Goal: Information Seeking & Learning: Learn about a topic

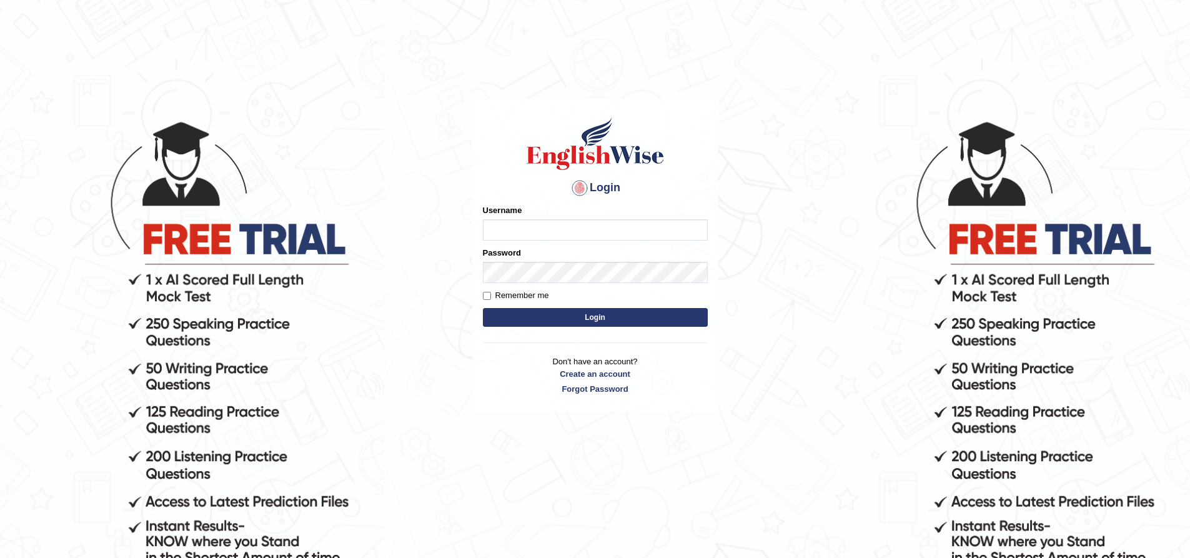
click at [536, 235] on input "Username" at bounding box center [595, 229] width 225 height 21
type input "nipenyogesh"
click at [483, 308] on button "Login" at bounding box center [595, 317] width 225 height 19
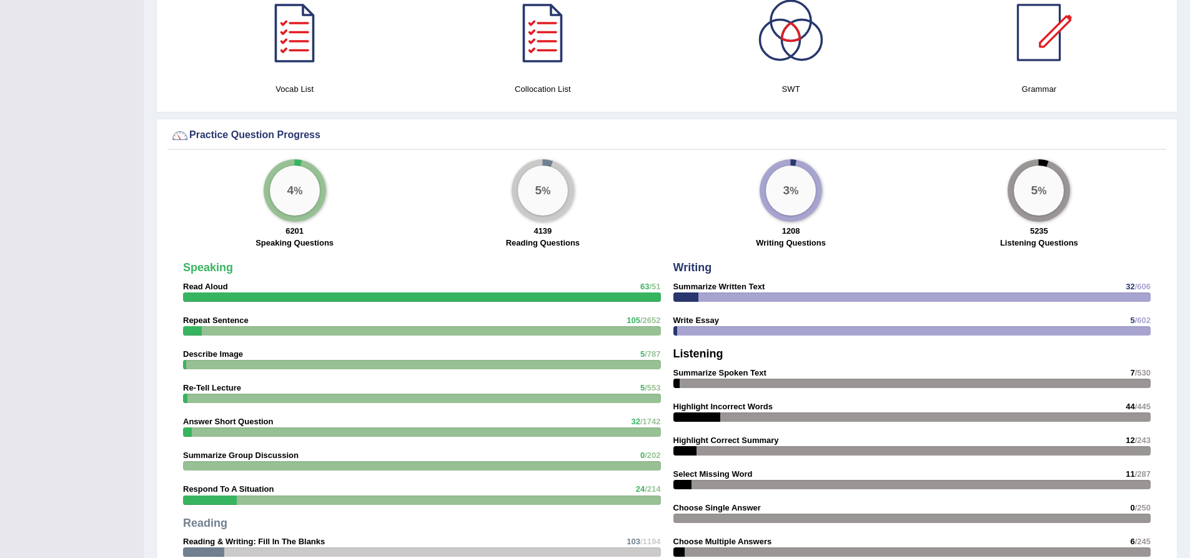
scroll to position [937, 0]
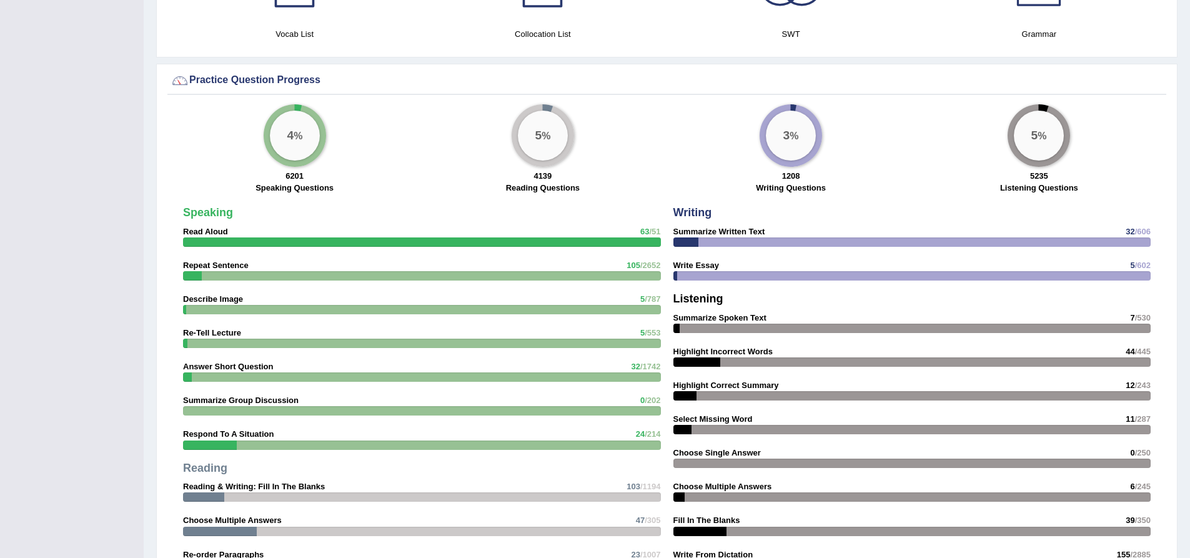
click at [148, 239] on div "× Successful entry in the system Have a pleasant time! Please login from Deskto…" at bounding box center [667, 170] width 1047 height 2215
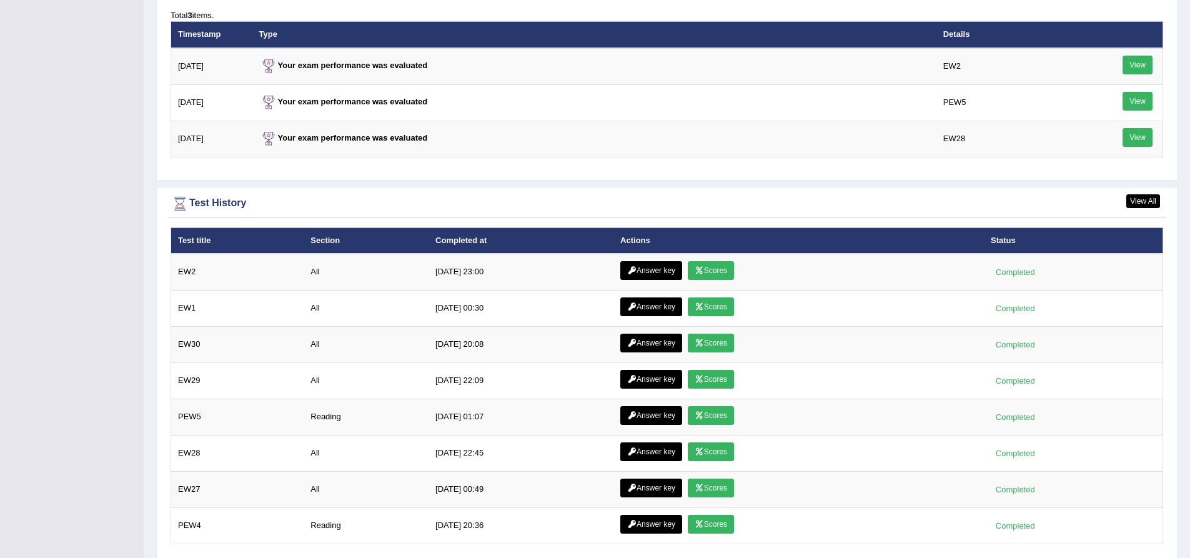
scroll to position [1687, 0]
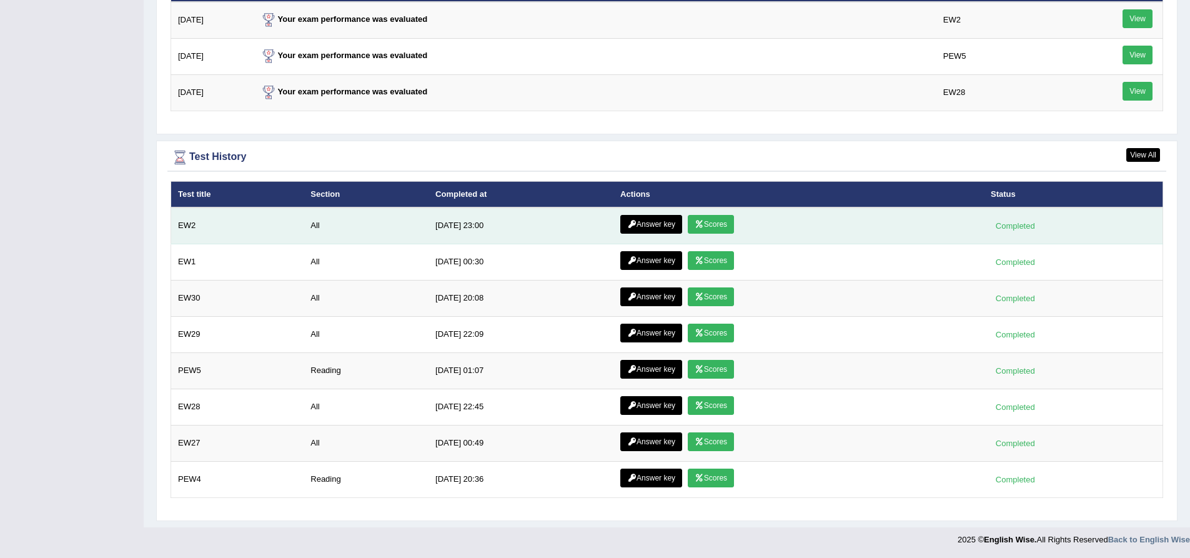
click at [659, 219] on link "Answer key" at bounding box center [652, 224] width 62 height 19
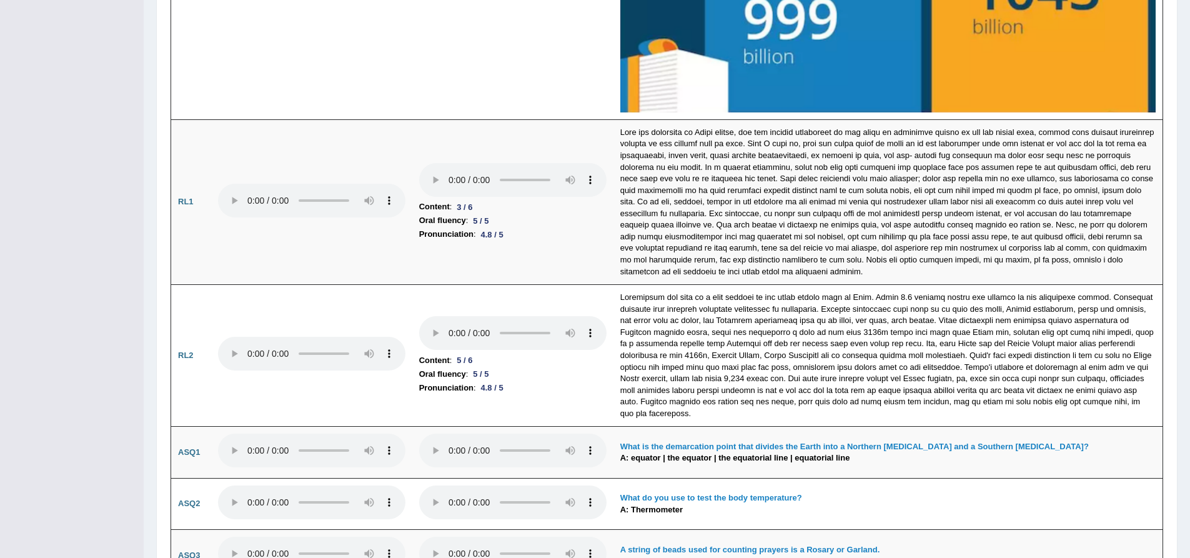
scroll to position [3249, 0]
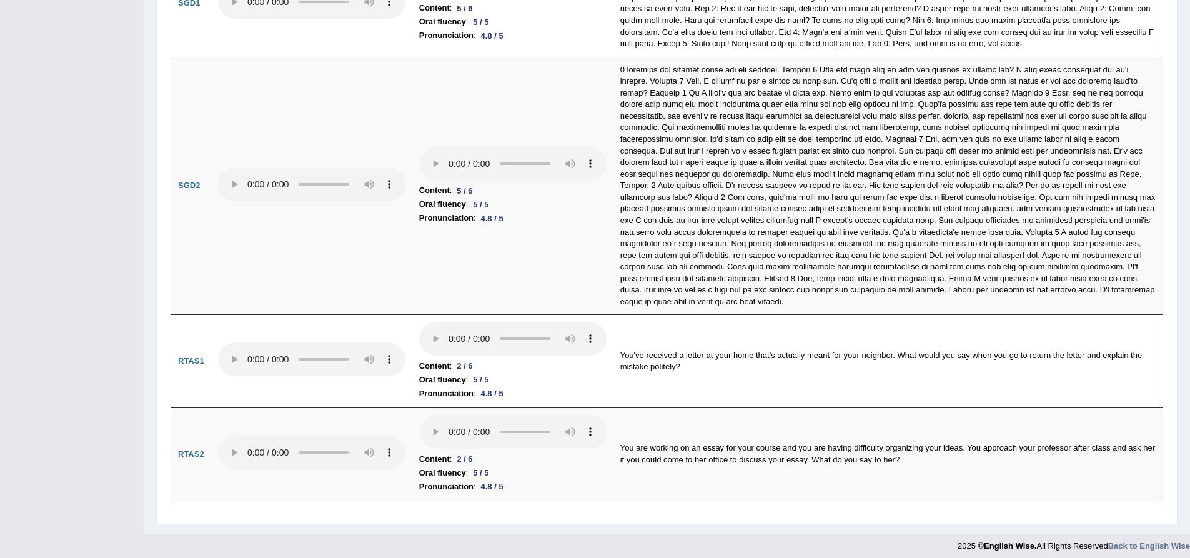
scroll to position [3989, 0]
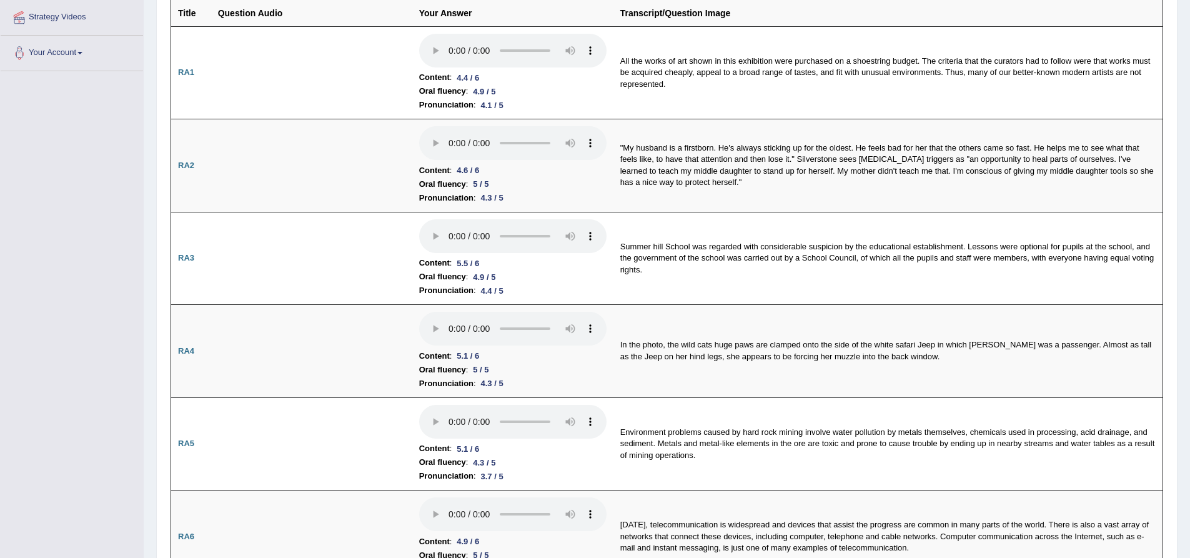
scroll to position [0, 0]
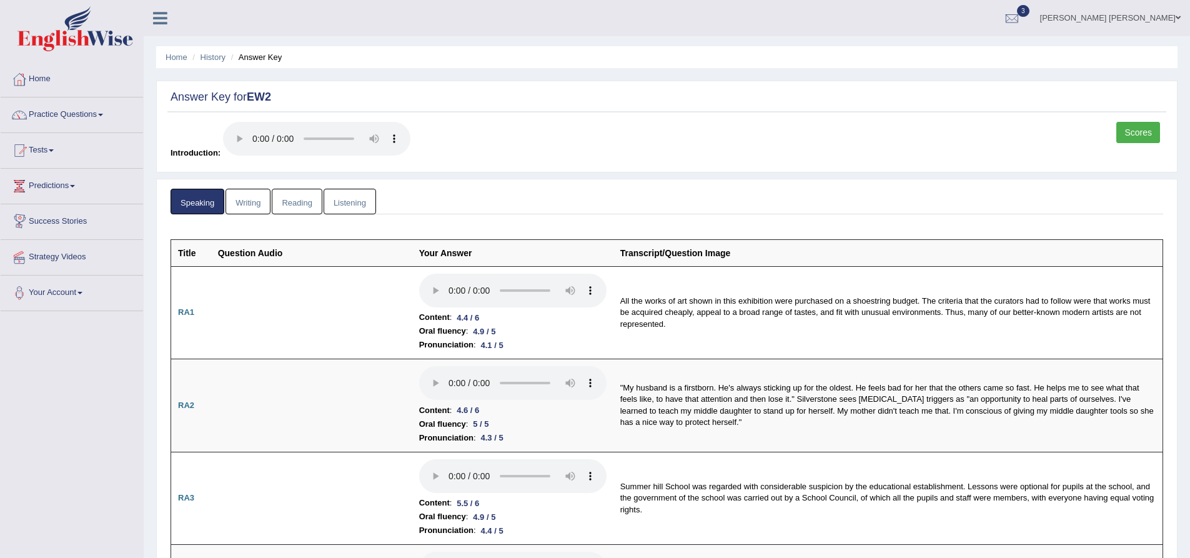
drag, startPoint x: 1153, startPoint y: 129, endPoint x: 1147, endPoint y: 131, distance: 6.4
click at [1153, 129] on link "Scores" at bounding box center [1139, 132] width 44 height 21
click at [251, 209] on link "Writing" at bounding box center [248, 202] width 45 height 26
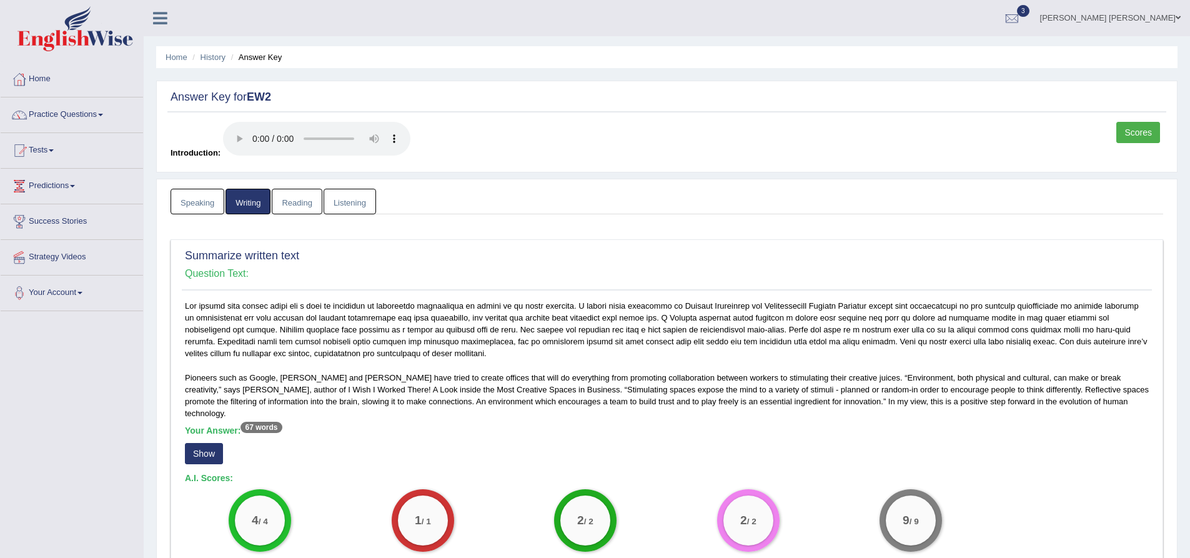
click at [1114, 139] on div "Scores Introduction:" at bounding box center [666, 144] width 999 height 44
click at [1123, 136] on link "Scores" at bounding box center [1139, 132] width 44 height 21
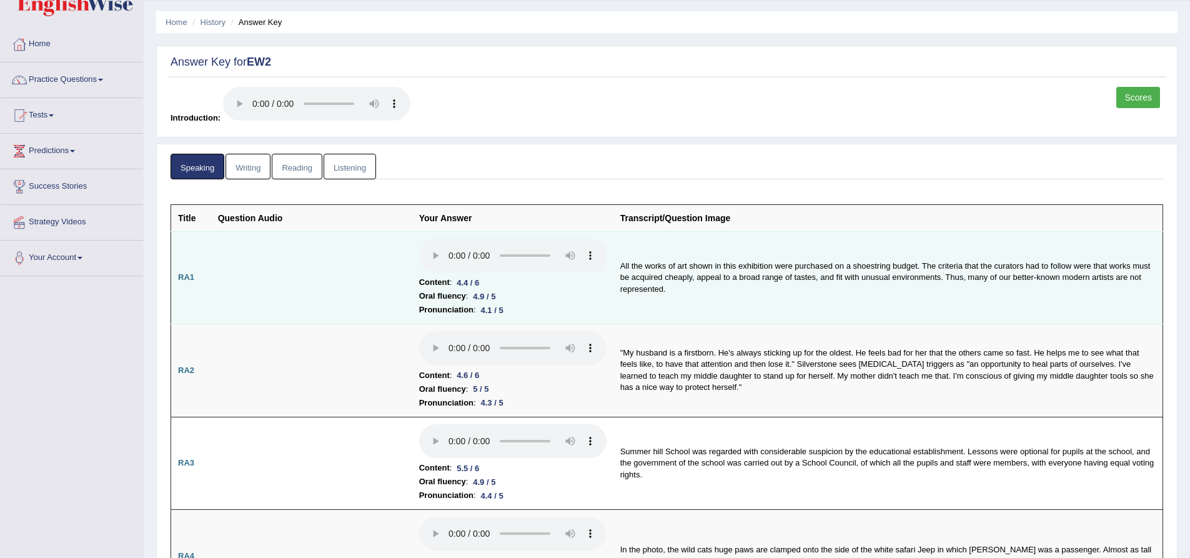
scroll to position [62, 0]
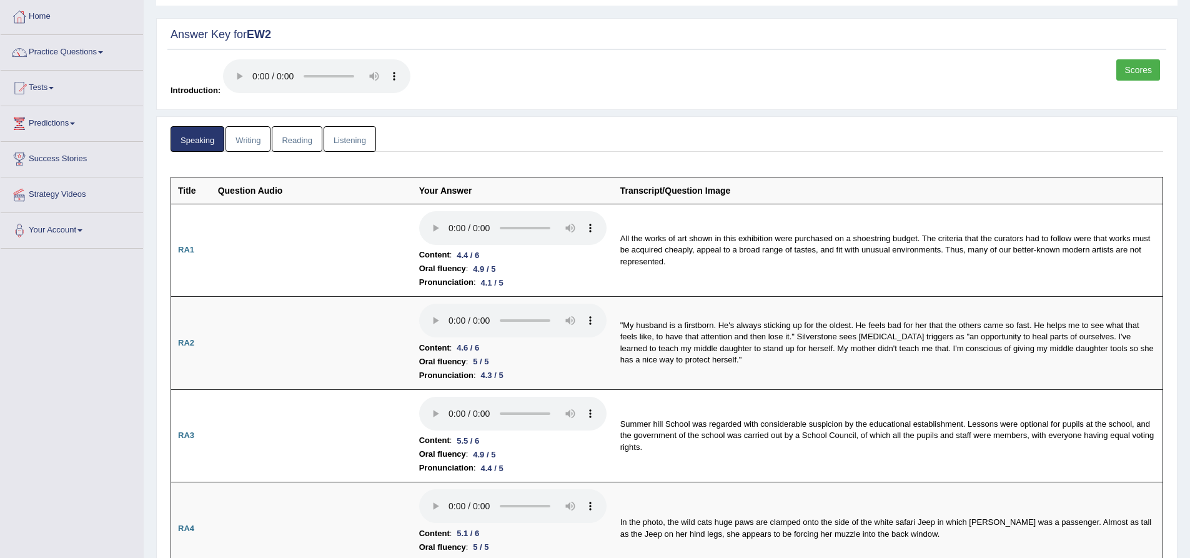
click at [245, 132] on link "Writing" at bounding box center [248, 139] width 45 height 26
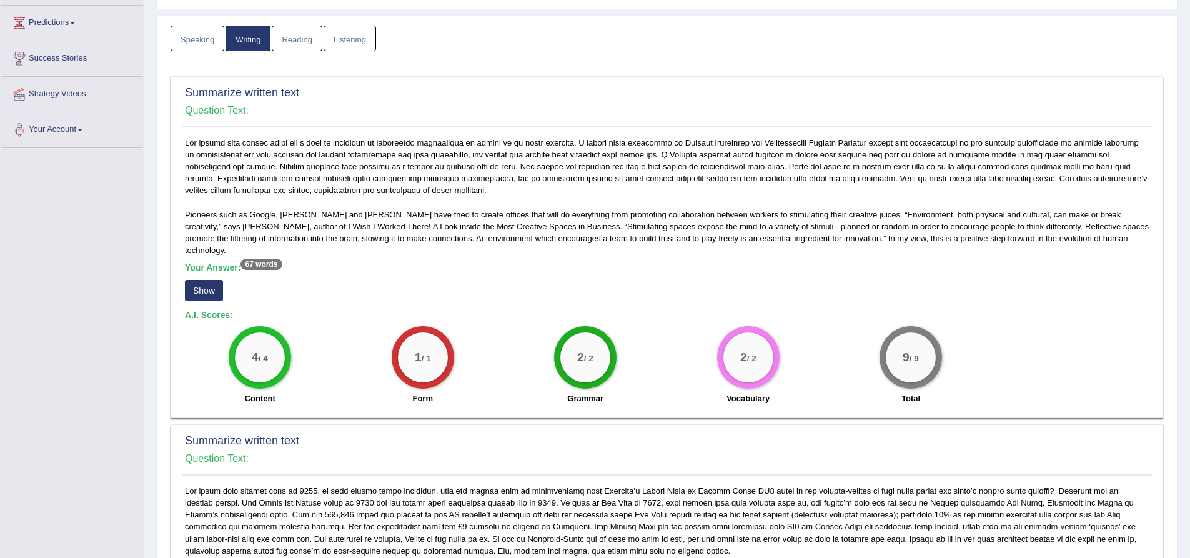
scroll to position [0, 0]
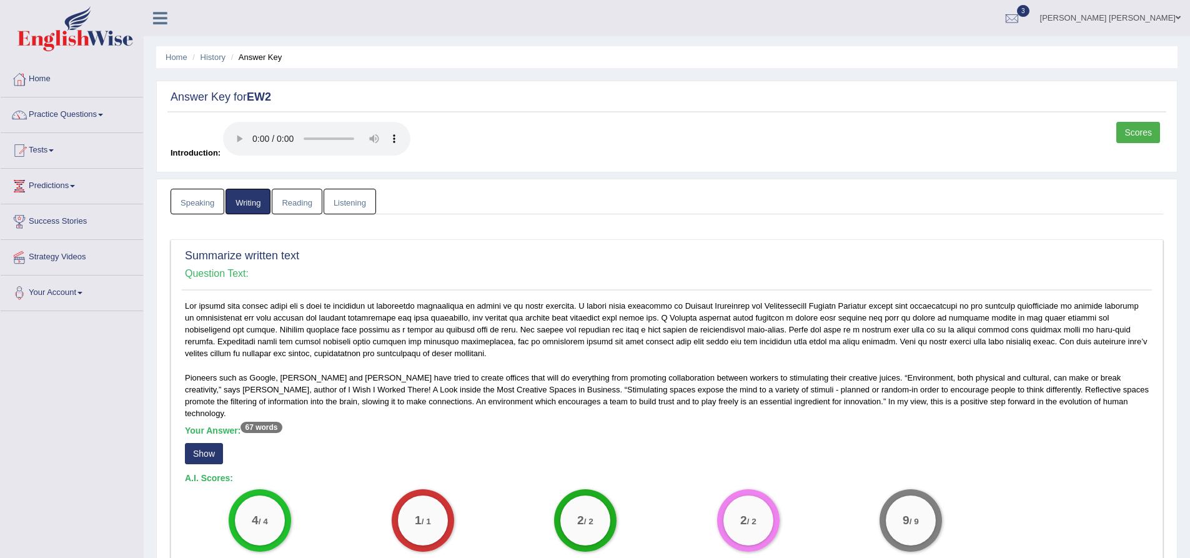
click at [306, 199] on link "Reading" at bounding box center [297, 202] width 50 height 26
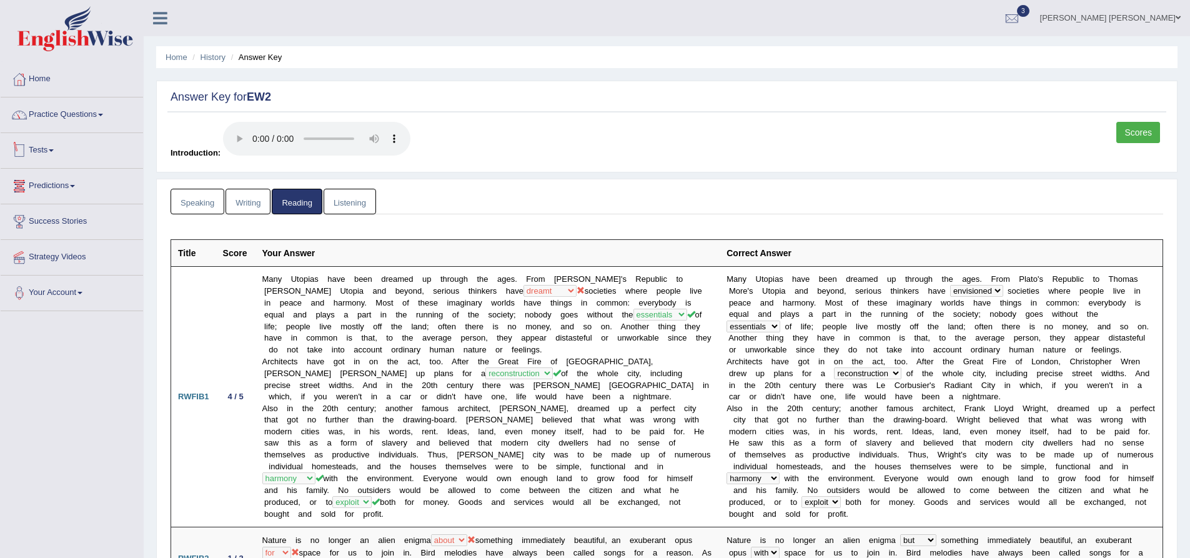
click at [58, 109] on link "Practice Questions" at bounding box center [72, 112] width 142 height 31
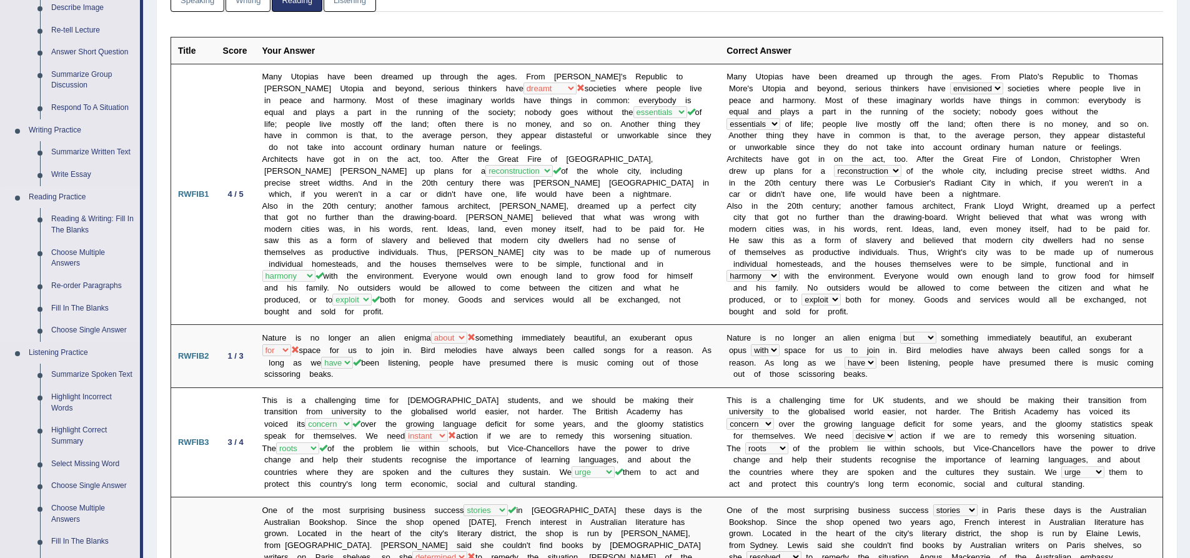
scroll to position [250, 0]
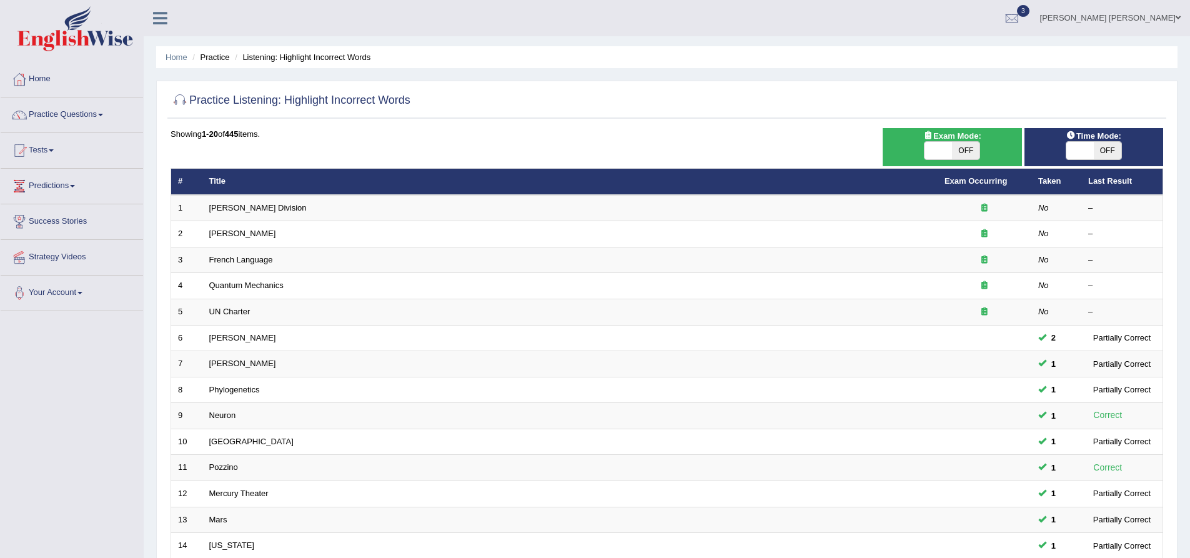
click at [960, 153] on span "OFF" at bounding box center [965, 150] width 27 height 17
checkbox input "true"
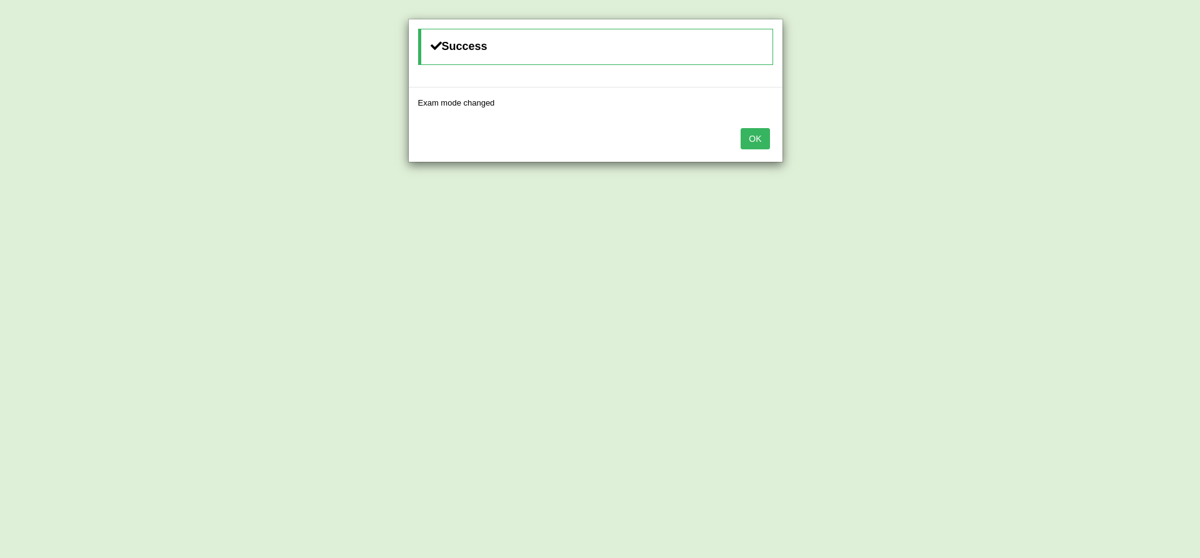
click at [762, 138] on button "OK" at bounding box center [754, 138] width 29 height 21
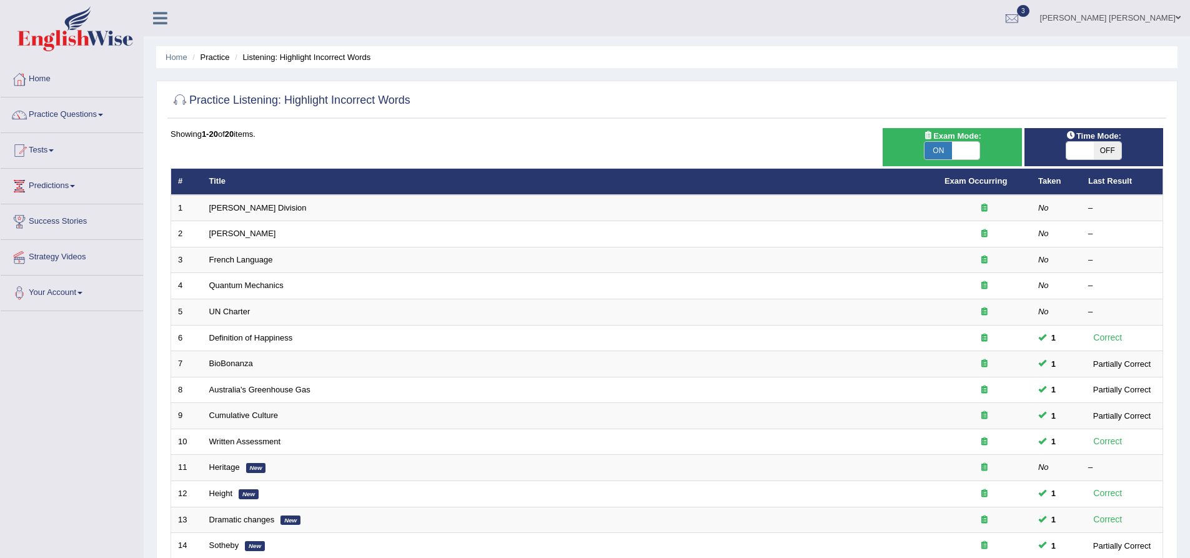
click at [1094, 157] on span "OFF" at bounding box center [1107, 150] width 27 height 17
checkbox input "true"
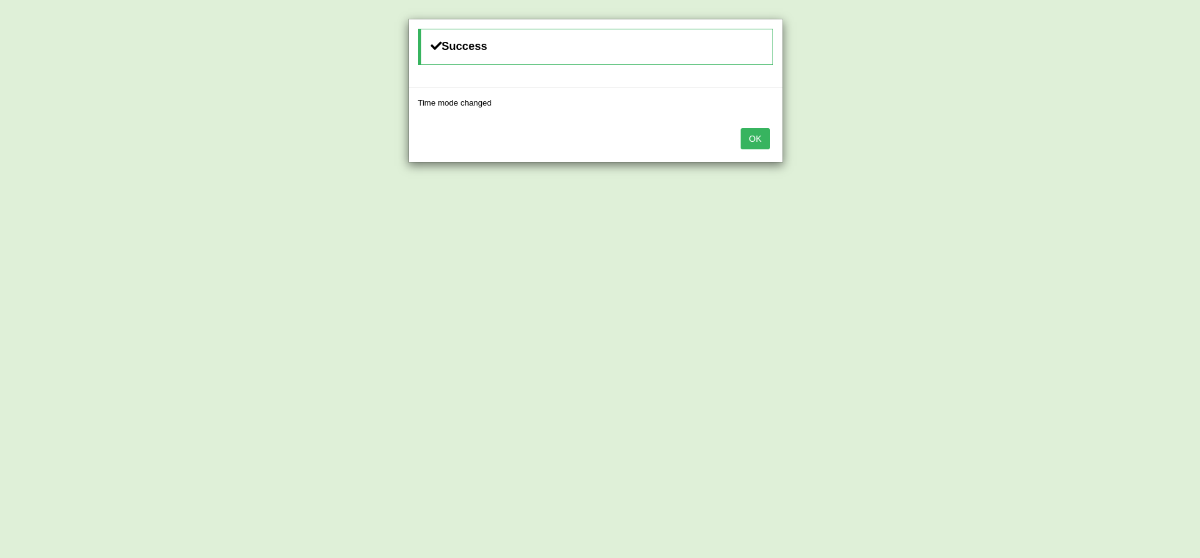
click at [753, 137] on button "OK" at bounding box center [754, 138] width 29 height 21
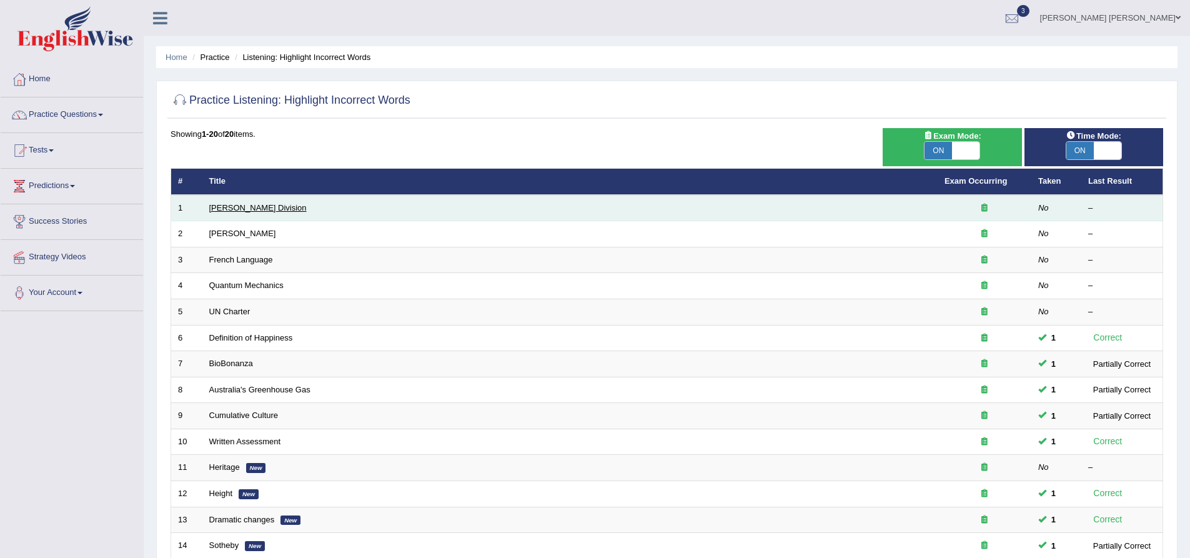
click at [232, 206] on link "Ward Division" at bounding box center [257, 207] width 97 height 9
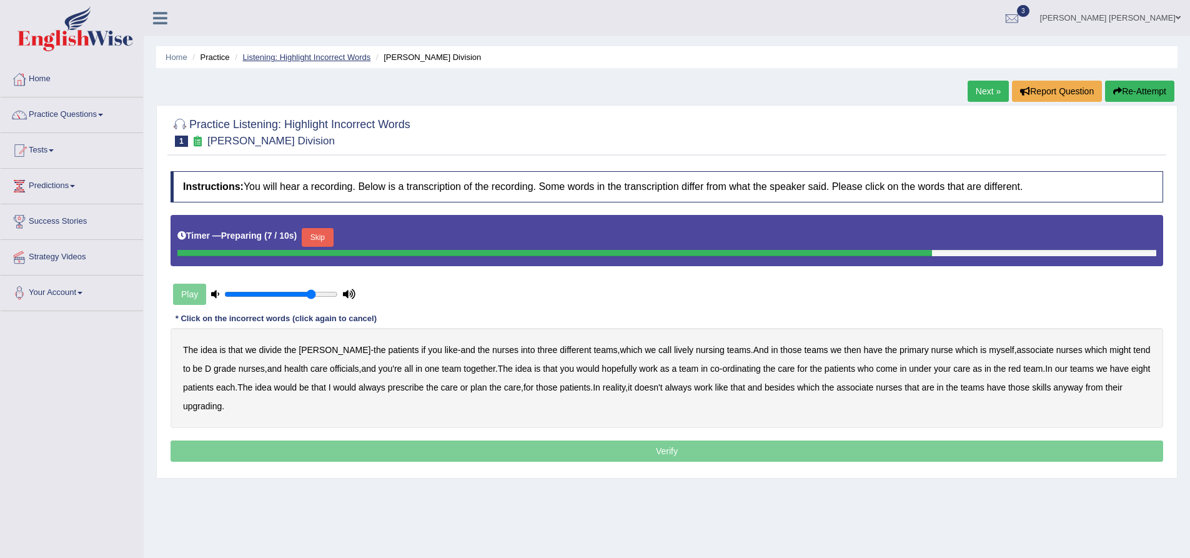
click at [307, 52] on link "Listening: Highlight Incorrect Words" at bounding box center [306, 56] width 128 height 9
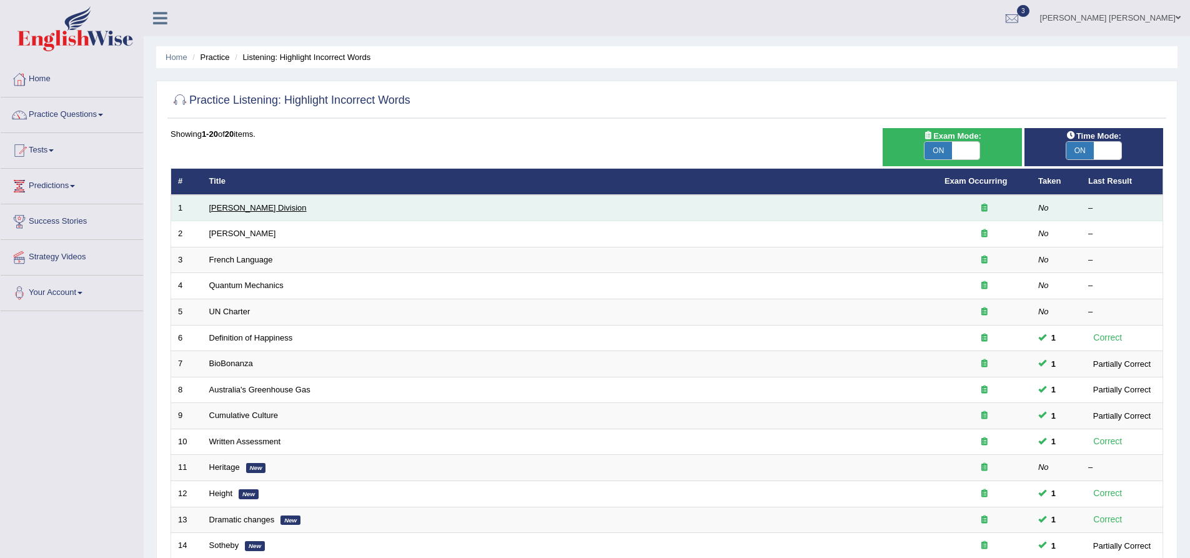
click at [230, 204] on link "[PERSON_NAME] Division" at bounding box center [257, 207] width 97 height 9
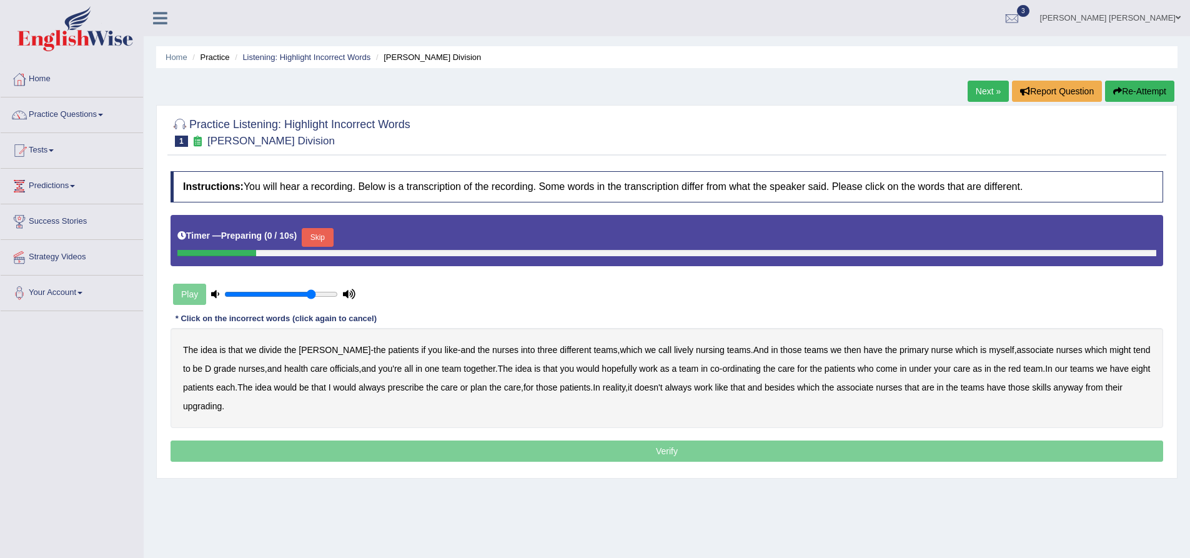
click at [317, 237] on button "Skip" at bounding box center [317, 237] width 31 height 19
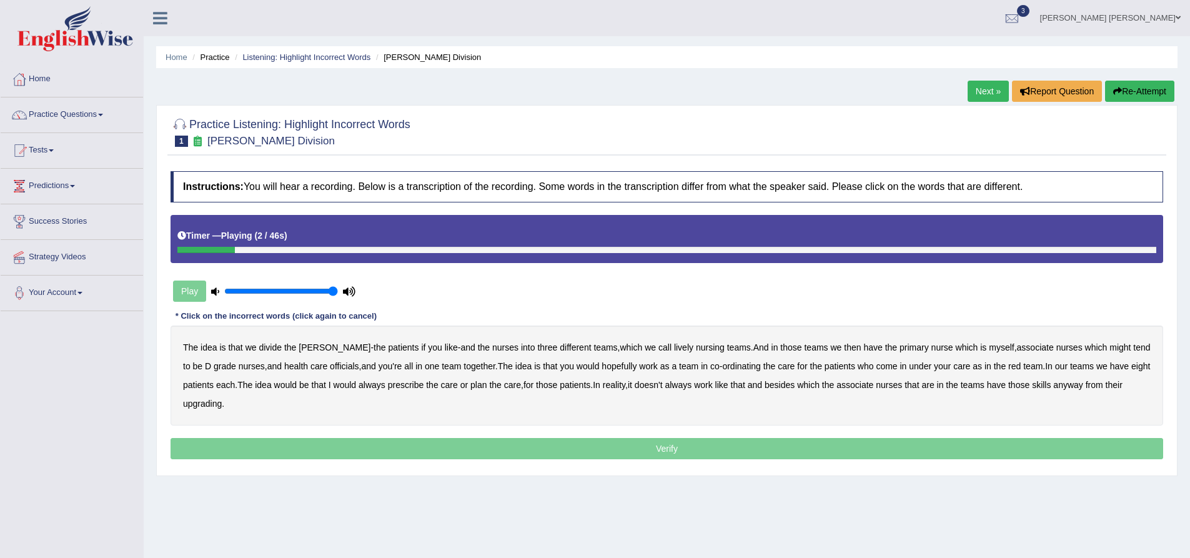
drag, startPoint x: 312, startPoint y: 290, endPoint x: 332, endPoint y: 290, distance: 20.6
type input "1"
click at [332, 290] on input "range" at bounding box center [281, 291] width 114 height 10
click at [645, 347] on b "we" at bounding box center [650, 347] width 11 height 10
click at [1139, 90] on button "Re-Attempt" at bounding box center [1139, 91] width 69 height 21
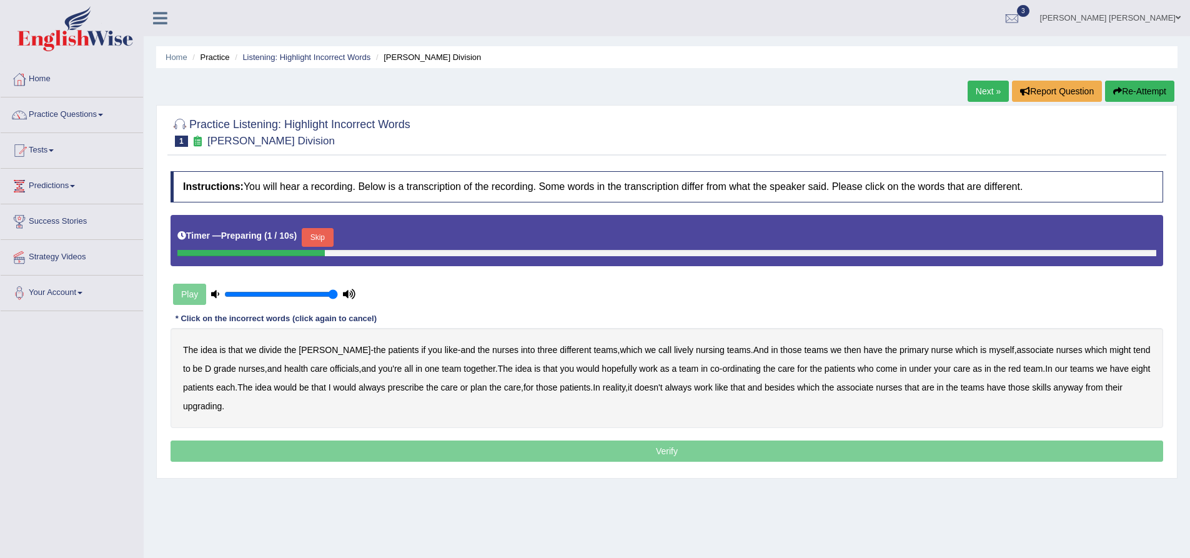
click at [321, 238] on button "Skip" at bounding box center [317, 237] width 31 height 19
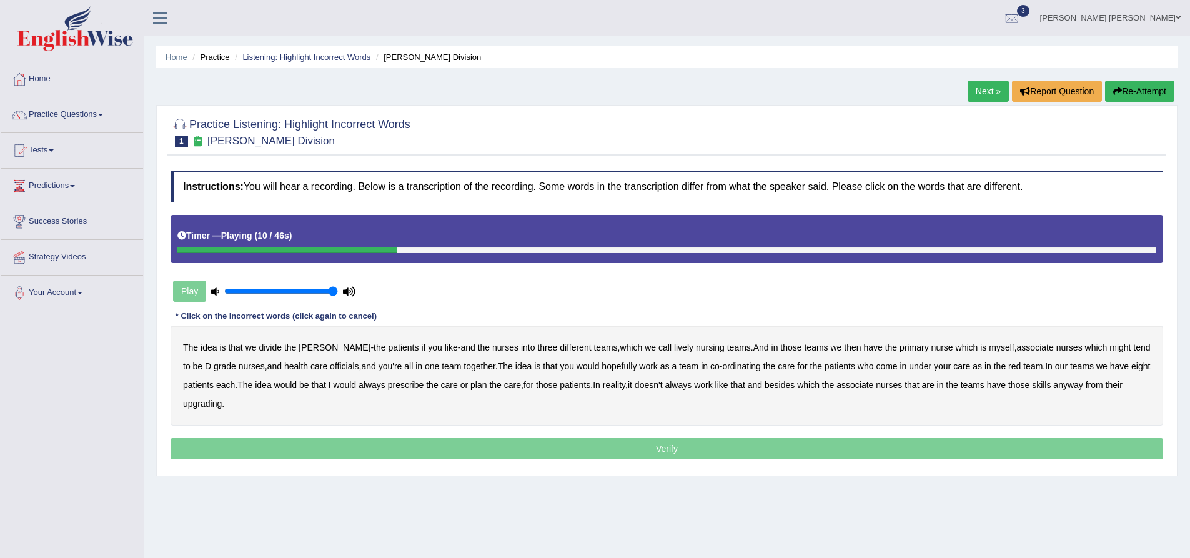
click at [696, 347] on b "nursing" at bounding box center [710, 347] width 29 height 10
click at [1110, 345] on b "might" at bounding box center [1120, 347] width 21 height 10
click at [330, 364] on b "officials" at bounding box center [344, 366] width 29 height 10
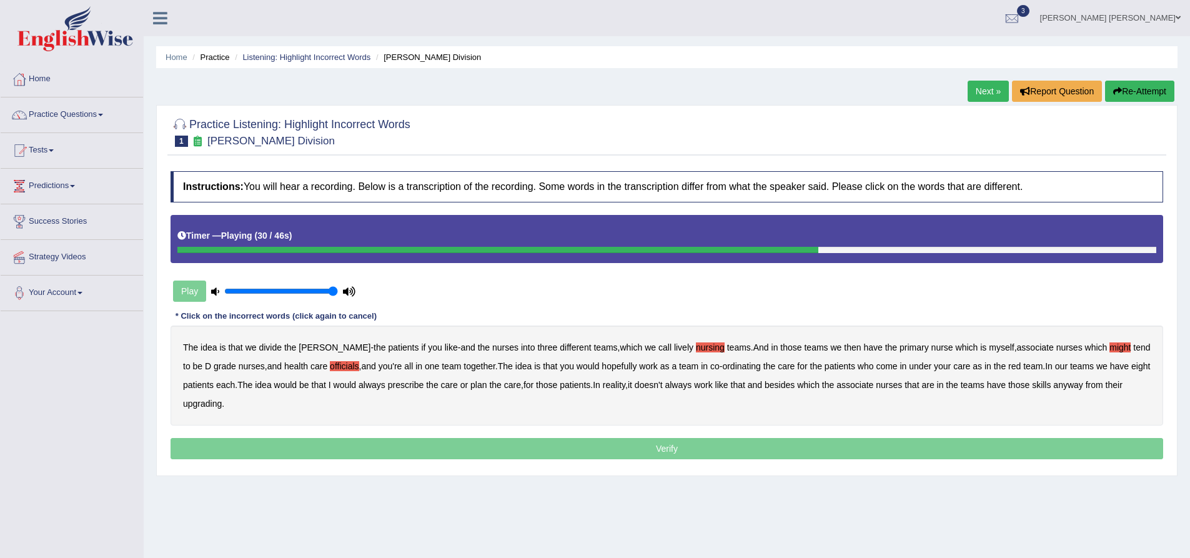
click at [909, 366] on b "under" at bounding box center [920, 366] width 22 height 10
click at [204, 406] on b "upgrading" at bounding box center [202, 404] width 39 height 10
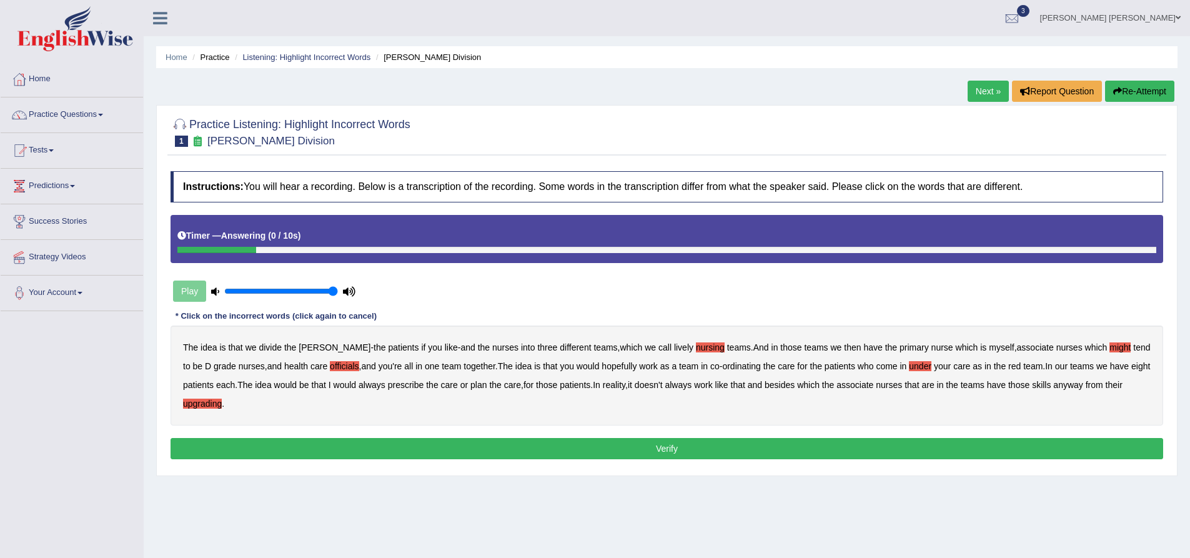
click at [267, 447] on button "Verify" at bounding box center [667, 448] width 993 height 21
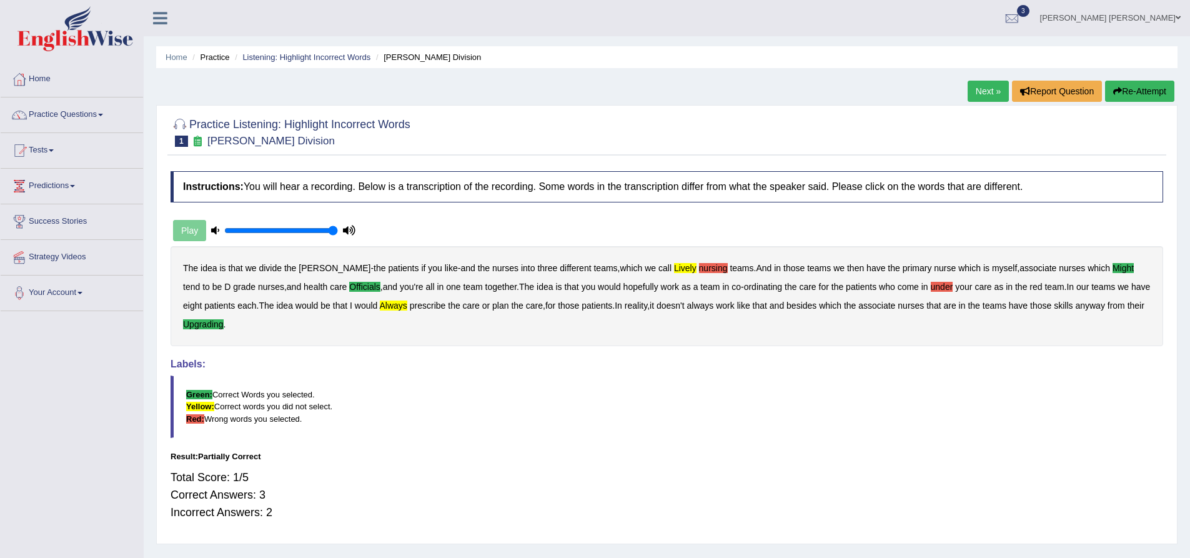
click at [1138, 94] on button "Re-Attempt" at bounding box center [1139, 91] width 69 height 21
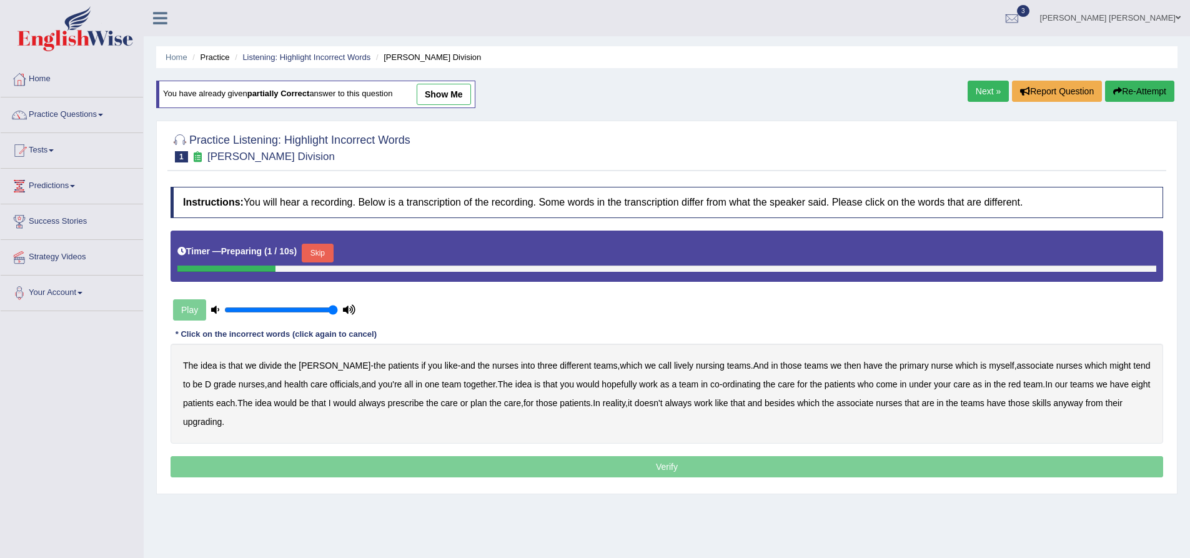
click at [324, 247] on button "Skip" at bounding box center [317, 253] width 31 height 19
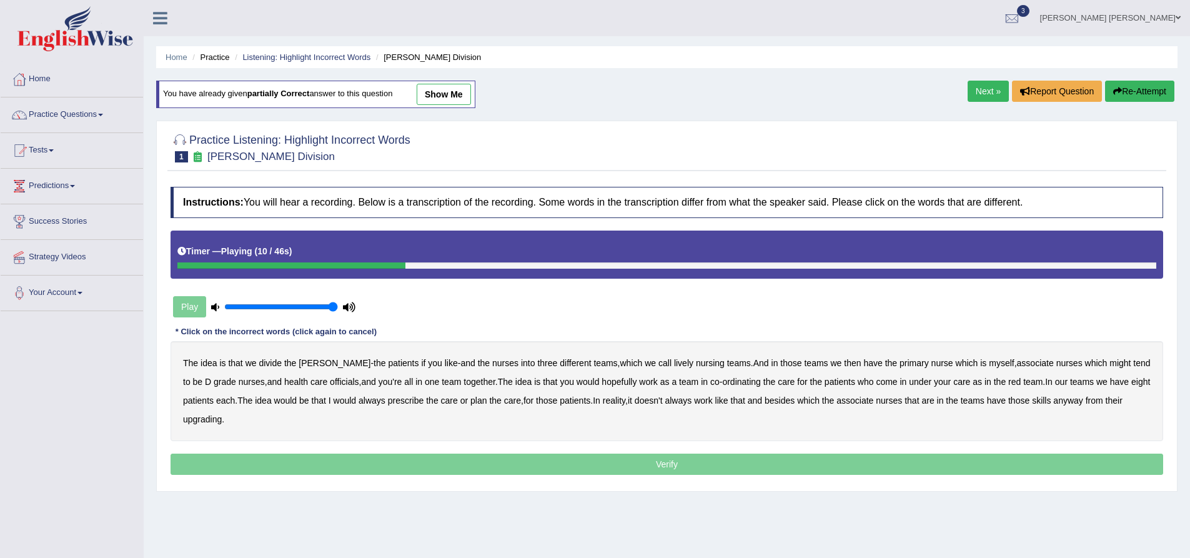
click at [674, 362] on b "lively" at bounding box center [683, 363] width 19 height 10
click at [1110, 366] on b "might" at bounding box center [1120, 363] width 21 height 10
click at [330, 384] on b "officials" at bounding box center [344, 382] width 29 height 10
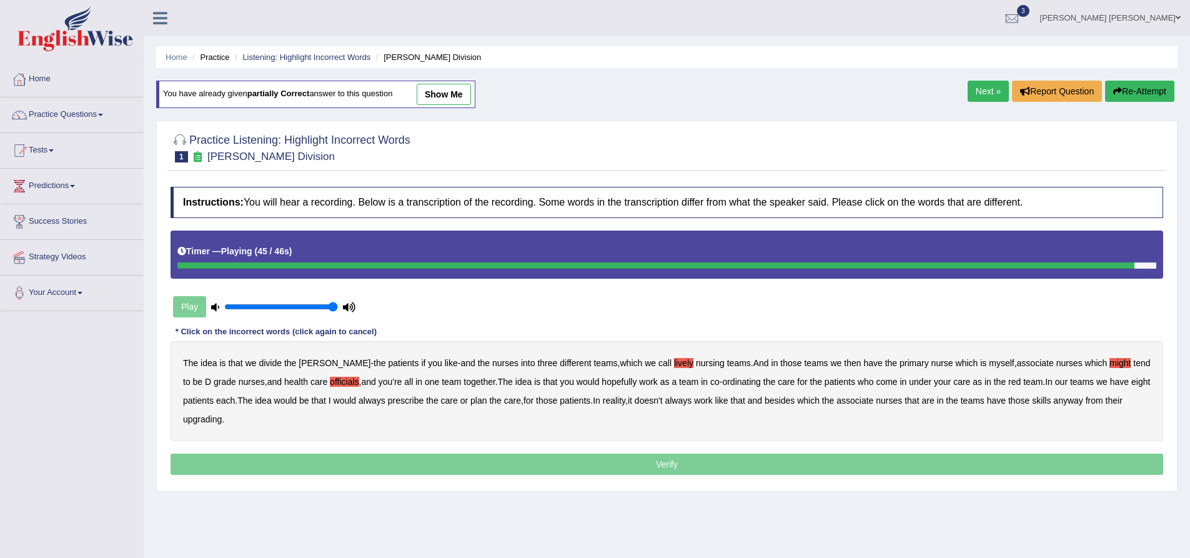
click at [207, 422] on b "upgrading" at bounding box center [202, 419] width 39 height 10
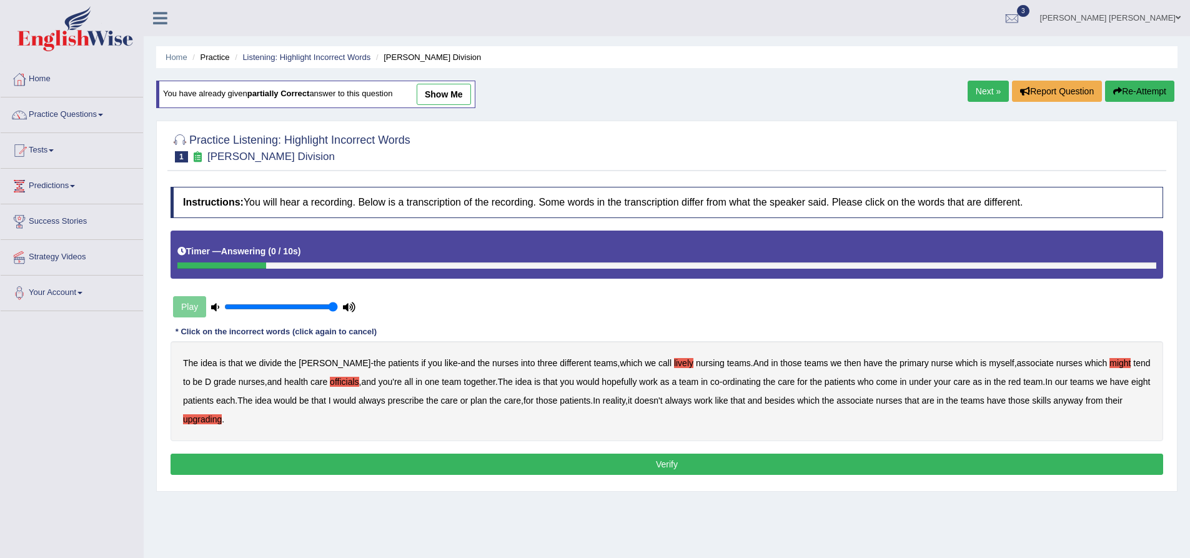
click at [321, 459] on button "Verify" at bounding box center [667, 464] width 993 height 21
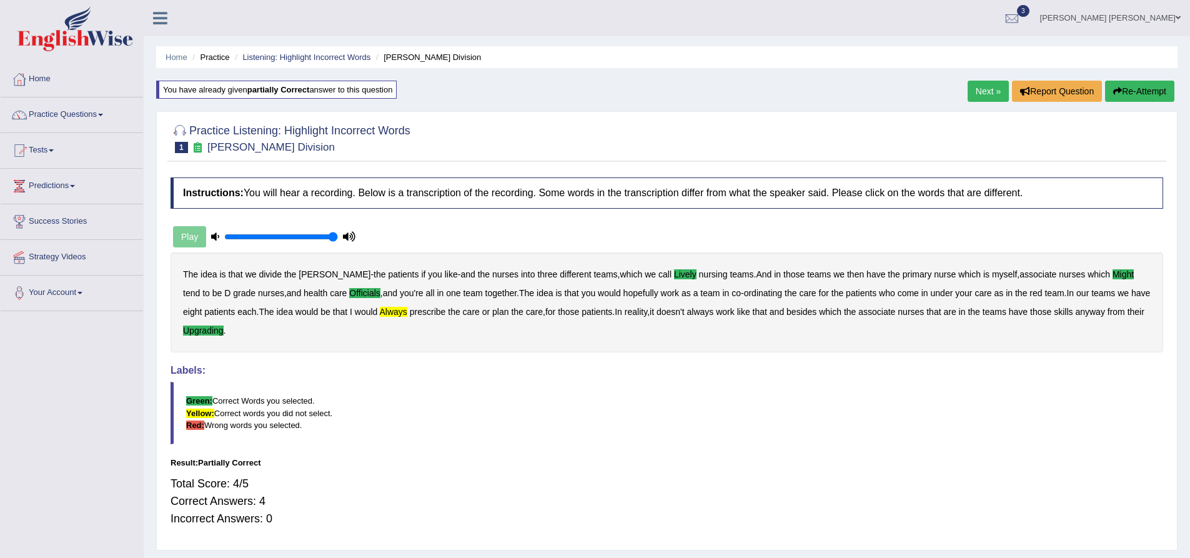
click at [1130, 93] on button "Re-Attempt" at bounding box center [1139, 91] width 69 height 21
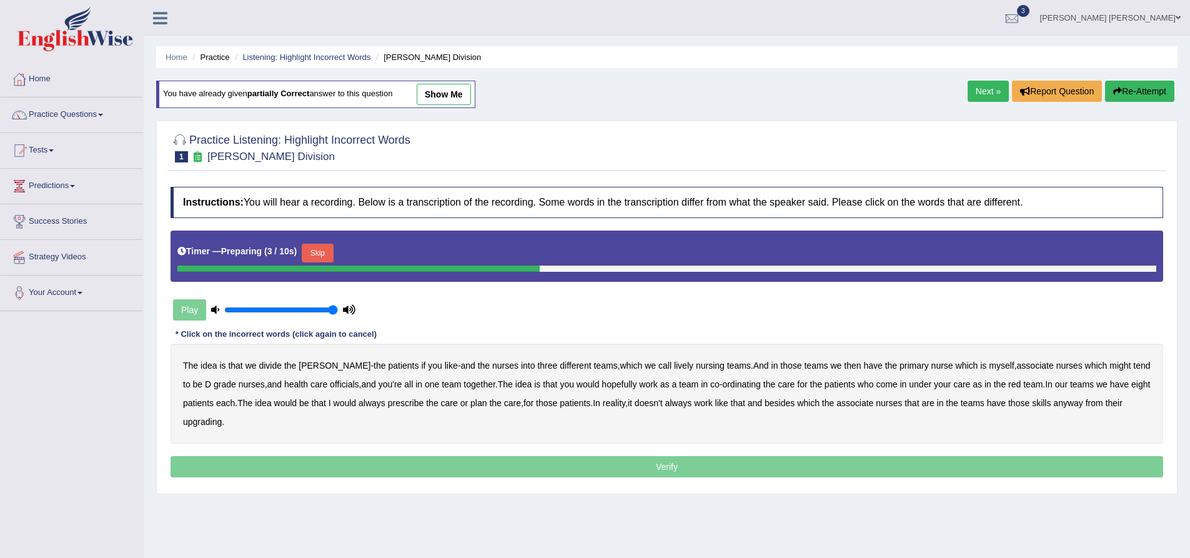
click at [327, 246] on button "Skip" at bounding box center [317, 253] width 31 height 19
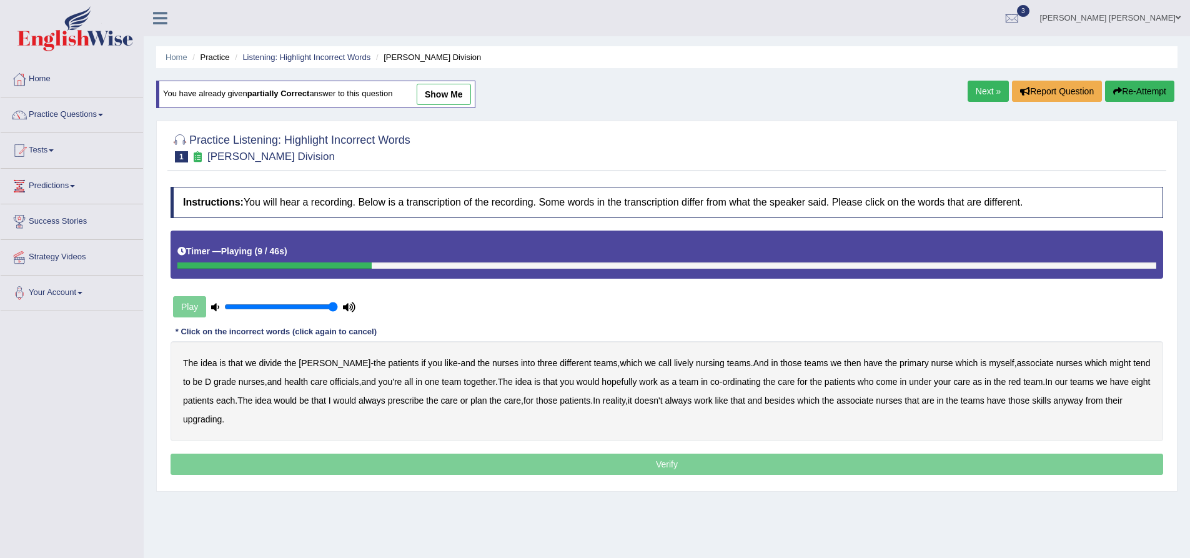
click at [674, 364] on b "lively" at bounding box center [683, 363] width 19 height 10
click at [1110, 363] on b "might" at bounding box center [1120, 363] width 21 height 10
click at [330, 381] on b "officials" at bounding box center [344, 382] width 29 height 10
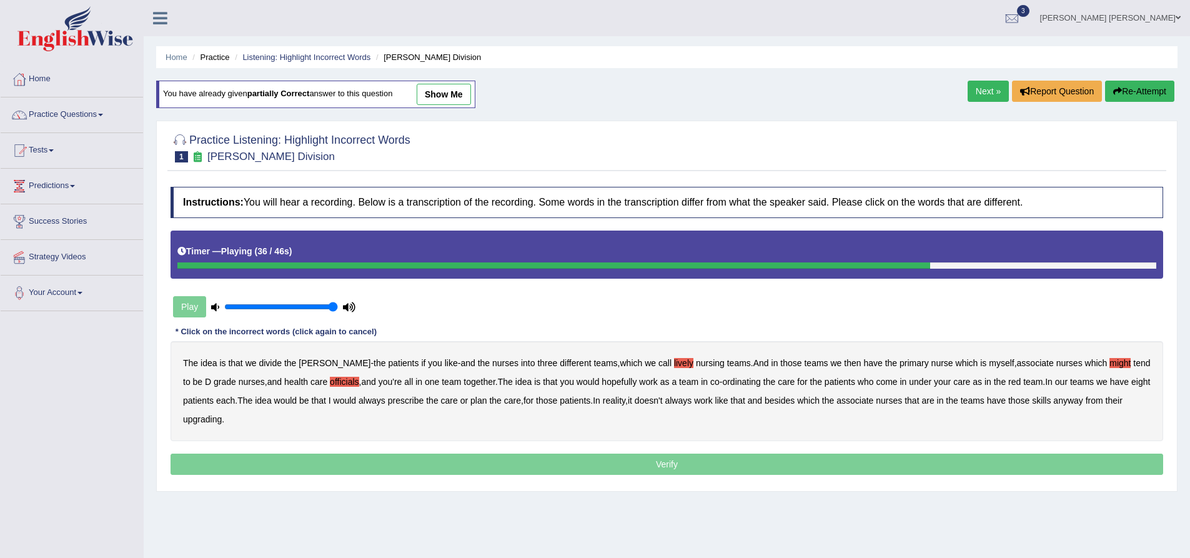
click at [377, 402] on b "always" at bounding box center [372, 401] width 27 height 10
click at [210, 421] on b "upgrading" at bounding box center [202, 419] width 39 height 10
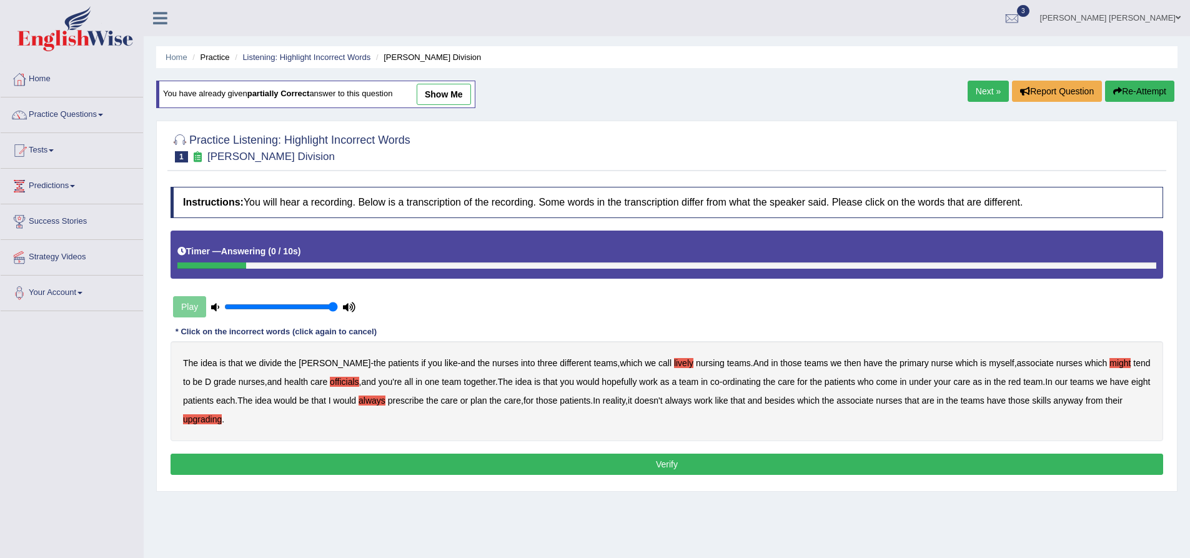
click at [340, 464] on button "Verify" at bounding box center [667, 464] width 993 height 21
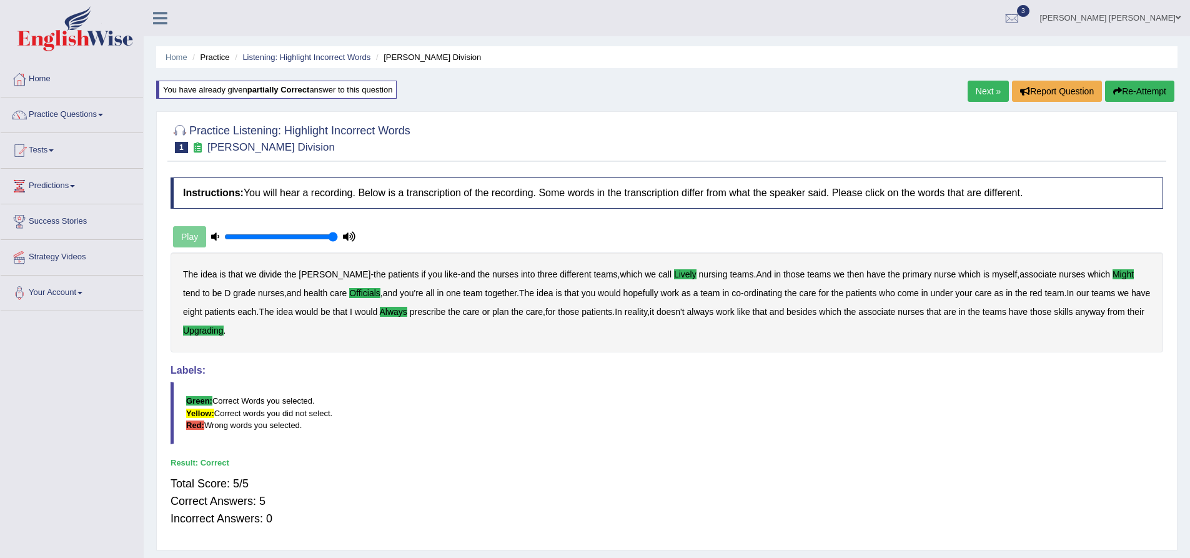
click at [978, 90] on link "Next »" at bounding box center [988, 91] width 41 height 21
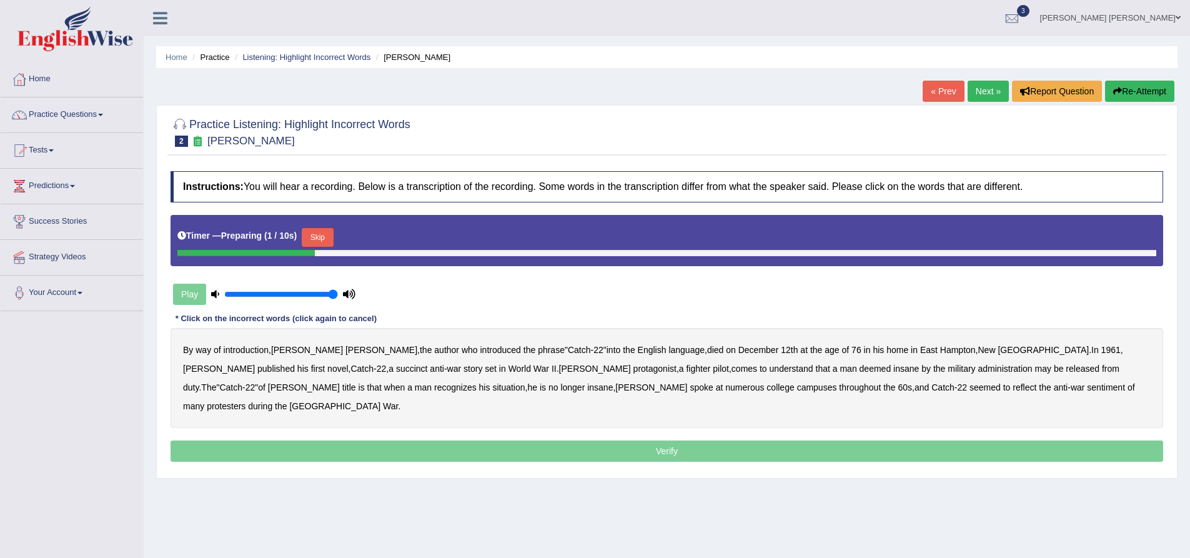
click at [319, 236] on button "Skip" at bounding box center [317, 237] width 31 height 19
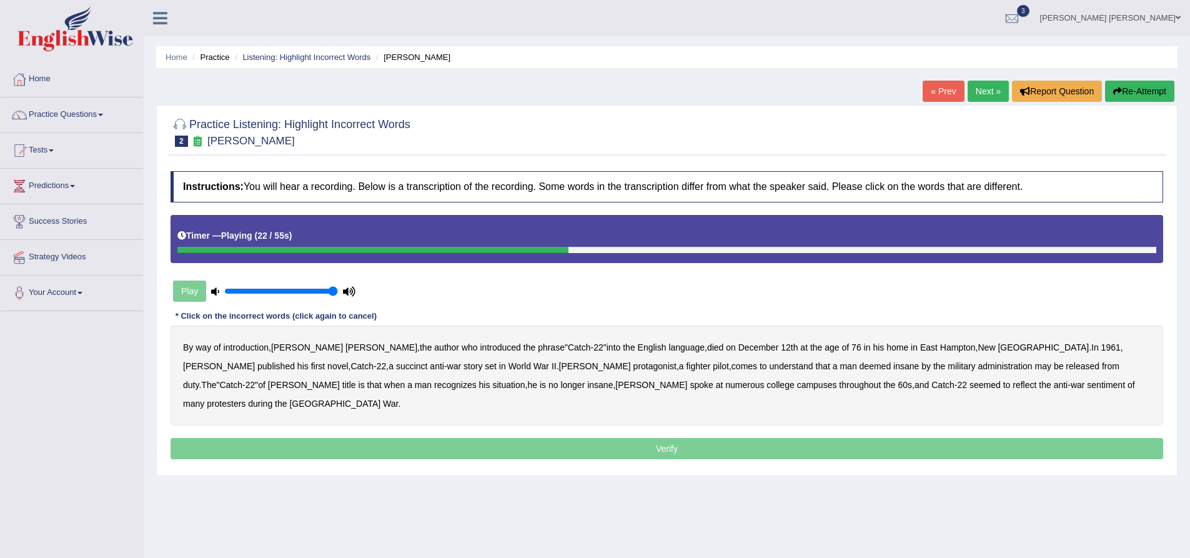
click at [396, 366] on b "succinct" at bounding box center [412, 366] width 32 height 10
click at [979, 368] on b "administration" at bounding box center [1006, 366] width 54 height 10
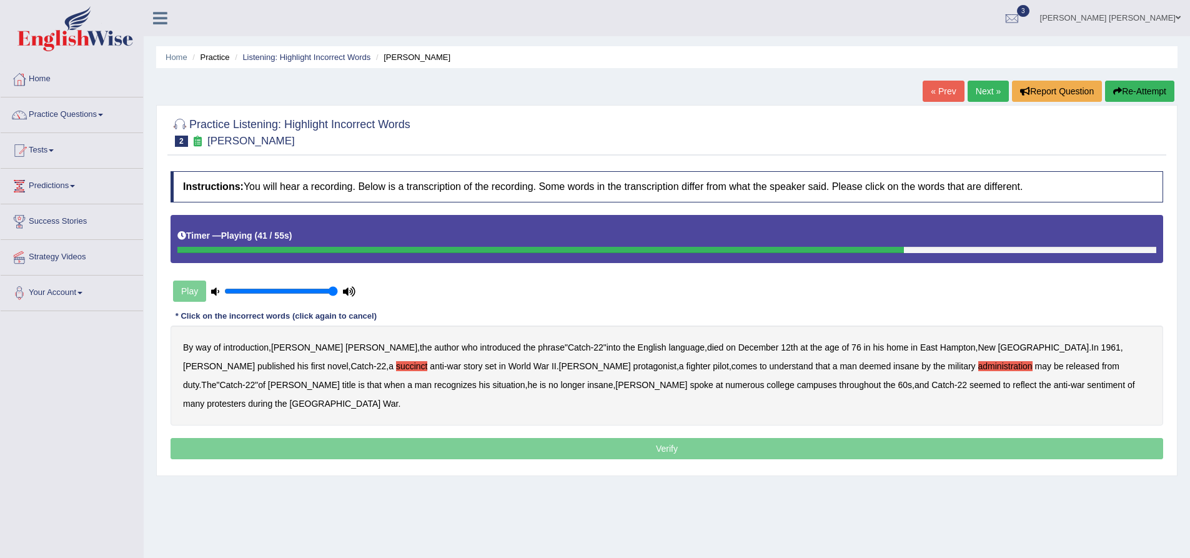
click at [492, 385] on b "situation" at bounding box center [508, 385] width 32 height 10
click at [1013, 386] on b "reflect" at bounding box center [1025, 385] width 24 height 10
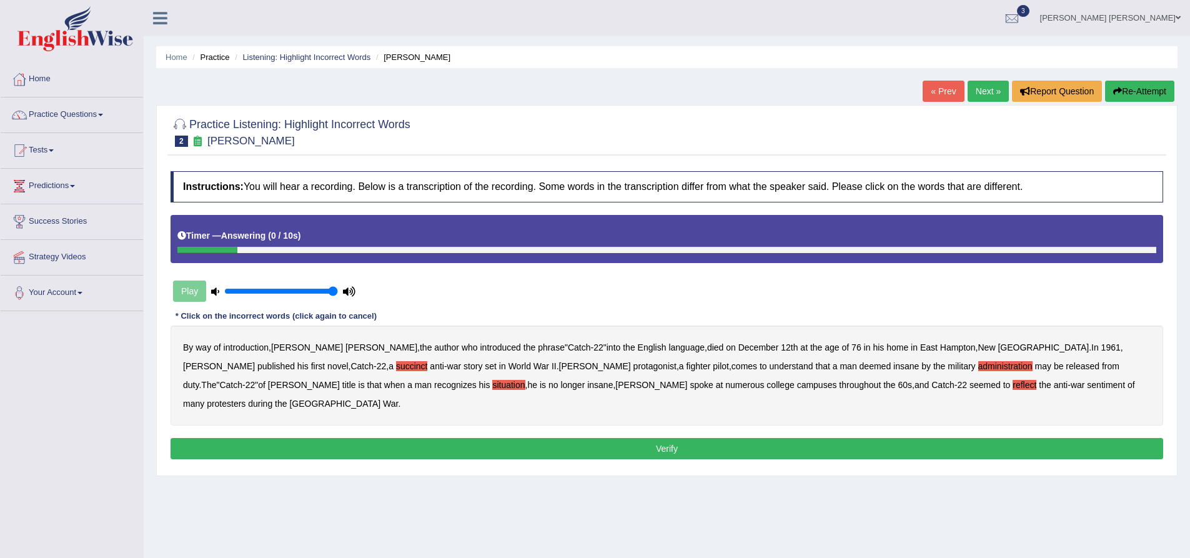
click at [599, 438] on button "Verify" at bounding box center [667, 448] width 993 height 21
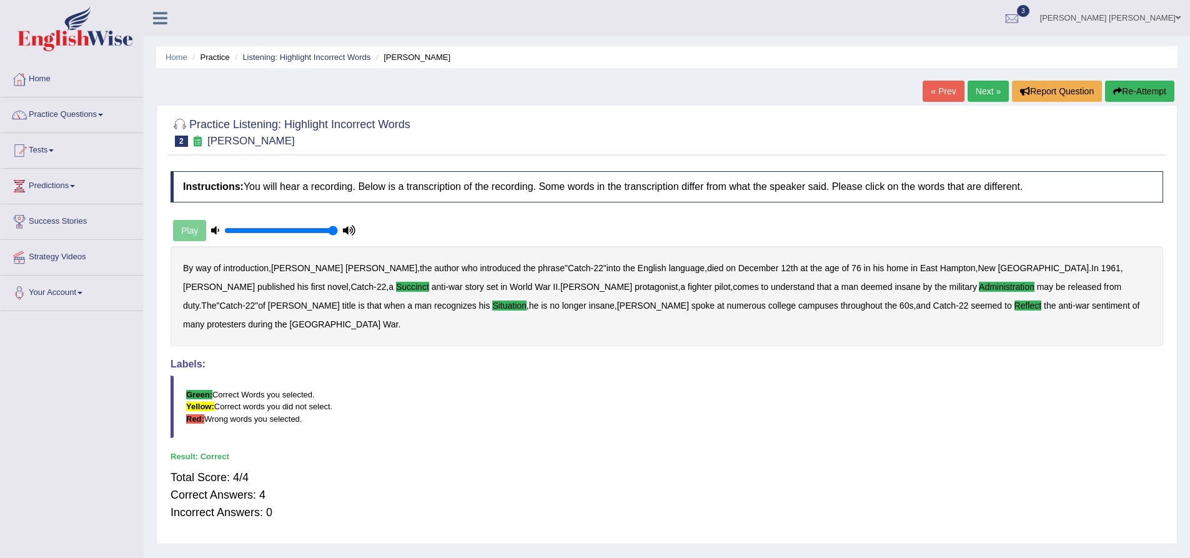
click at [990, 89] on link "Next »" at bounding box center [988, 91] width 41 height 21
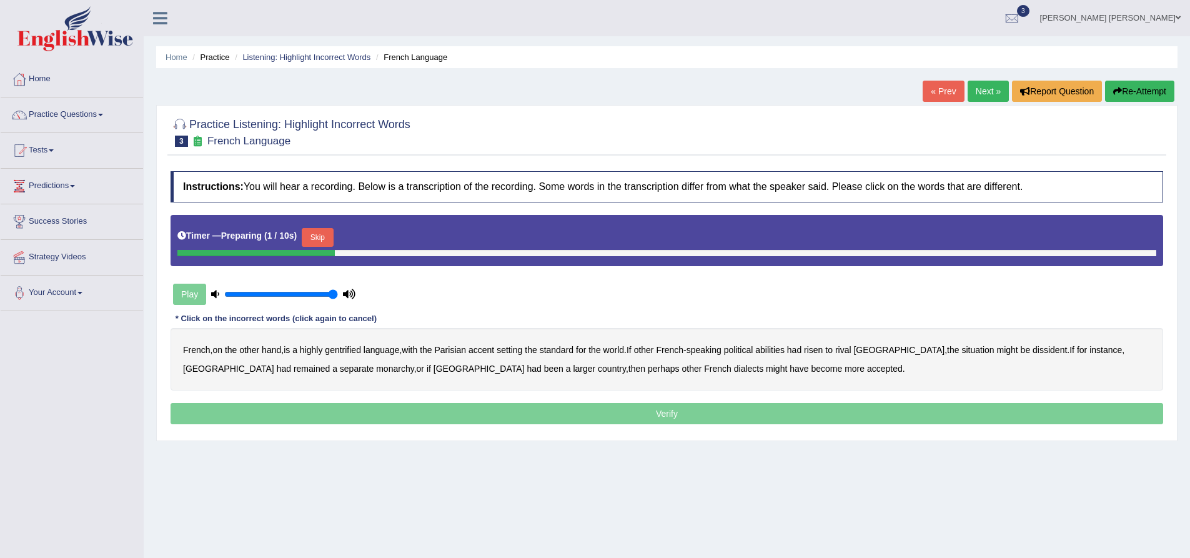
click at [329, 237] on button "Skip" at bounding box center [317, 237] width 31 height 19
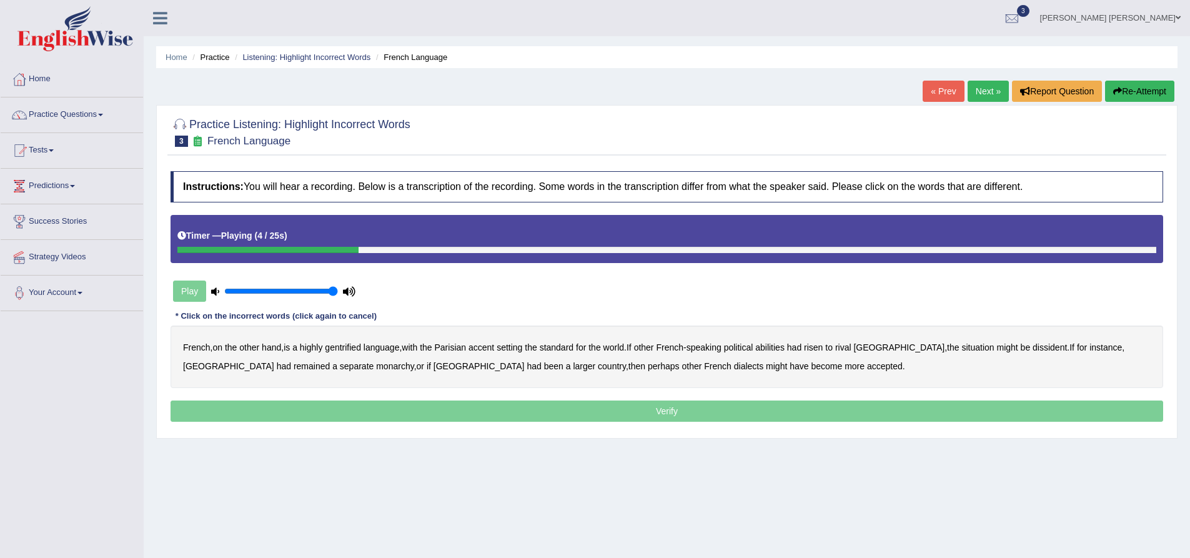
click at [341, 348] on b "gentrified" at bounding box center [343, 347] width 36 height 10
click at [784, 349] on b "abilities" at bounding box center [769, 347] width 29 height 10
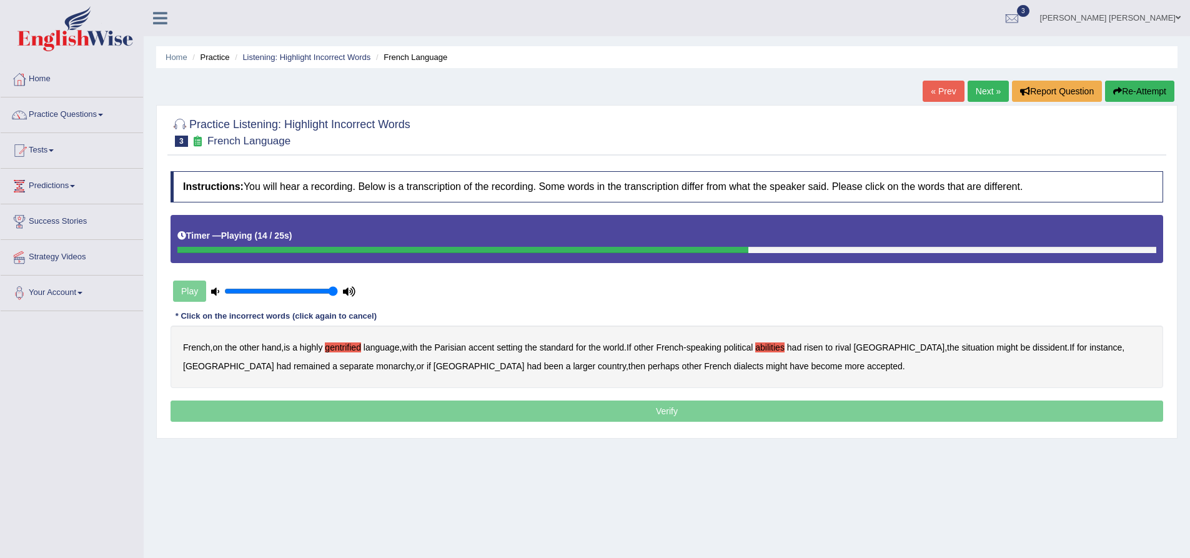
click at [1033, 349] on b "dissident" at bounding box center [1050, 347] width 34 height 10
click at [376, 365] on b "monarchy" at bounding box center [394, 366] width 37 height 10
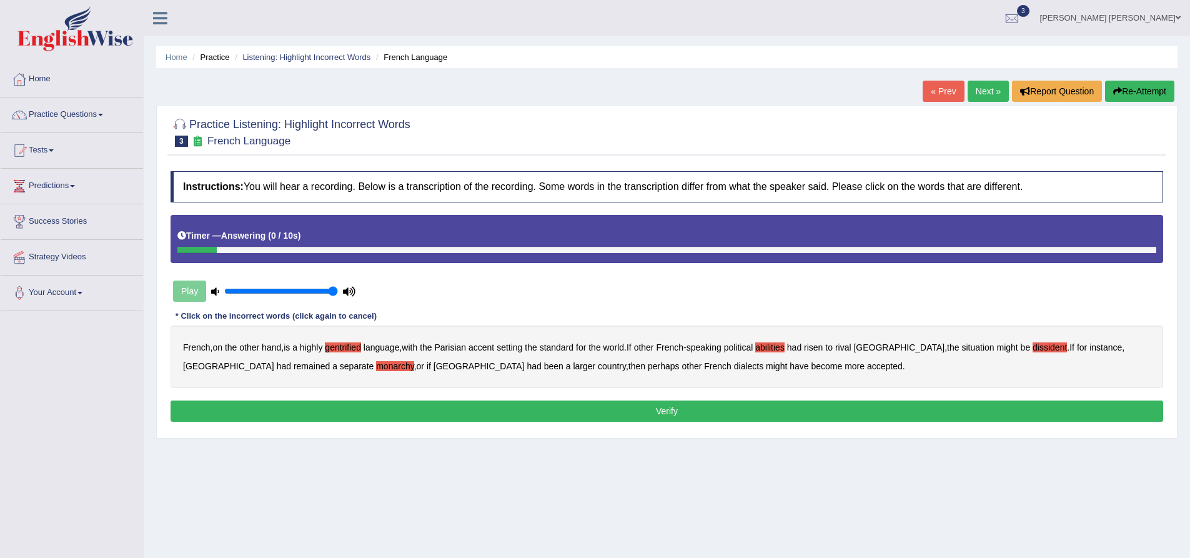
click at [665, 410] on button "Verify" at bounding box center [667, 411] width 993 height 21
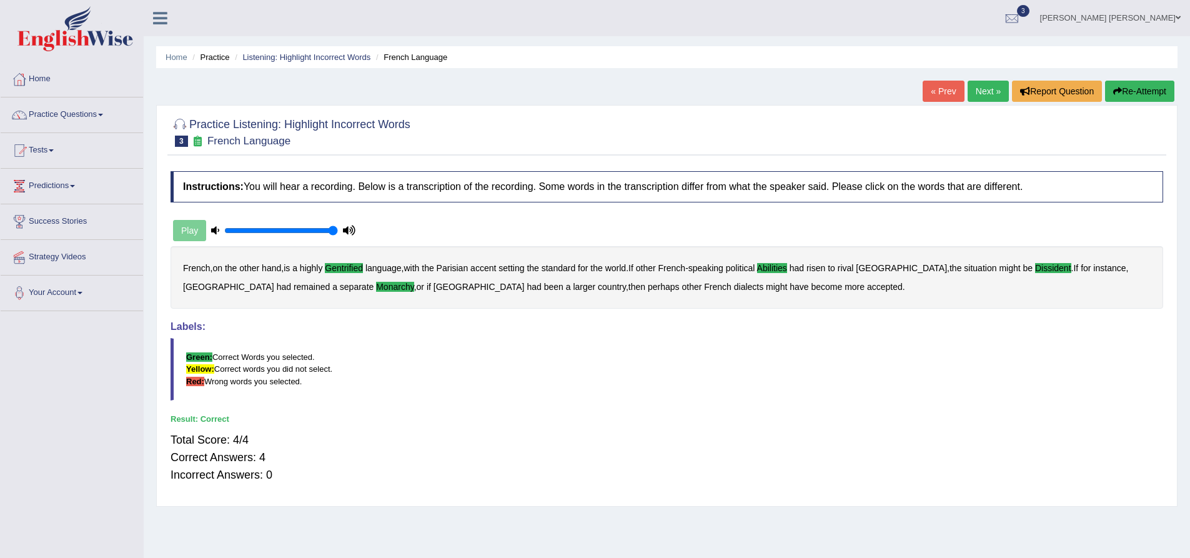
click at [981, 93] on link "Next »" at bounding box center [988, 91] width 41 height 21
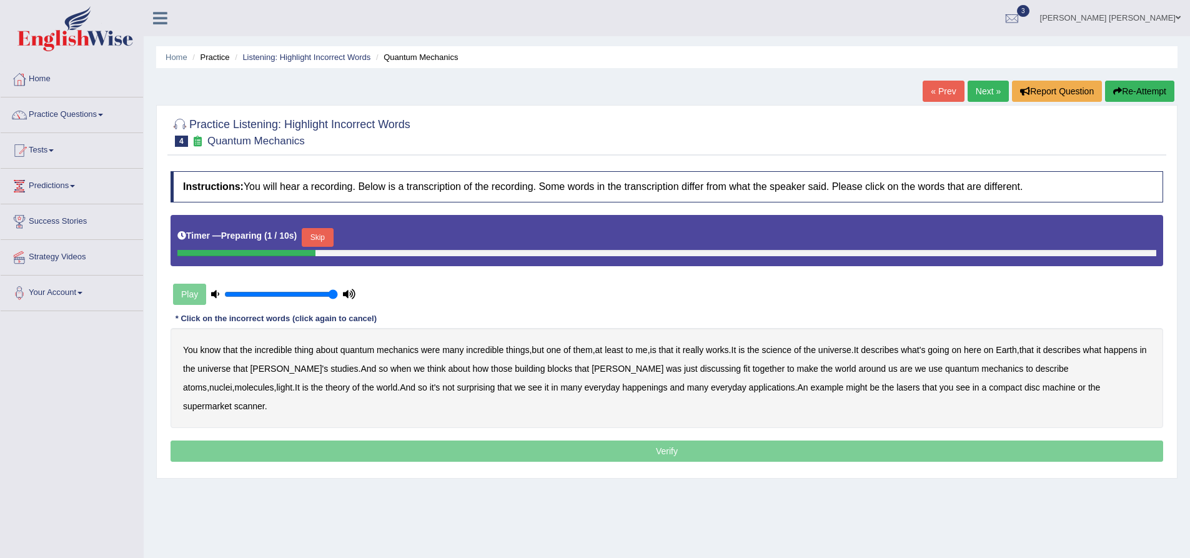
click at [330, 240] on button "Skip" at bounding box center [317, 237] width 31 height 19
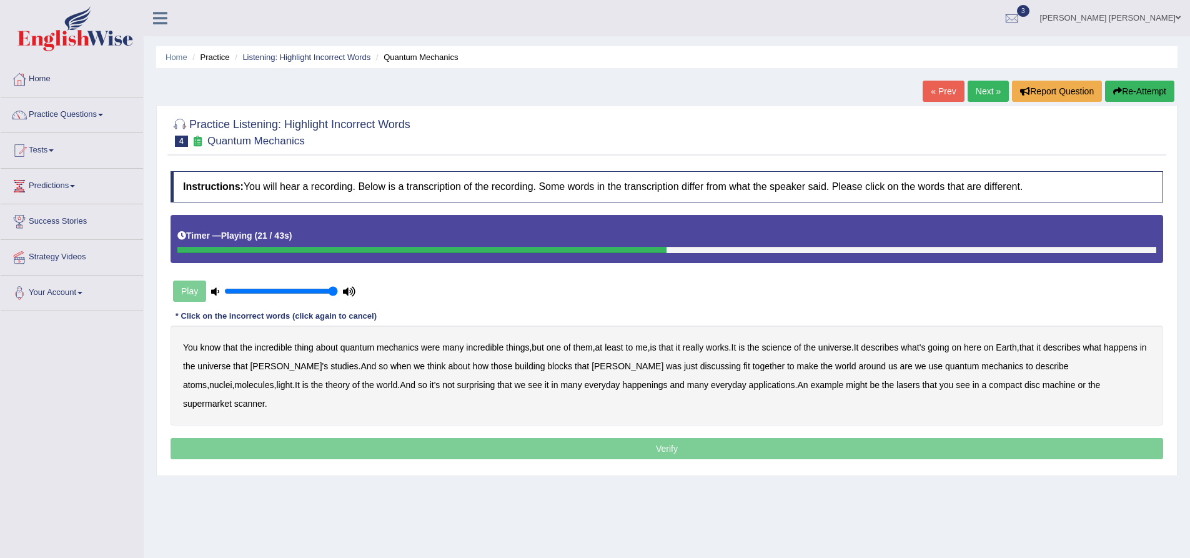
click at [700, 366] on b "discussing" at bounding box center [720, 366] width 41 height 10
click at [622, 385] on b "happenings" at bounding box center [644, 385] width 45 height 10
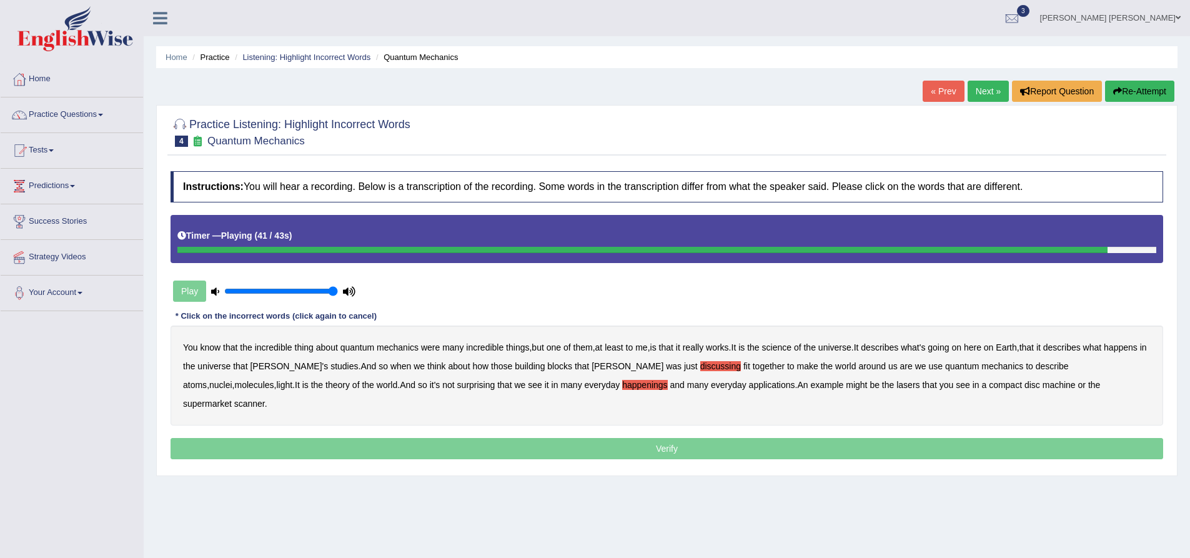
click at [1043, 386] on b "machine" at bounding box center [1059, 385] width 33 height 10
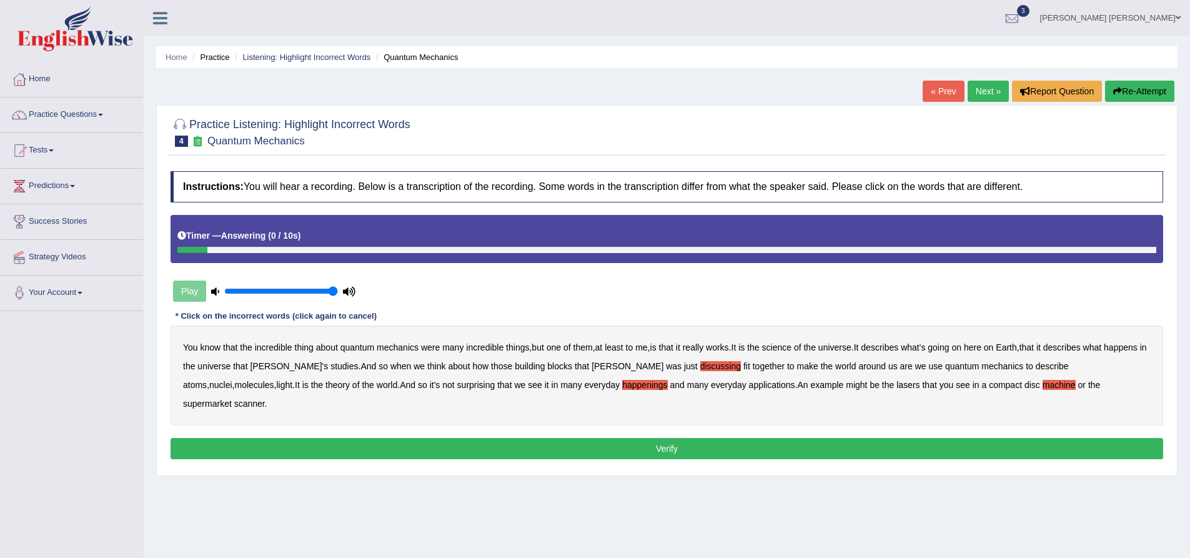
click at [747, 438] on button "Verify" at bounding box center [667, 448] width 993 height 21
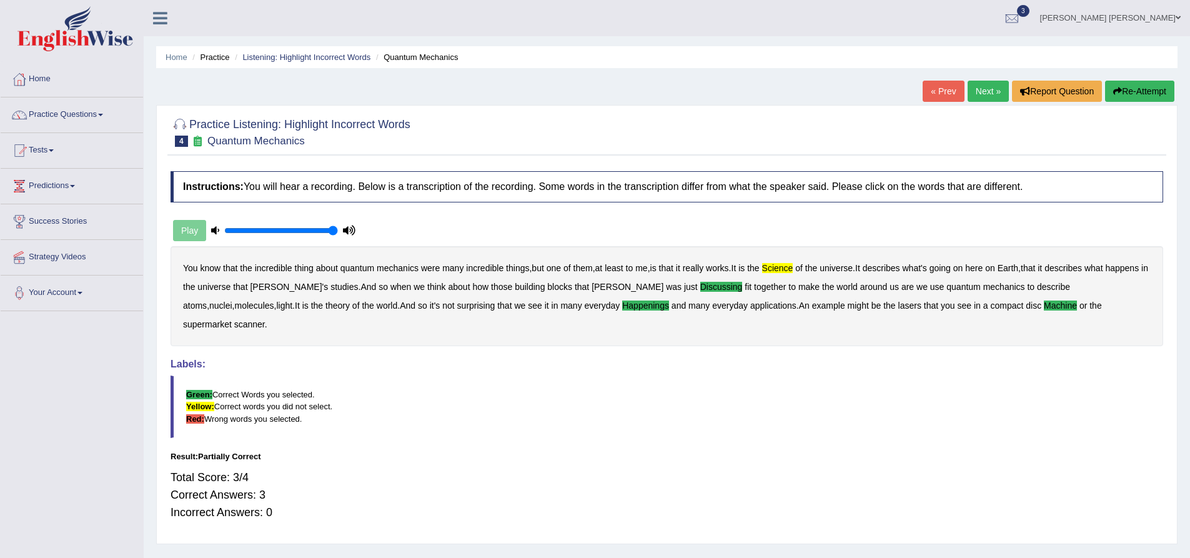
click at [1138, 99] on button "Re-Attempt" at bounding box center [1139, 91] width 69 height 21
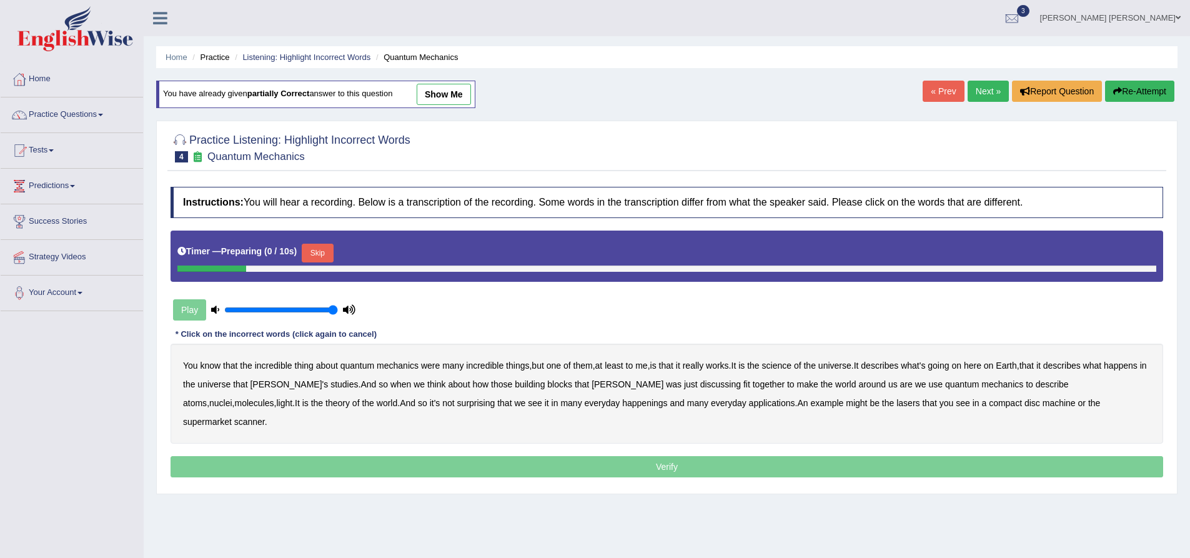
click at [318, 250] on button "Skip" at bounding box center [317, 253] width 31 height 19
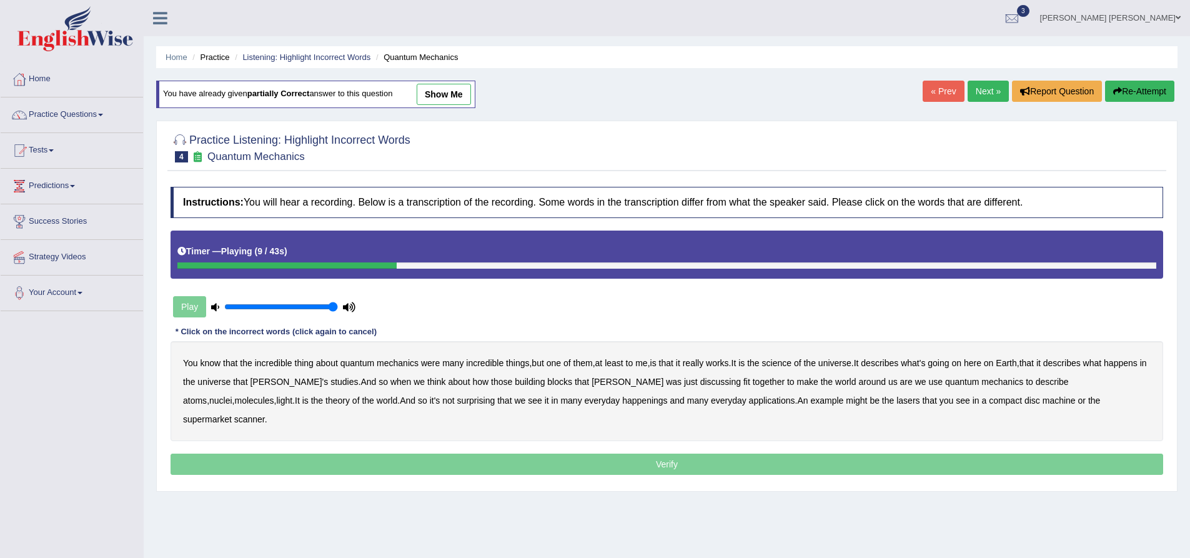
click at [792, 362] on b "science" at bounding box center [776, 363] width 29 height 10
click at [700, 383] on b "discussing" at bounding box center [720, 382] width 41 height 10
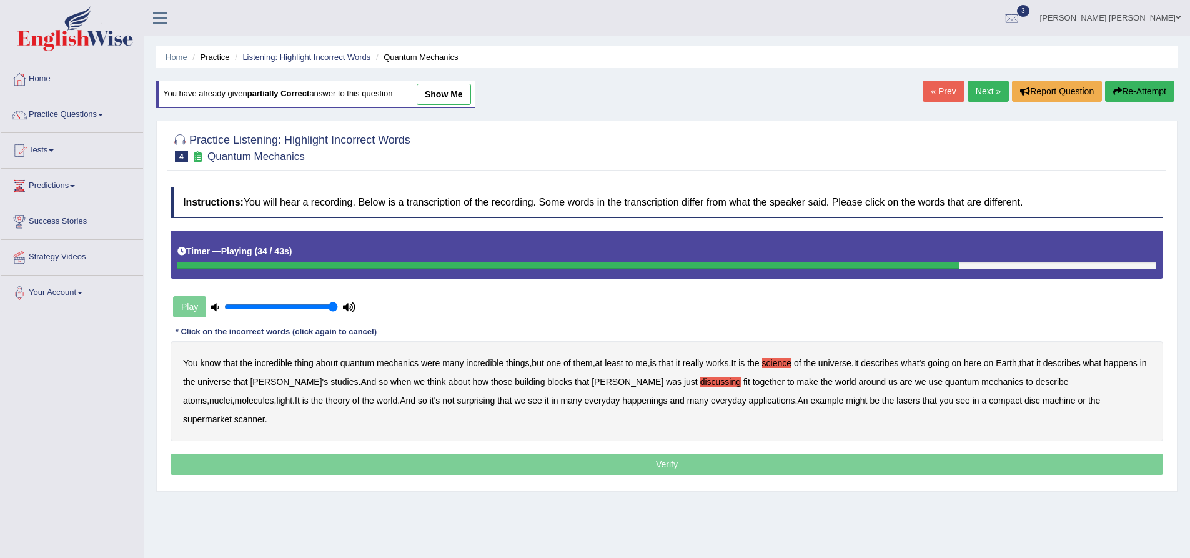
click at [622, 402] on b "happenings" at bounding box center [644, 401] width 45 height 10
click at [1043, 400] on b "machine" at bounding box center [1059, 401] width 33 height 10
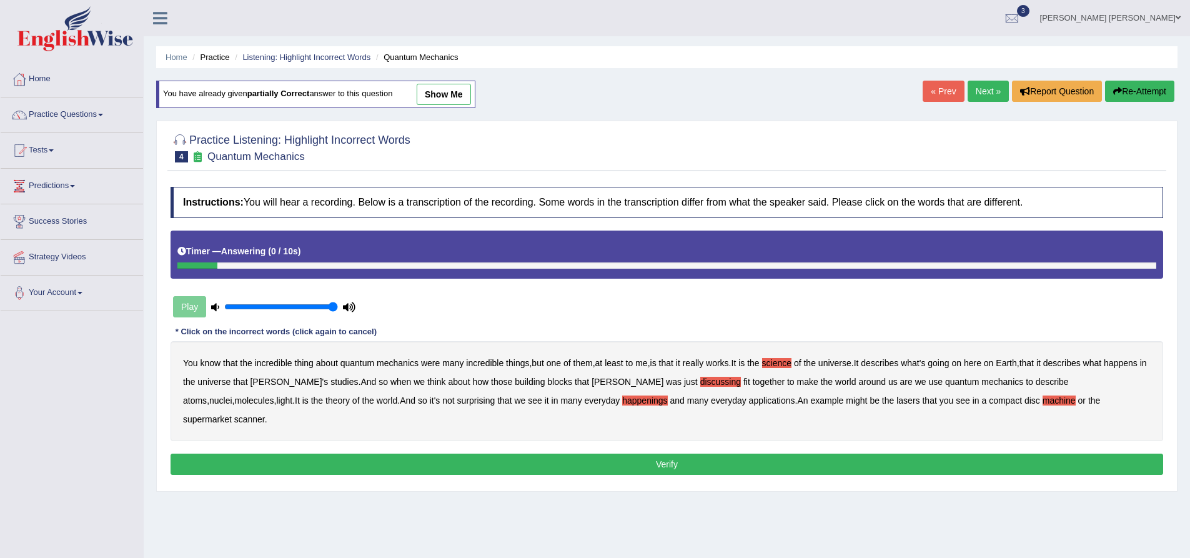
click at [704, 454] on button "Verify" at bounding box center [667, 464] width 993 height 21
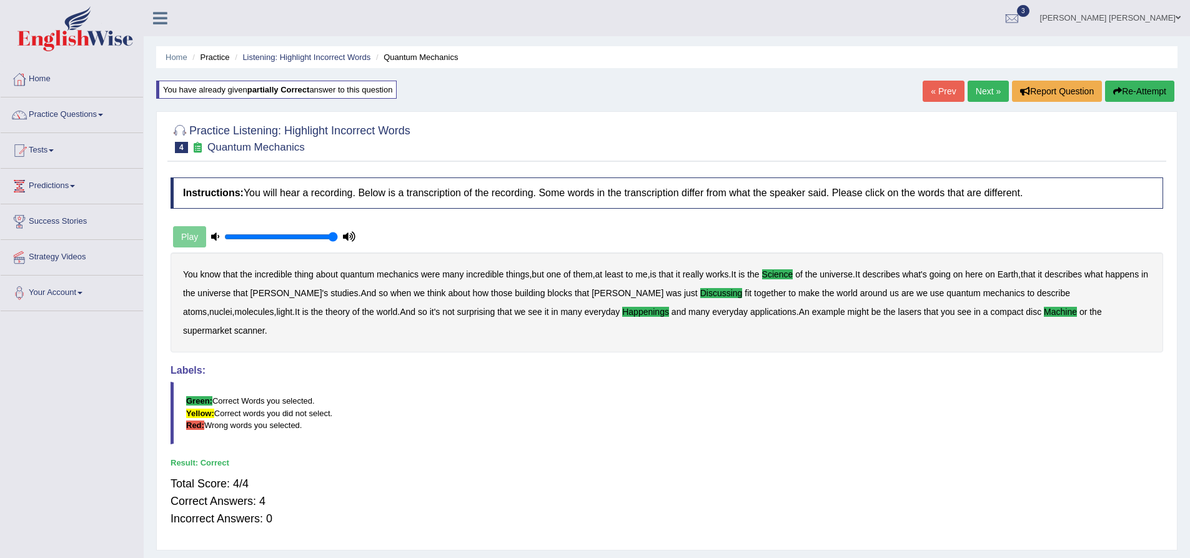
click at [989, 92] on link "Next »" at bounding box center [988, 91] width 41 height 21
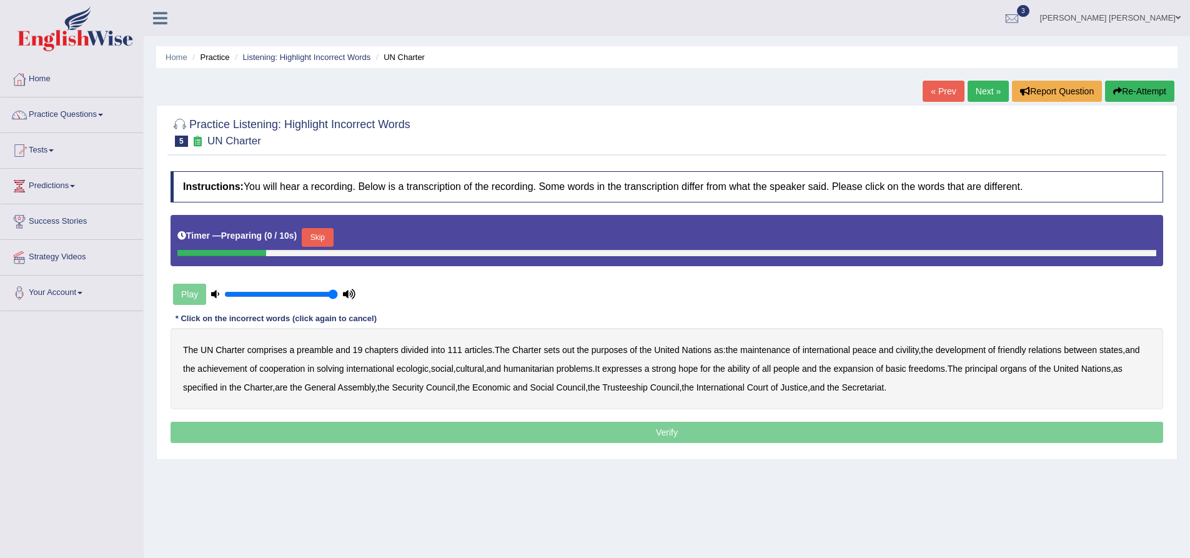
click at [323, 237] on button "Skip" at bounding box center [317, 237] width 31 height 19
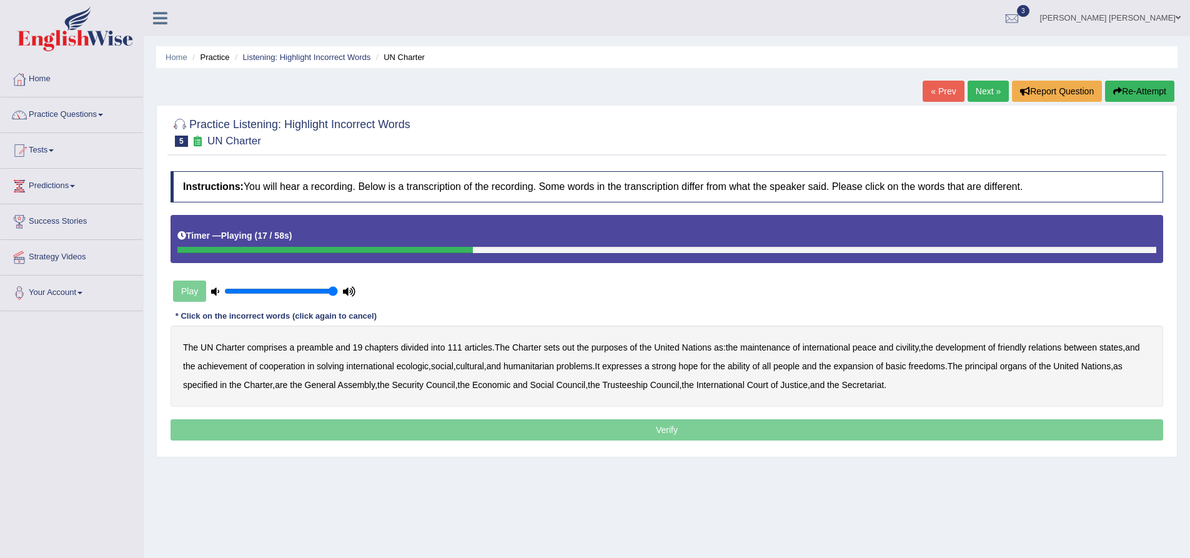
click at [909, 347] on b "civility" at bounding box center [907, 347] width 22 height 10
click at [429, 368] on b "ecologic" at bounding box center [413, 366] width 32 height 10
click at [750, 367] on b "ability" at bounding box center [739, 366] width 22 height 10
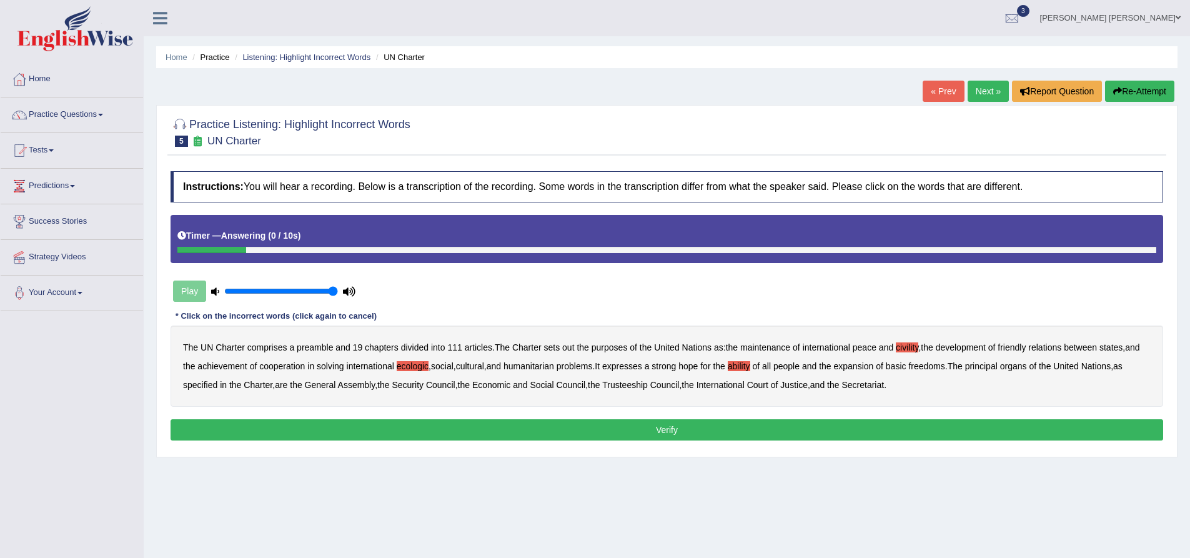
click at [662, 429] on button "Verify" at bounding box center [667, 429] width 993 height 21
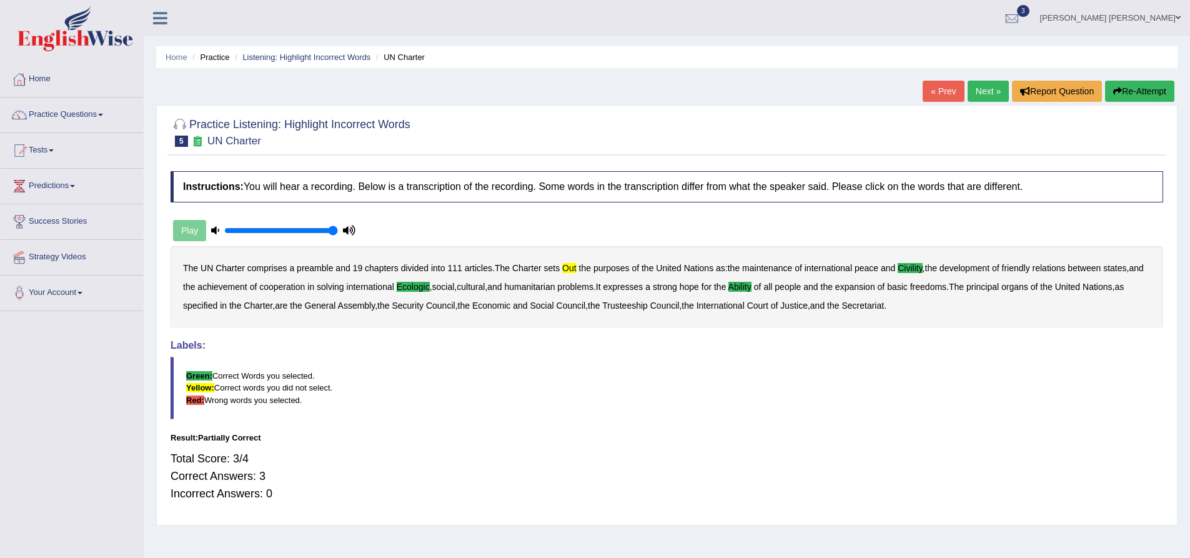
click at [1135, 92] on button "Re-Attempt" at bounding box center [1139, 91] width 69 height 21
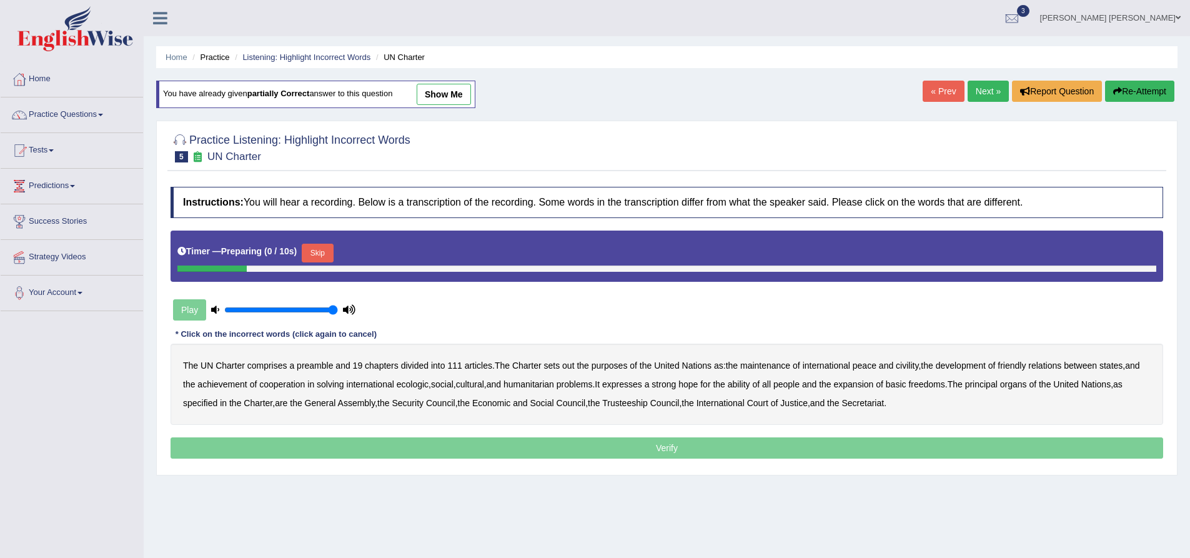
click at [321, 252] on button "Skip" at bounding box center [317, 253] width 31 height 19
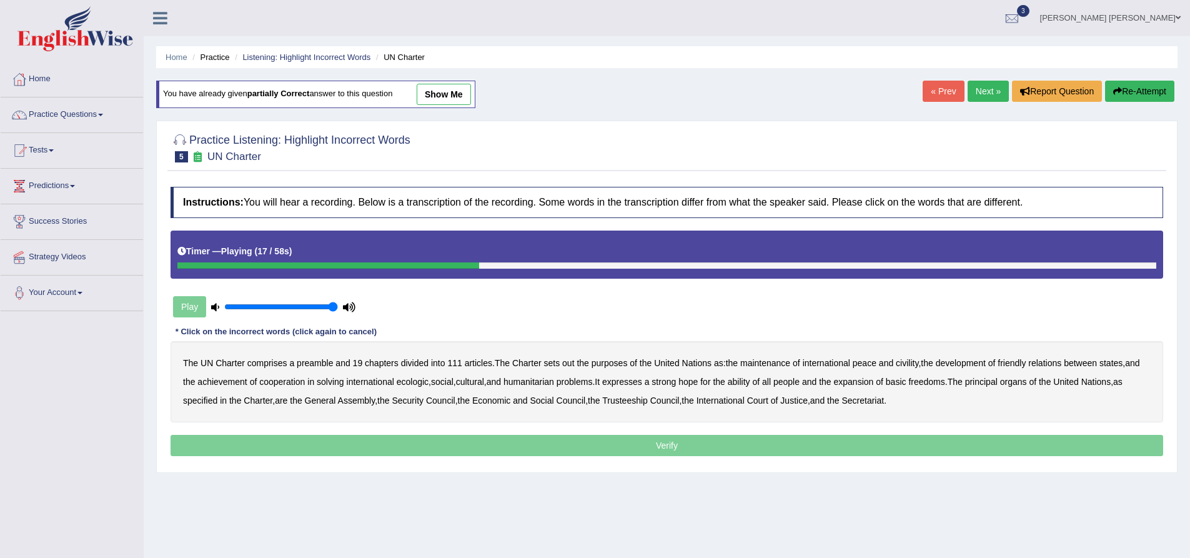
click at [915, 362] on b "civility" at bounding box center [907, 363] width 22 height 10
click at [458, 94] on link "show me" at bounding box center [444, 94] width 54 height 21
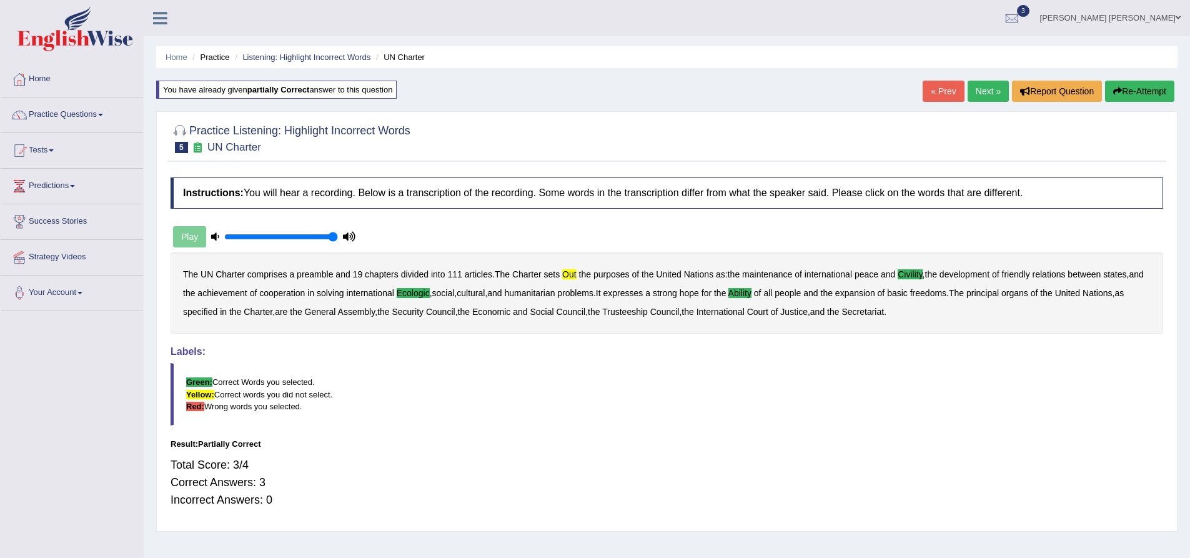
click at [1150, 89] on button "Re-Attempt" at bounding box center [1139, 91] width 69 height 21
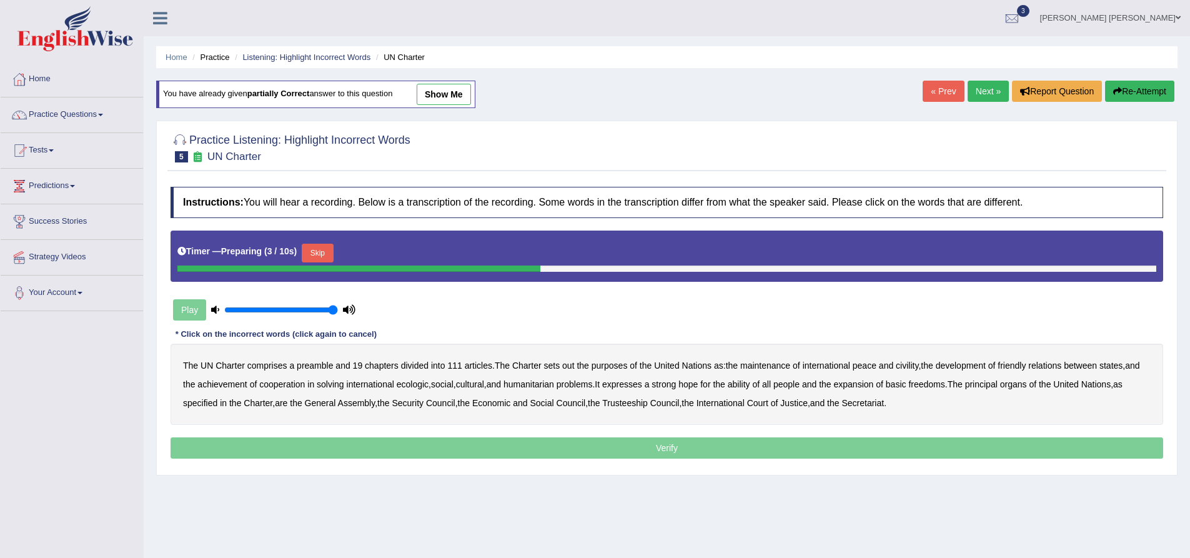
click at [446, 95] on link "show me" at bounding box center [444, 94] width 54 height 21
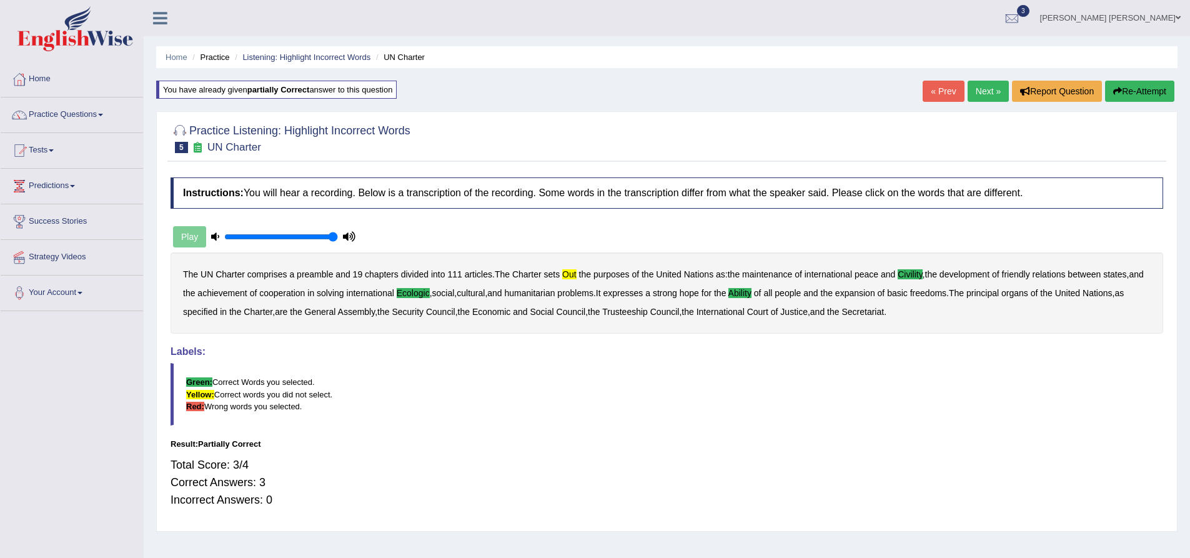
click at [1157, 91] on button "Re-Attempt" at bounding box center [1139, 91] width 69 height 21
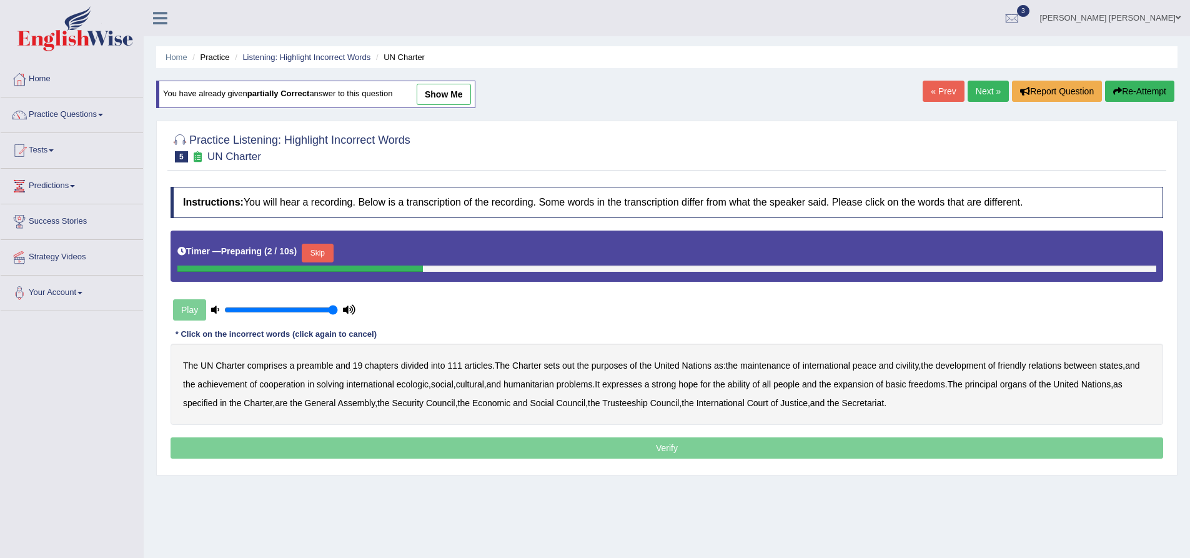
click at [314, 248] on button "Skip" at bounding box center [317, 253] width 31 height 19
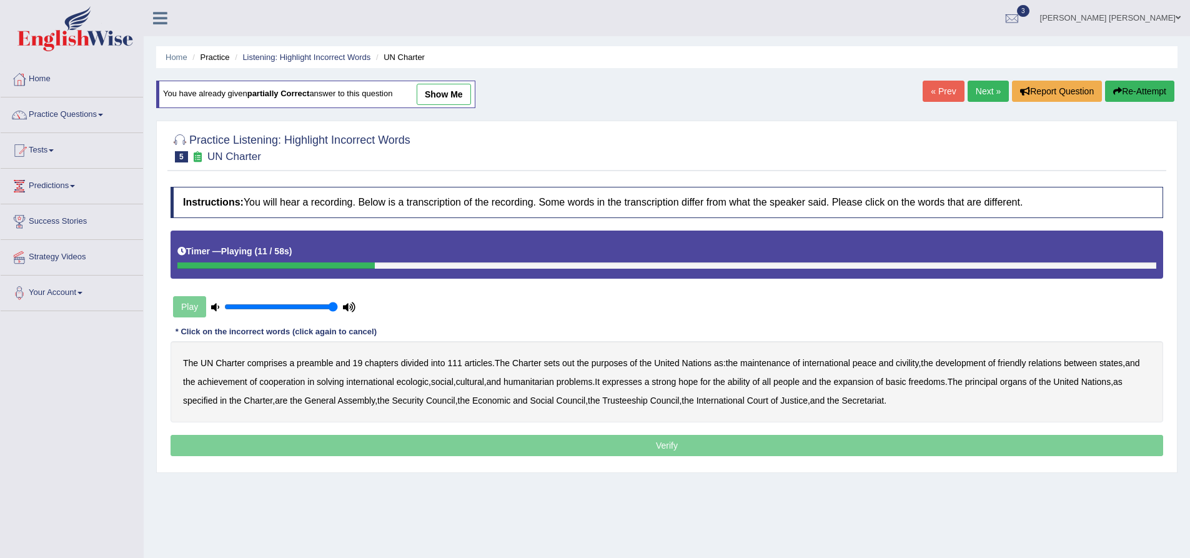
click at [571, 362] on b "out" at bounding box center [568, 363] width 12 height 10
click at [906, 361] on b "civility" at bounding box center [907, 363] width 22 height 10
click at [429, 382] on b "ecologic" at bounding box center [413, 382] width 32 height 10
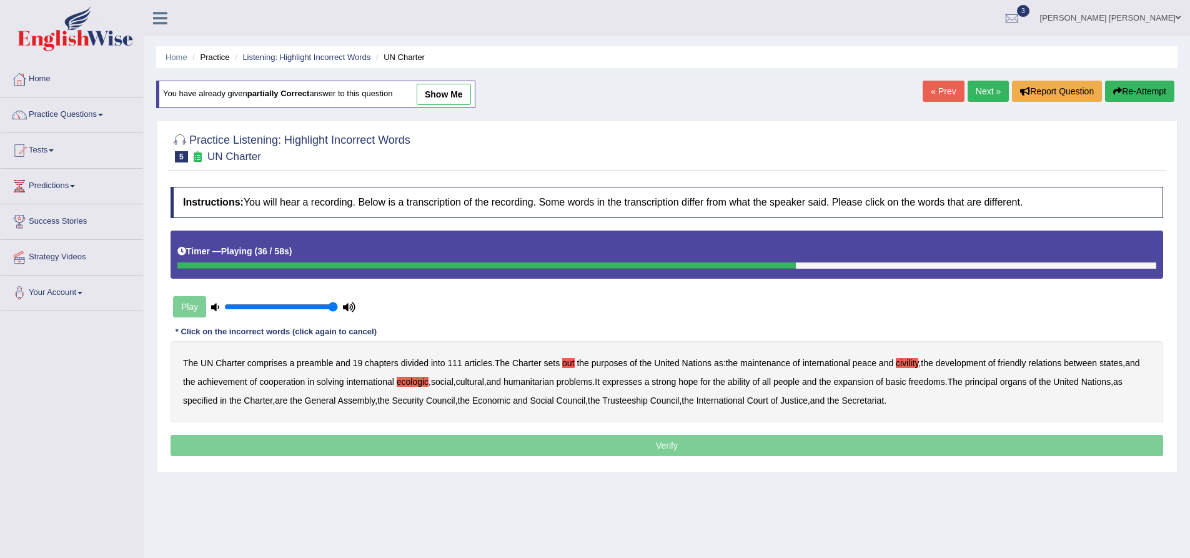
click at [750, 377] on b "ability" at bounding box center [739, 382] width 22 height 10
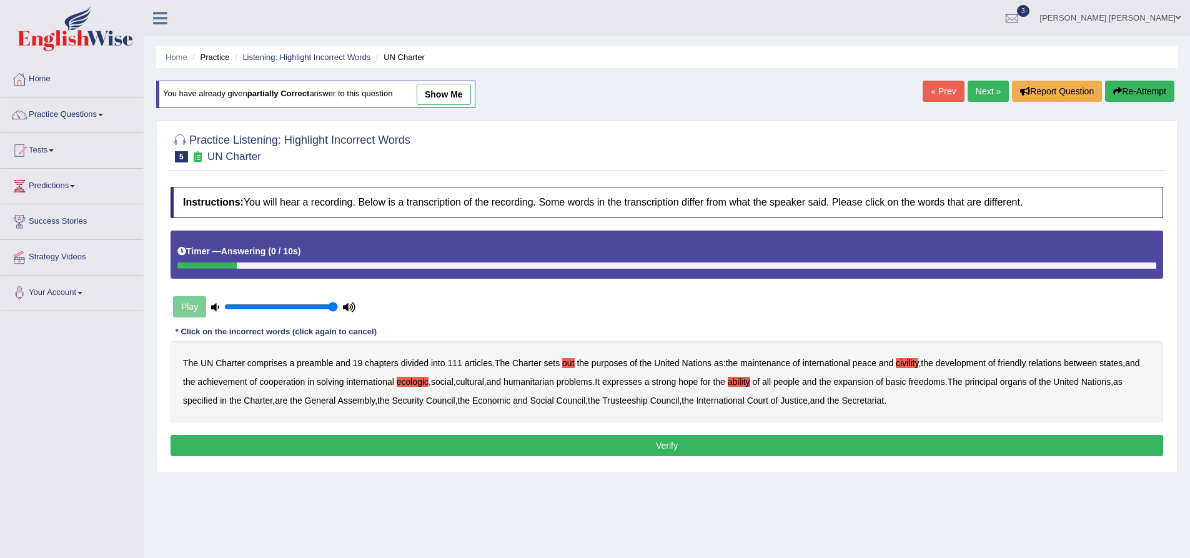
click at [622, 444] on button "Verify" at bounding box center [667, 445] width 993 height 21
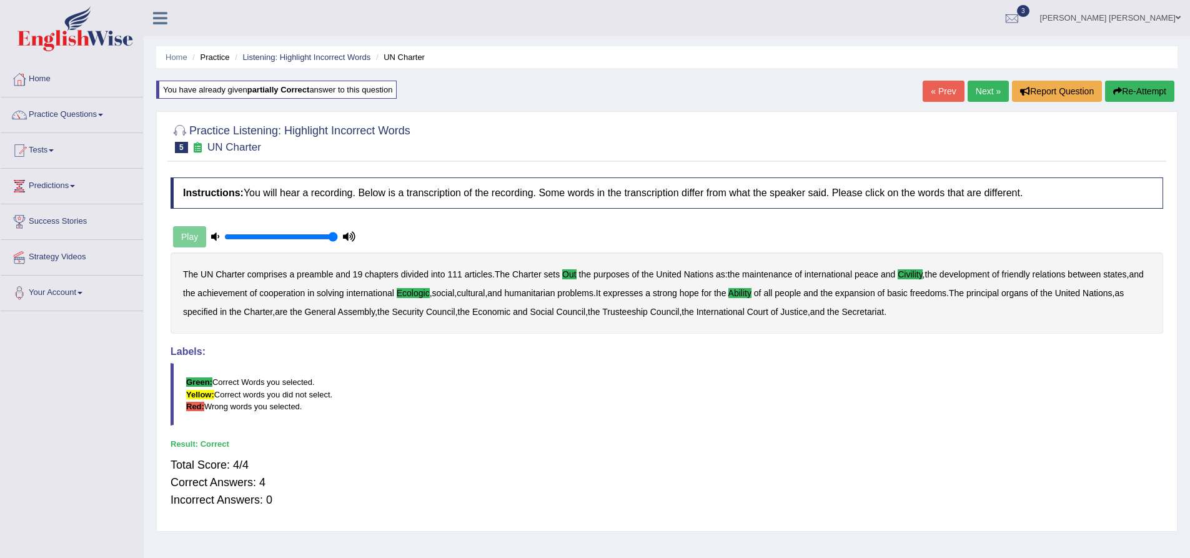
click at [987, 91] on link "Next »" at bounding box center [988, 91] width 41 height 21
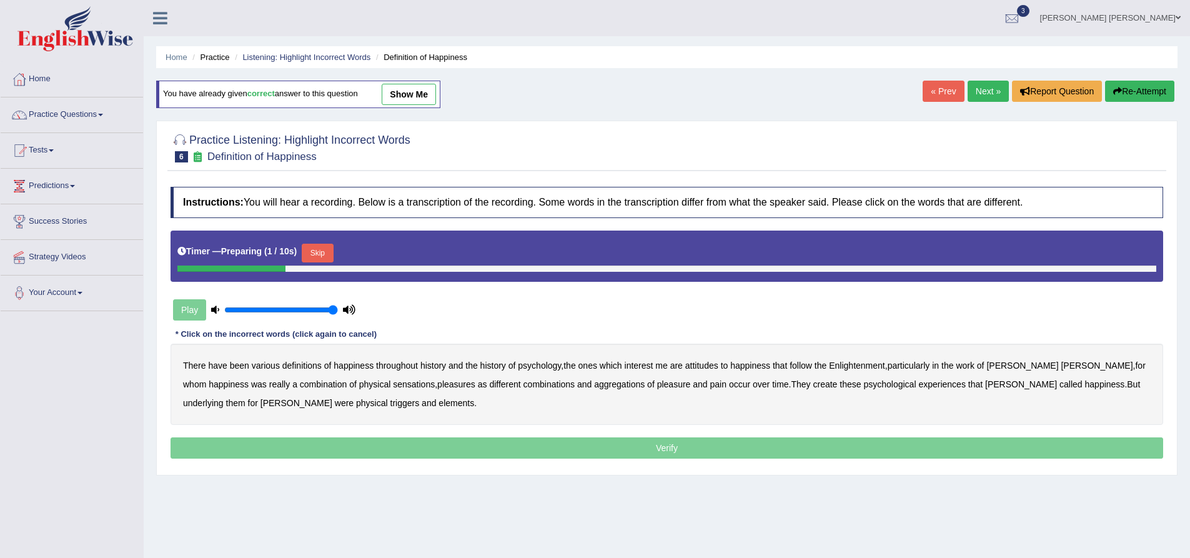
click at [323, 258] on button "Skip" at bounding box center [317, 253] width 31 height 19
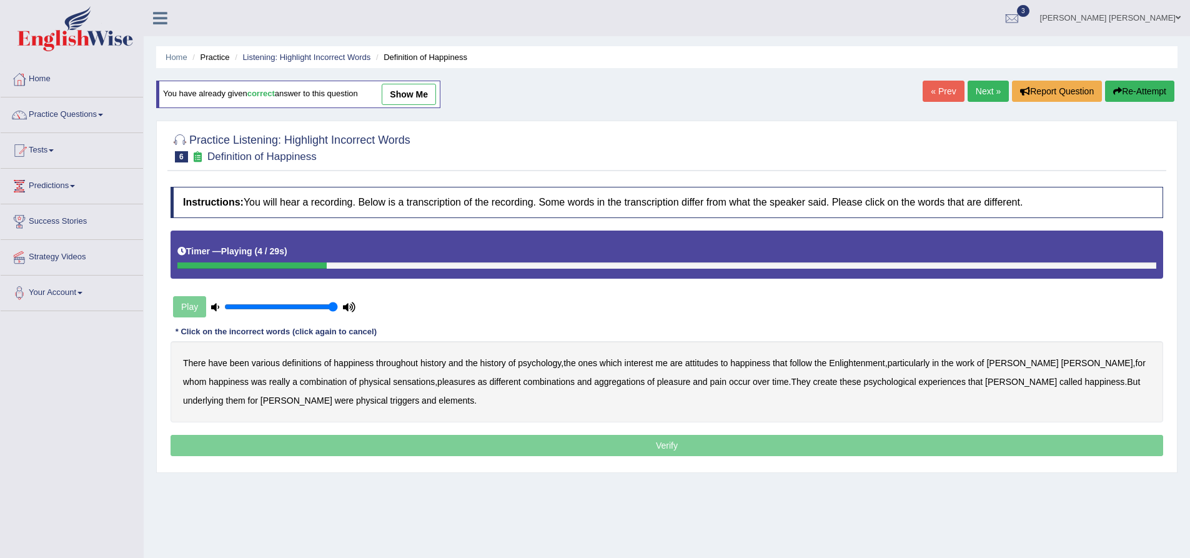
click at [540, 363] on b "psychology" at bounding box center [539, 363] width 43 height 10
click at [706, 365] on b "attitudes" at bounding box center [701, 363] width 33 height 10
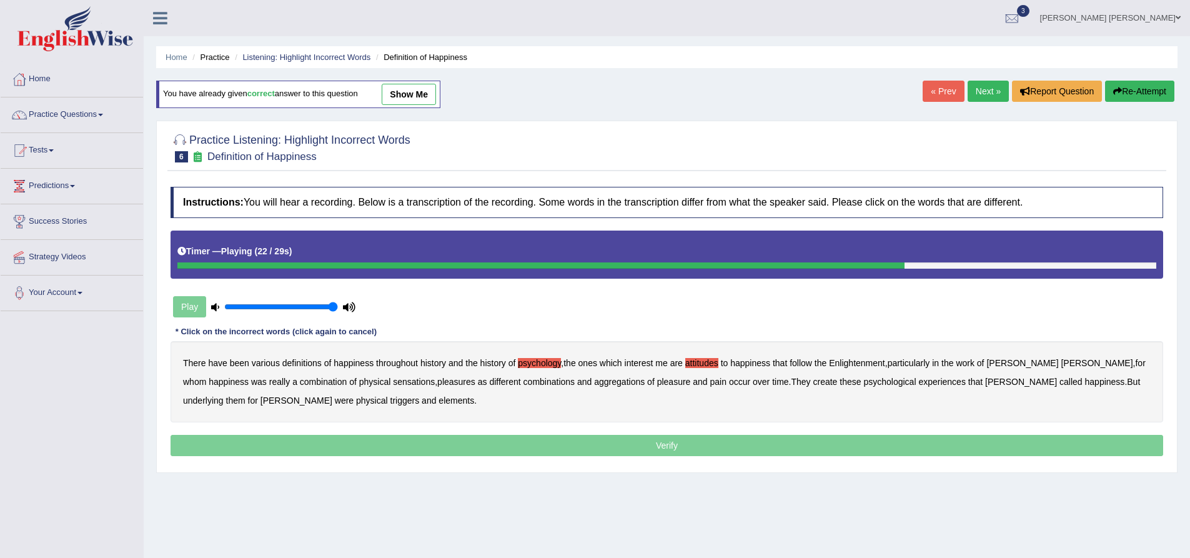
click at [813, 384] on b "create" at bounding box center [825, 382] width 24 height 10
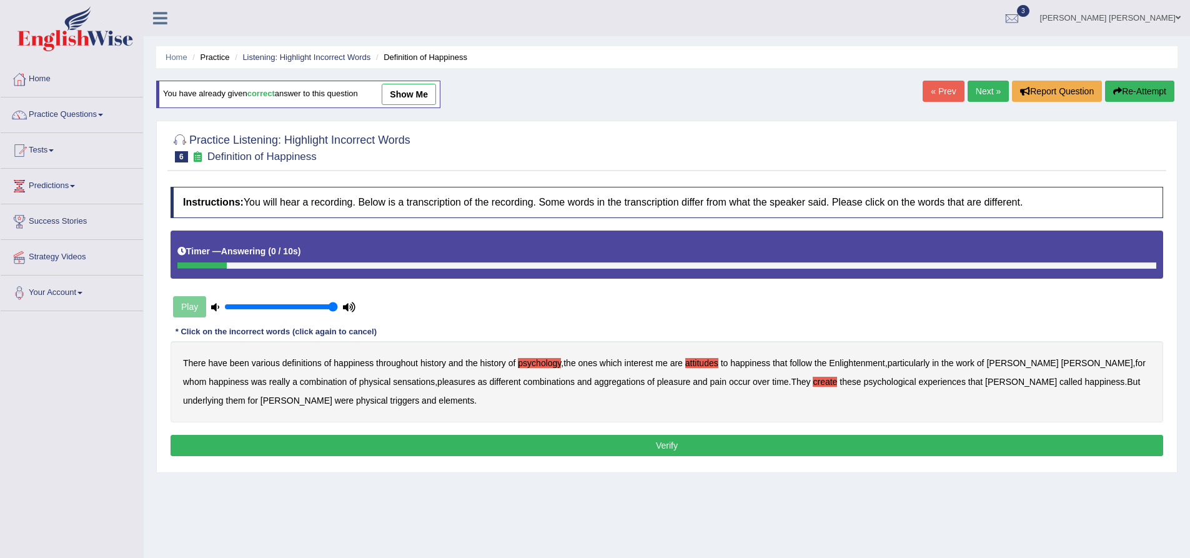
click at [439, 397] on b "elements" at bounding box center [457, 401] width 36 height 10
click at [398, 443] on button "Verify" at bounding box center [667, 445] width 993 height 21
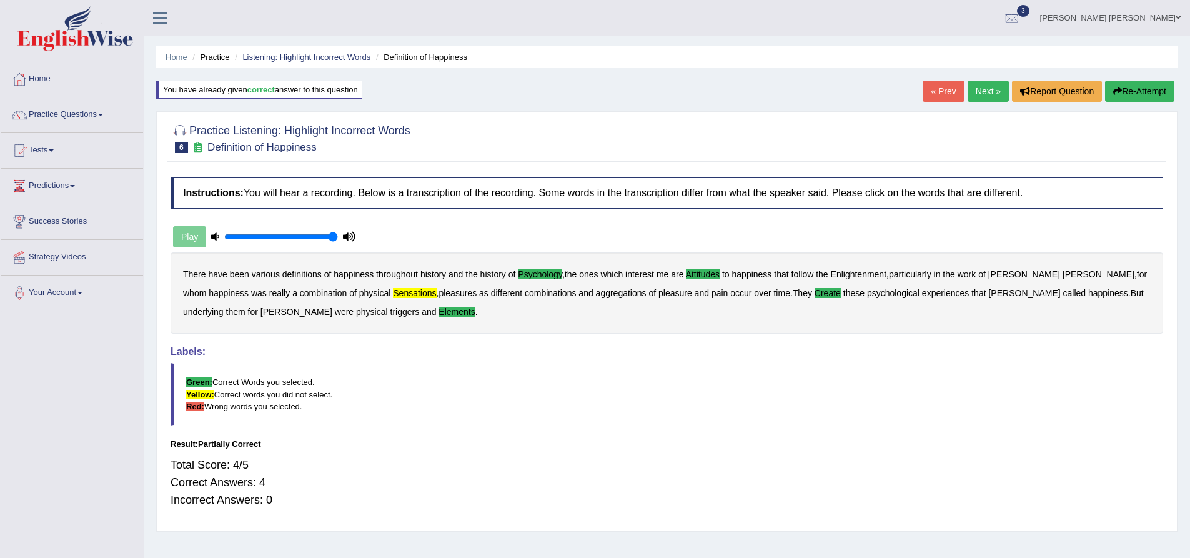
click at [1143, 87] on button "Re-Attempt" at bounding box center [1139, 91] width 69 height 21
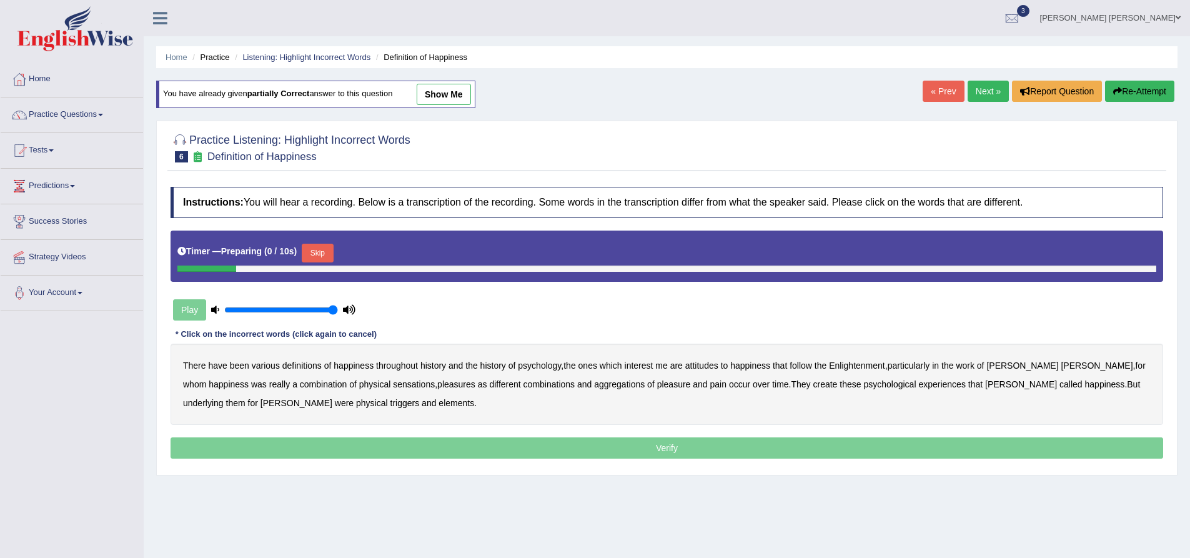
click at [333, 246] on button "Skip" at bounding box center [317, 253] width 31 height 19
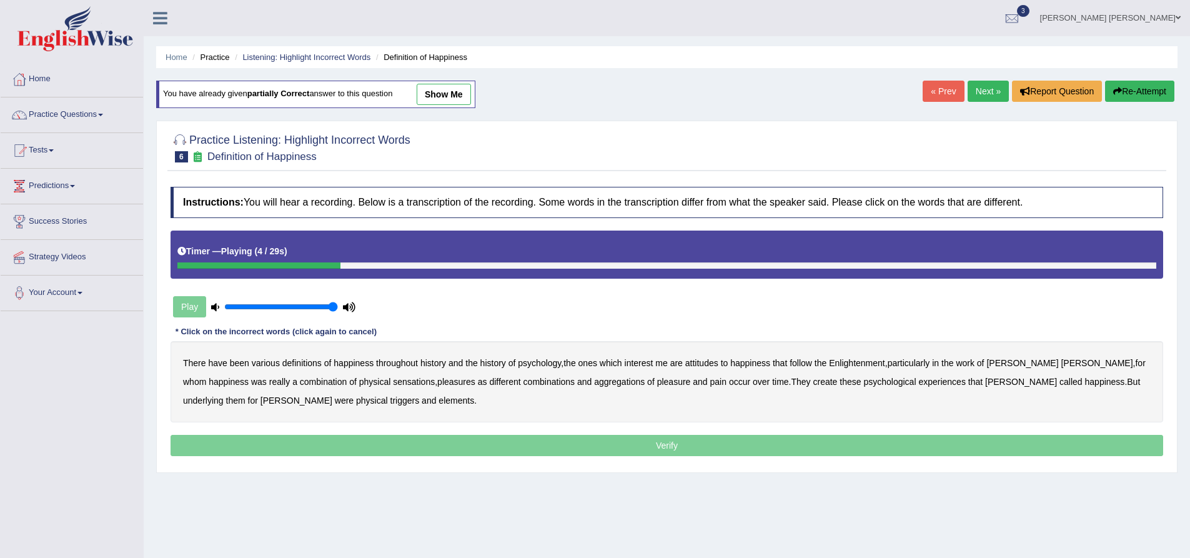
click at [542, 364] on b "psychology" at bounding box center [539, 363] width 43 height 10
click at [706, 364] on b "attitudes" at bounding box center [701, 363] width 33 height 10
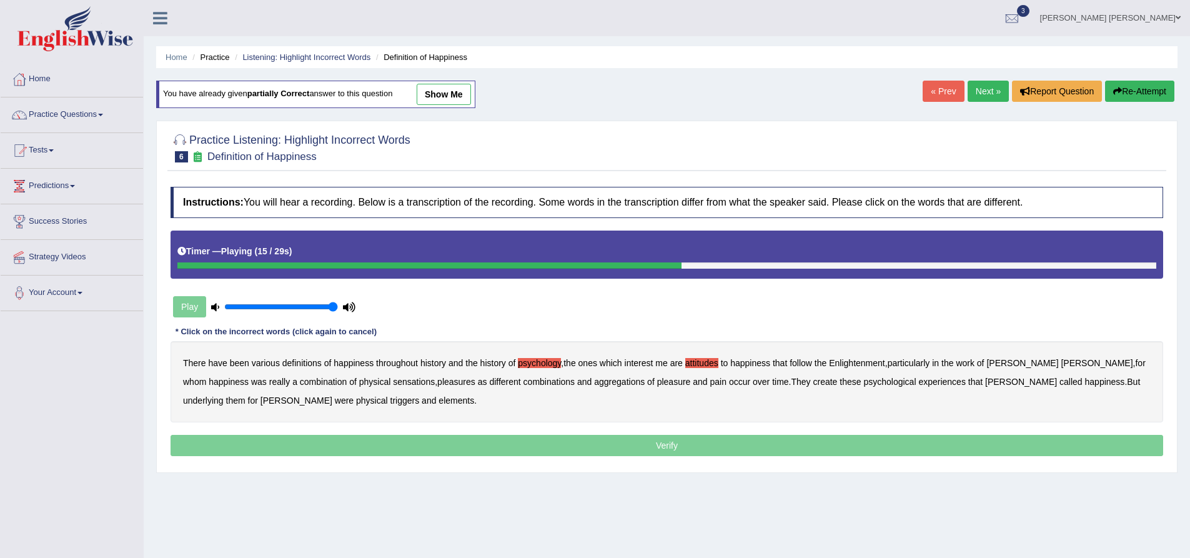
click at [393, 383] on b "sensations" at bounding box center [414, 382] width 42 height 10
click at [813, 379] on b "create" at bounding box center [825, 382] width 24 height 10
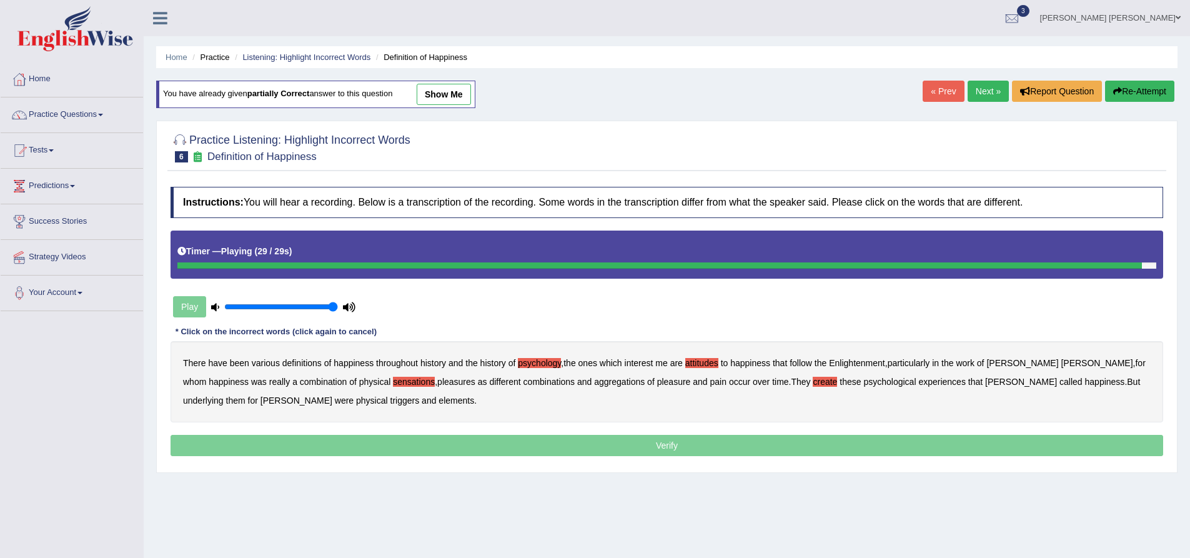
click at [439, 400] on b "elements" at bounding box center [457, 401] width 36 height 10
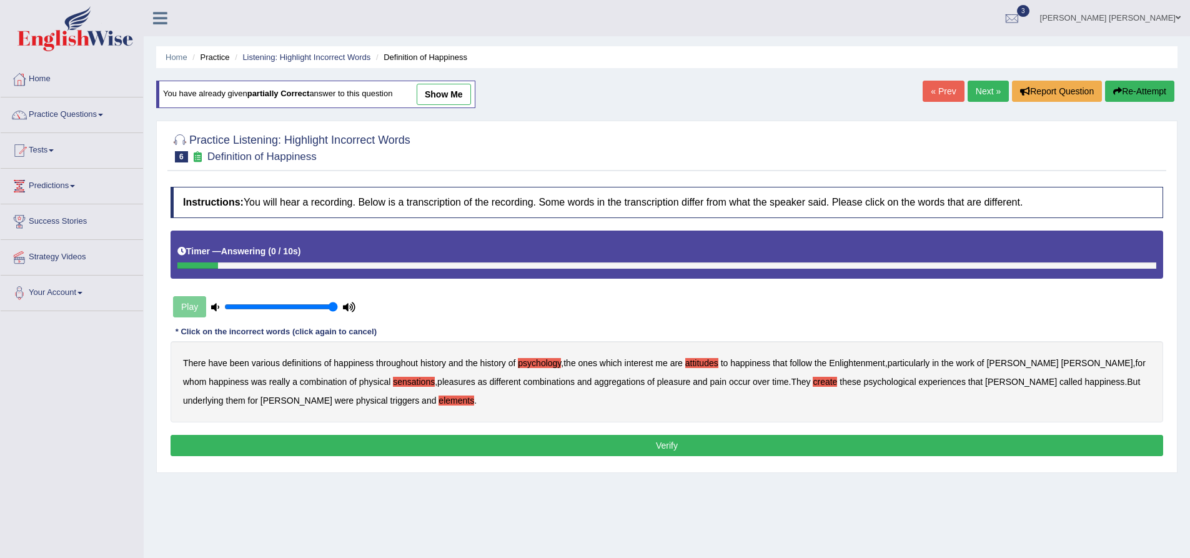
click at [366, 442] on button "Verify" at bounding box center [667, 445] width 993 height 21
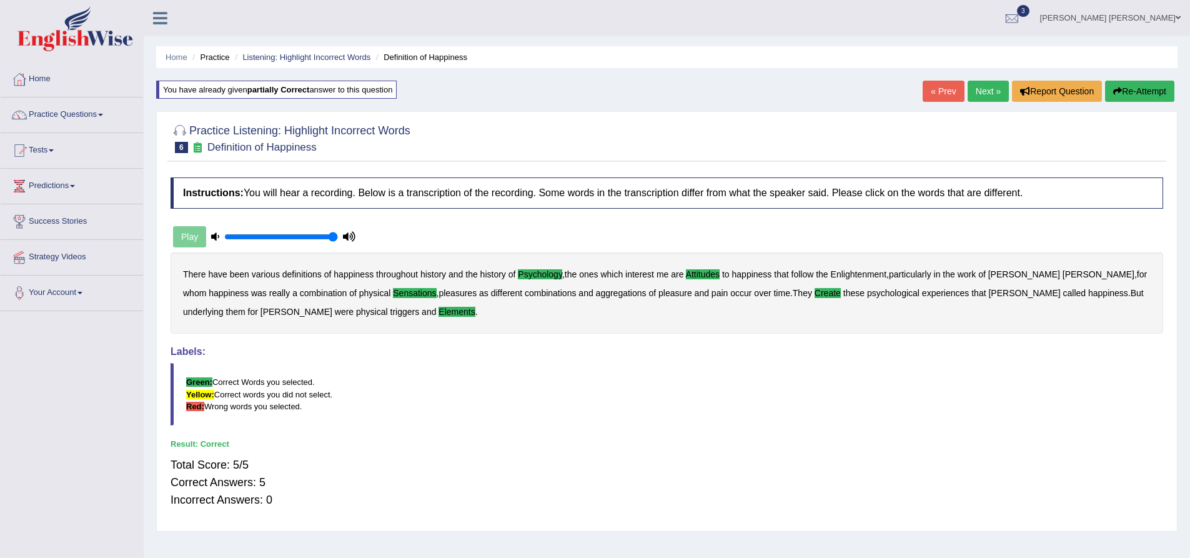
click at [982, 98] on link "Next »" at bounding box center [988, 91] width 41 height 21
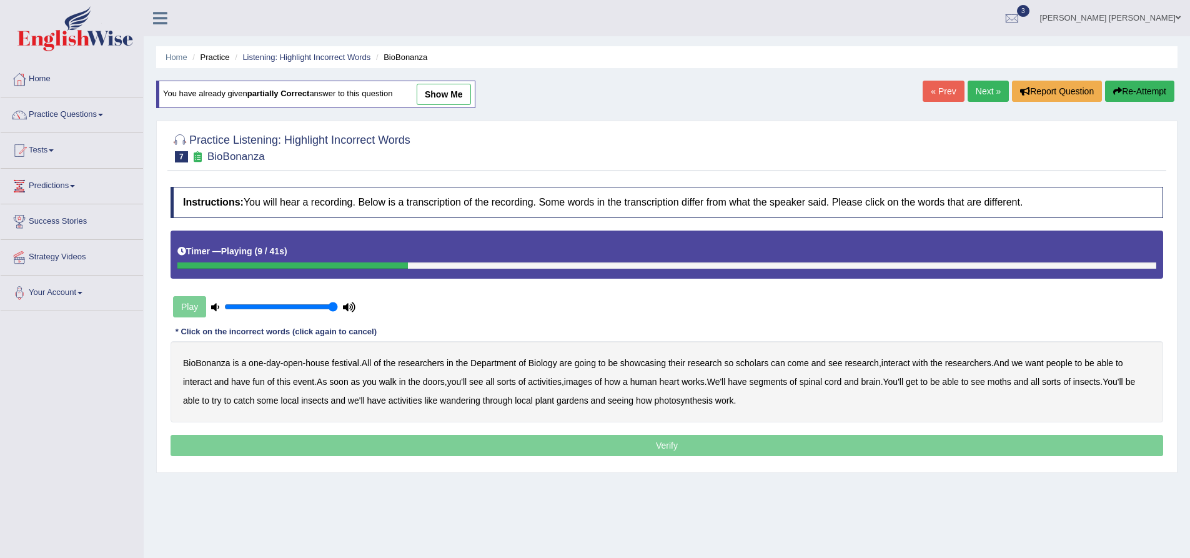
click at [764, 362] on b "scholars" at bounding box center [752, 363] width 32 height 10
click at [584, 384] on b "images" at bounding box center [578, 382] width 28 height 10
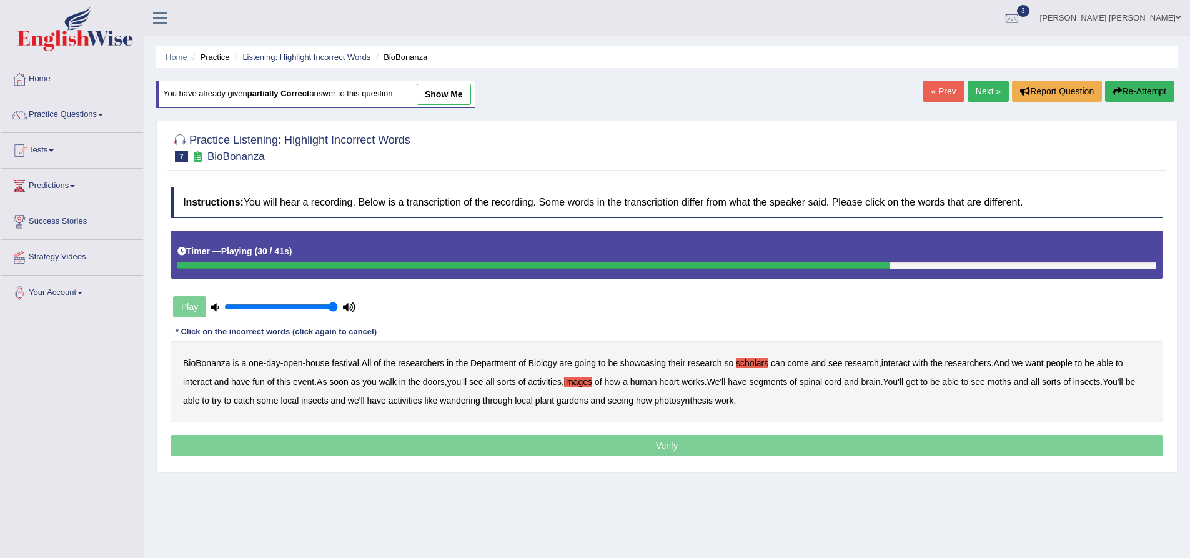
click at [1012, 379] on b "moths" at bounding box center [1000, 382] width 24 height 10
click at [467, 402] on b "wandering" at bounding box center [460, 401] width 41 height 10
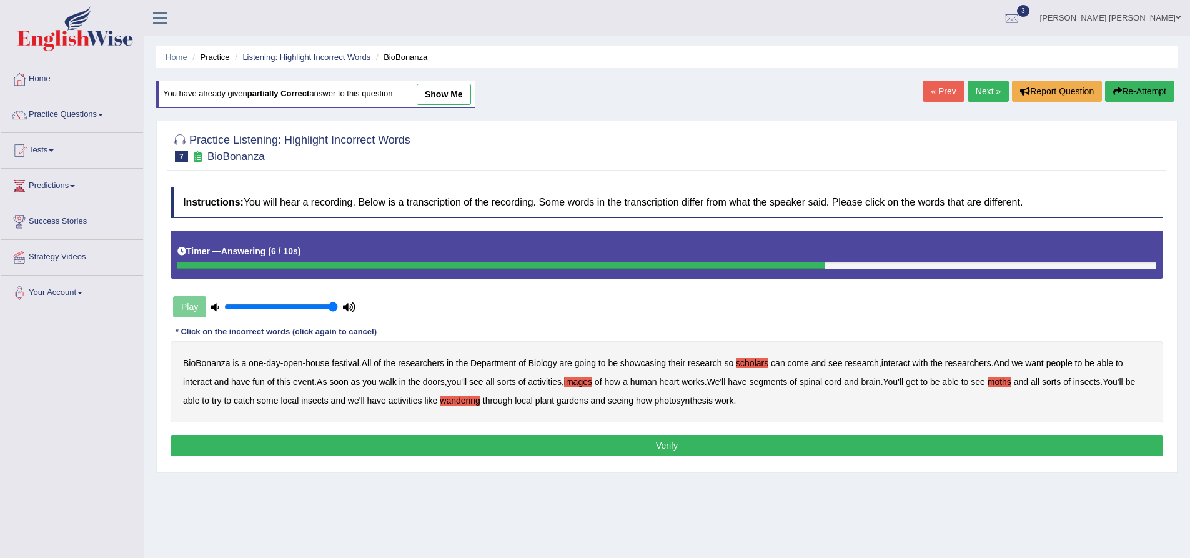
click at [602, 441] on button "Verify" at bounding box center [667, 445] width 993 height 21
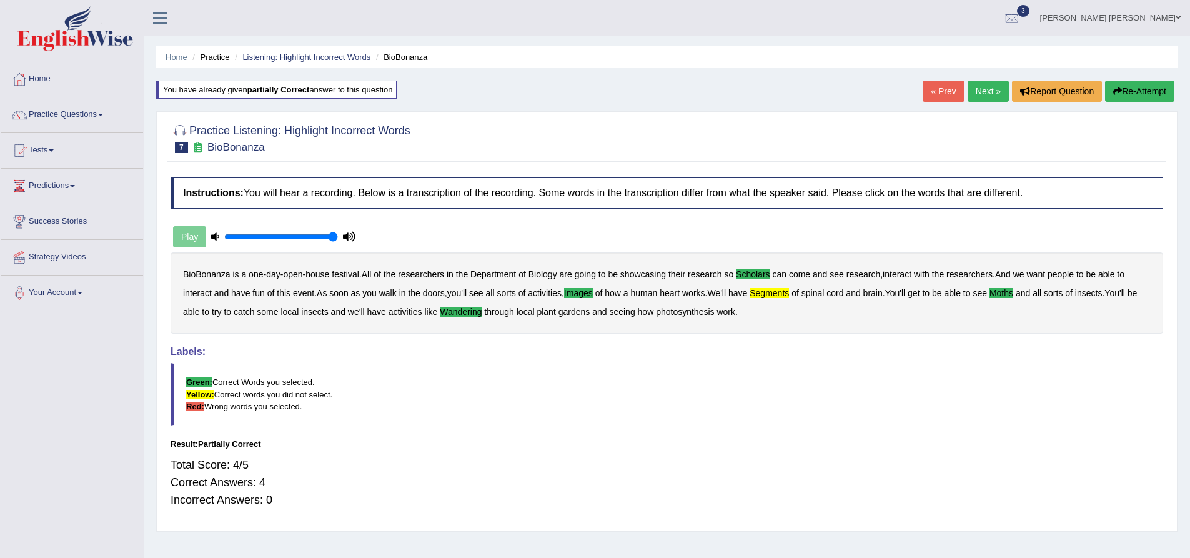
click at [1148, 94] on button "Re-Attempt" at bounding box center [1139, 91] width 69 height 21
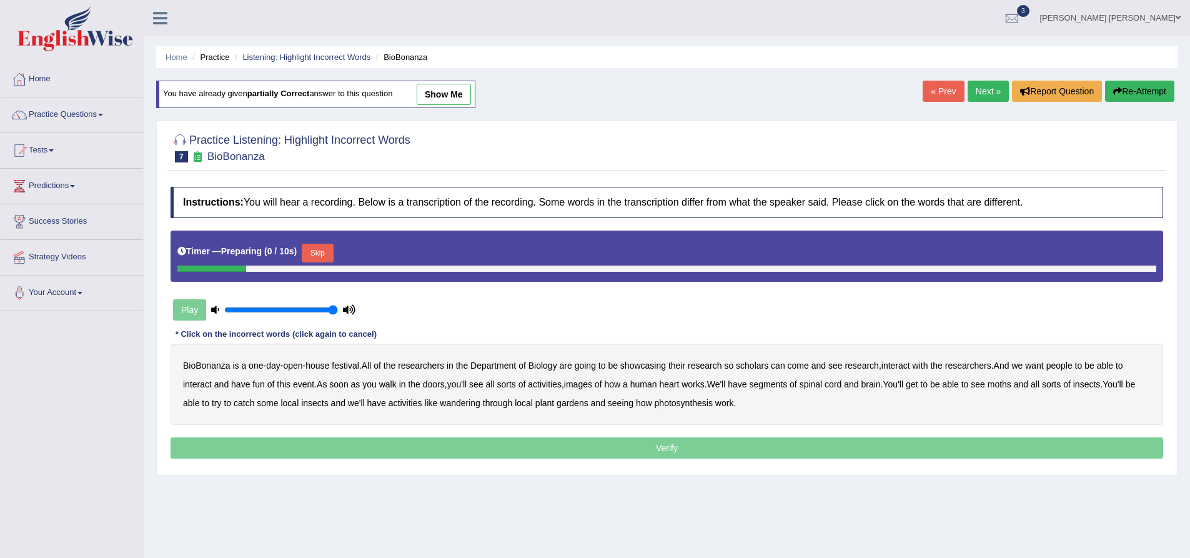
click at [306, 244] on div "Timer — Preparing ( 0 / 10s ) Skip" at bounding box center [666, 253] width 979 height 25
click at [325, 253] on button "Skip" at bounding box center [317, 253] width 31 height 19
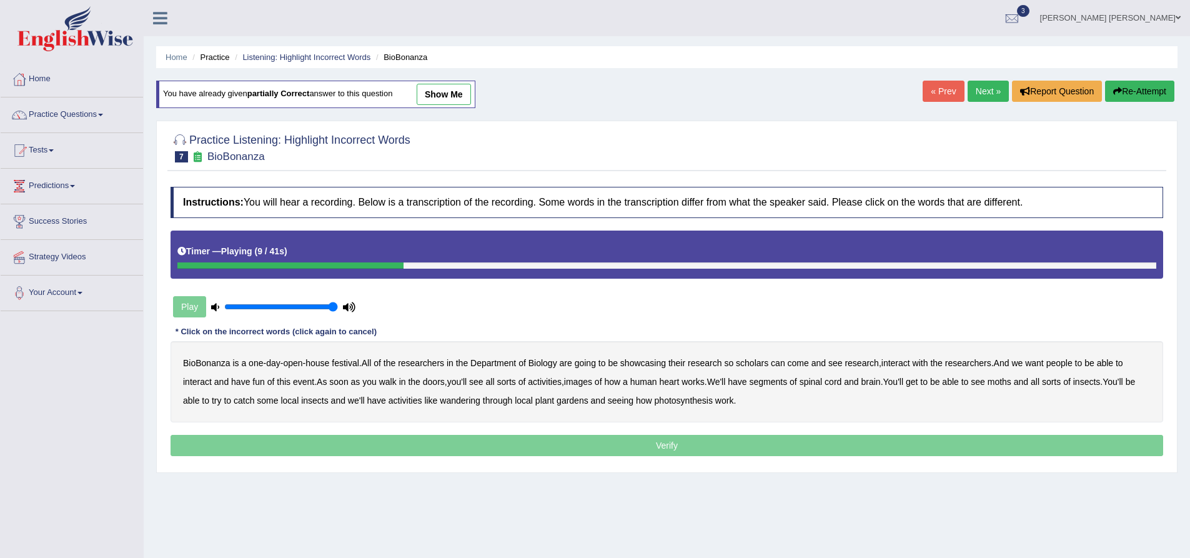
click at [755, 365] on b "scholars" at bounding box center [752, 363] width 32 height 10
click at [591, 378] on b "images" at bounding box center [578, 382] width 28 height 10
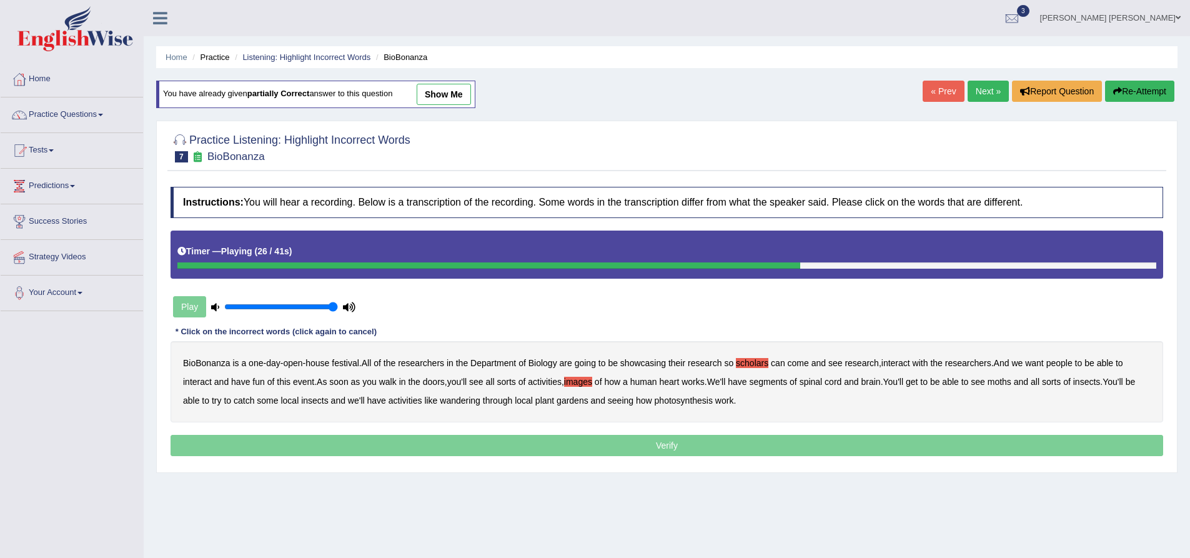
click at [779, 382] on b "segments" at bounding box center [768, 382] width 38 height 10
click at [1011, 382] on b "moths" at bounding box center [1000, 382] width 24 height 10
click at [471, 404] on b "wandering" at bounding box center [460, 401] width 41 height 10
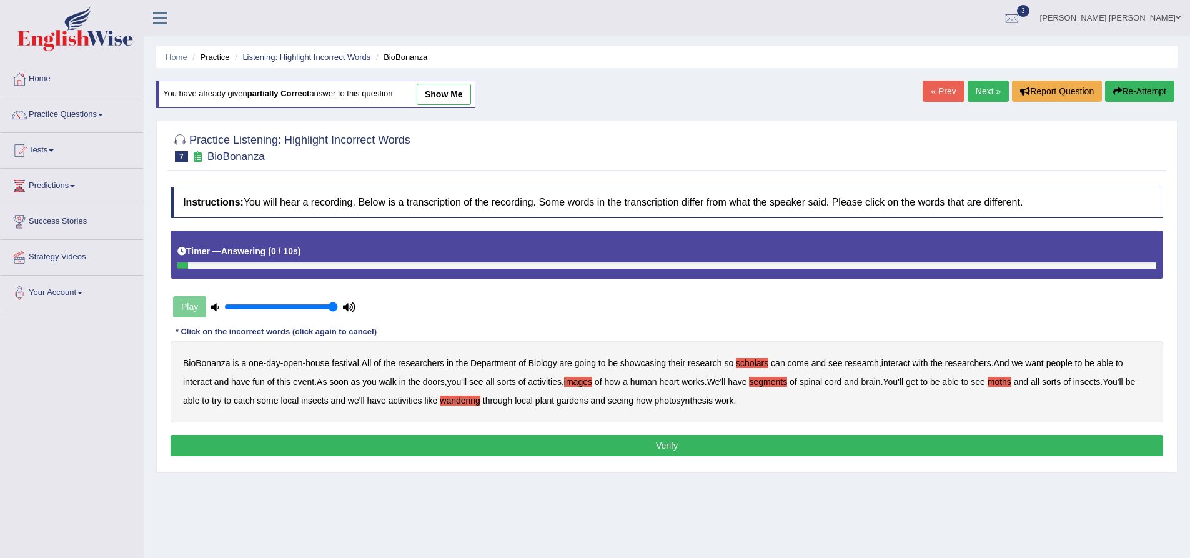
click at [635, 444] on button "Verify" at bounding box center [667, 445] width 993 height 21
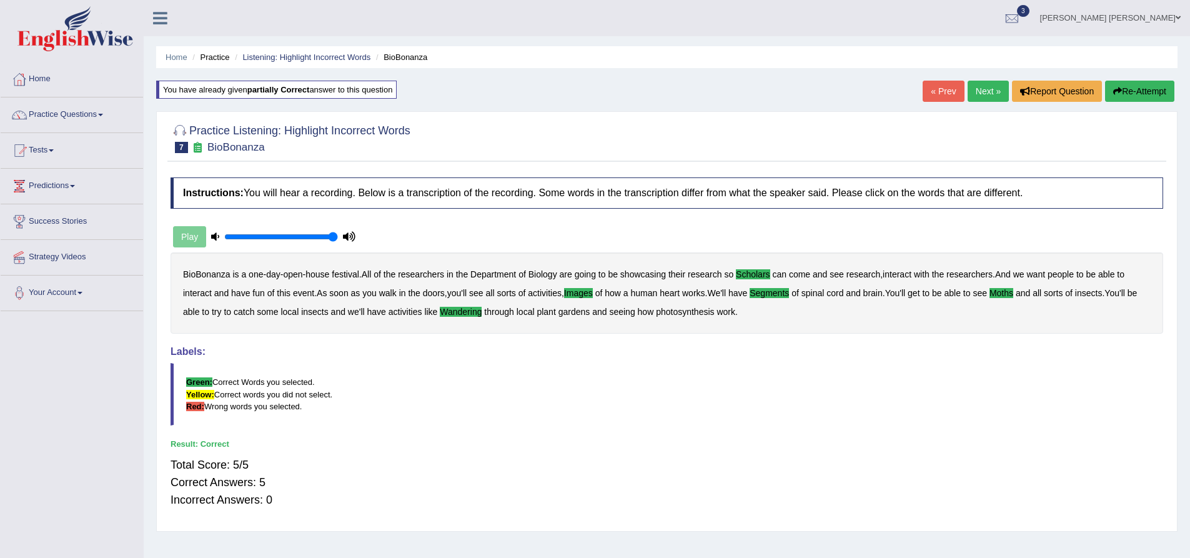
drag, startPoint x: 211, startPoint y: 146, endPoint x: 254, endPoint y: 146, distance: 43.1
click at [254, 146] on small "BioBonanza" at bounding box center [235, 147] width 57 height 12
drag, startPoint x: 267, startPoint y: 147, endPoint x: 219, endPoint y: 147, distance: 47.5
click at [219, 147] on h2 "Practice Listening: Highlight Incorrect Words 7 BioBonanza" at bounding box center [291, 137] width 240 height 31
click at [235, 148] on small "BioBonanza" at bounding box center [235, 147] width 57 height 12
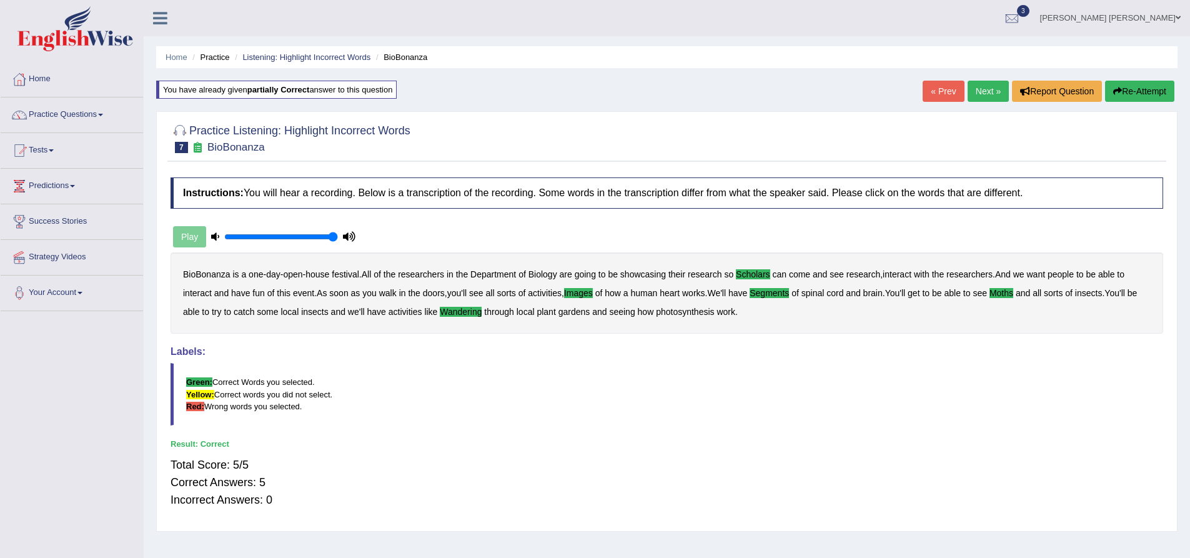
click at [976, 97] on link "Next »" at bounding box center [988, 91] width 41 height 21
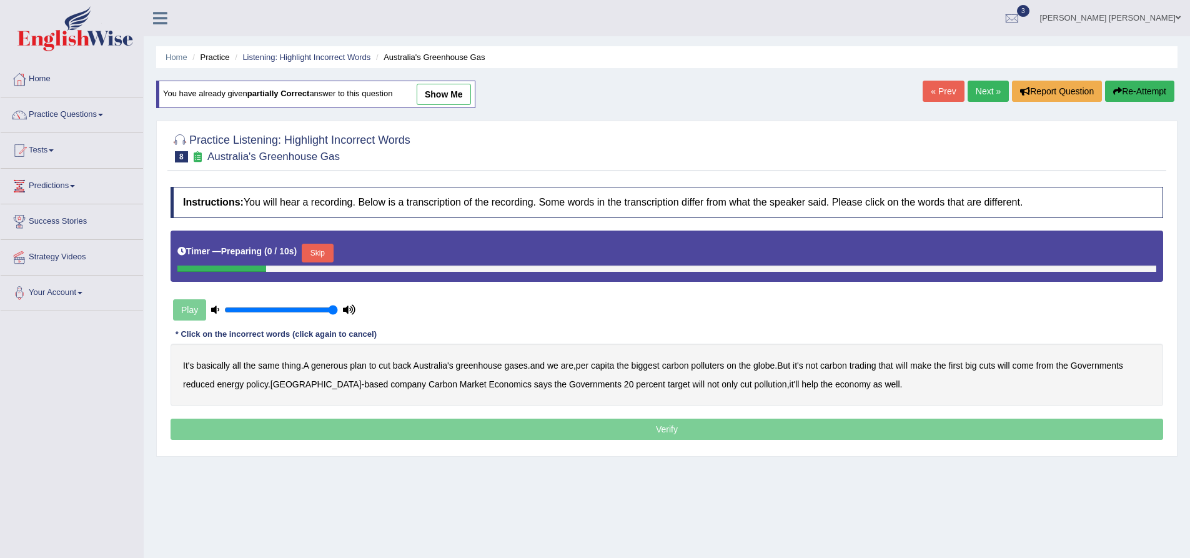
click at [329, 247] on button "Skip" at bounding box center [317, 253] width 31 height 19
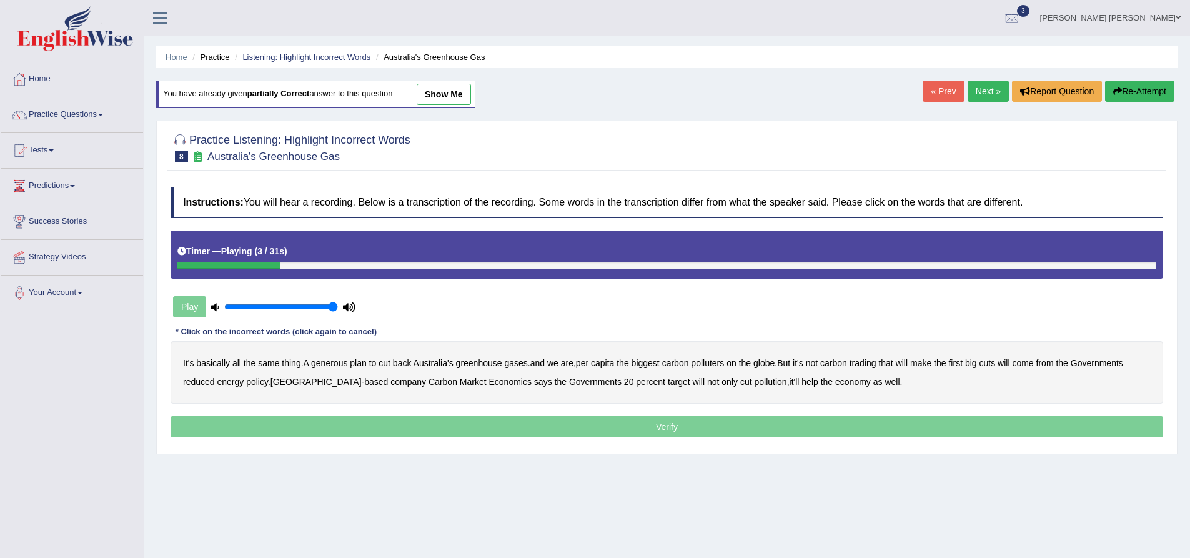
click at [326, 363] on b "generous" at bounding box center [329, 363] width 36 height 10
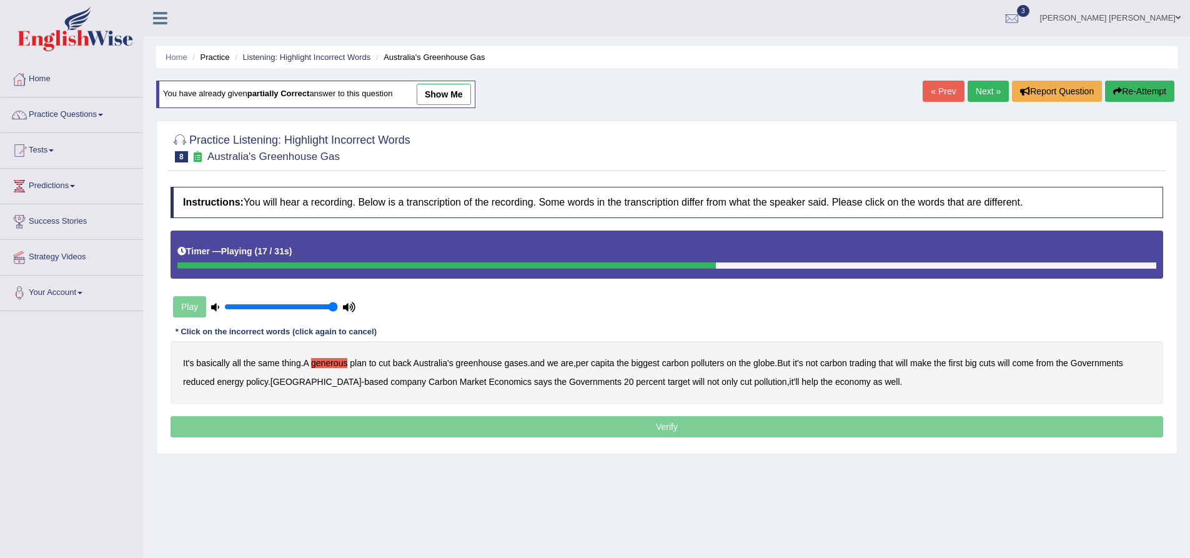
click at [1010, 364] on b "will" at bounding box center [1004, 363] width 12 height 10
click at [1145, 92] on button "Re-Attempt" at bounding box center [1139, 91] width 69 height 21
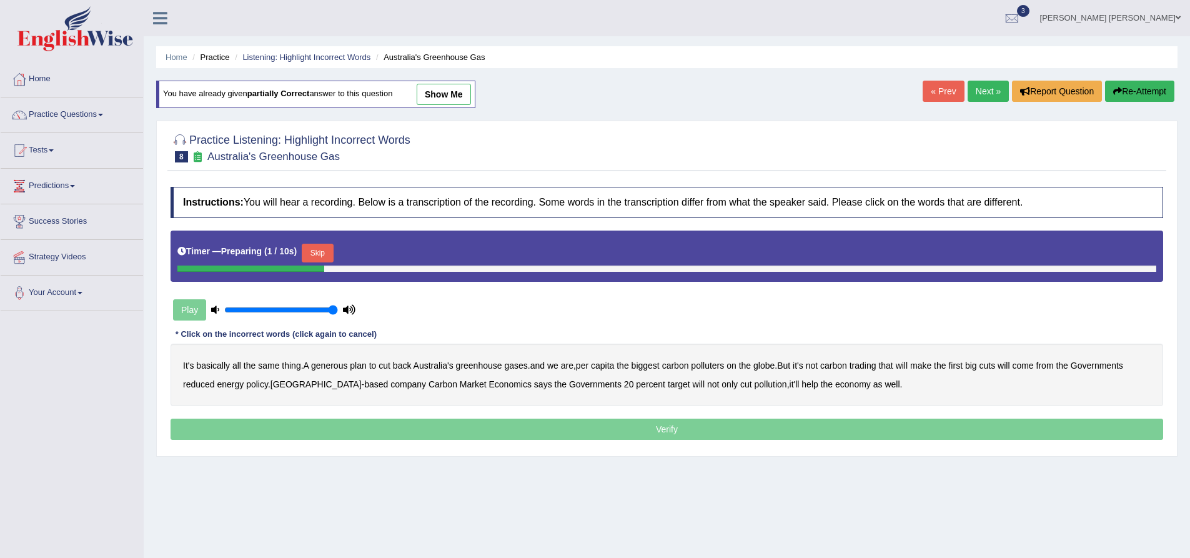
click at [333, 252] on button "Skip" at bounding box center [317, 253] width 31 height 19
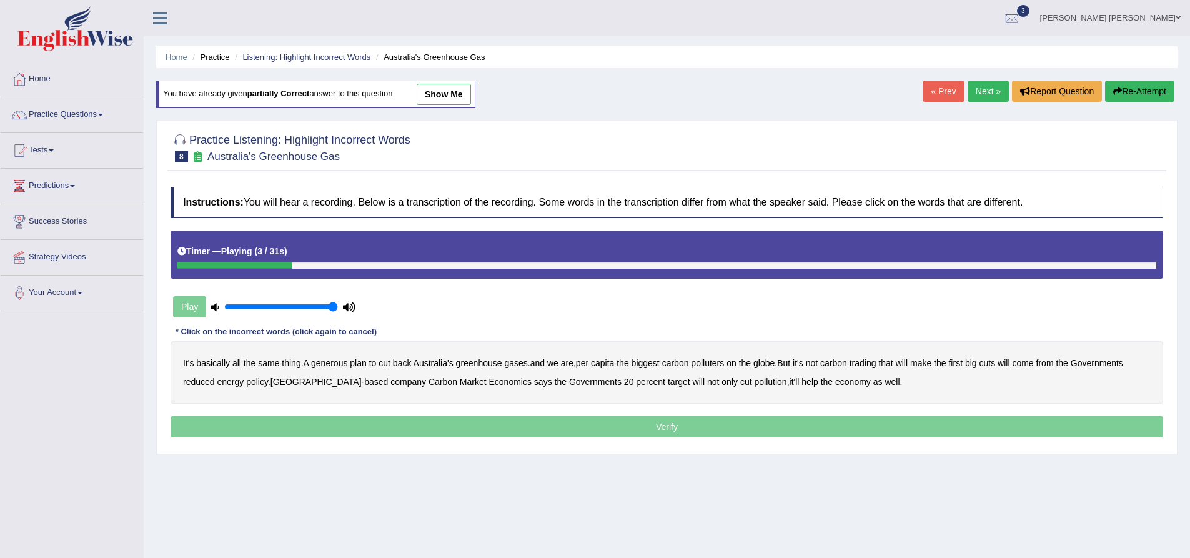
click at [339, 364] on b "generous" at bounding box center [329, 363] width 36 height 10
click at [772, 363] on b "globe" at bounding box center [764, 363] width 21 height 10
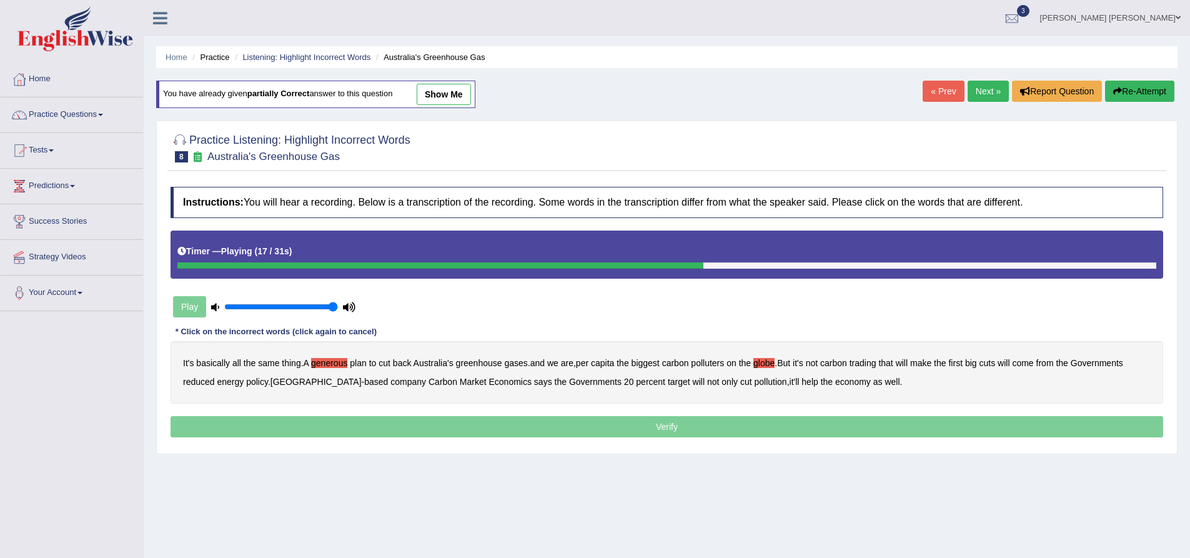
click at [1010, 362] on b "will" at bounding box center [1004, 363] width 12 height 10
click at [194, 382] on b "reduced" at bounding box center [199, 382] width 32 height 10
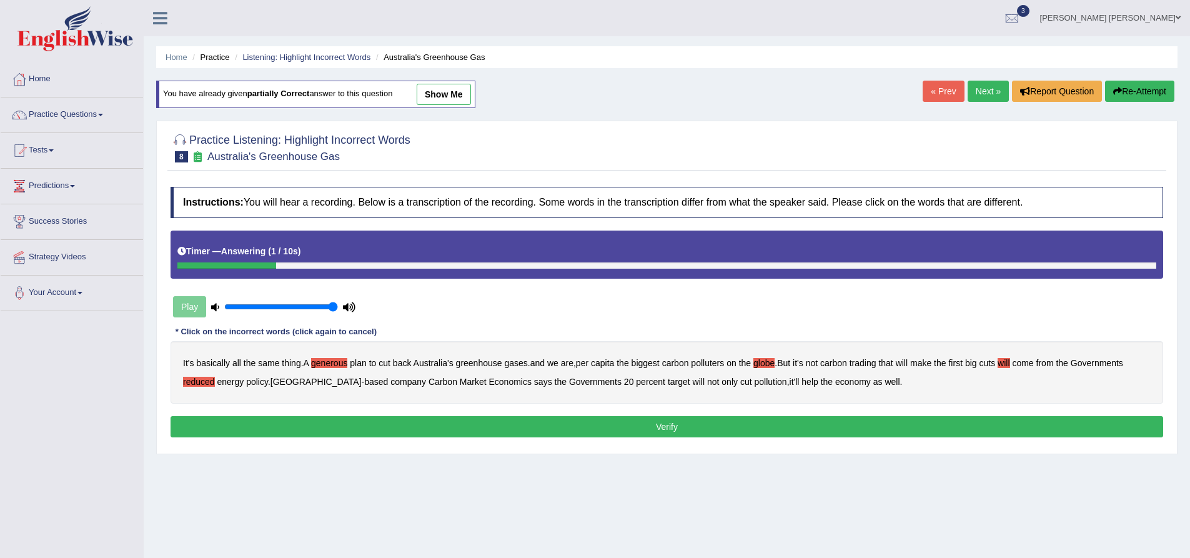
click at [609, 425] on button "Verify" at bounding box center [667, 426] width 993 height 21
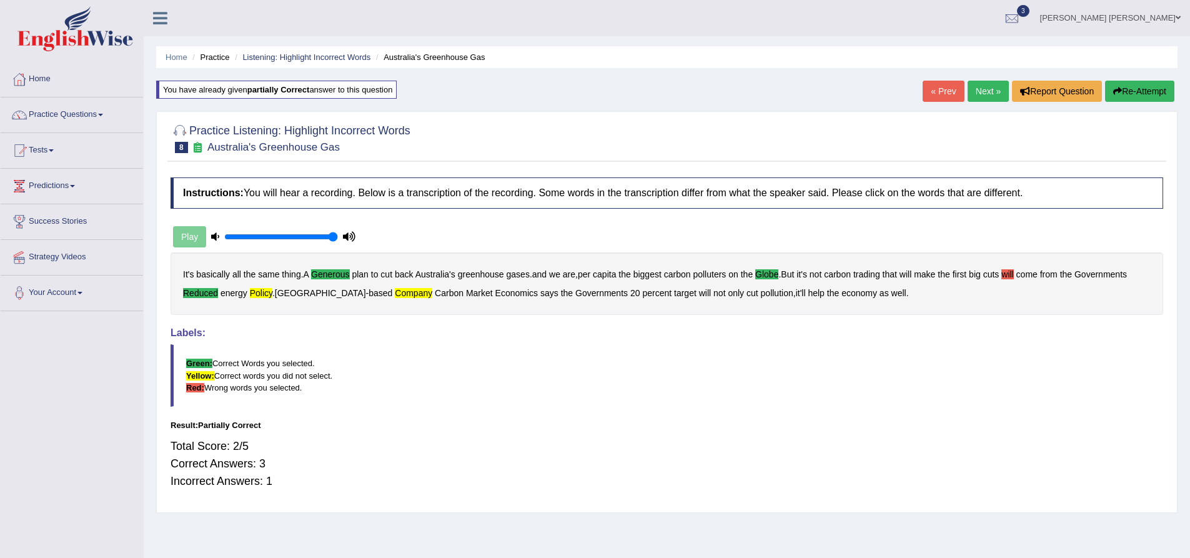
click at [1138, 92] on button "Re-Attempt" at bounding box center [1139, 91] width 69 height 21
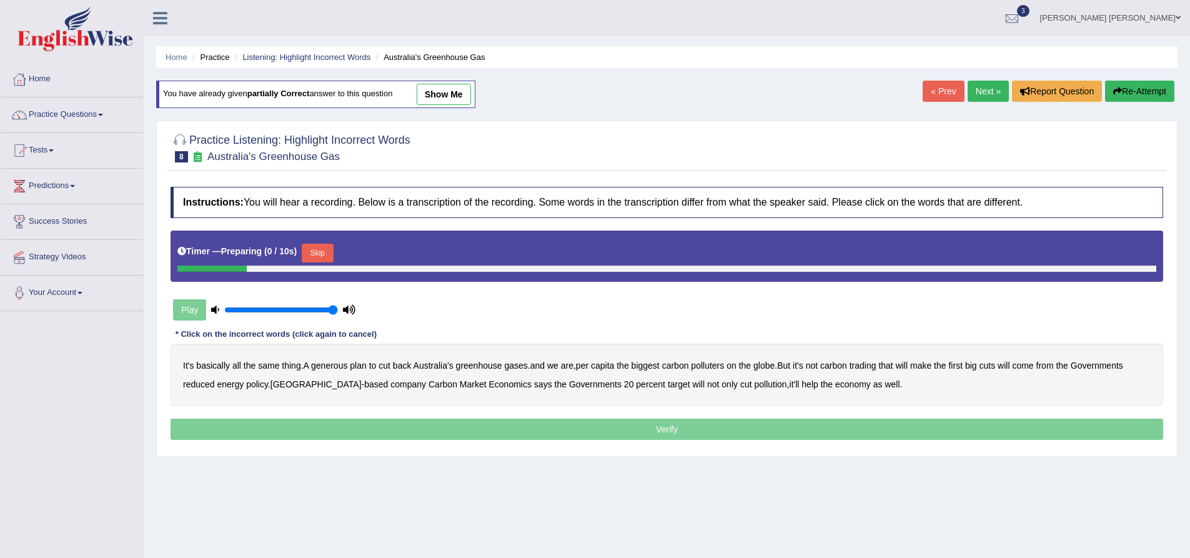
click at [327, 244] on button "Skip" at bounding box center [317, 253] width 31 height 19
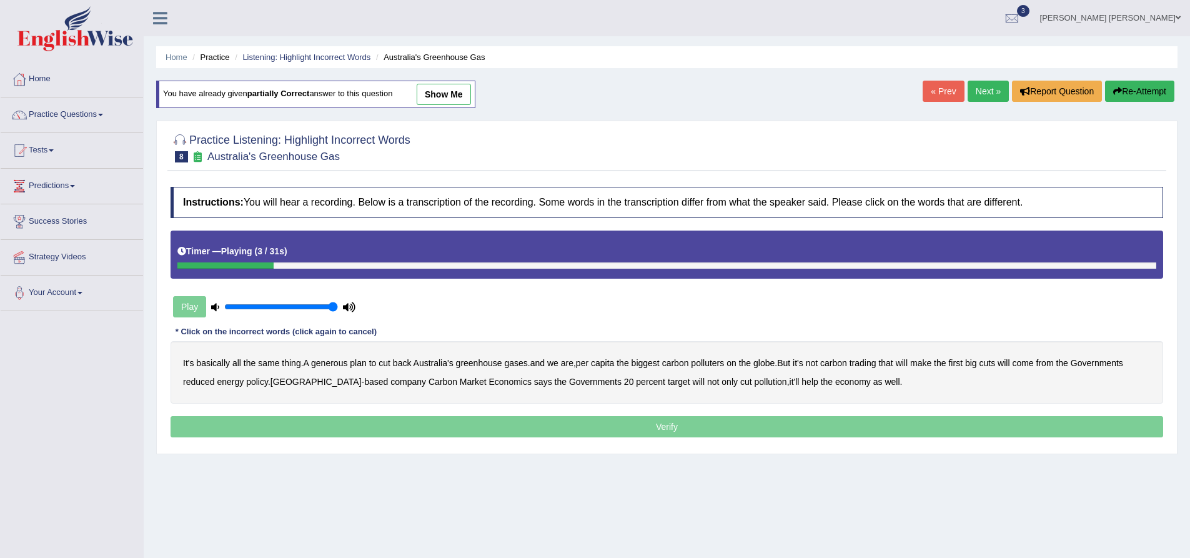
click at [317, 364] on b "generous" at bounding box center [329, 363] width 36 height 10
click at [769, 366] on b "globe" at bounding box center [764, 363] width 21 height 10
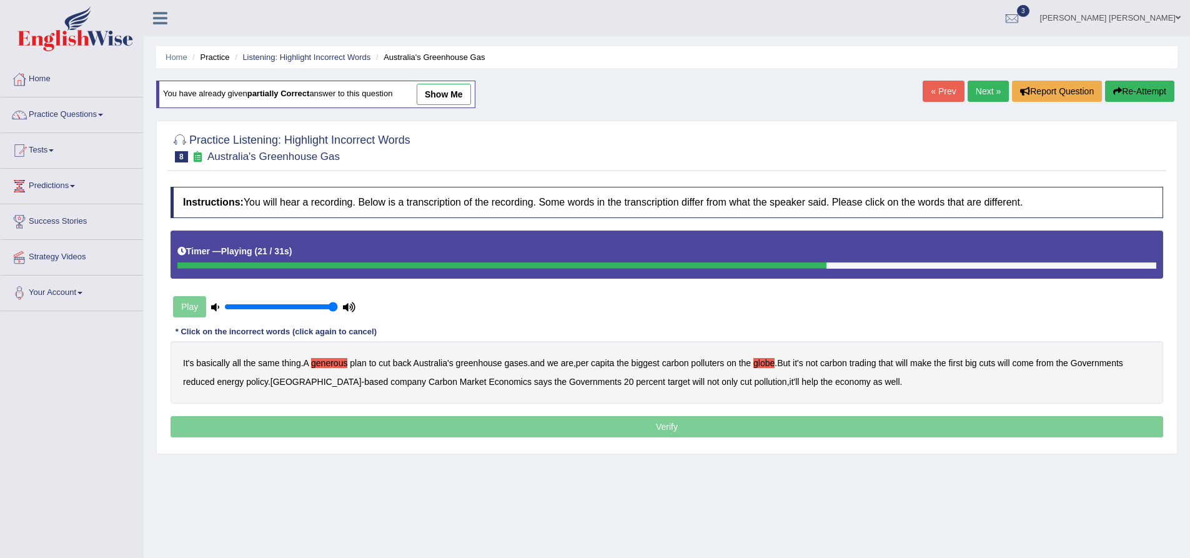
click at [205, 386] on b "reduced" at bounding box center [199, 382] width 32 height 10
click at [257, 381] on b "policy" at bounding box center [257, 382] width 22 height 10
click at [391, 382] on b "company" at bounding box center [409, 382] width 36 height 10
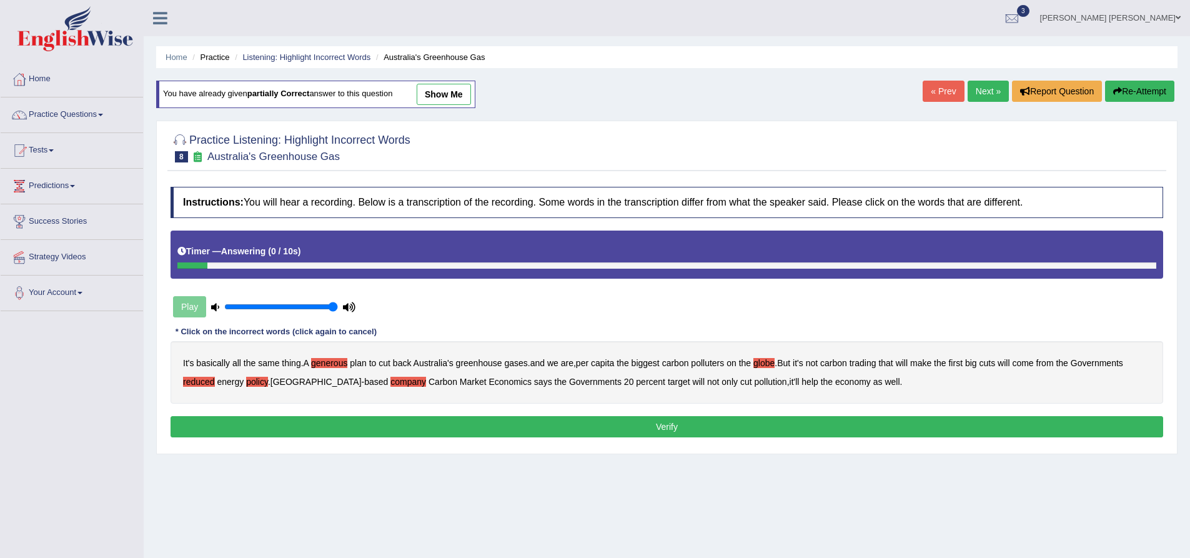
click at [621, 426] on button "Verify" at bounding box center [667, 426] width 993 height 21
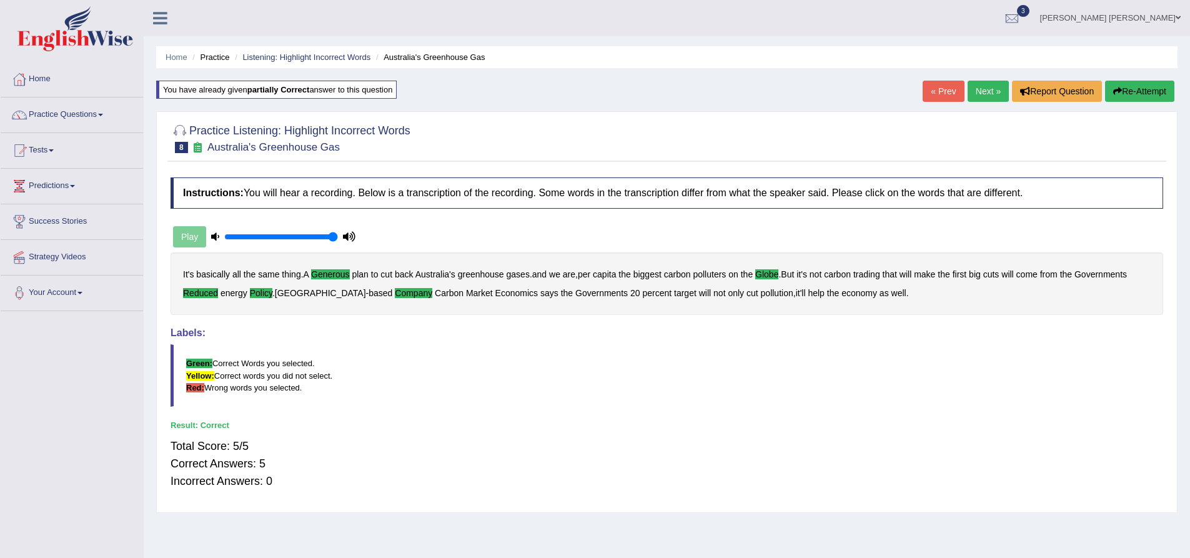
click at [655, 231] on div "Instructions: You will hear a recording. Below is a transcription of the record…" at bounding box center [666, 338] width 999 height 335
click at [982, 89] on link "Next »" at bounding box center [988, 91] width 41 height 21
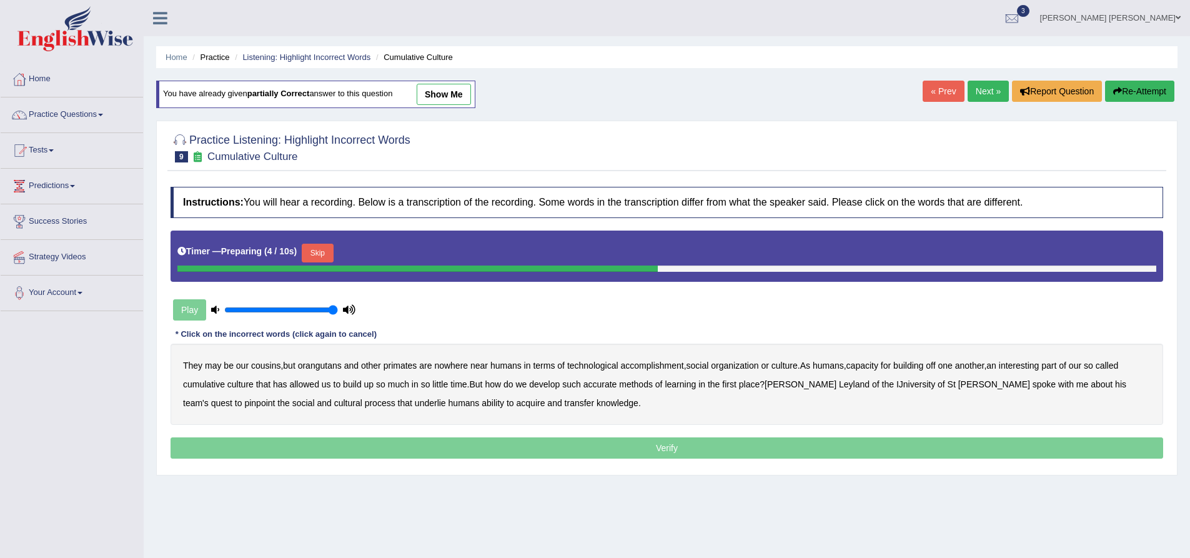
click at [324, 250] on button "Skip" at bounding box center [317, 253] width 31 height 19
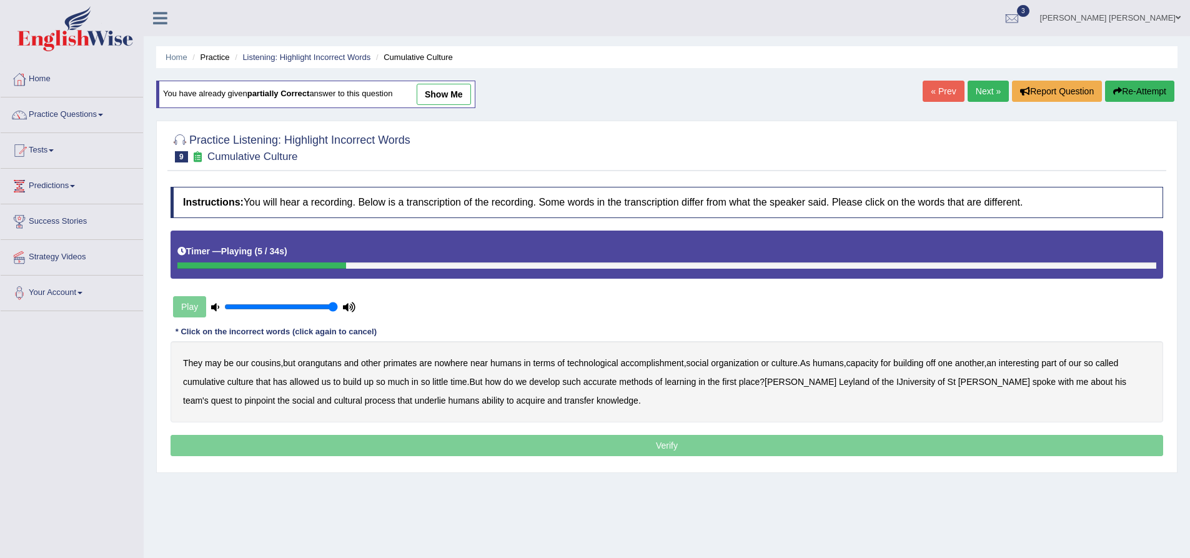
click at [459, 361] on b "nowhere" at bounding box center [451, 363] width 34 height 10
click at [1149, 96] on button "Re-Attempt" at bounding box center [1139, 91] width 69 height 21
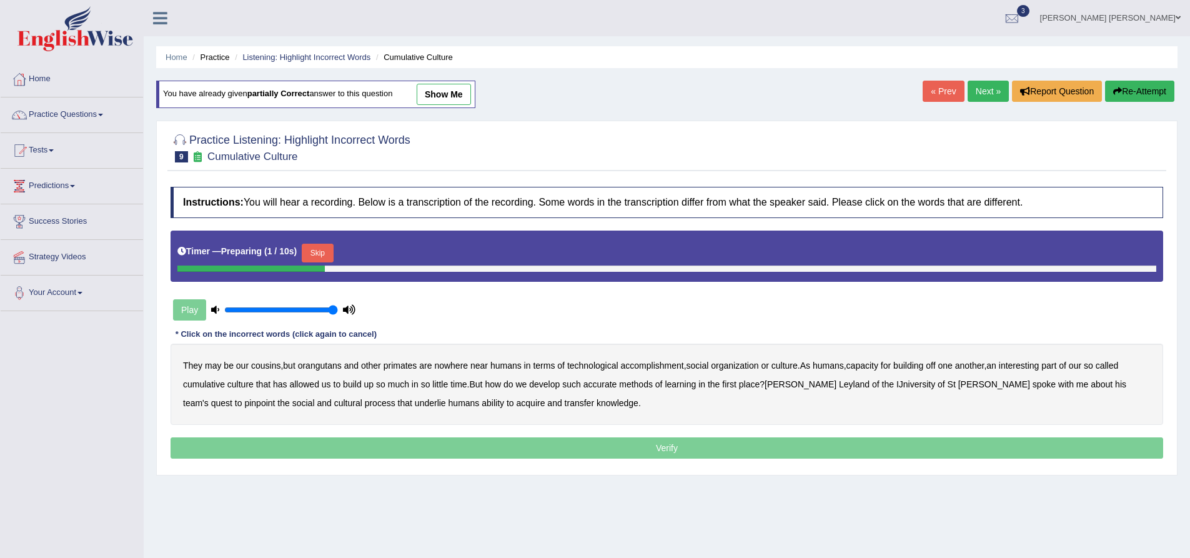
click at [325, 247] on button "Skip" at bounding box center [317, 253] width 31 height 19
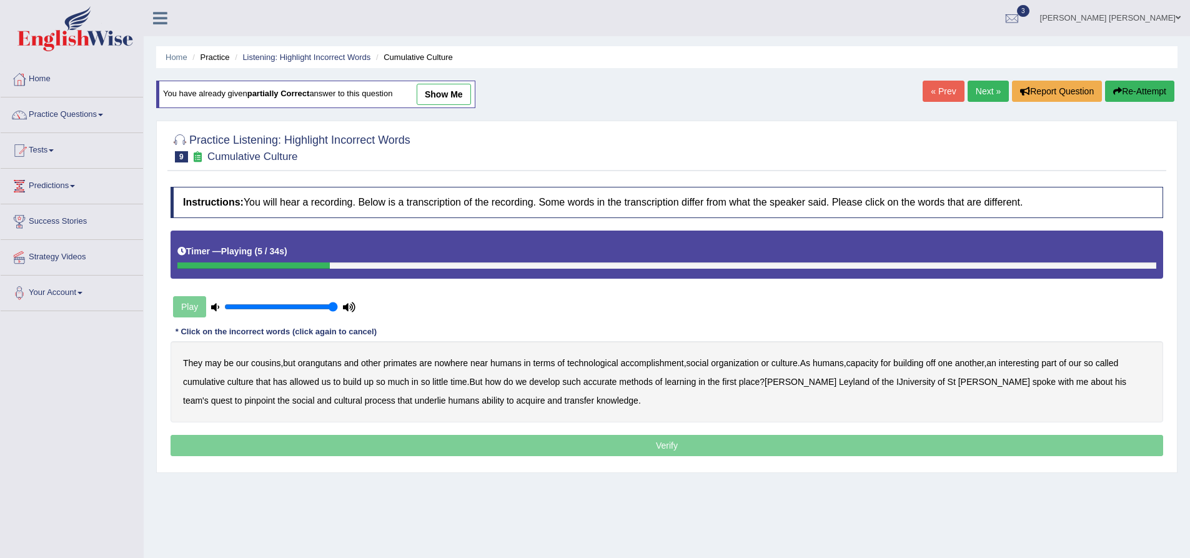
click at [461, 363] on b "nowhere" at bounding box center [451, 363] width 34 height 10
click at [651, 362] on b "accomplishment" at bounding box center [652, 363] width 63 height 10
click at [1028, 359] on b "interesting" at bounding box center [1019, 363] width 41 height 10
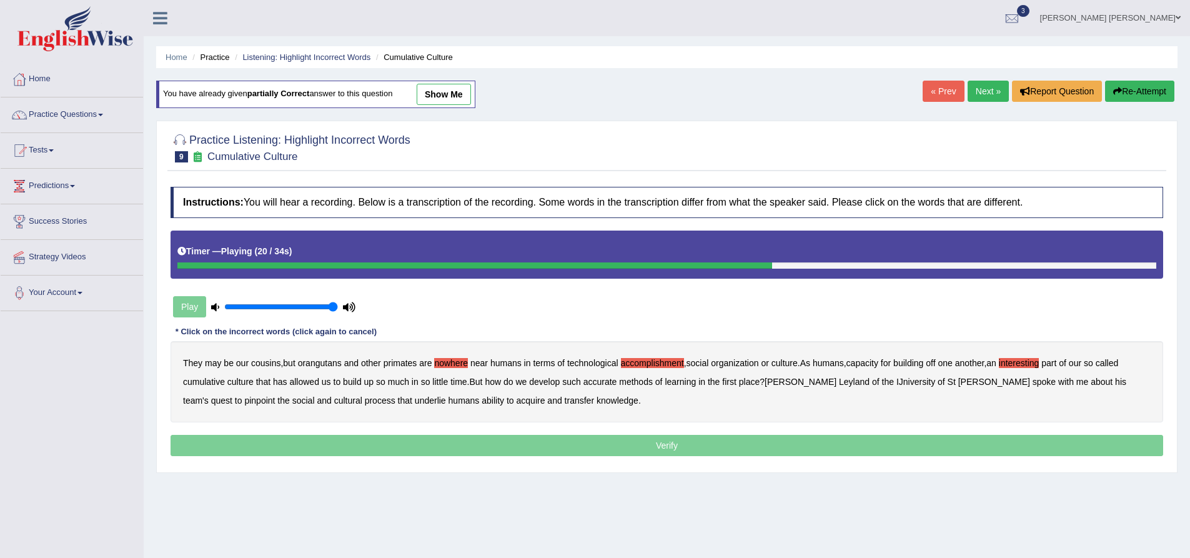
click at [602, 383] on b "accurate" at bounding box center [601, 382] width 34 height 10
click at [334, 397] on b "cultural" at bounding box center [348, 401] width 28 height 10
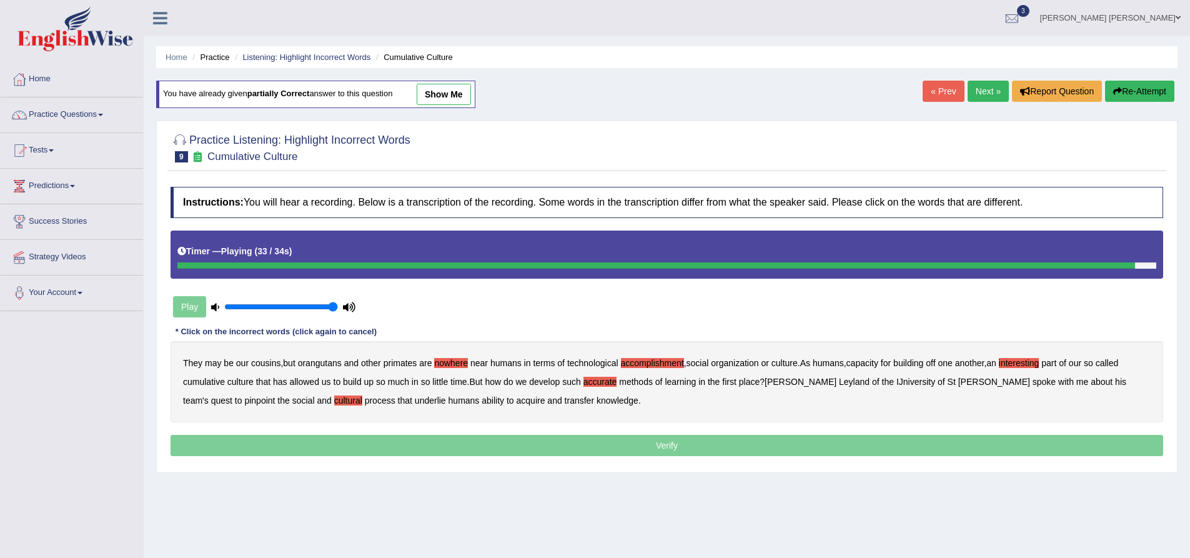
click at [565, 401] on b "transfer" at bounding box center [579, 401] width 29 height 10
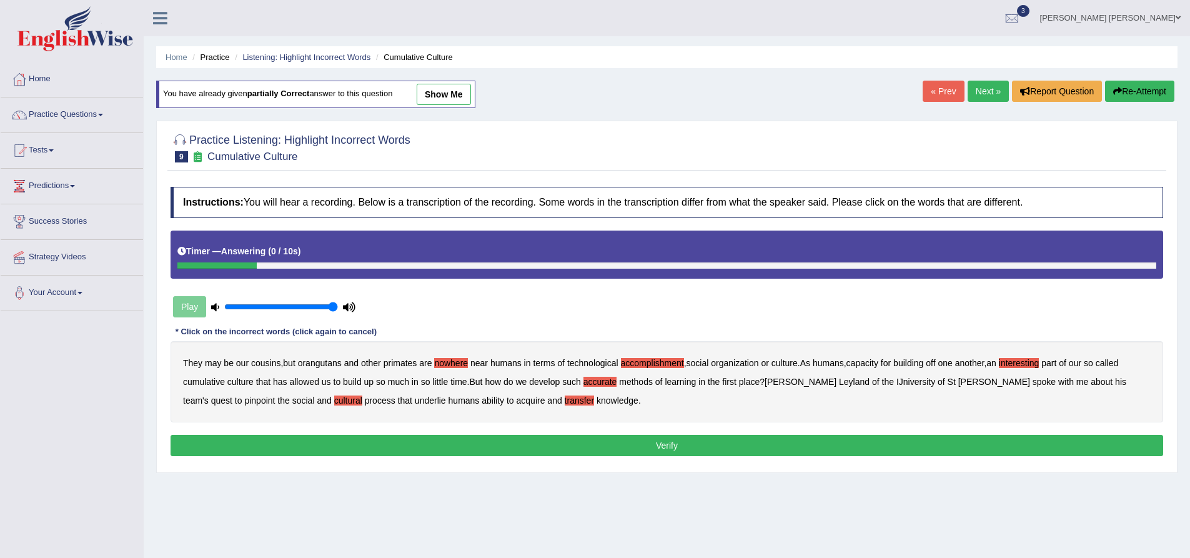
click at [477, 443] on button "Verify" at bounding box center [667, 445] width 993 height 21
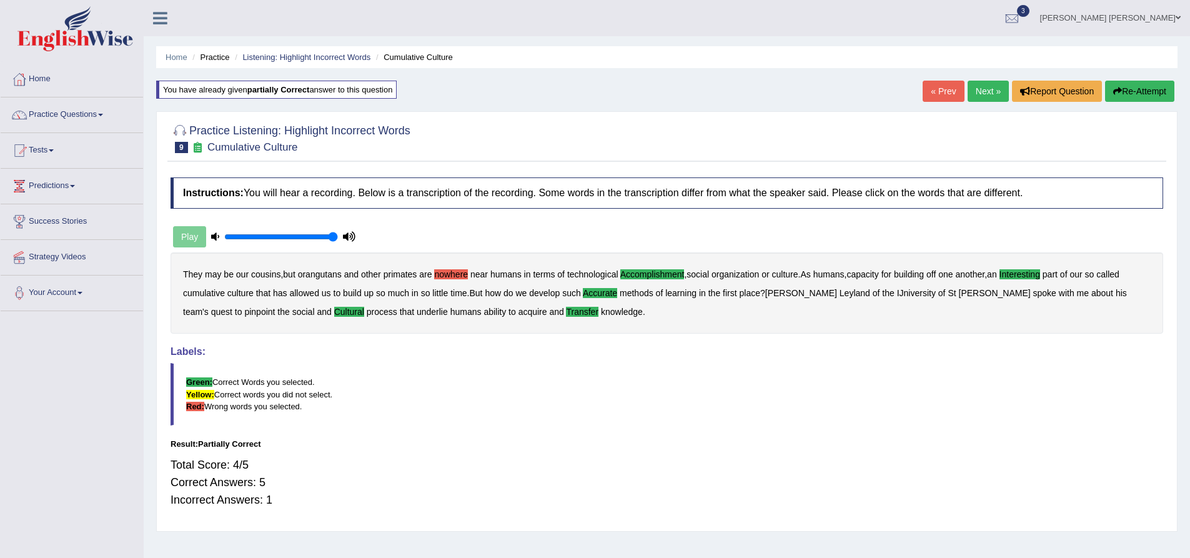
click at [1145, 92] on button "Re-Attempt" at bounding box center [1139, 91] width 69 height 21
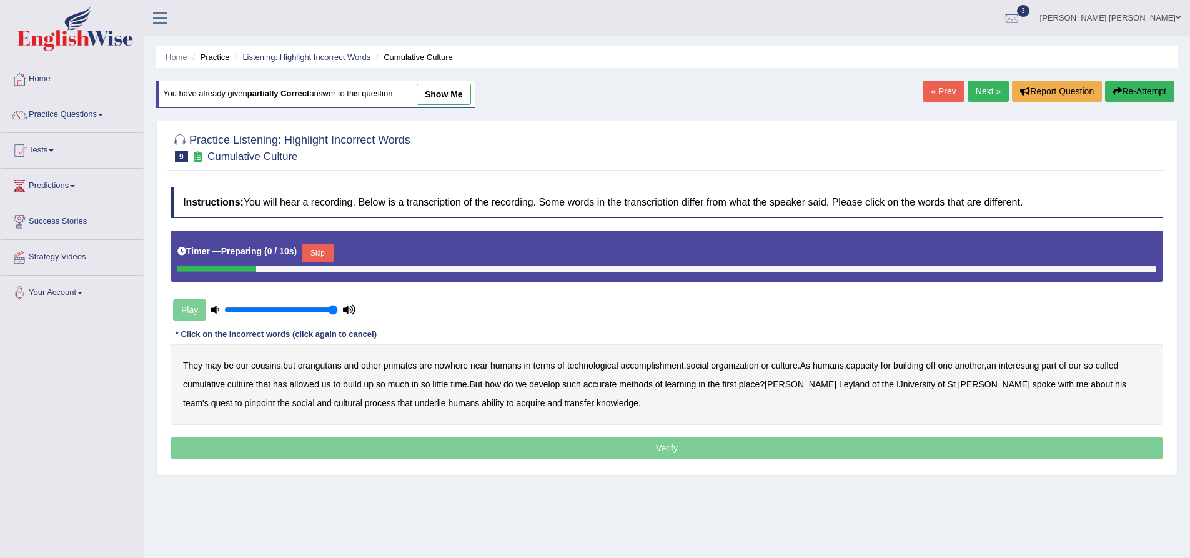
click at [329, 250] on button "Skip" at bounding box center [317, 253] width 31 height 19
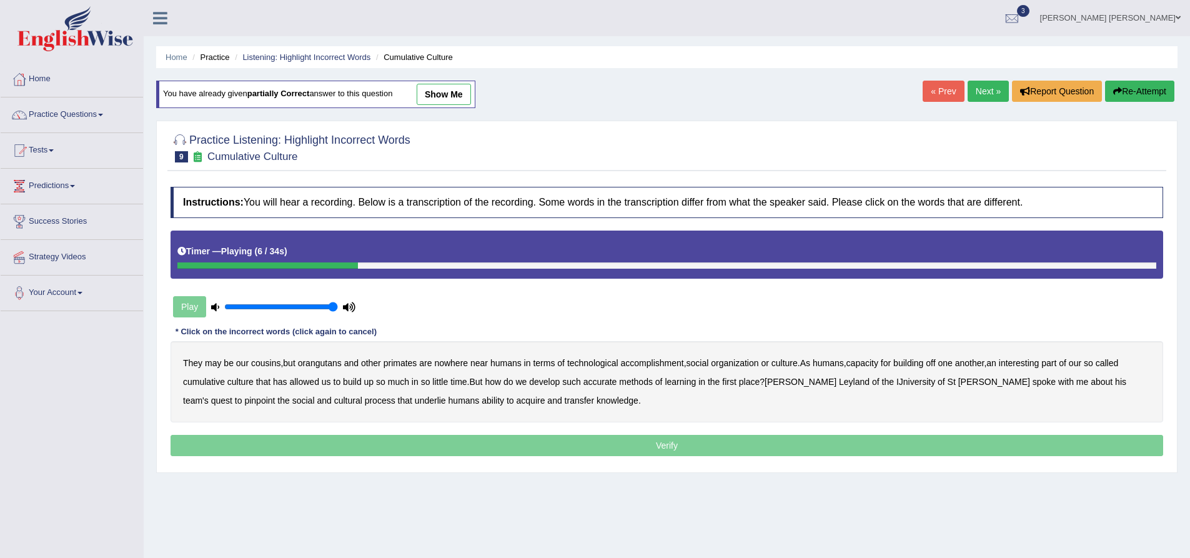
click at [655, 364] on b "accomplishment" at bounding box center [652, 363] width 63 height 10
click at [1025, 362] on b "interesting" at bounding box center [1019, 363] width 41 height 10
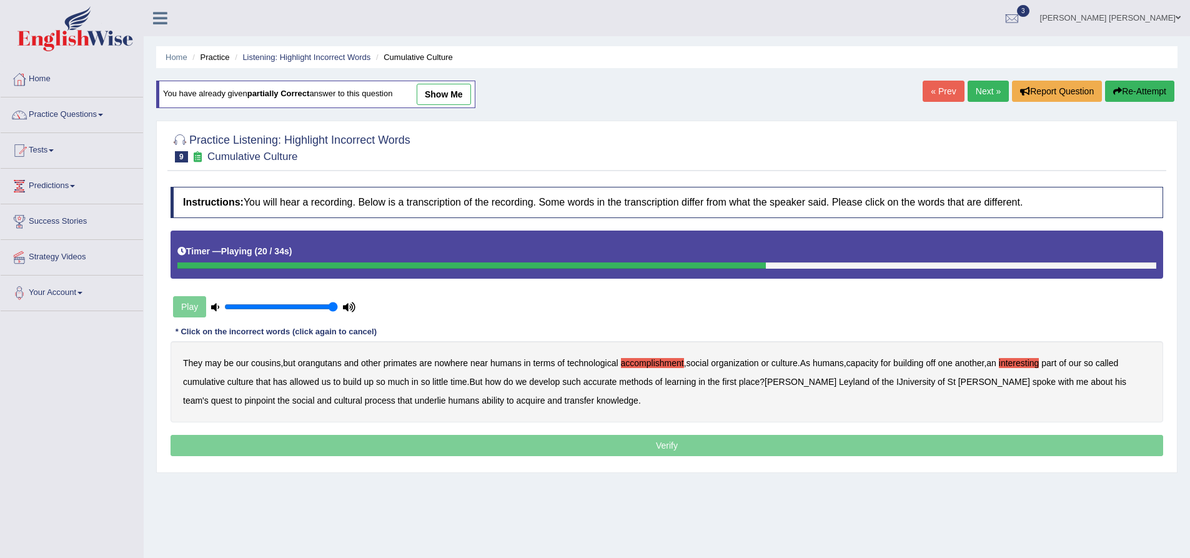
click at [612, 384] on b "accurate" at bounding box center [601, 382] width 34 height 10
click at [334, 401] on b "cultural" at bounding box center [348, 401] width 28 height 10
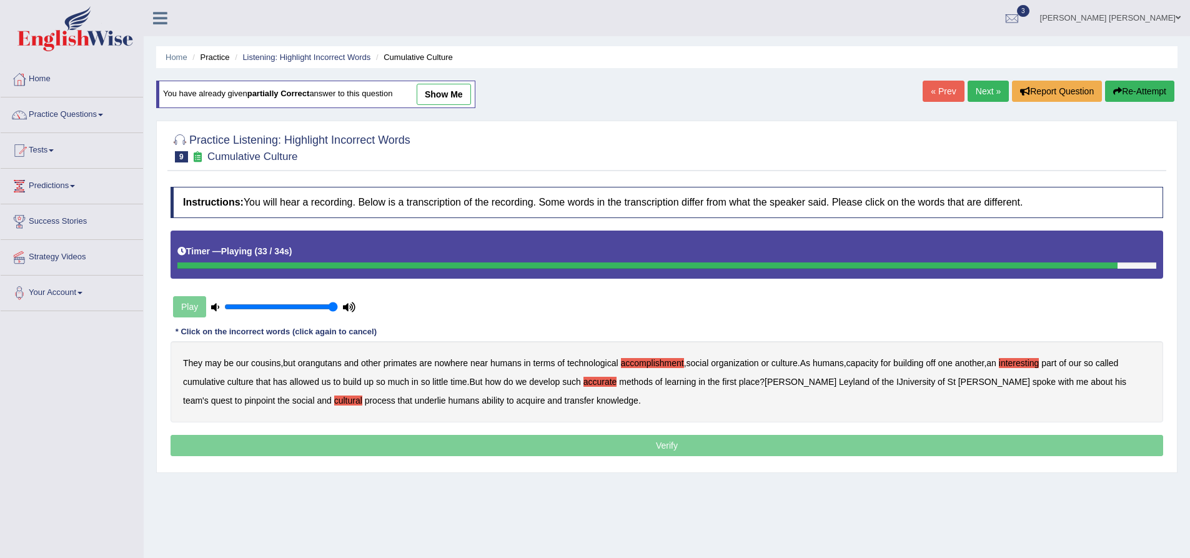
click at [565, 401] on b "transfer" at bounding box center [579, 401] width 29 height 10
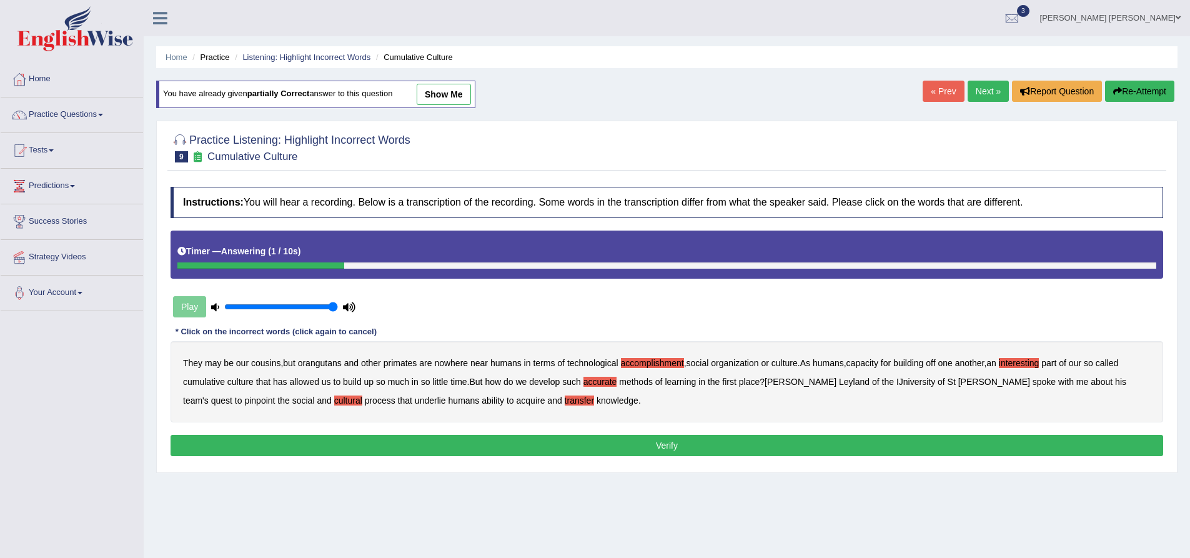
click at [455, 446] on button "Verify" at bounding box center [667, 445] width 993 height 21
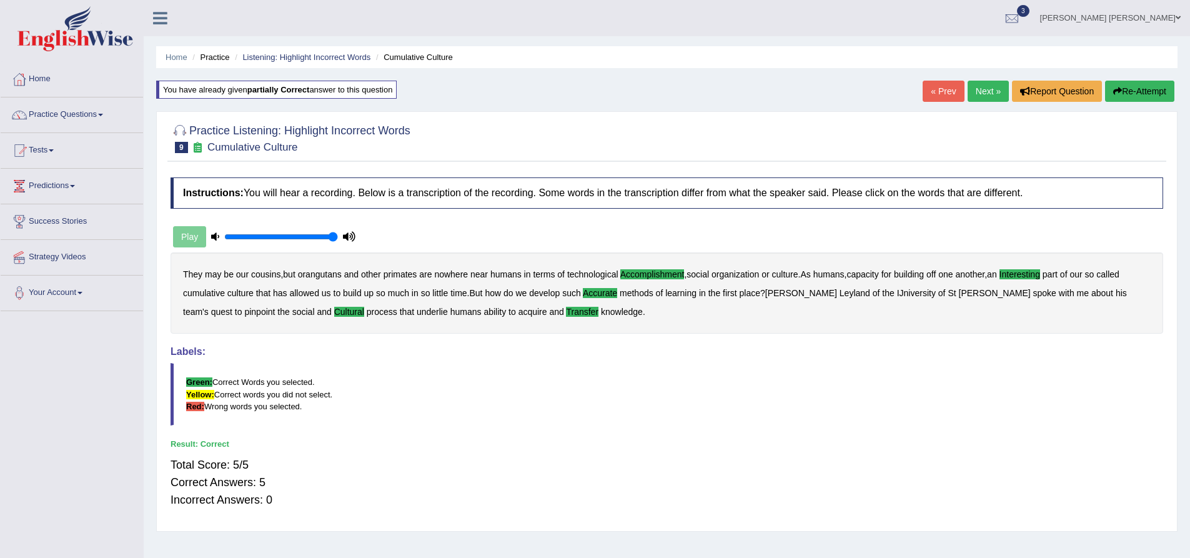
click at [151, 334] on div "Home Practice Listening: Highlight Incorrect Words Cumulative Culture You have …" at bounding box center [667, 312] width 1047 height 625
click at [985, 101] on link "Next »" at bounding box center [988, 91] width 41 height 21
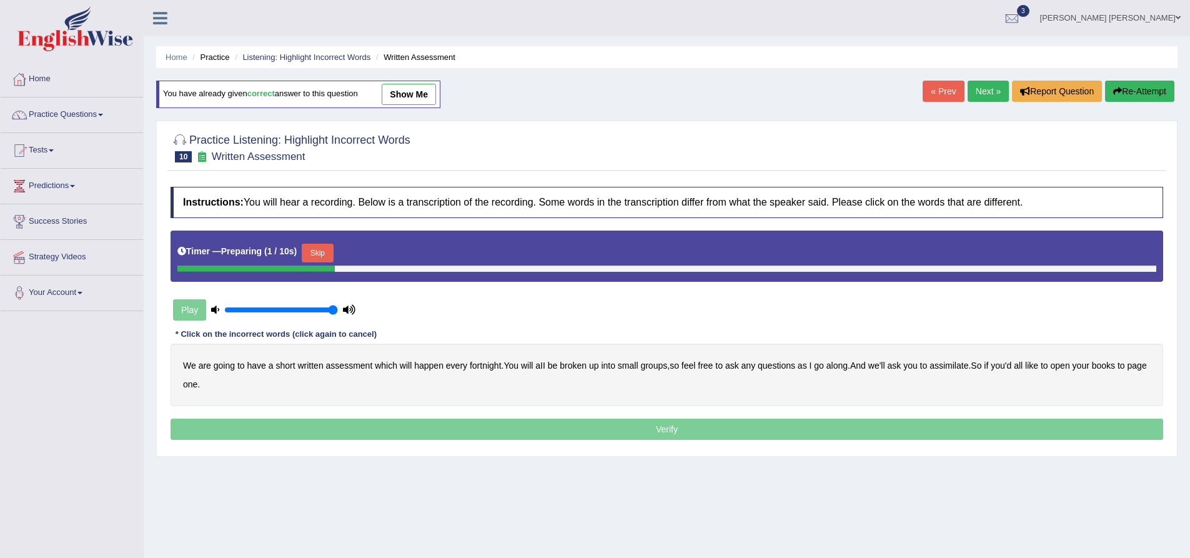
click at [329, 252] on button "Skip" at bounding box center [317, 253] width 31 height 19
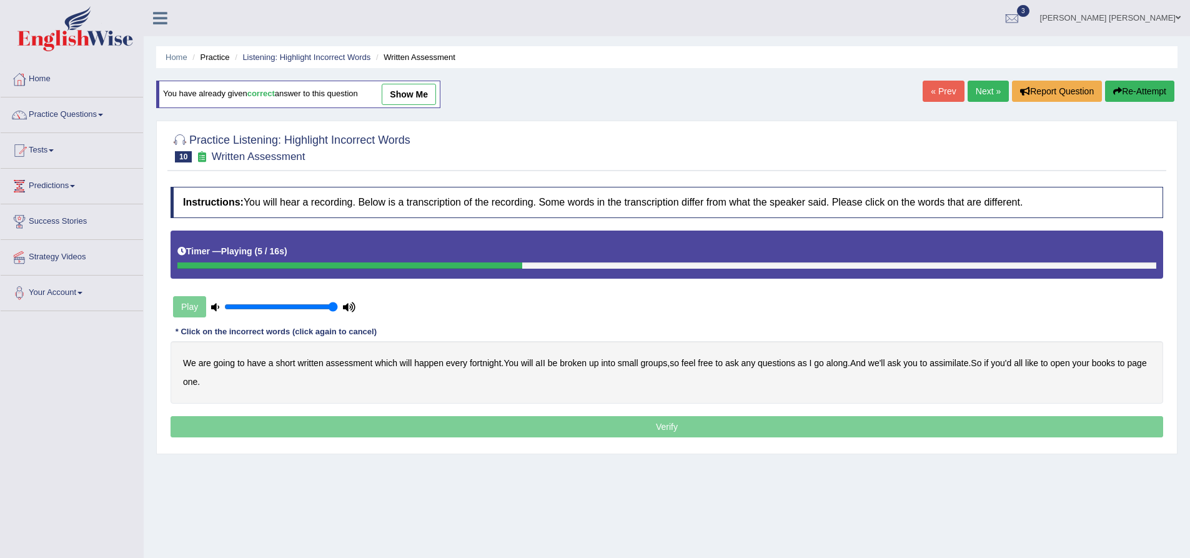
click at [579, 362] on b "broken" at bounding box center [573, 363] width 27 height 10
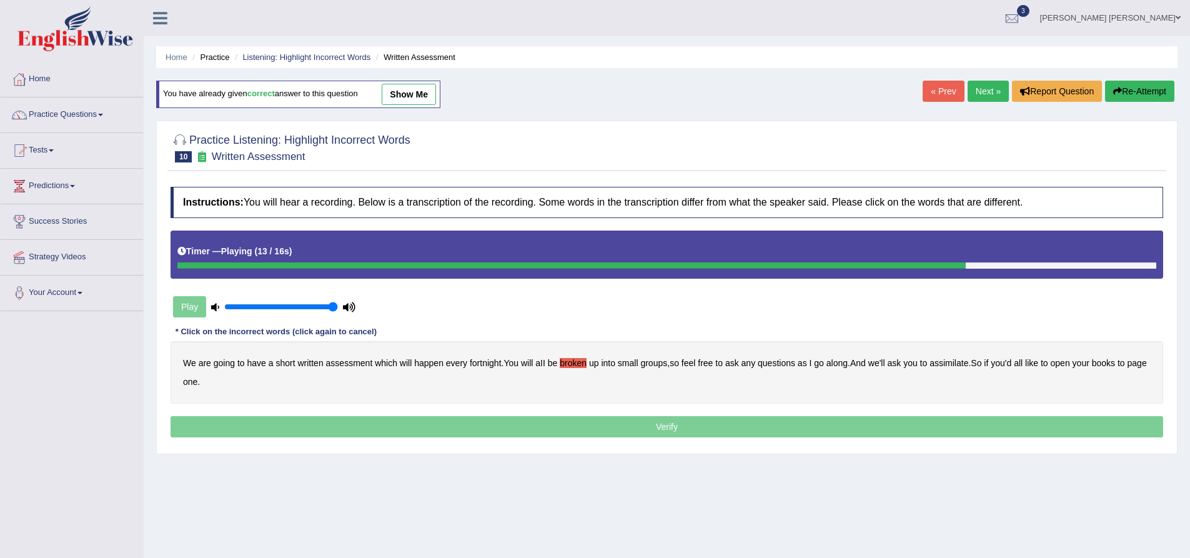
click at [950, 364] on b "assimilate" at bounding box center [949, 363] width 39 height 10
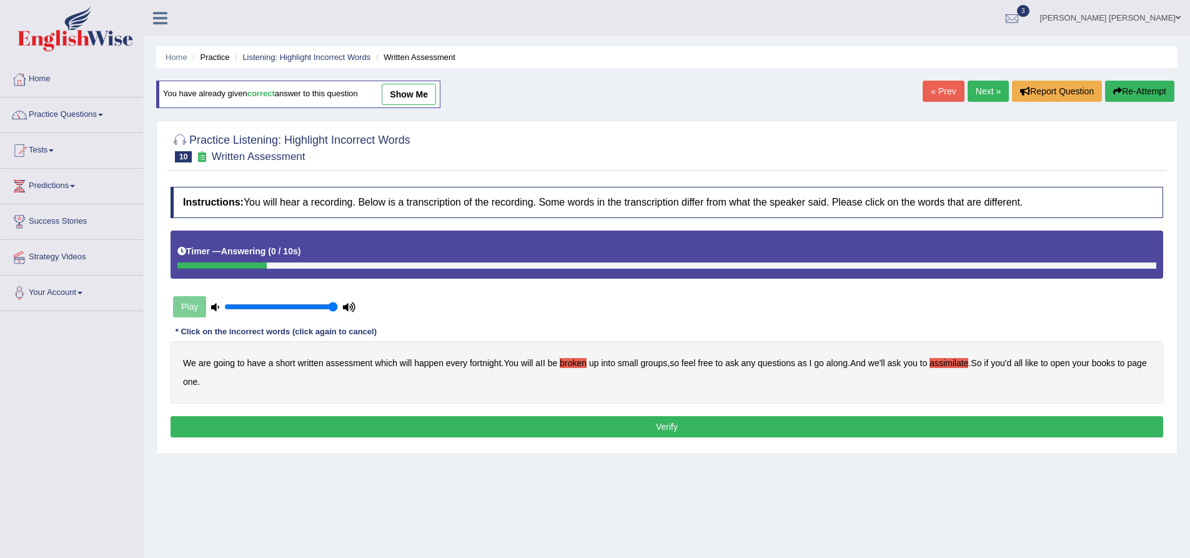
click at [657, 426] on button "Verify" at bounding box center [667, 426] width 993 height 21
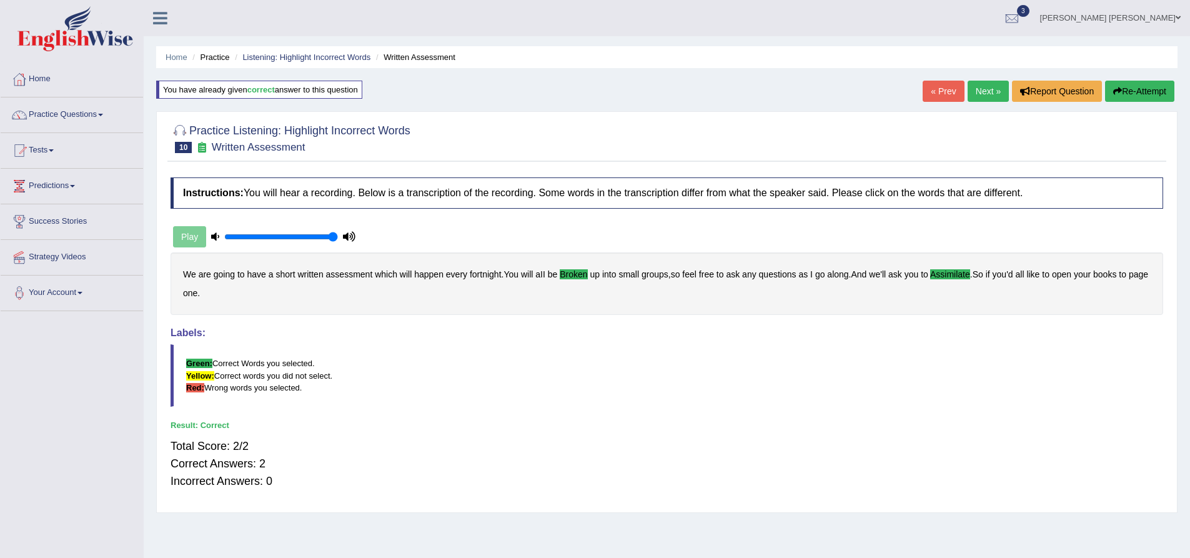
click at [992, 92] on link "Next »" at bounding box center [988, 91] width 41 height 21
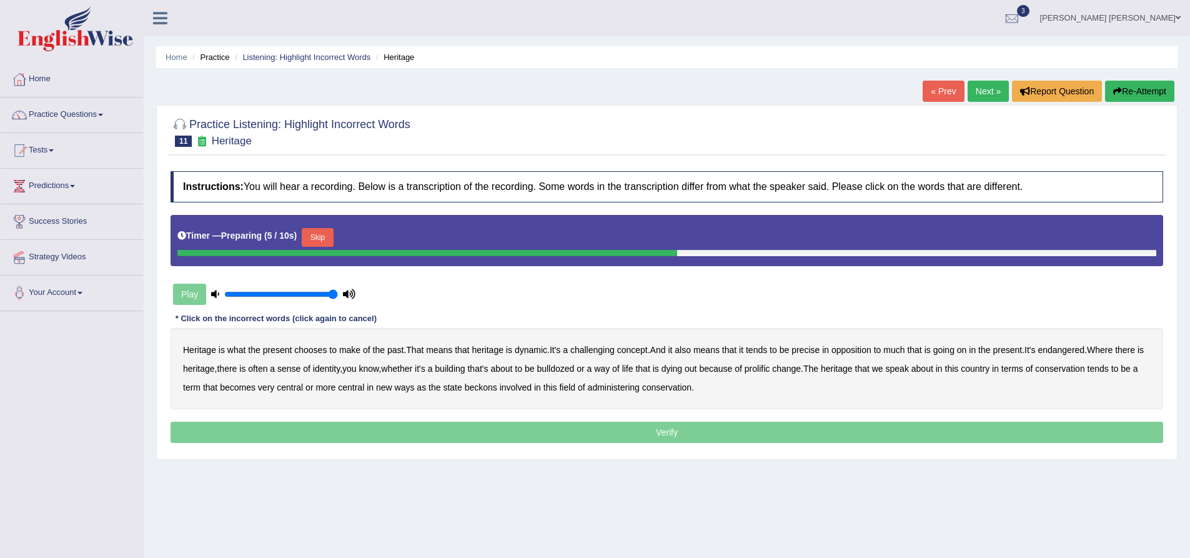
click at [339, 231] on div "Timer — Preparing ( 5 / 10s ) Skip" at bounding box center [666, 237] width 979 height 25
click at [328, 233] on button "Skip" at bounding box center [317, 237] width 31 height 19
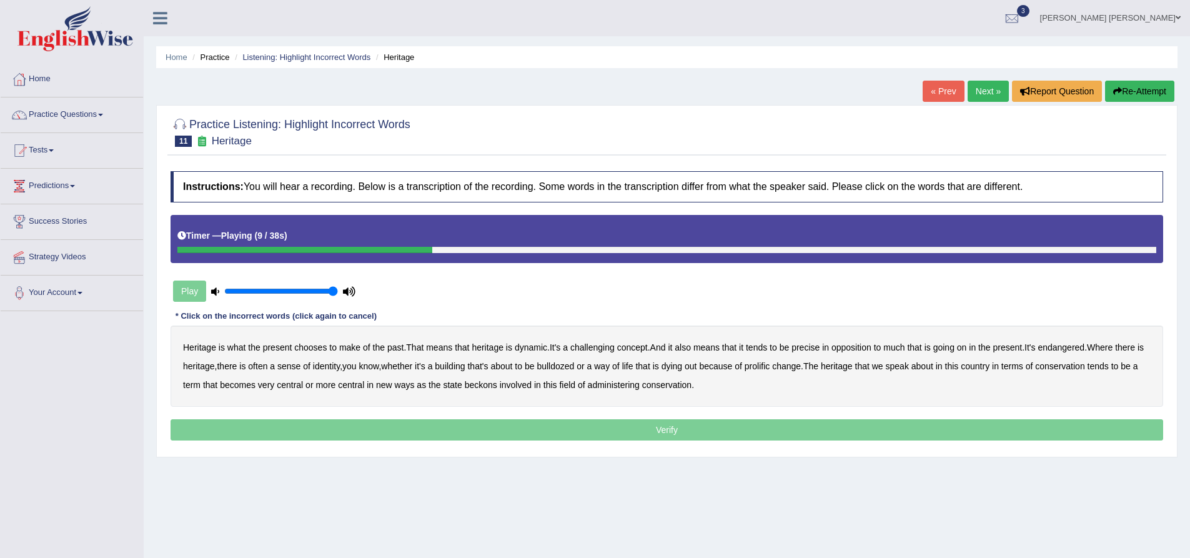
click at [605, 348] on b "challenging" at bounding box center [593, 347] width 44 height 10
click at [817, 348] on b "precise" at bounding box center [806, 347] width 28 height 10
click at [329, 366] on b "identity" at bounding box center [326, 366] width 27 height 10
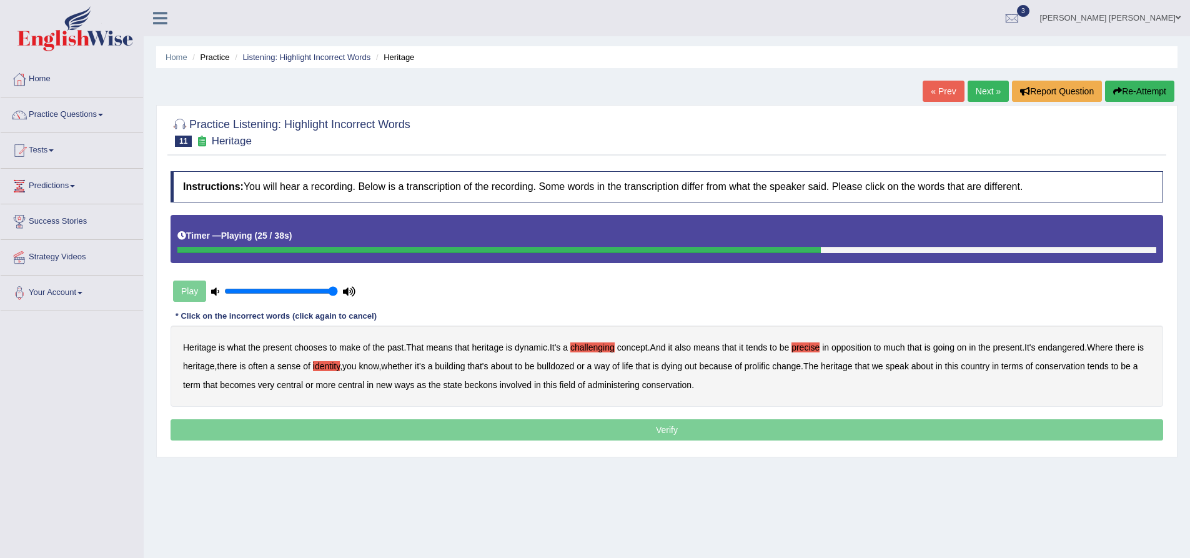
click at [770, 366] on b "prolific" at bounding box center [757, 366] width 25 height 10
click at [490, 385] on b "beckons" at bounding box center [481, 385] width 32 height 10
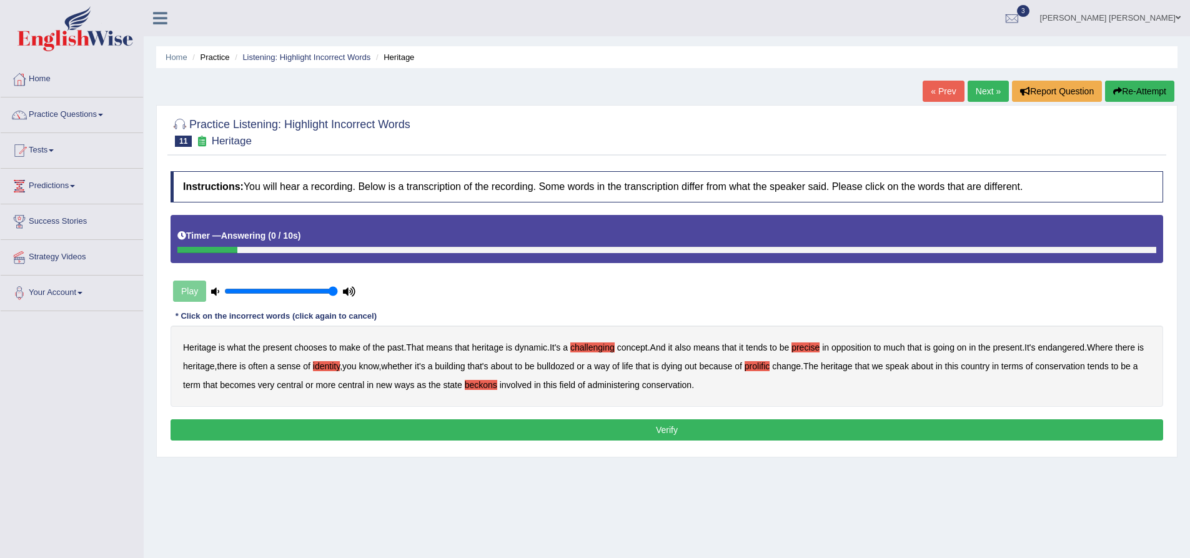
click at [677, 384] on b "conservation" at bounding box center [666, 385] width 49 height 10
click at [486, 384] on b "beckons" at bounding box center [481, 385] width 32 height 10
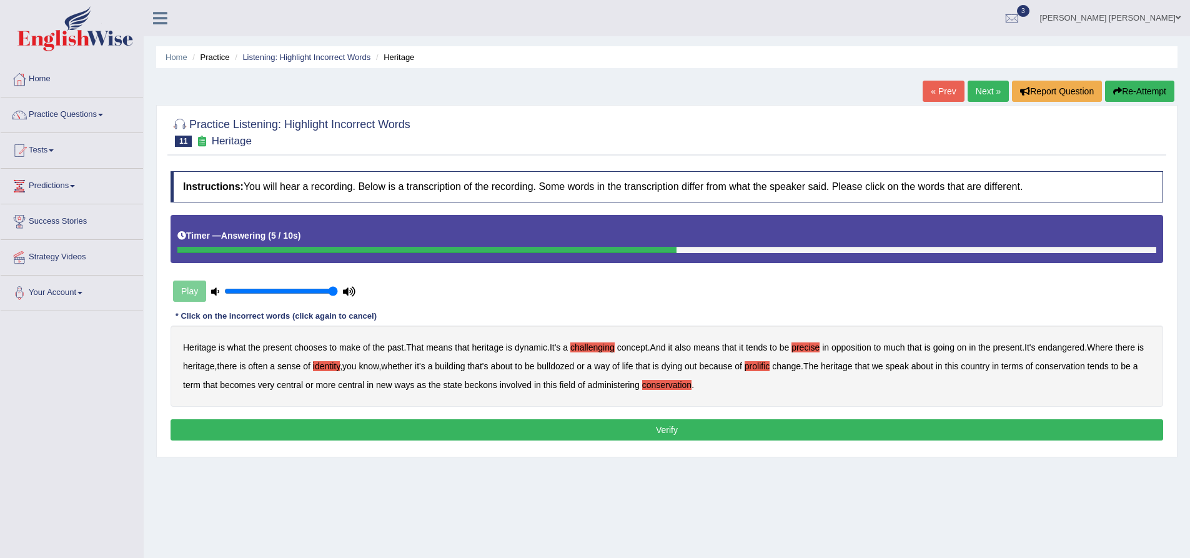
click at [481, 424] on button "Verify" at bounding box center [667, 429] width 993 height 21
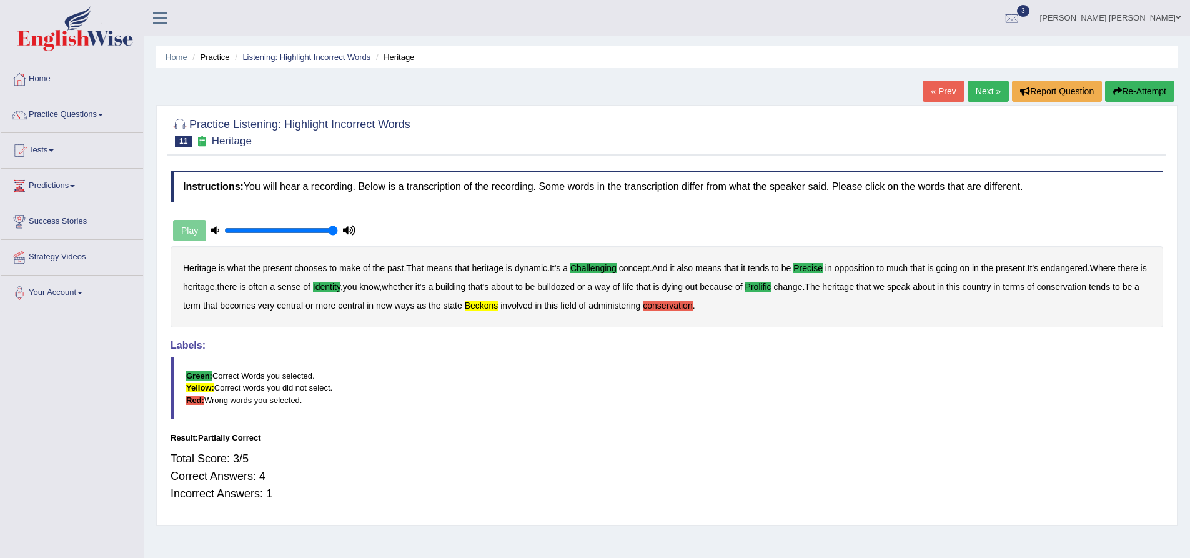
click at [1140, 96] on button "Re-Attempt" at bounding box center [1139, 91] width 69 height 21
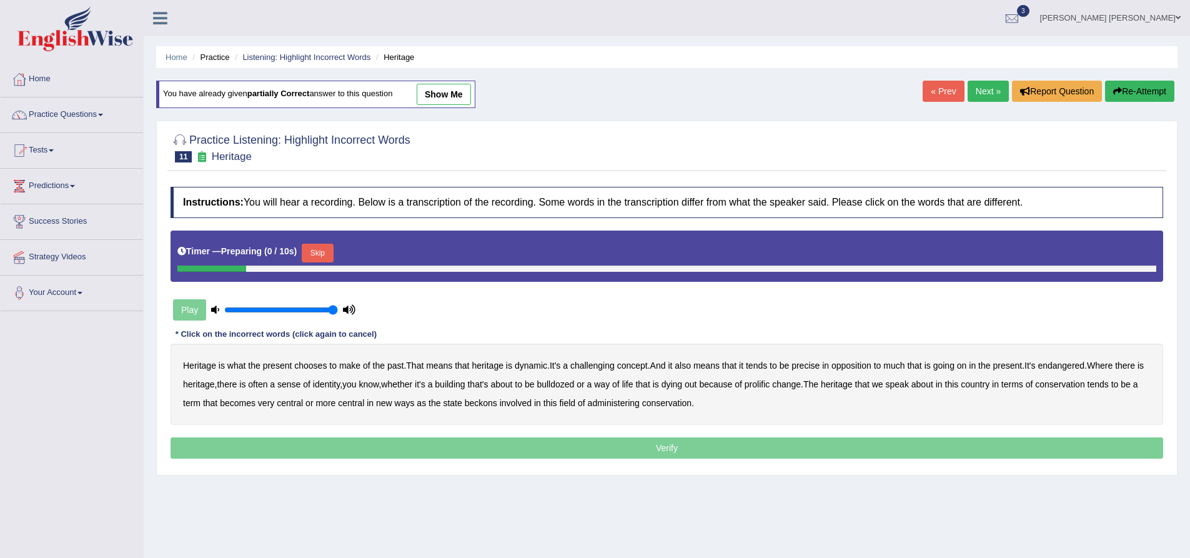
click at [324, 253] on button "Skip" at bounding box center [317, 253] width 31 height 19
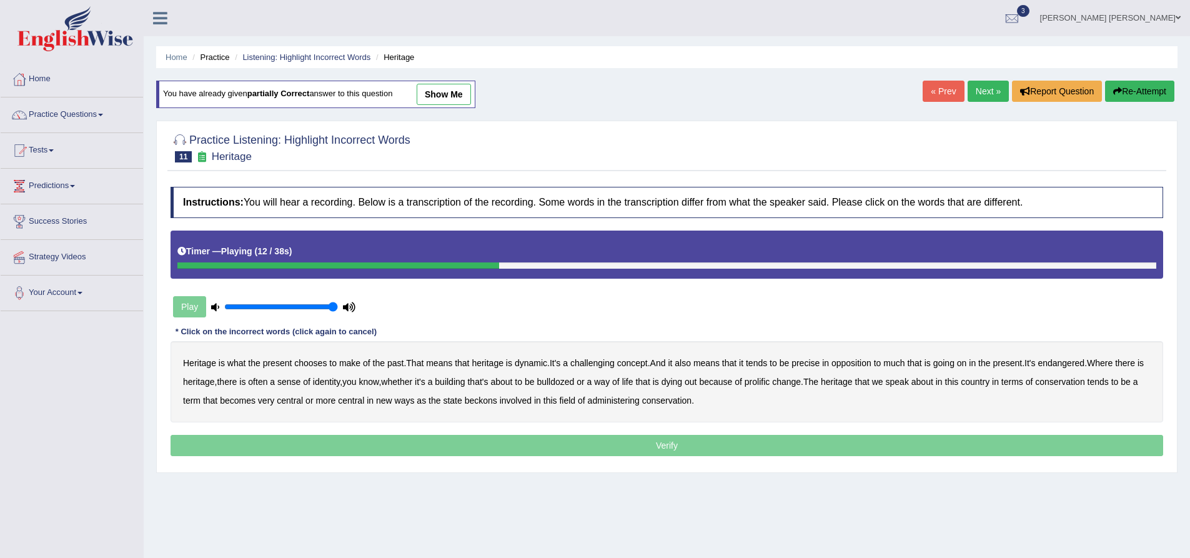
click at [812, 361] on b "precise" at bounding box center [806, 363] width 28 height 10
click at [340, 380] on b "identity" at bounding box center [326, 382] width 27 height 10
click at [770, 381] on b "prolific" at bounding box center [757, 382] width 25 height 10
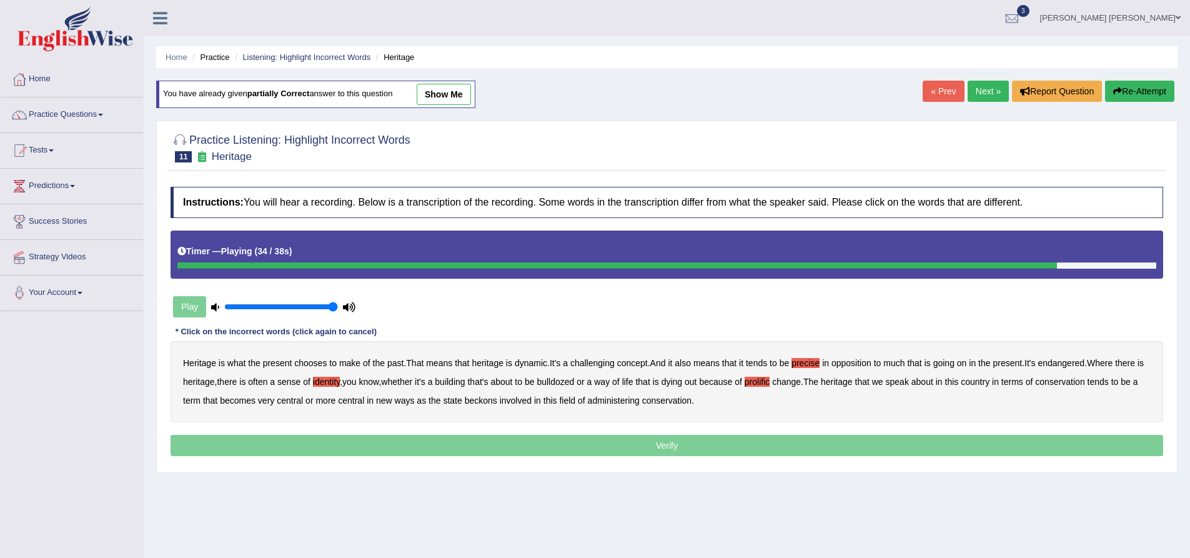
click at [497, 401] on b "beckons" at bounding box center [481, 401] width 32 height 10
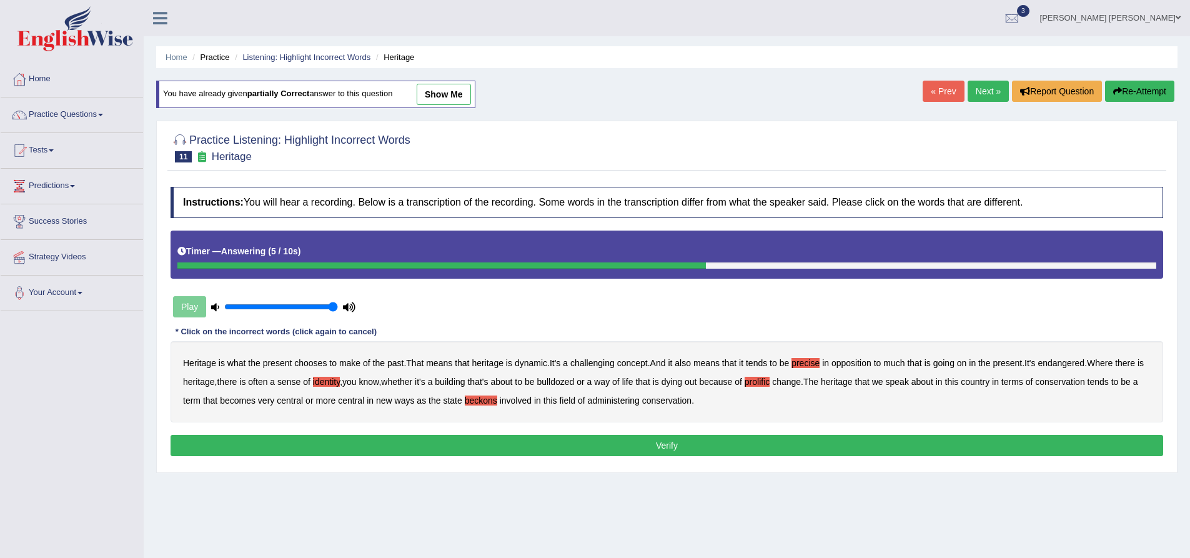
click at [607, 445] on button "Verify" at bounding box center [667, 445] width 993 height 21
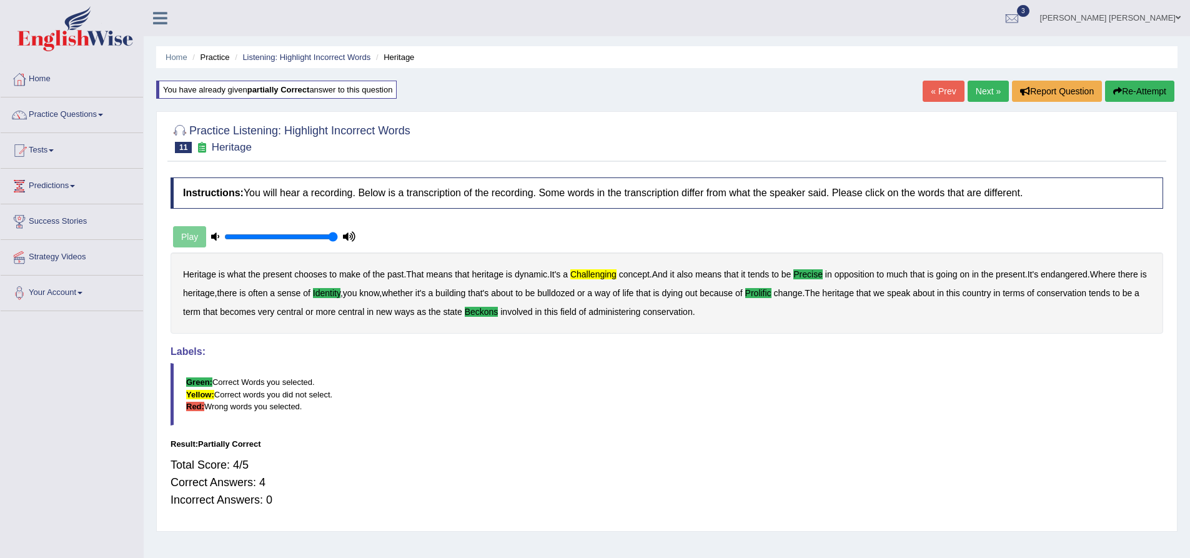
click at [1115, 94] on icon "button" at bounding box center [1118, 91] width 9 height 9
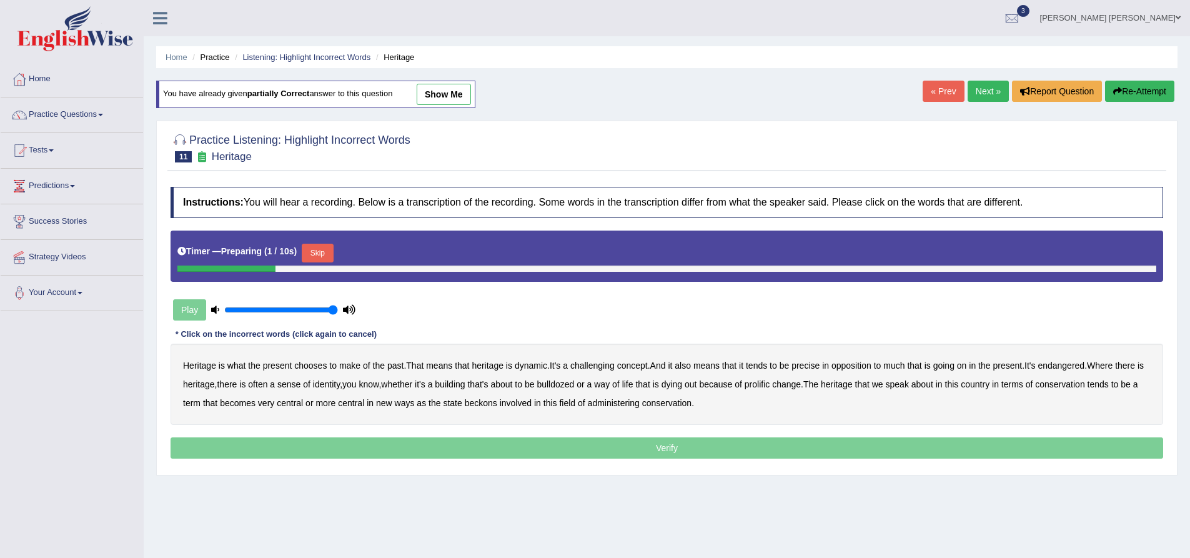
click at [318, 250] on button "Skip" at bounding box center [317, 253] width 31 height 19
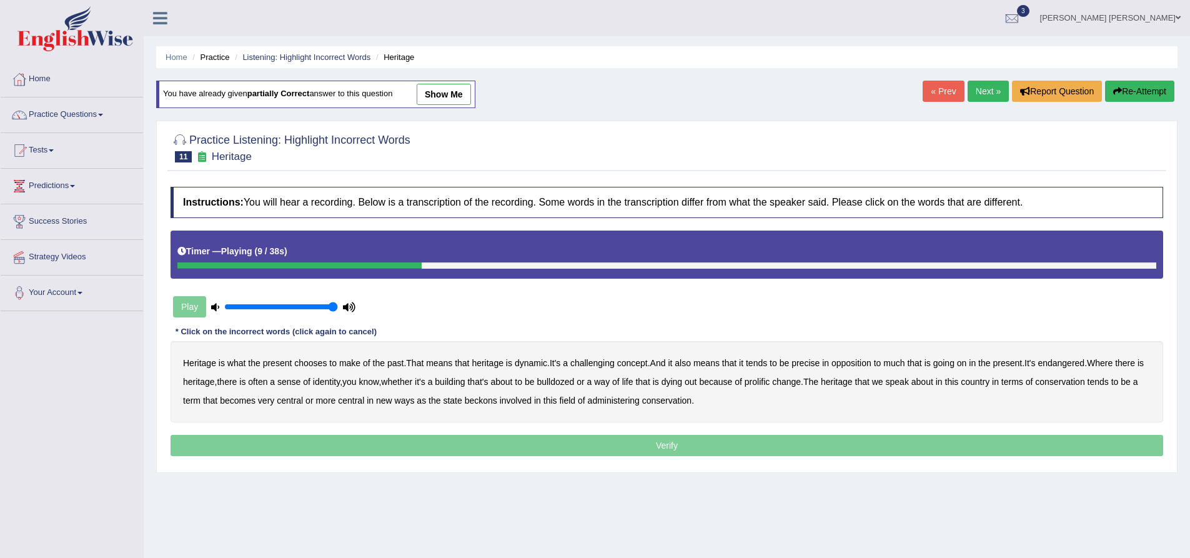
click at [602, 362] on b "challenging" at bounding box center [593, 363] width 44 height 10
click at [802, 364] on b "precise" at bounding box center [806, 363] width 28 height 10
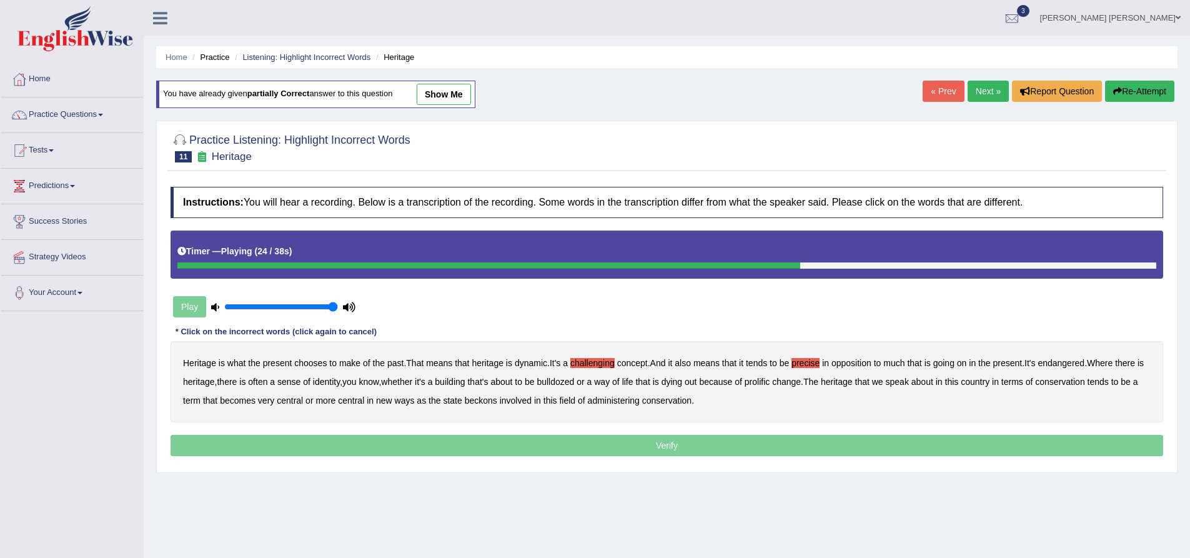
click at [770, 382] on b "prolific" at bounding box center [757, 382] width 25 height 10
click at [491, 401] on b "beckons" at bounding box center [481, 401] width 32 height 10
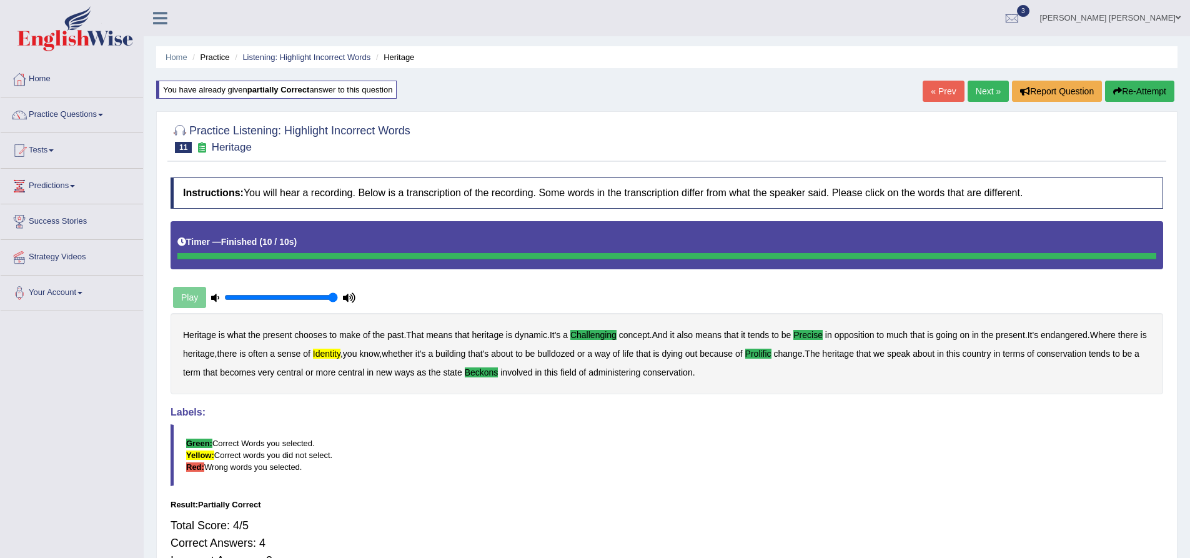
click at [1157, 90] on button "Re-Attempt" at bounding box center [1139, 91] width 69 height 21
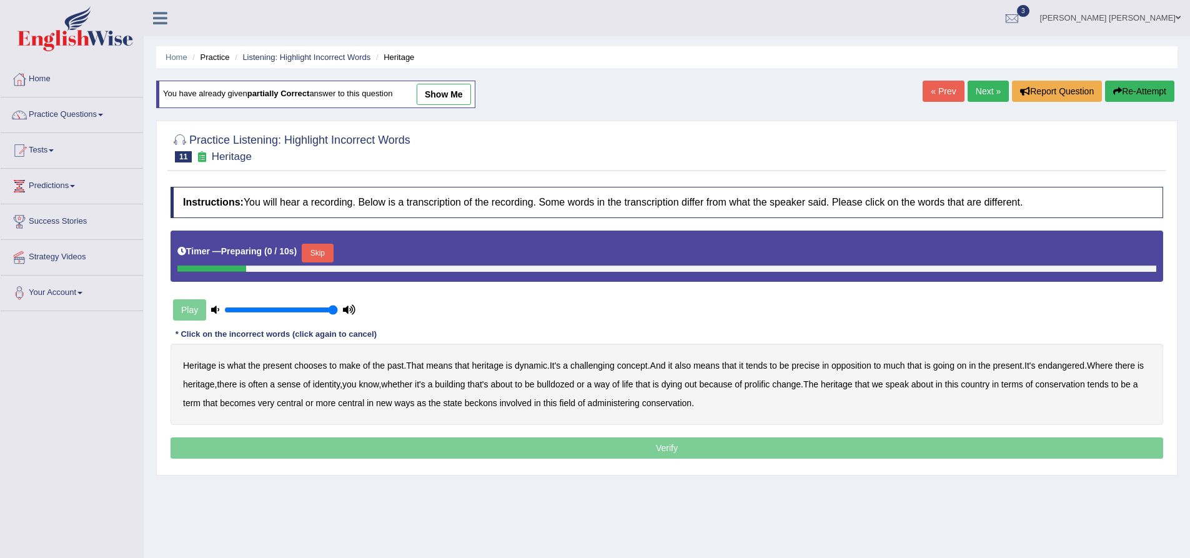
click at [322, 254] on button "Skip" at bounding box center [317, 253] width 31 height 19
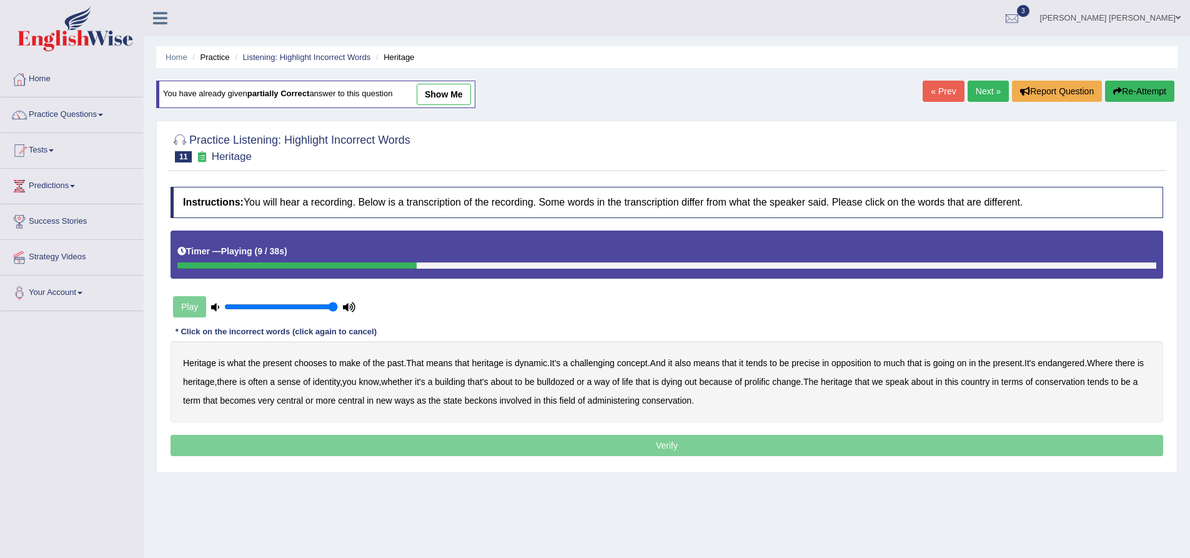
click at [600, 362] on b "challenging" at bounding box center [593, 363] width 44 height 10
click at [817, 366] on b "precise" at bounding box center [806, 363] width 28 height 10
click at [340, 379] on b "identity" at bounding box center [326, 382] width 27 height 10
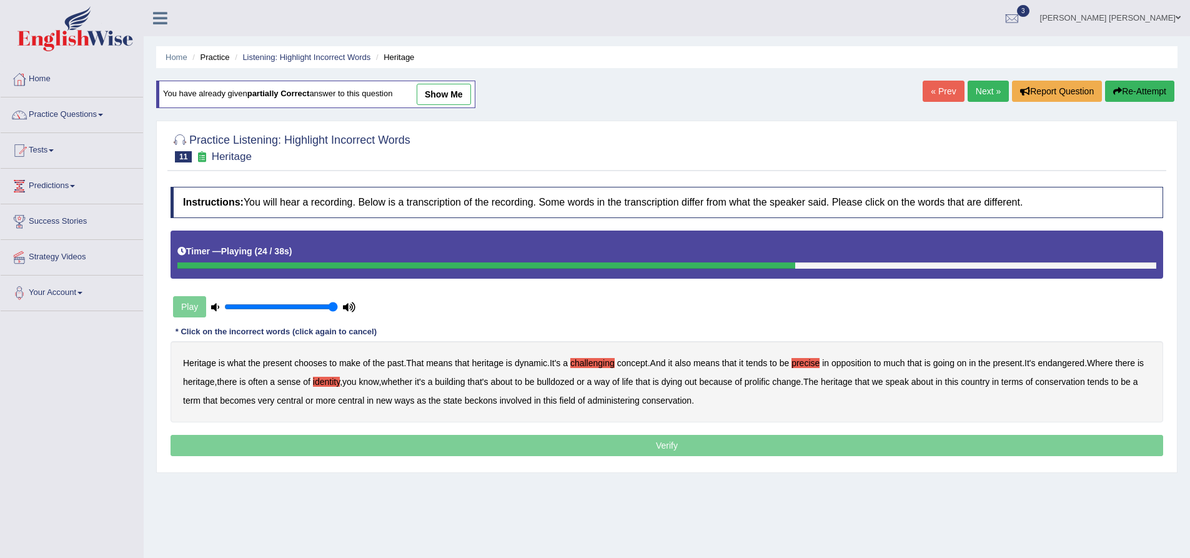
click at [770, 385] on b "prolific" at bounding box center [757, 382] width 25 height 10
click at [494, 401] on b "beckons" at bounding box center [481, 401] width 32 height 10
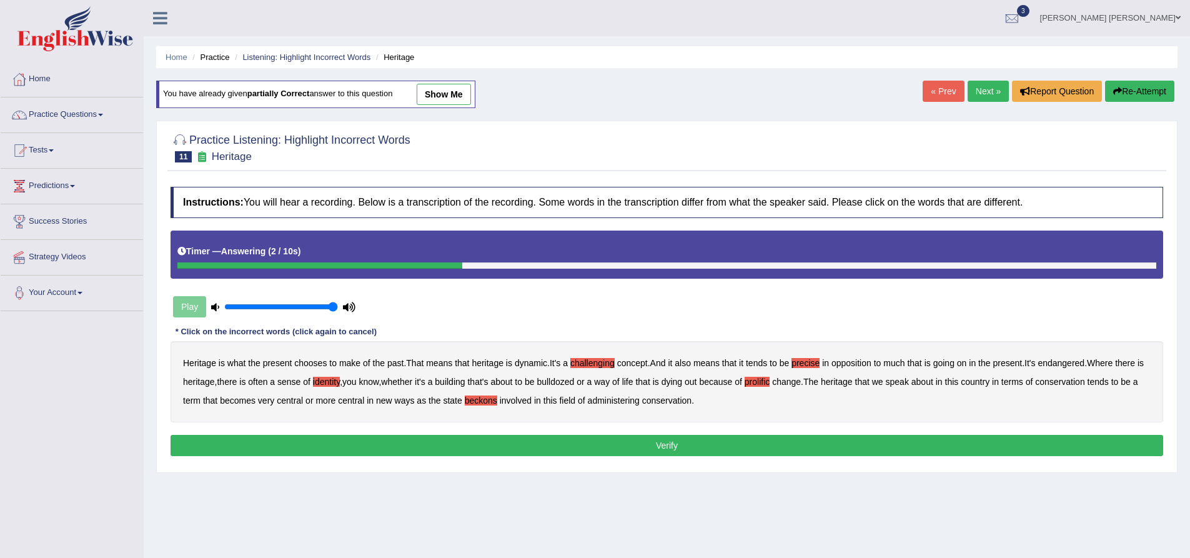
click at [555, 446] on button "Verify" at bounding box center [667, 445] width 993 height 21
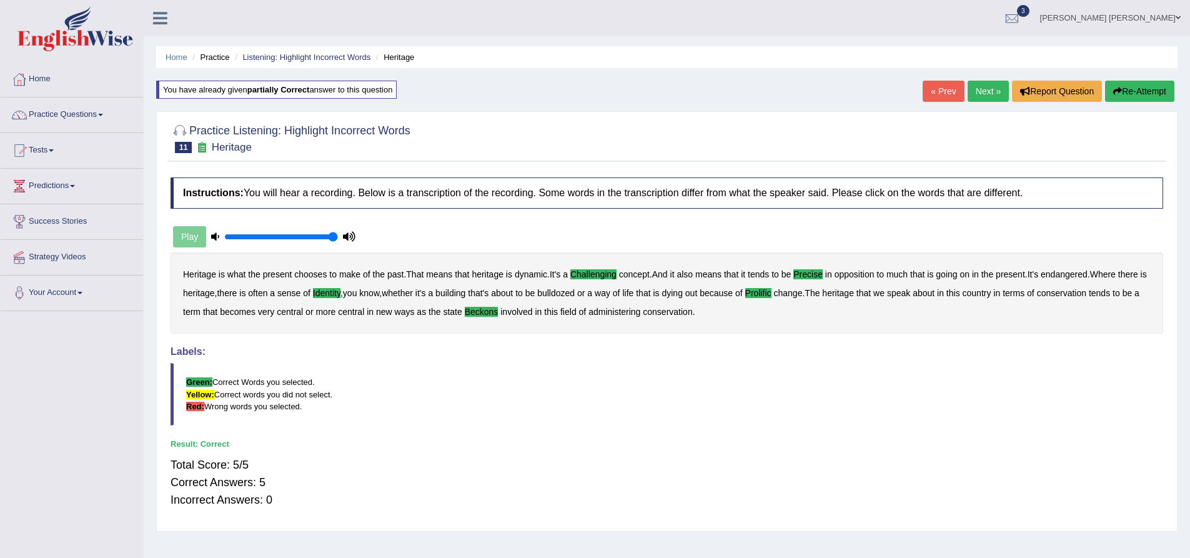
click at [995, 92] on link "Next »" at bounding box center [988, 91] width 41 height 21
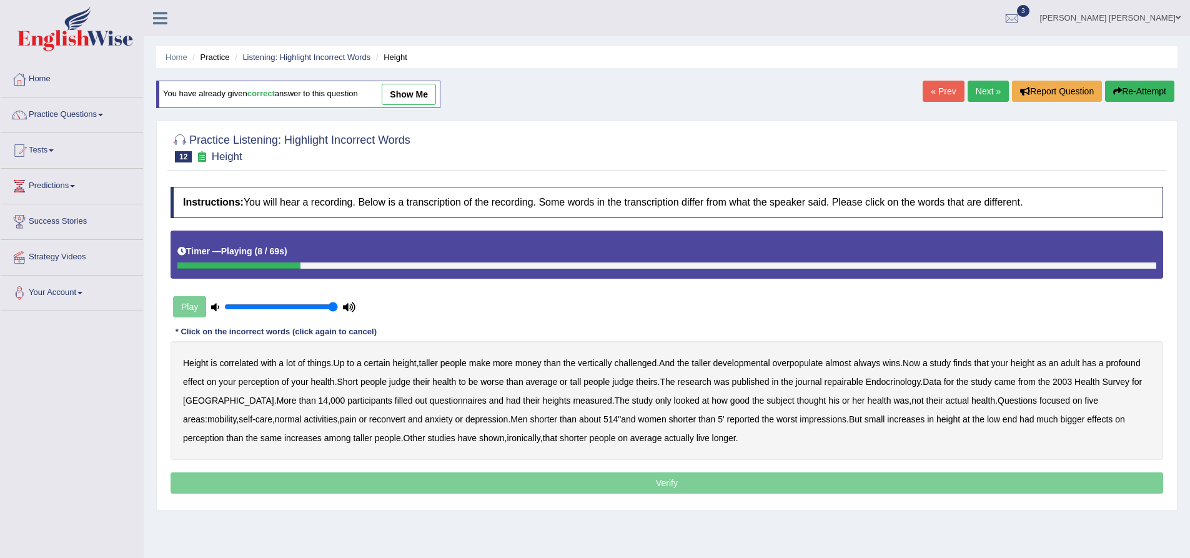
click at [753, 363] on b "developmental" at bounding box center [742, 363] width 57 height 10
click at [812, 365] on b "overpopulate" at bounding box center [797, 363] width 51 height 10
click at [857, 384] on b "repairable" at bounding box center [844, 382] width 39 height 10
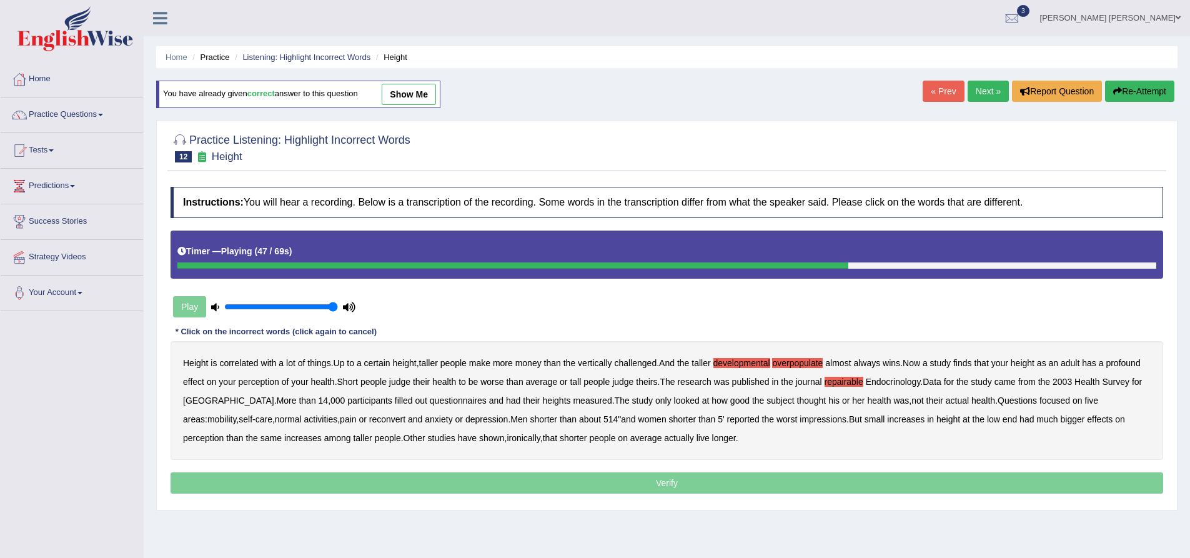
click at [369, 421] on b "reconvert" at bounding box center [387, 419] width 36 height 10
click at [604, 418] on b "514" at bounding box center [611, 419] width 14 height 10
click at [224, 433] on b "perception" at bounding box center [203, 438] width 41 height 10
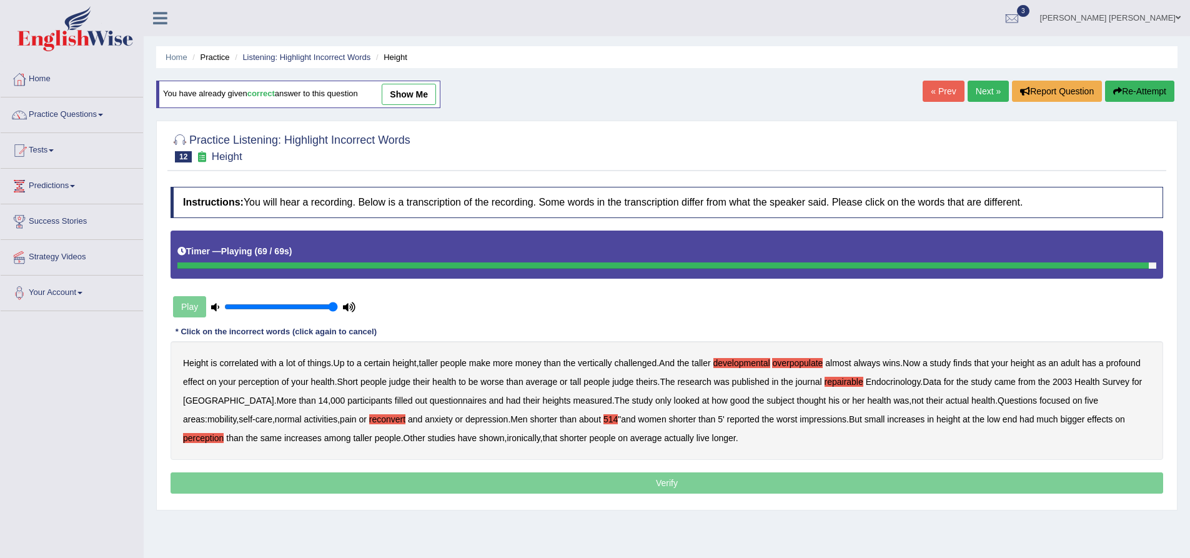
click at [224, 433] on b "perception" at bounding box center [203, 438] width 41 height 10
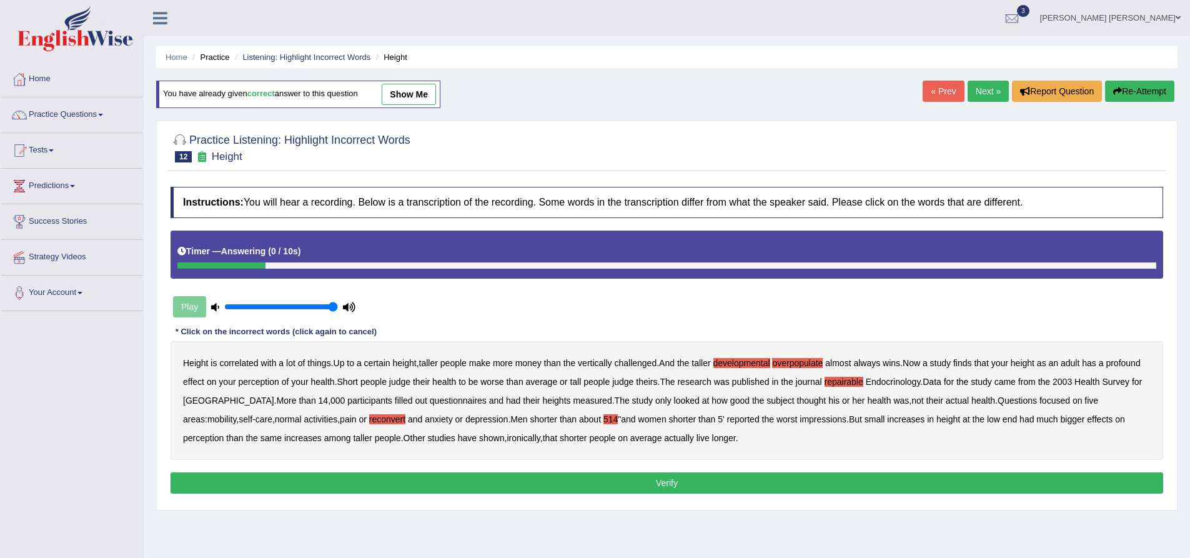
click at [582, 476] on button "Verify" at bounding box center [667, 482] width 993 height 21
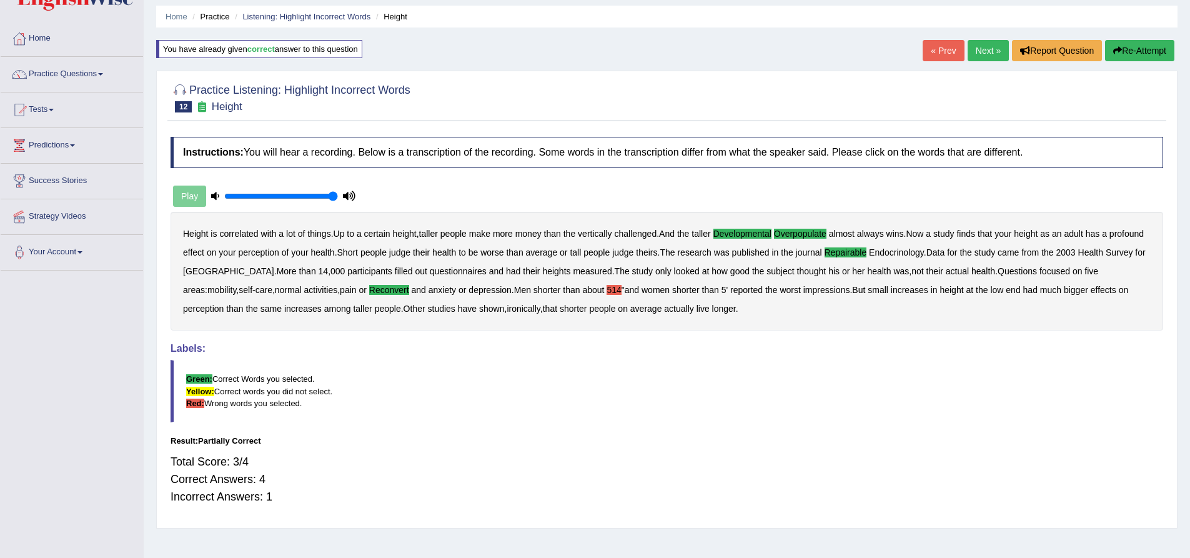
scroll to position [62, 0]
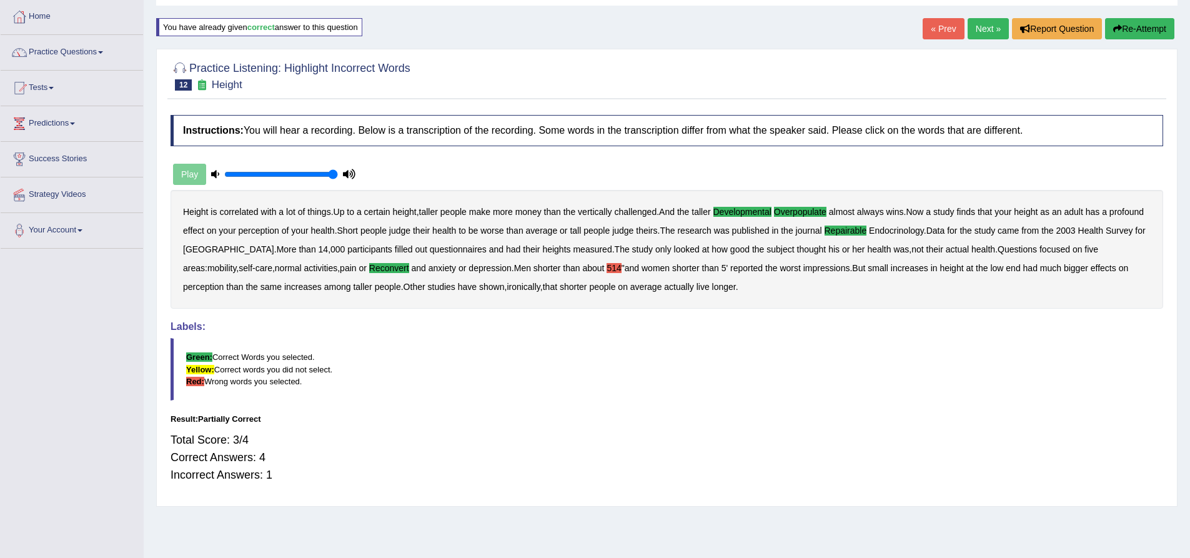
click at [1139, 30] on button "Re-Attempt" at bounding box center [1139, 28] width 69 height 21
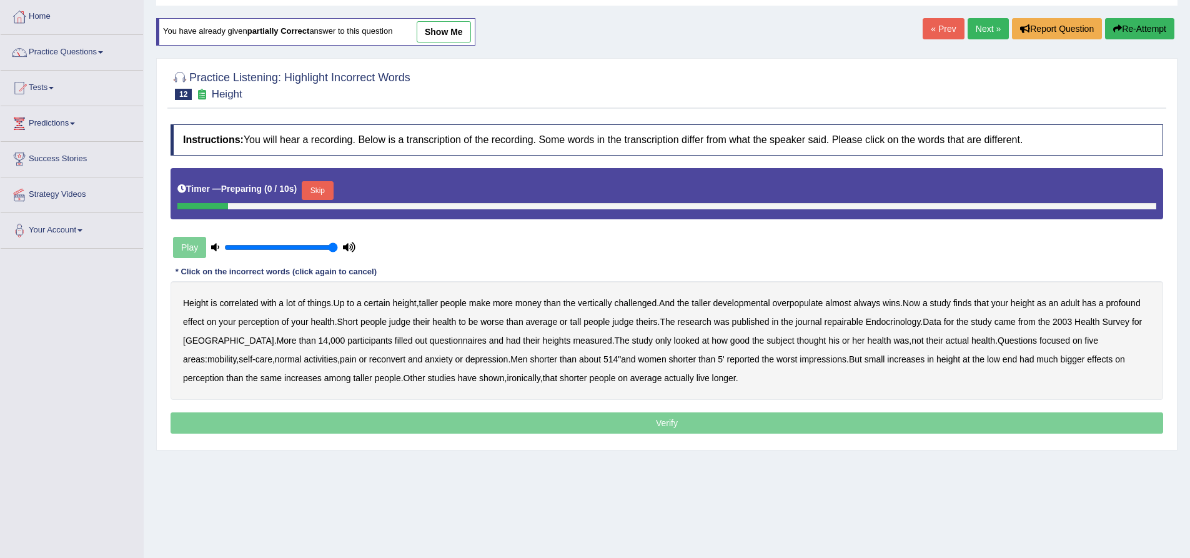
click at [325, 188] on button "Skip" at bounding box center [317, 190] width 31 height 19
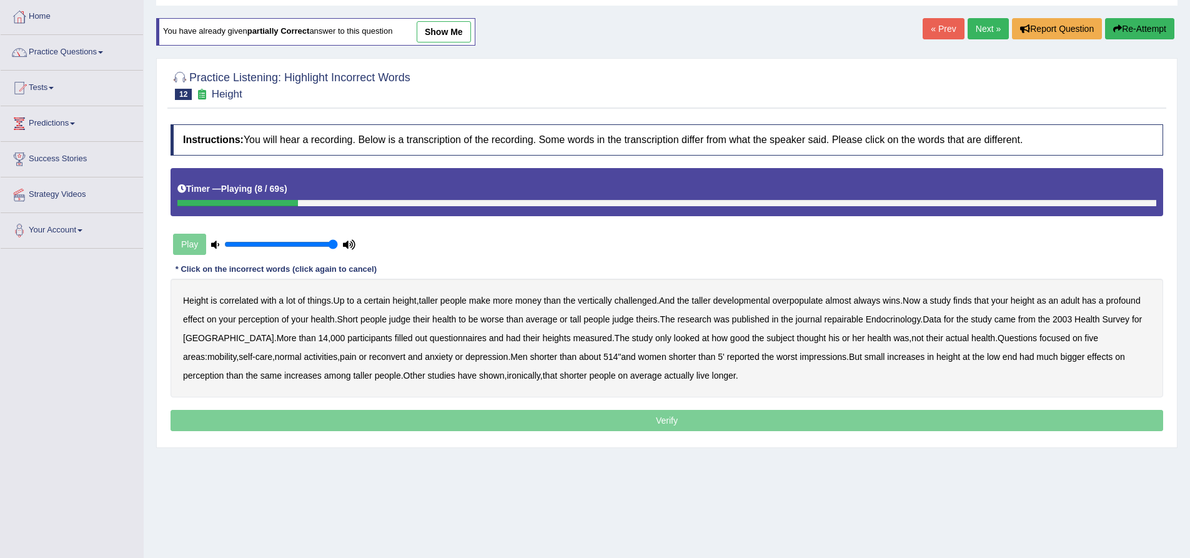
click at [743, 301] on b "developmental" at bounding box center [742, 301] width 57 height 10
click at [807, 301] on b "overpopulate" at bounding box center [797, 301] width 51 height 10
click at [851, 319] on b "repairable" at bounding box center [844, 319] width 39 height 10
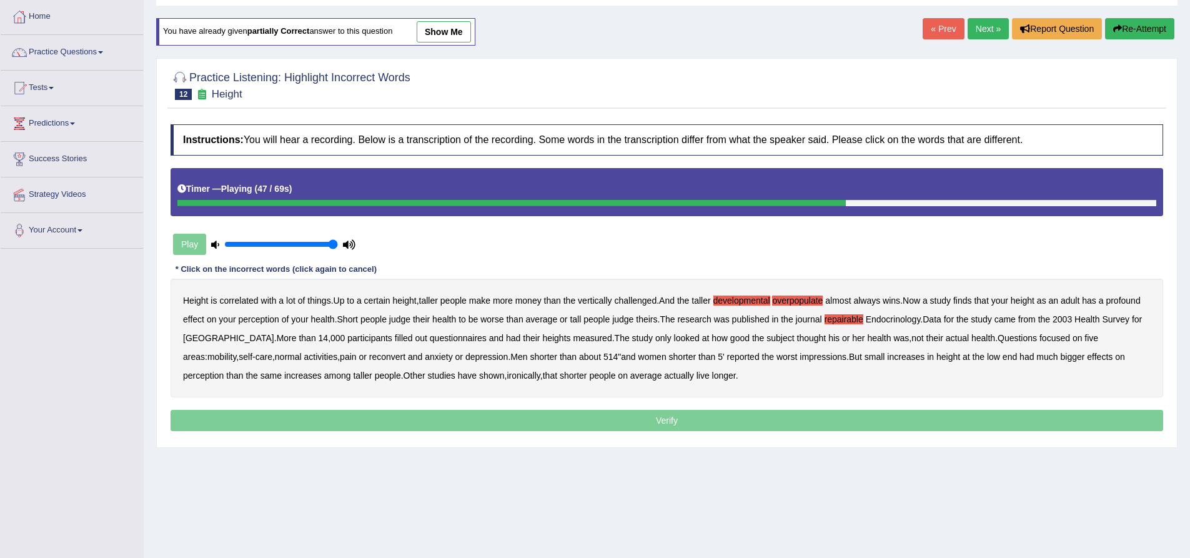
click at [369, 359] on b "reconvert" at bounding box center [387, 357] width 36 height 10
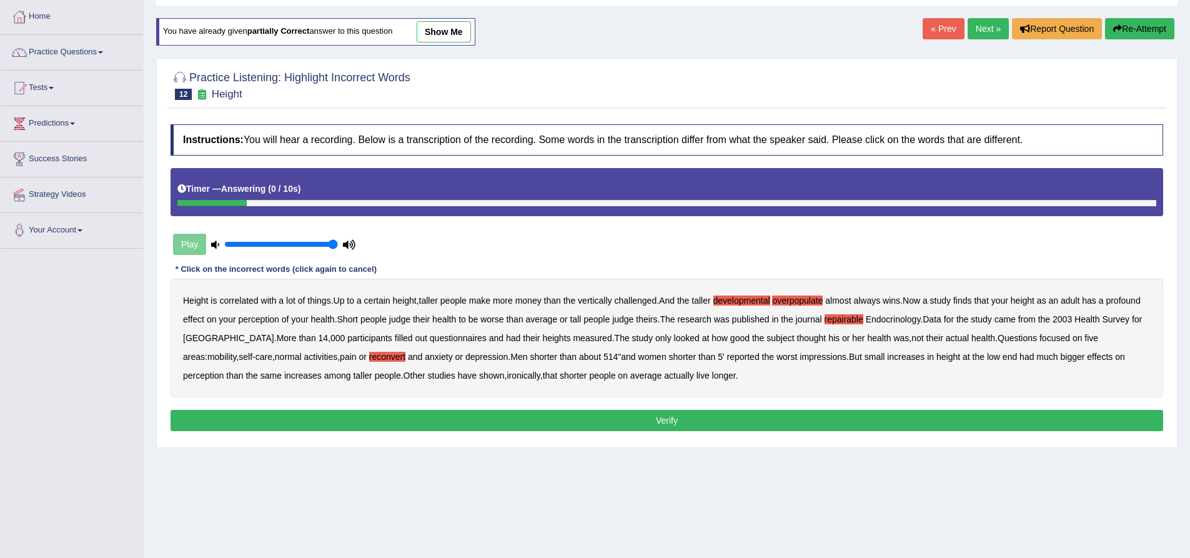
click at [599, 420] on button "Verify" at bounding box center [667, 420] width 993 height 21
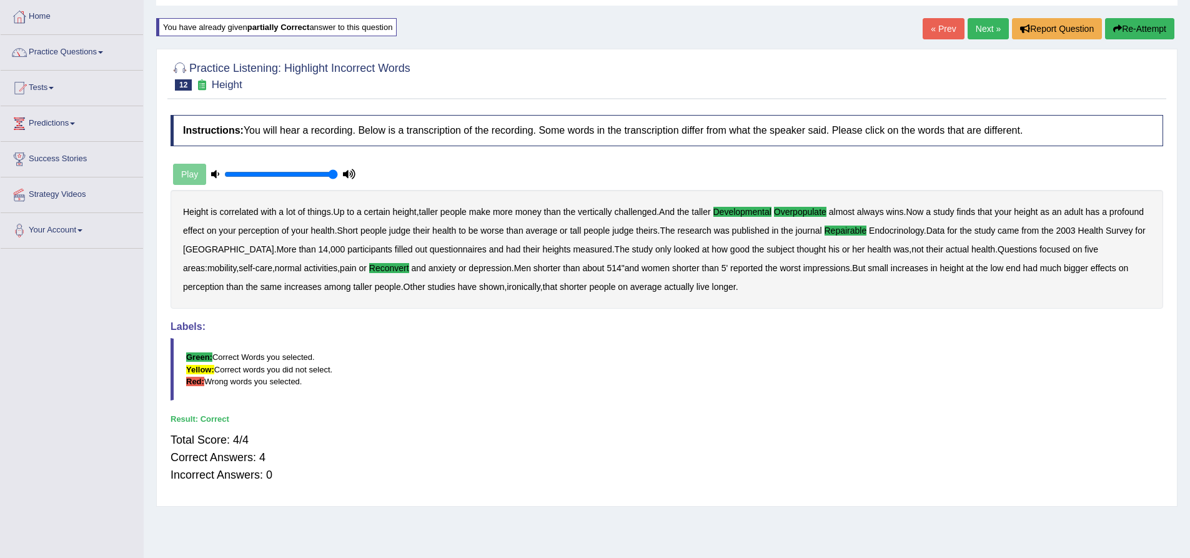
click at [982, 36] on link "Next »" at bounding box center [988, 28] width 41 height 21
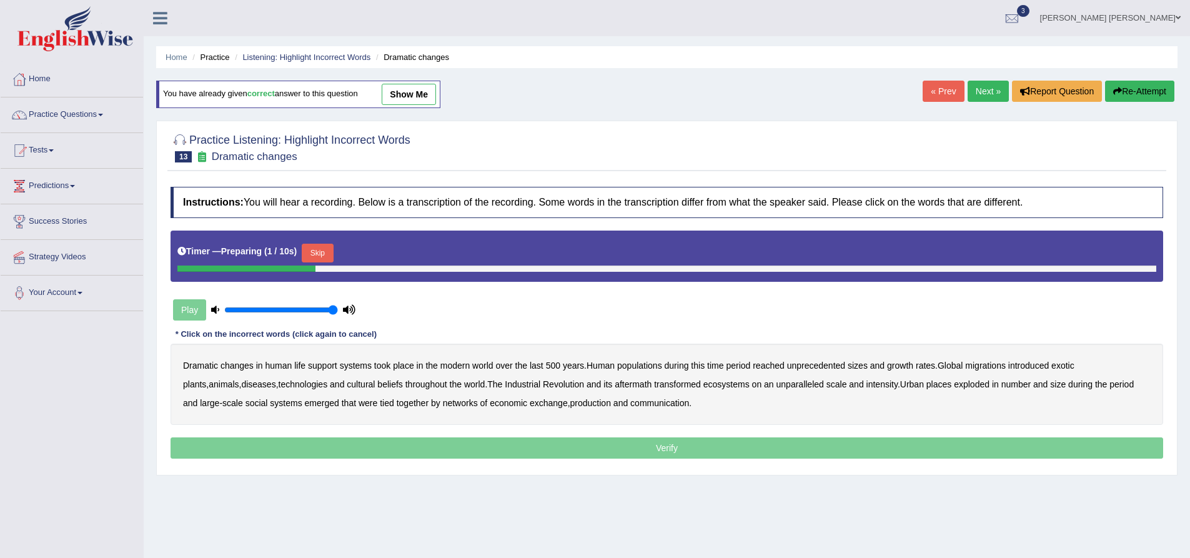
click at [330, 247] on button "Skip" at bounding box center [317, 253] width 31 height 19
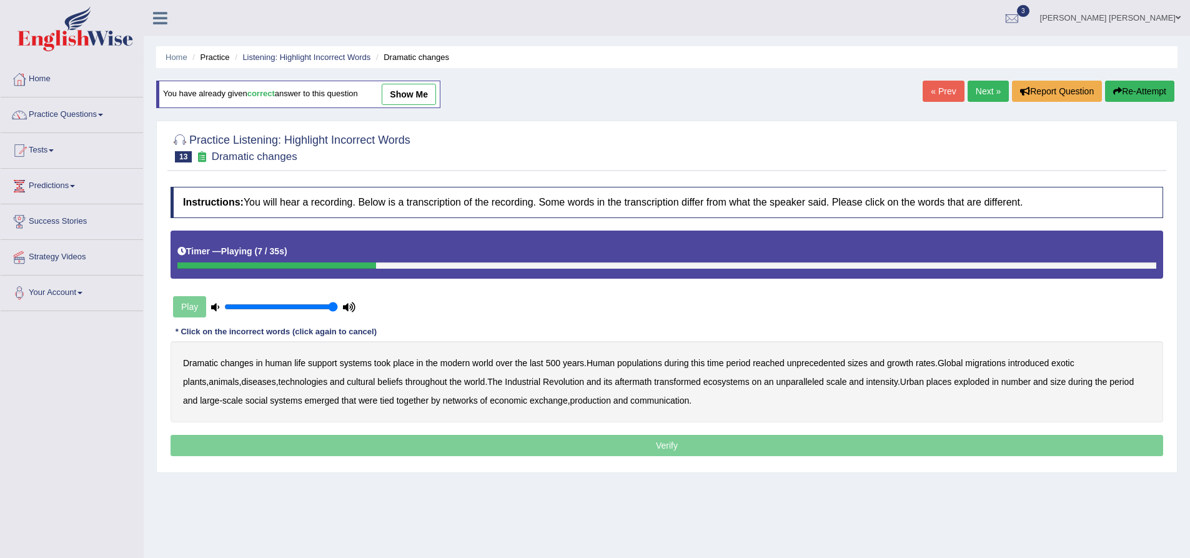
click at [629, 362] on b "populations" at bounding box center [639, 363] width 45 height 10
click at [241, 379] on b "diseases" at bounding box center [258, 382] width 34 height 10
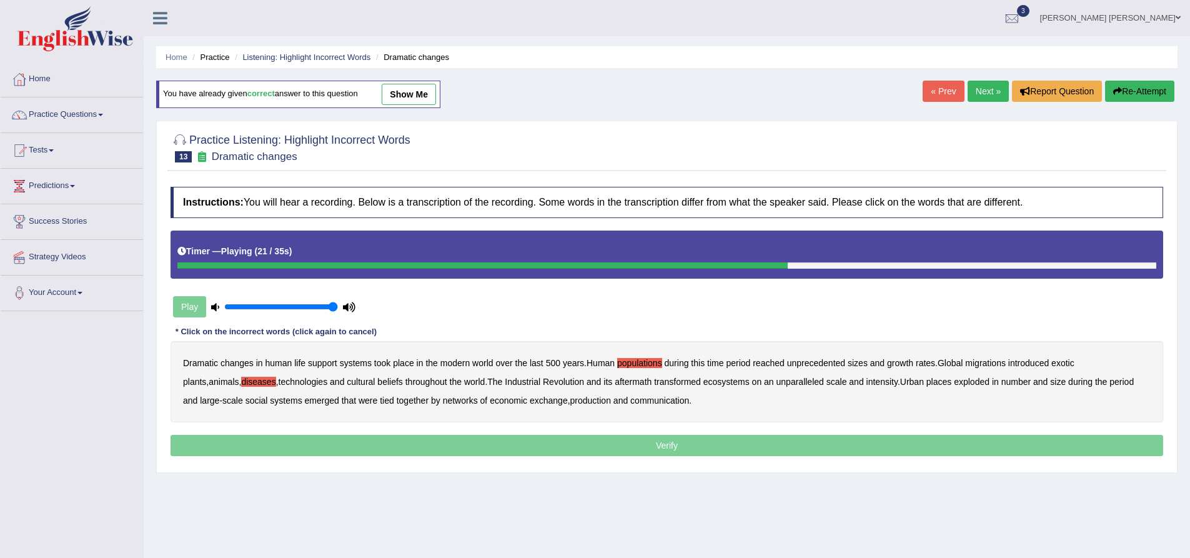
click at [704, 386] on b "ecosystems" at bounding box center [727, 382] width 46 height 10
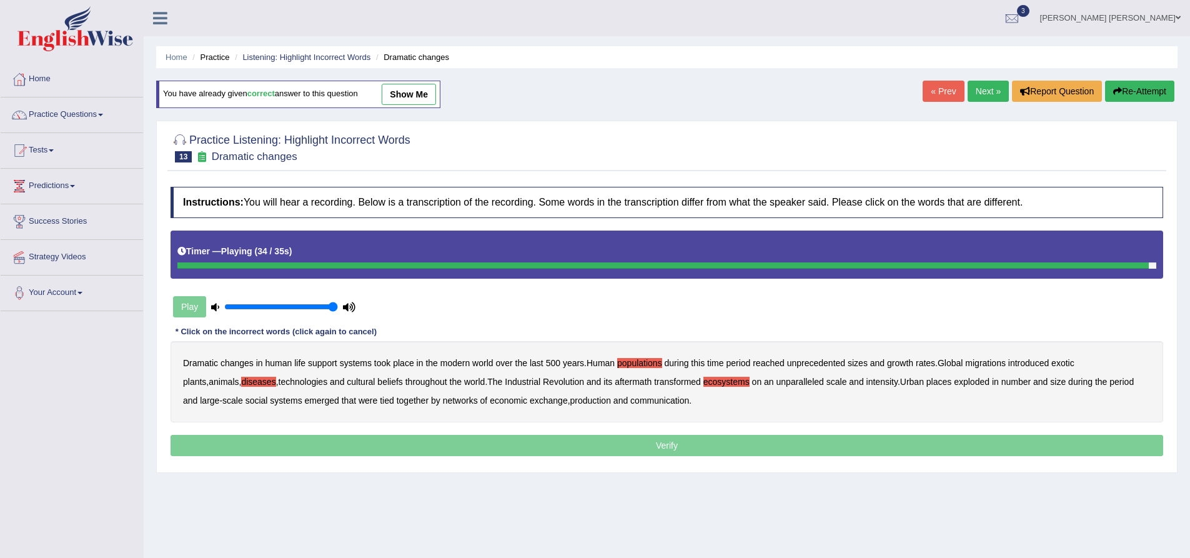
click at [571, 402] on b "production" at bounding box center [591, 401] width 41 height 10
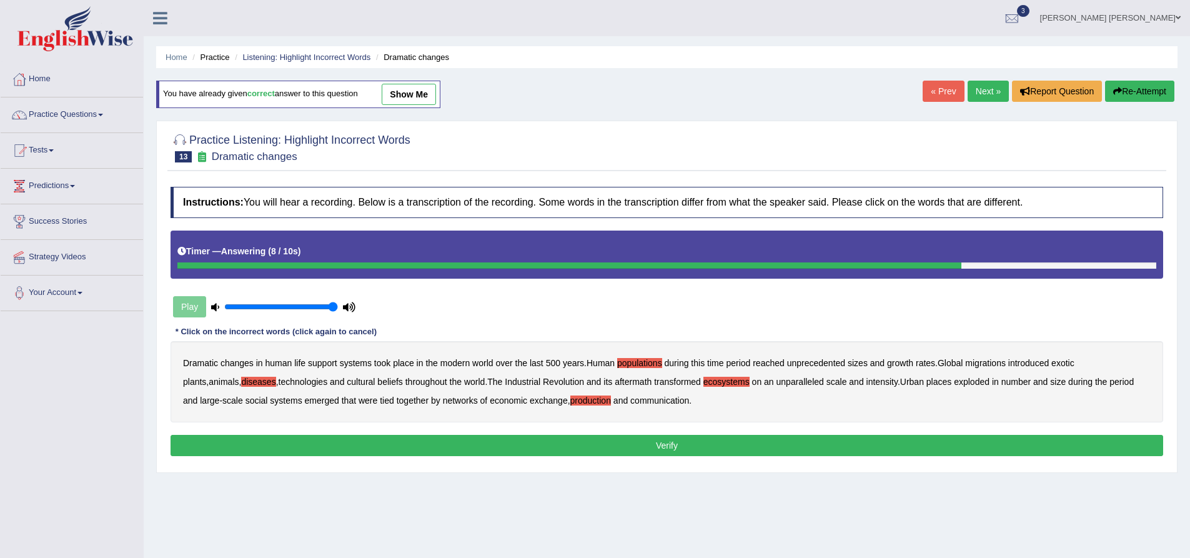
click at [927, 382] on b "places" at bounding box center [939, 382] width 25 height 10
click at [691, 444] on button "Verify" at bounding box center [667, 445] width 993 height 21
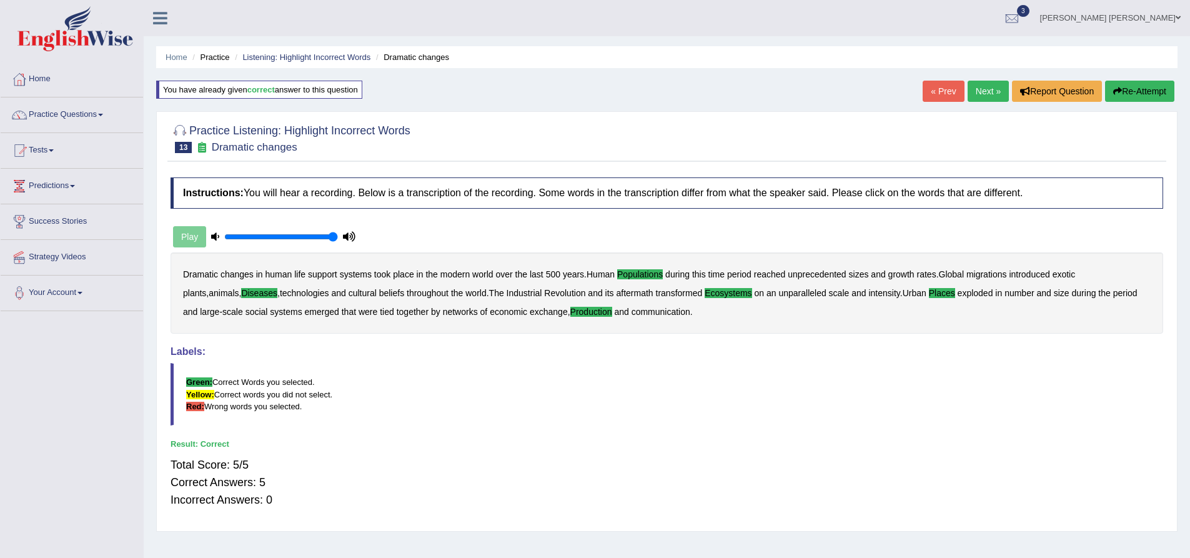
click at [150, 161] on div "Home Practice Listening: Highlight Incorrect Words Dramatic changes You have al…" at bounding box center [667, 312] width 1047 height 625
click at [978, 91] on link "Next »" at bounding box center [988, 91] width 41 height 21
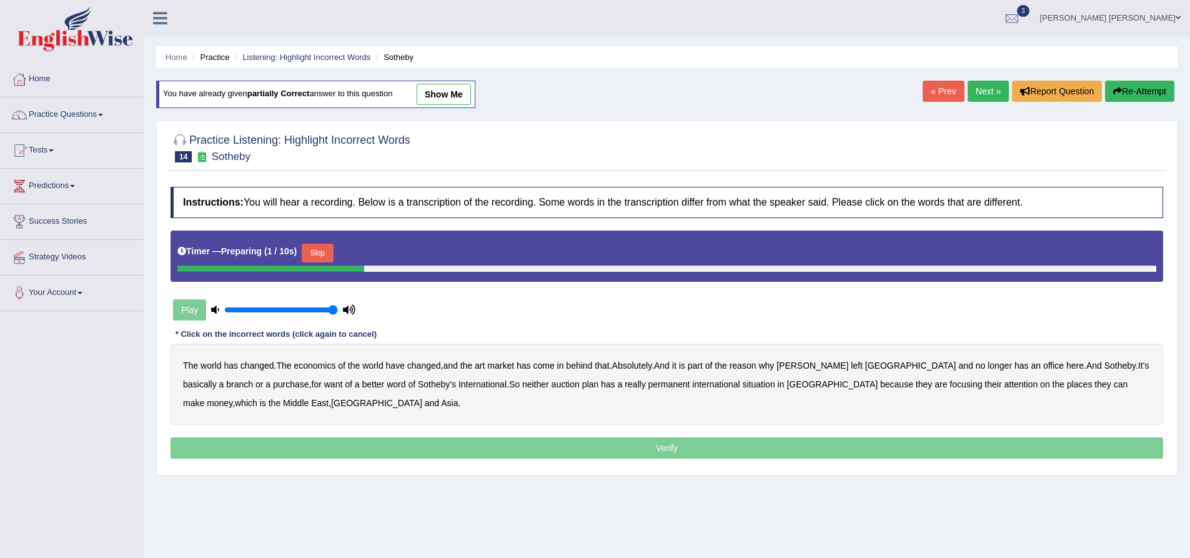
click at [333, 252] on button "Skip" at bounding box center [317, 253] width 31 height 19
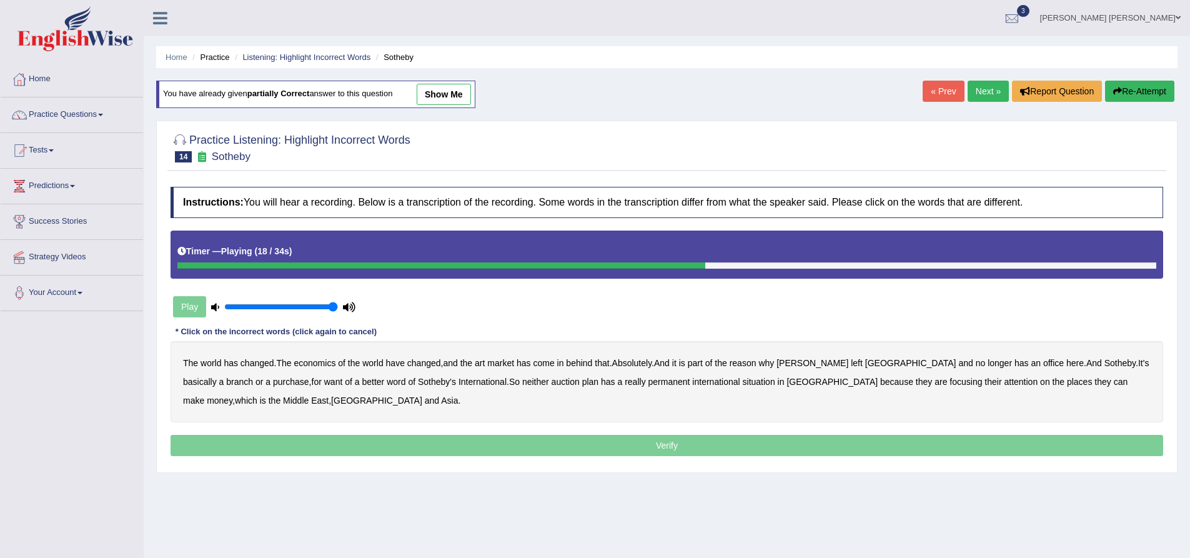
click at [273, 386] on b "purchase" at bounding box center [291, 382] width 36 height 10
click at [324, 385] on b "want" at bounding box center [333, 382] width 19 height 10
click at [743, 382] on b "situation" at bounding box center [759, 382] width 32 height 10
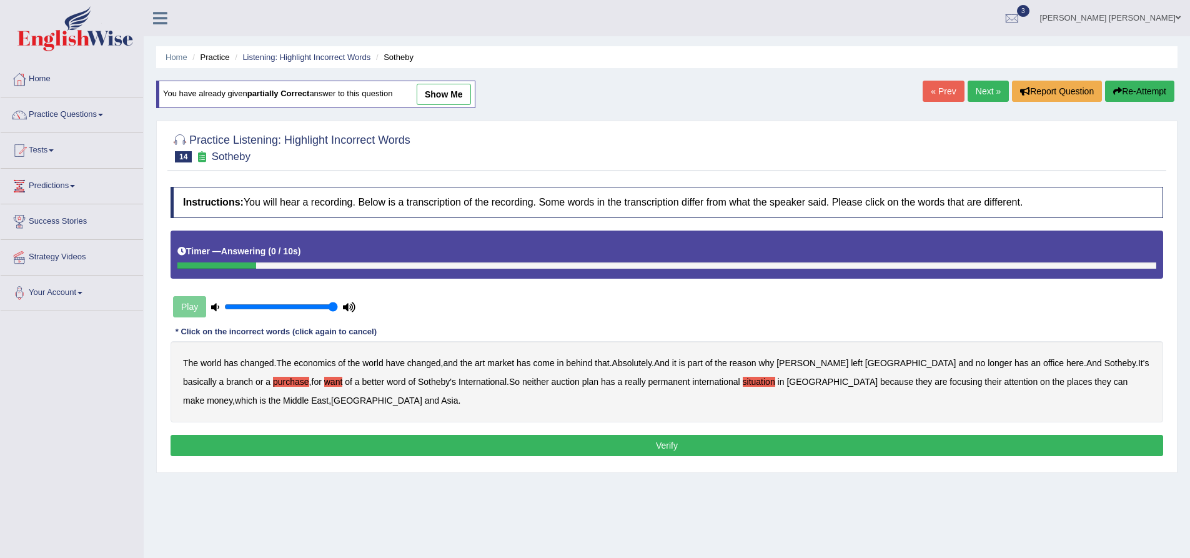
click at [667, 437] on button "Verify" at bounding box center [667, 445] width 993 height 21
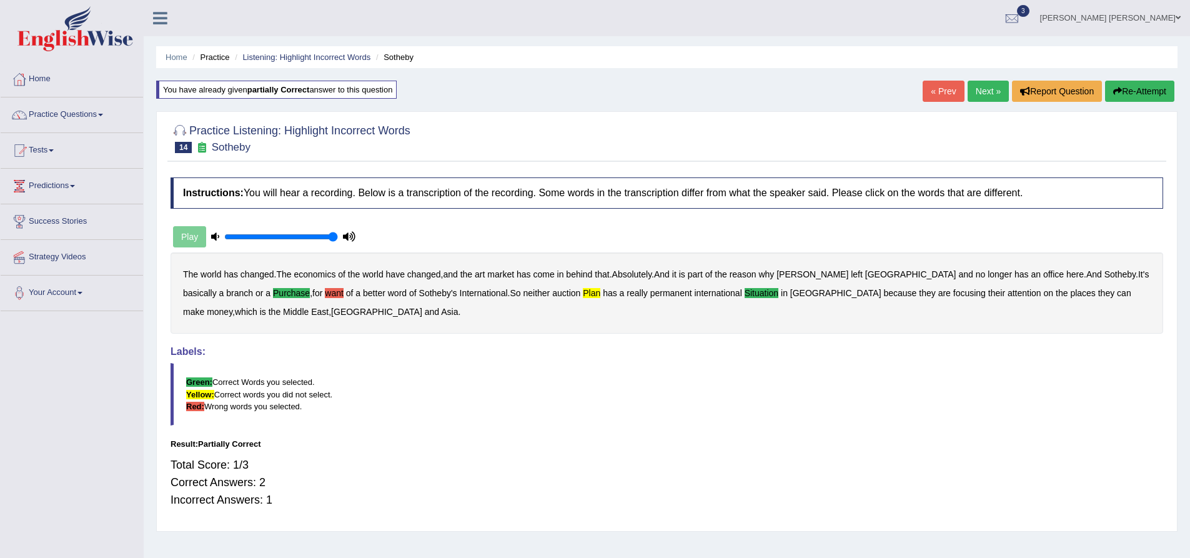
click at [1134, 94] on button "Re-Attempt" at bounding box center [1139, 91] width 69 height 21
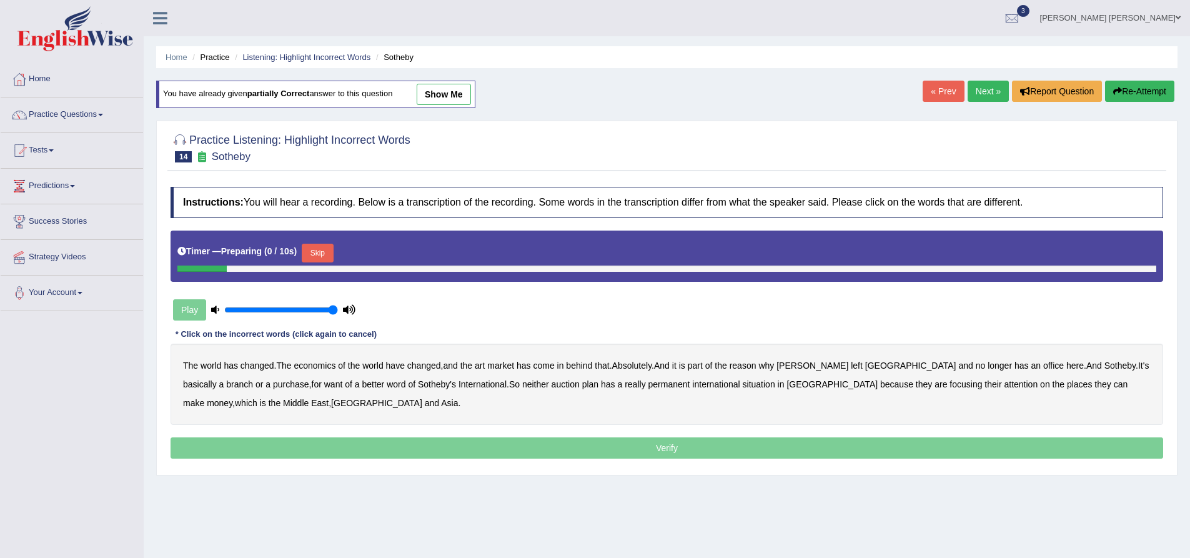
click at [313, 257] on button "Skip" at bounding box center [317, 253] width 31 height 19
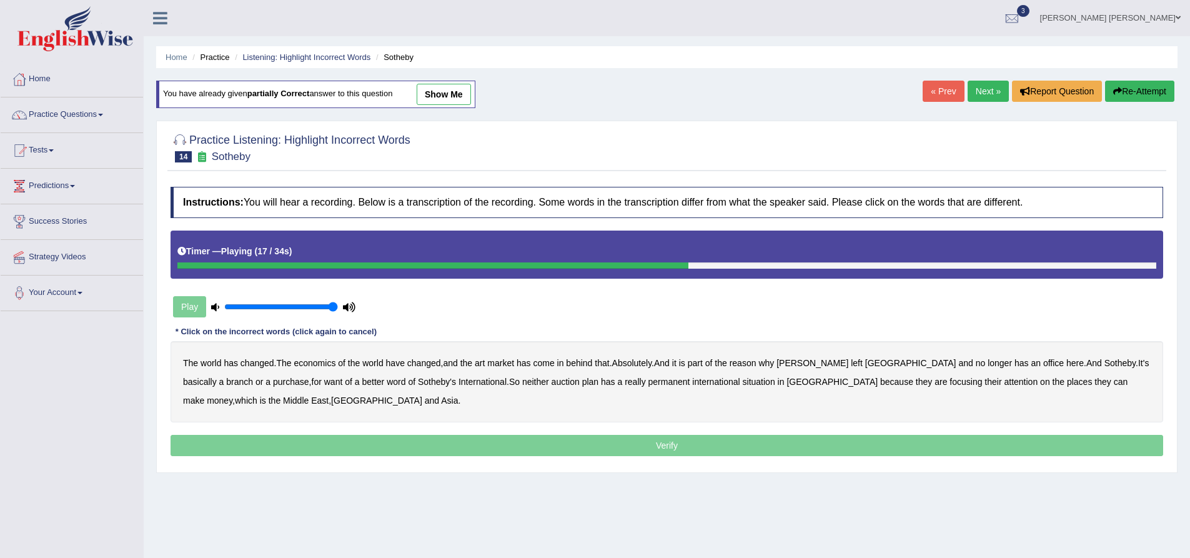
click at [273, 383] on b "purchase" at bounding box center [291, 382] width 36 height 10
click at [743, 384] on b "situation" at bounding box center [759, 382] width 32 height 10
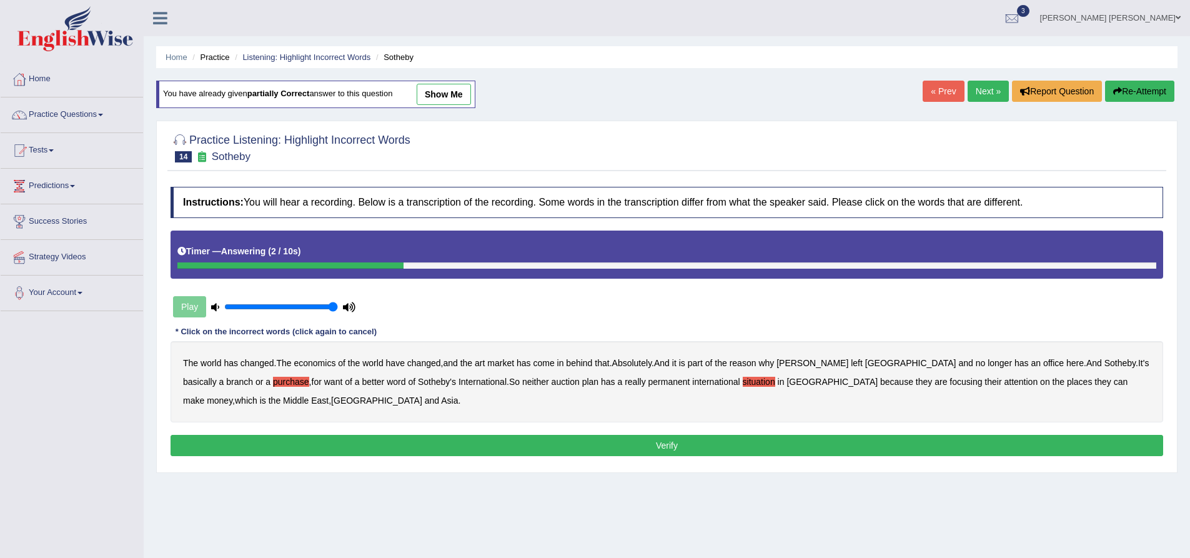
click at [670, 443] on button "Verify" at bounding box center [667, 445] width 993 height 21
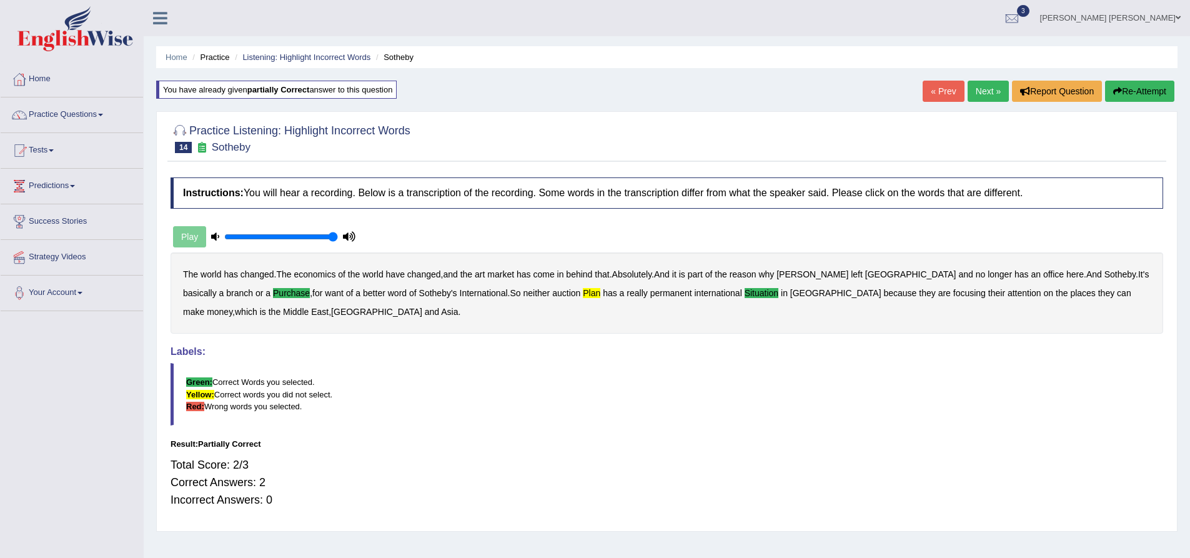
click at [1151, 94] on button "Re-Attempt" at bounding box center [1139, 91] width 69 height 21
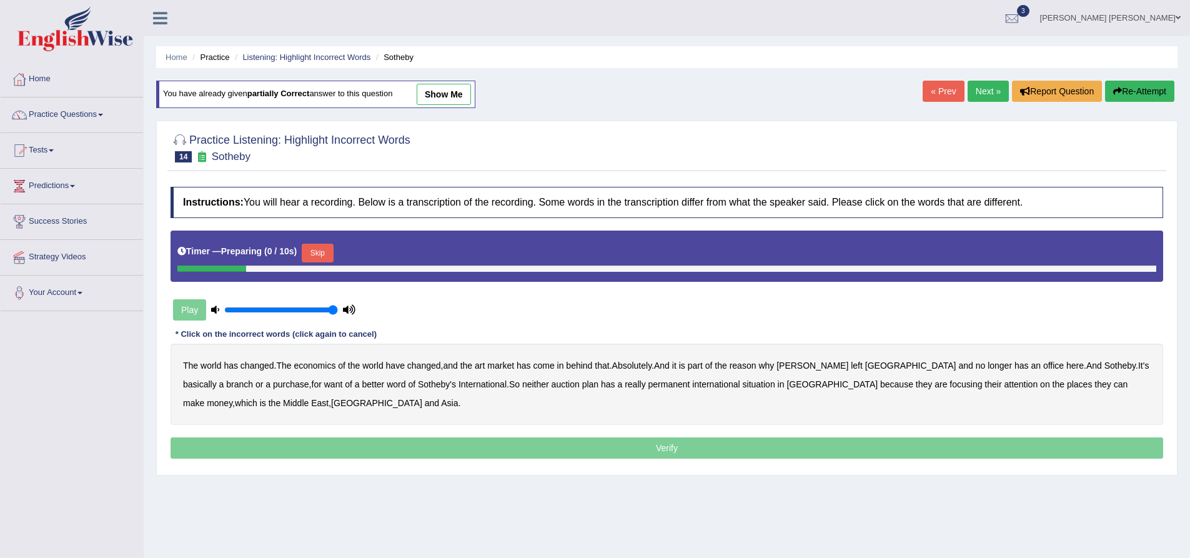
click at [325, 252] on button "Skip" at bounding box center [317, 253] width 31 height 19
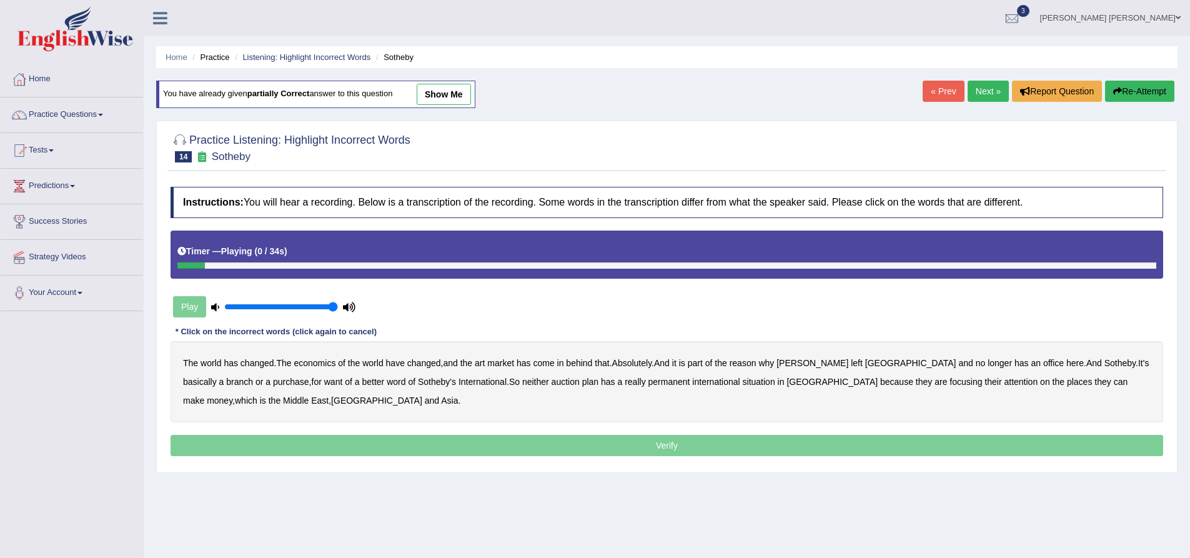
click at [273, 379] on b "purchase" at bounding box center [291, 382] width 36 height 10
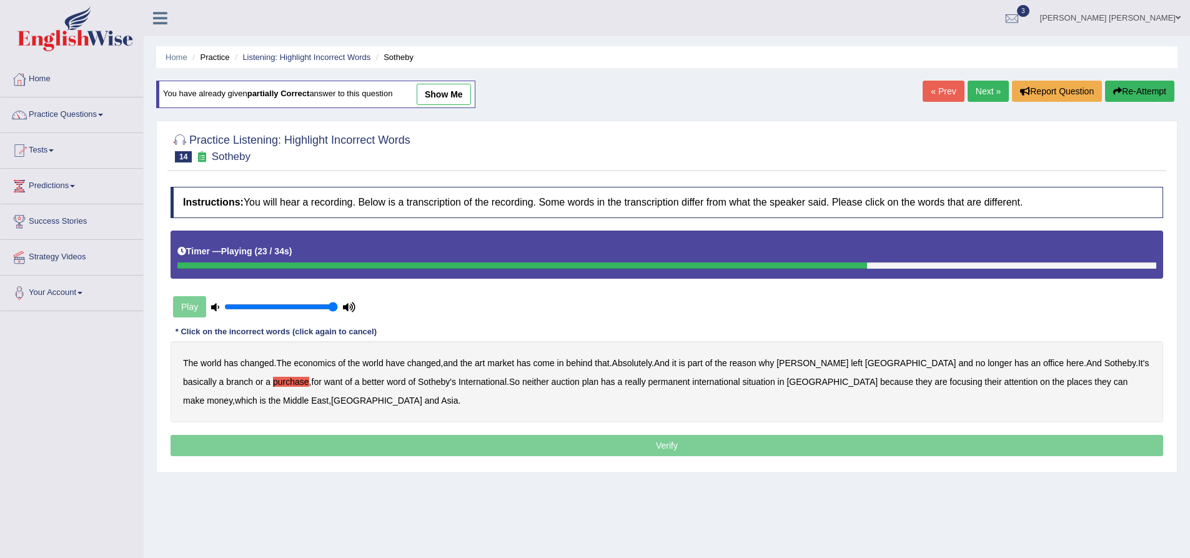
click at [582, 382] on b "plan" at bounding box center [590, 382] width 16 height 10
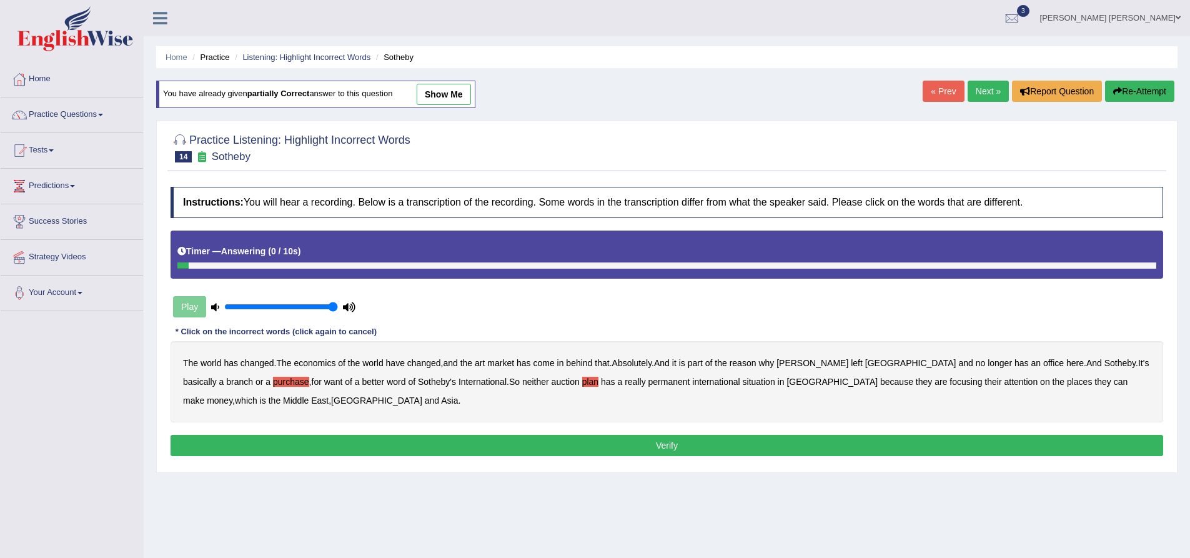
click at [1137, 73] on div "Home Practice Listening: Highlight Incorrect Words Sotheby You have already giv…" at bounding box center [667, 312] width 1047 height 625
click at [1140, 93] on button "Re-Attempt" at bounding box center [1139, 91] width 69 height 21
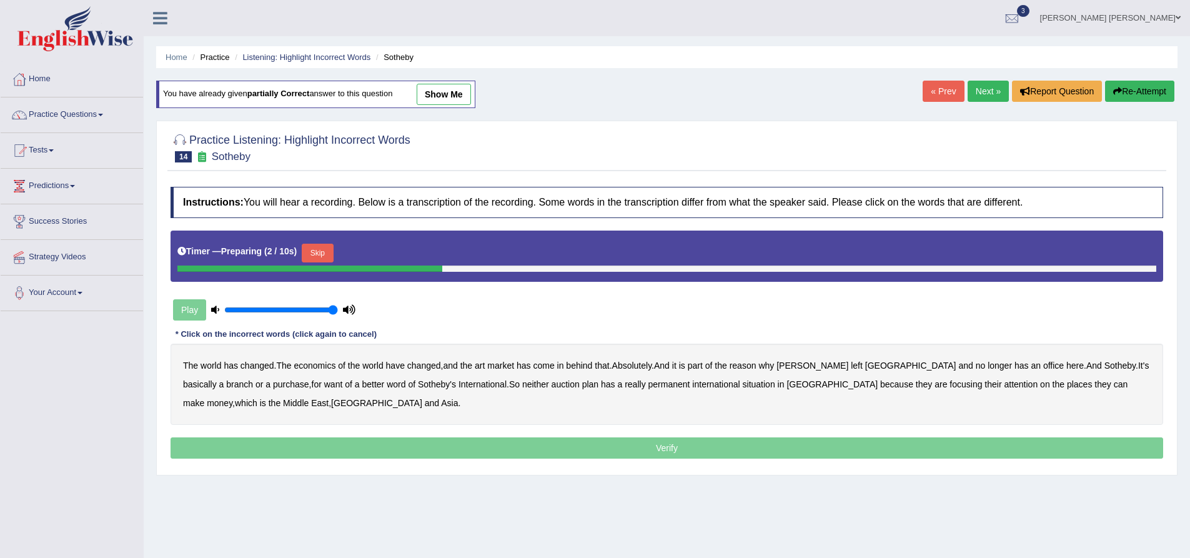
click at [321, 253] on button "Skip" at bounding box center [317, 253] width 31 height 19
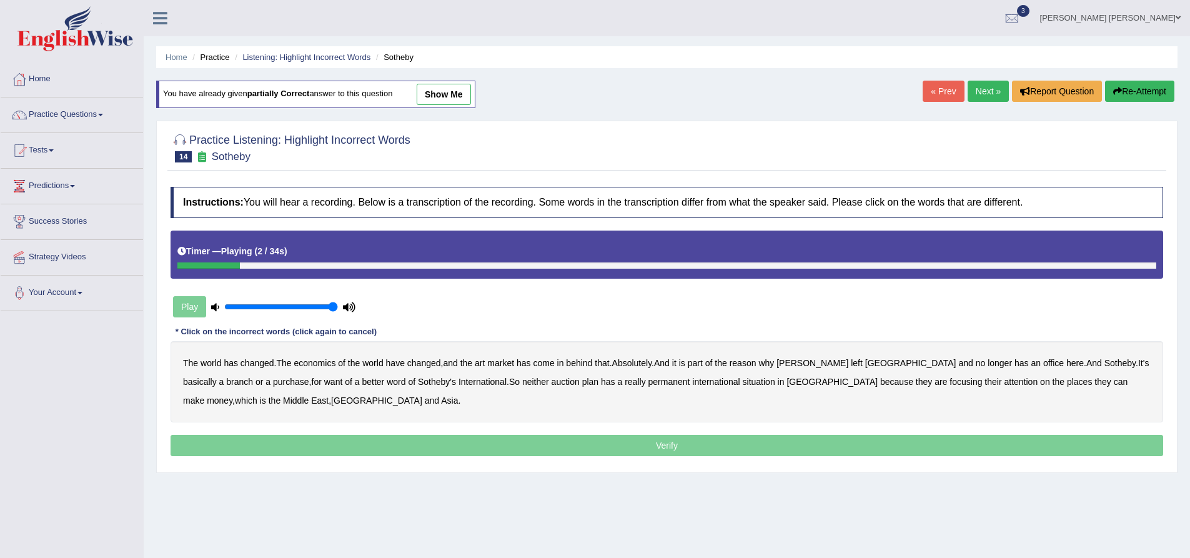
click at [273, 382] on b "purchase" at bounding box center [291, 382] width 36 height 10
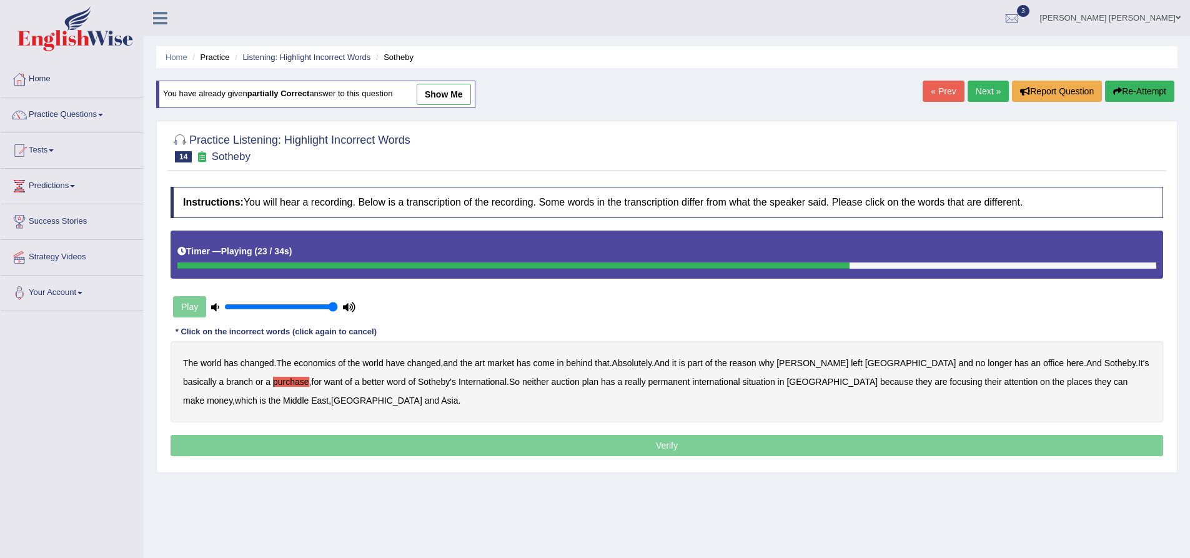
click at [582, 383] on b "plan" at bounding box center [590, 382] width 16 height 10
click at [743, 383] on b "situation" at bounding box center [759, 382] width 32 height 10
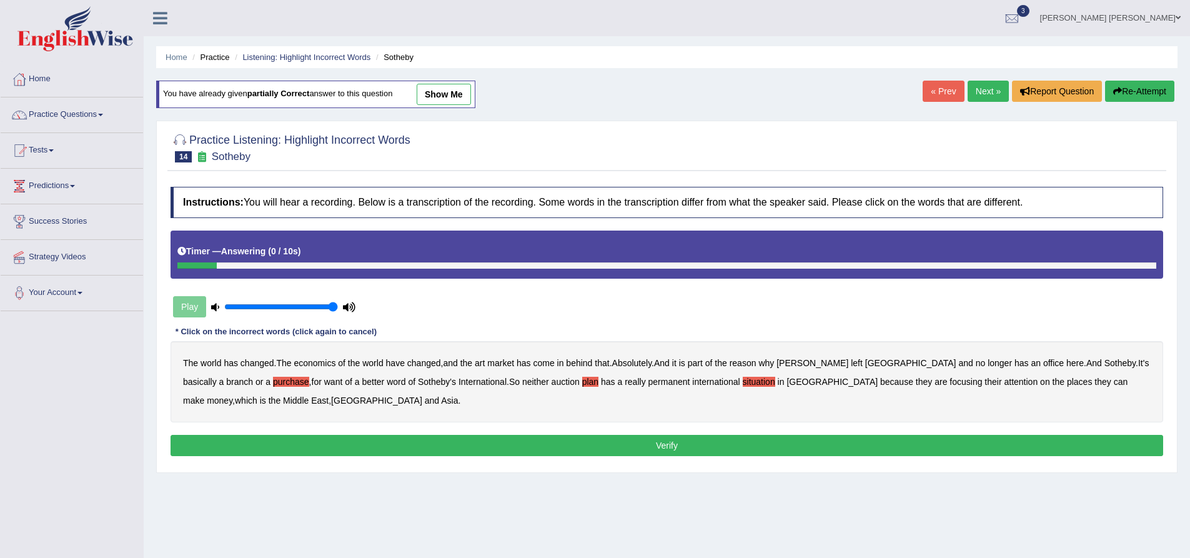
click at [661, 446] on button "Verify" at bounding box center [667, 445] width 993 height 21
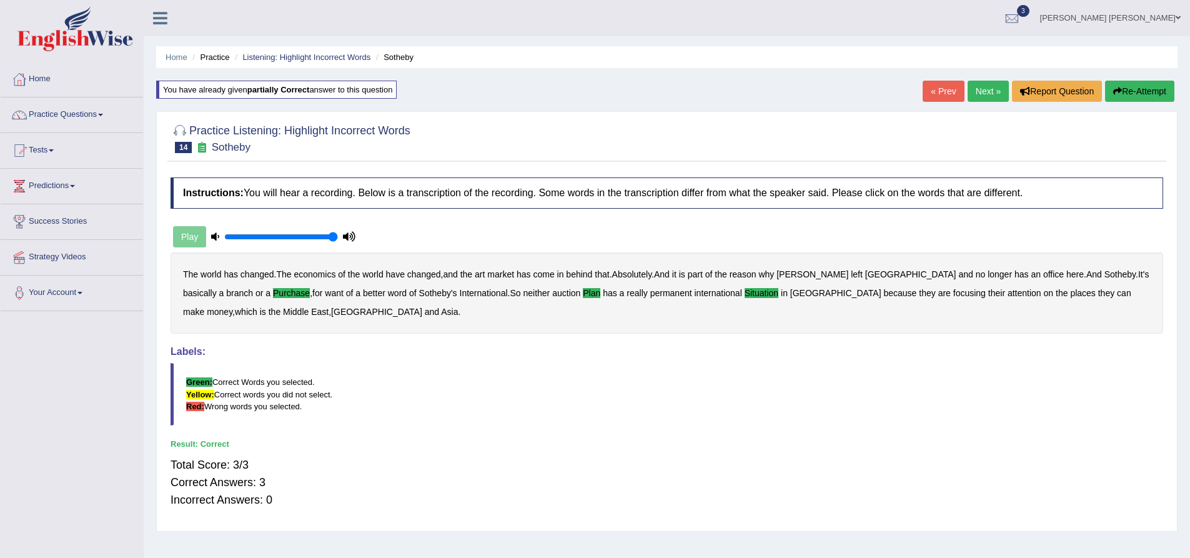
click at [980, 97] on link "Next »" at bounding box center [988, 91] width 41 height 21
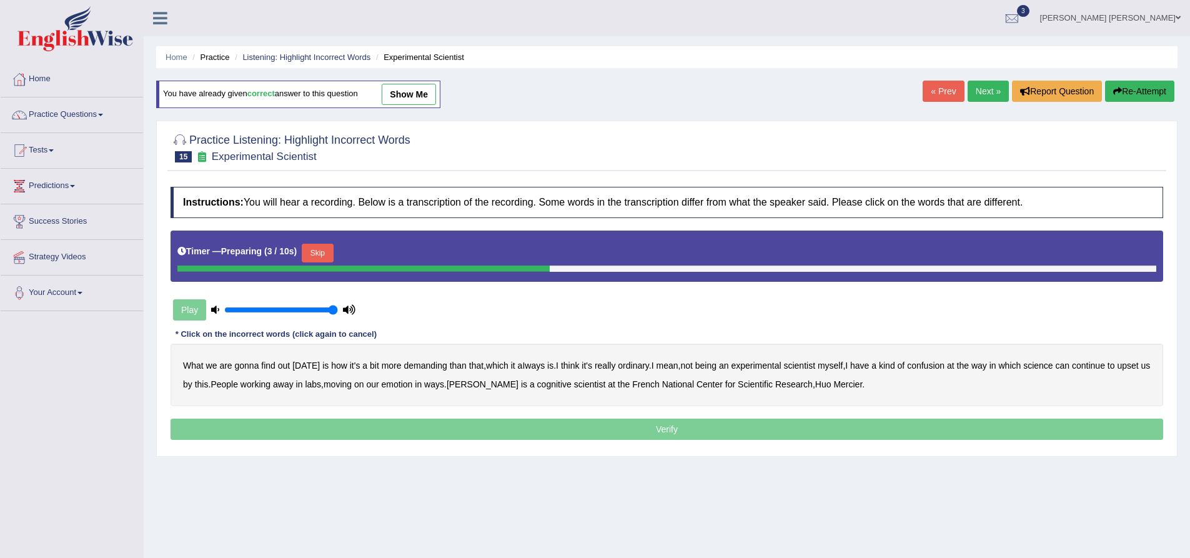
click at [321, 254] on button "Skip" at bounding box center [317, 253] width 31 height 19
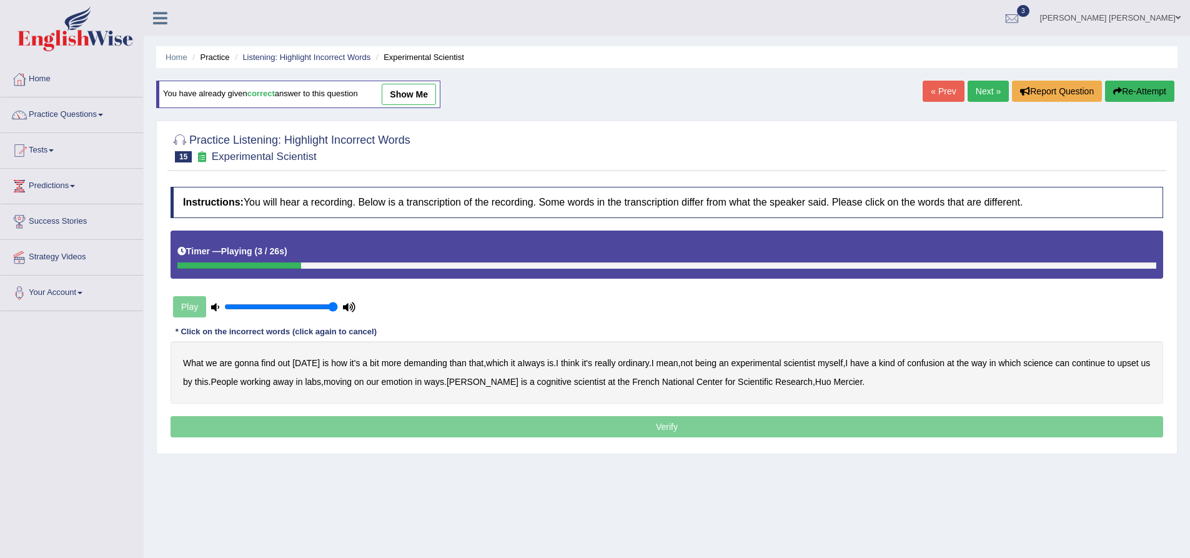
click at [417, 361] on b "demanding" at bounding box center [425, 363] width 43 height 10
click at [636, 362] on b "ordinary" at bounding box center [633, 363] width 31 height 10
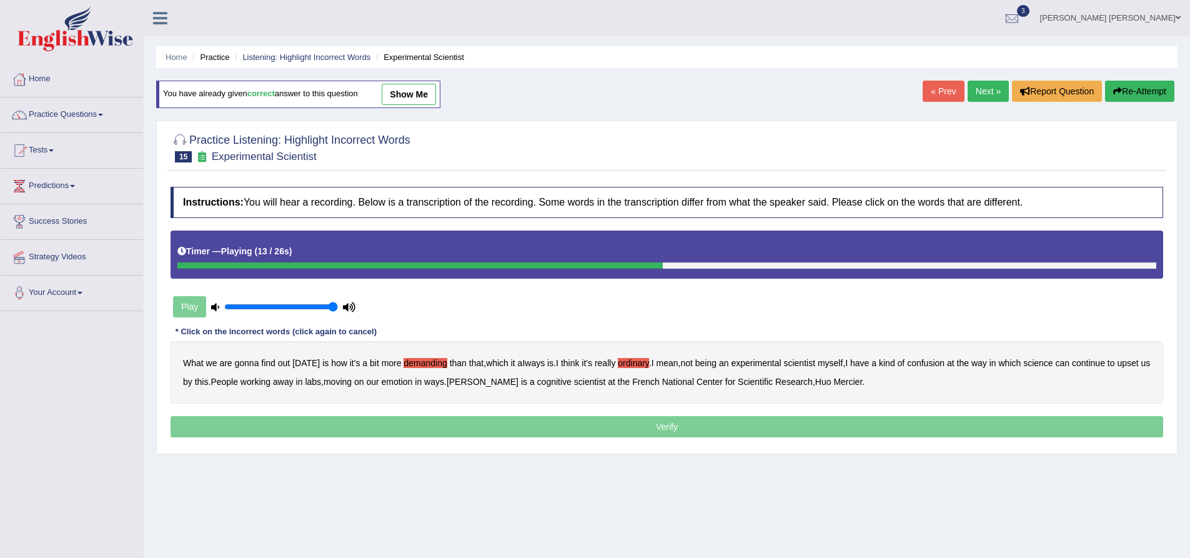
click at [937, 364] on b "confusion" at bounding box center [925, 363] width 37 height 10
click at [1135, 364] on b "upset" at bounding box center [1127, 363] width 21 height 10
click at [413, 382] on b "emotion" at bounding box center [397, 382] width 31 height 10
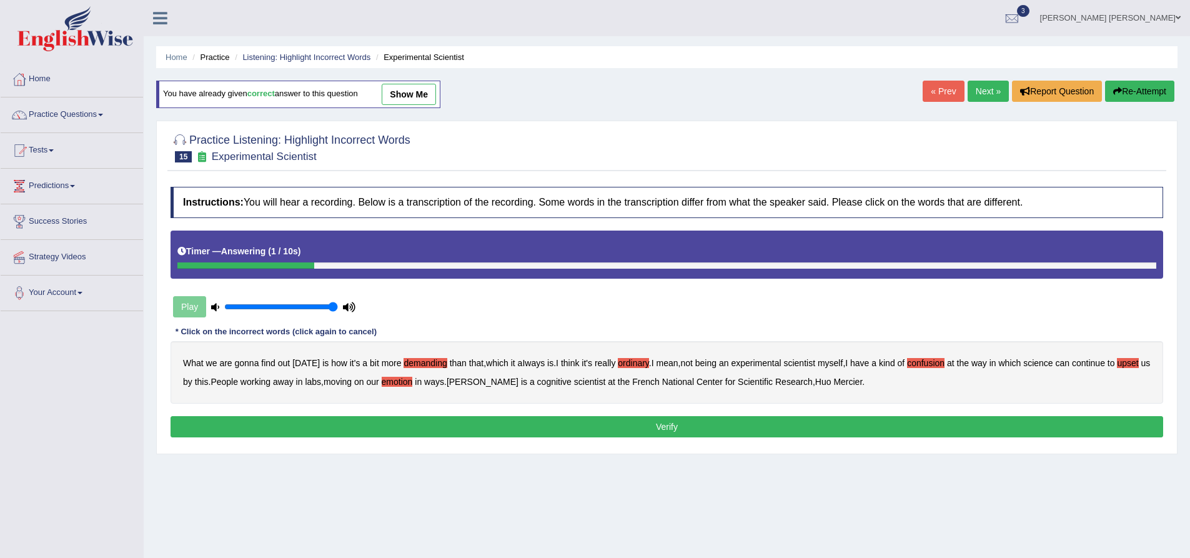
click at [496, 422] on button "Verify" at bounding box center [667, 426] width 993 height 21
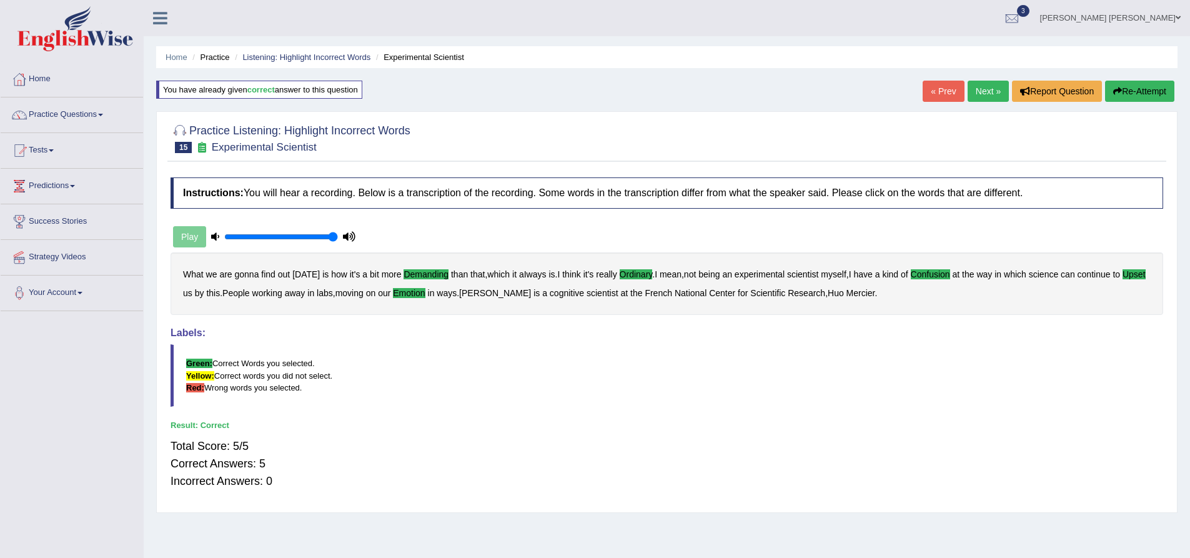
click at [984, 94] on link "Next »" at bounding box center [988, 91] width 41 height 21
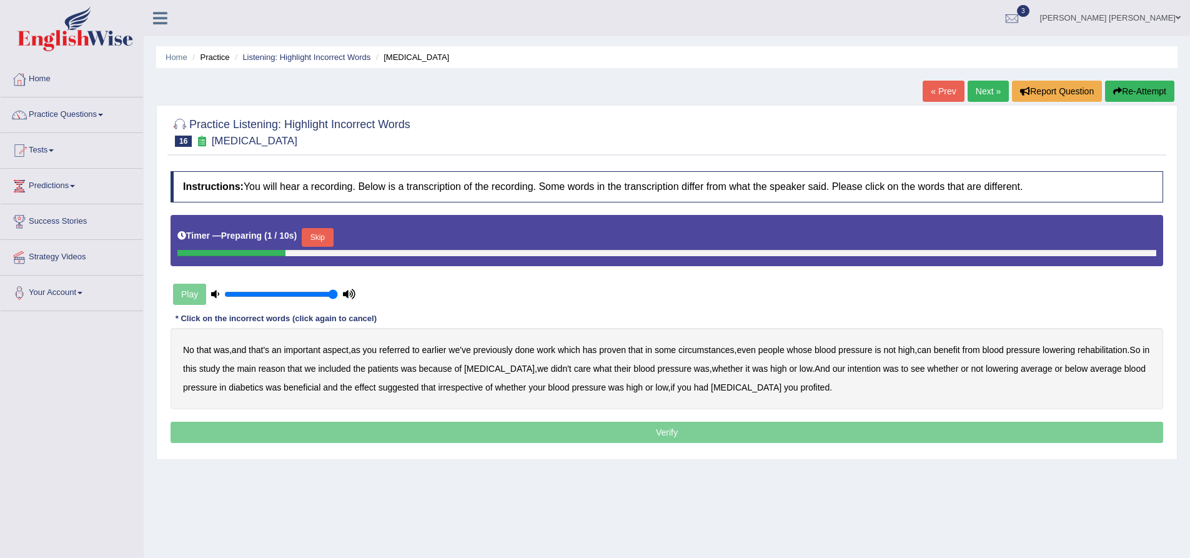
click at [319, 236] on button "Skip" at bounding box center [317, 237] width 31 height 19
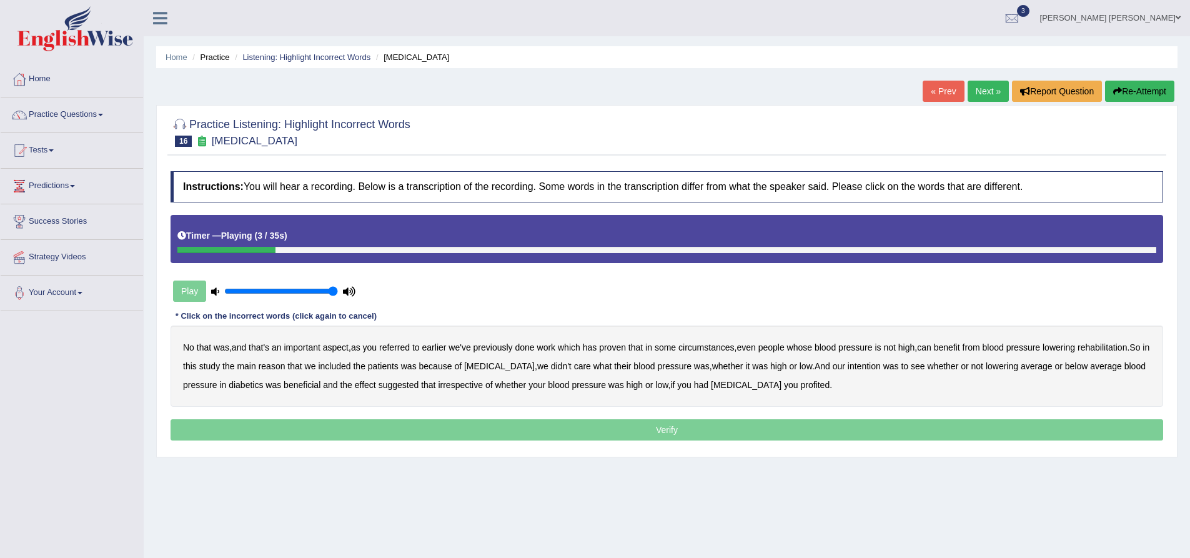
click at [405, 346] on b "referred" at bounding box center [394, 347] width 31 height 10
click at [715, 348] on b "circumstances" at bounding box center [707, 347] width 56 height 10
click at [1127, 347] on b "rehabilitation" at bounding box center [1102, 347] width 49 height 10
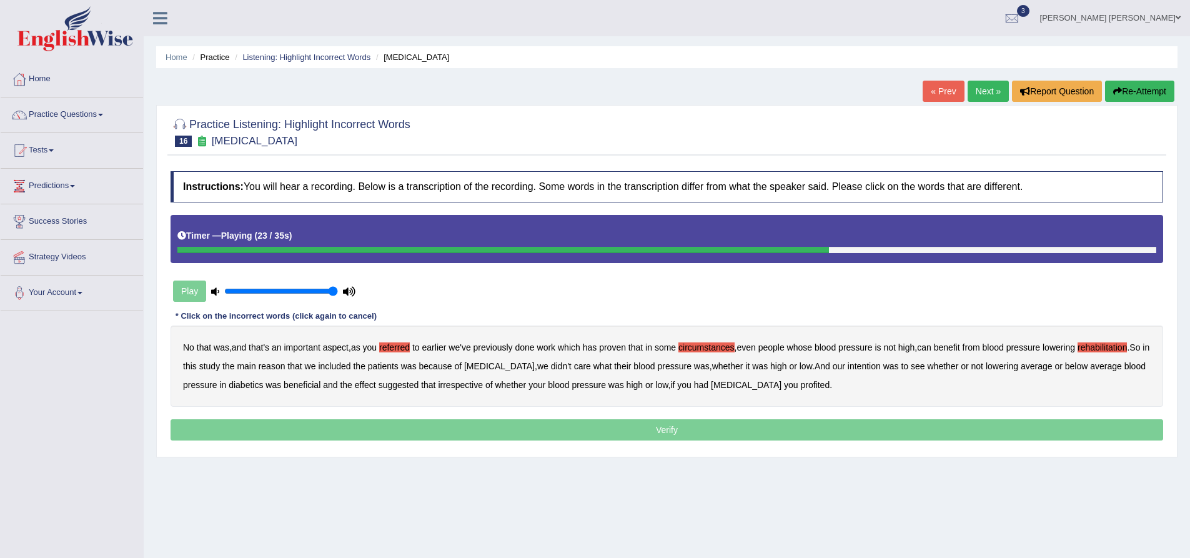
click at [857, 371] on div "No that was , and that's an important aspect , as you referred to earlier we've…" at bounding box center [667, 366] width 993 height 81
click at [865, 369] on b "intention" at bounding box center [864, 366] width 33 height 10
click at [375, 384] on b "effect" at bounding box center [365, 385] width 21 height 10
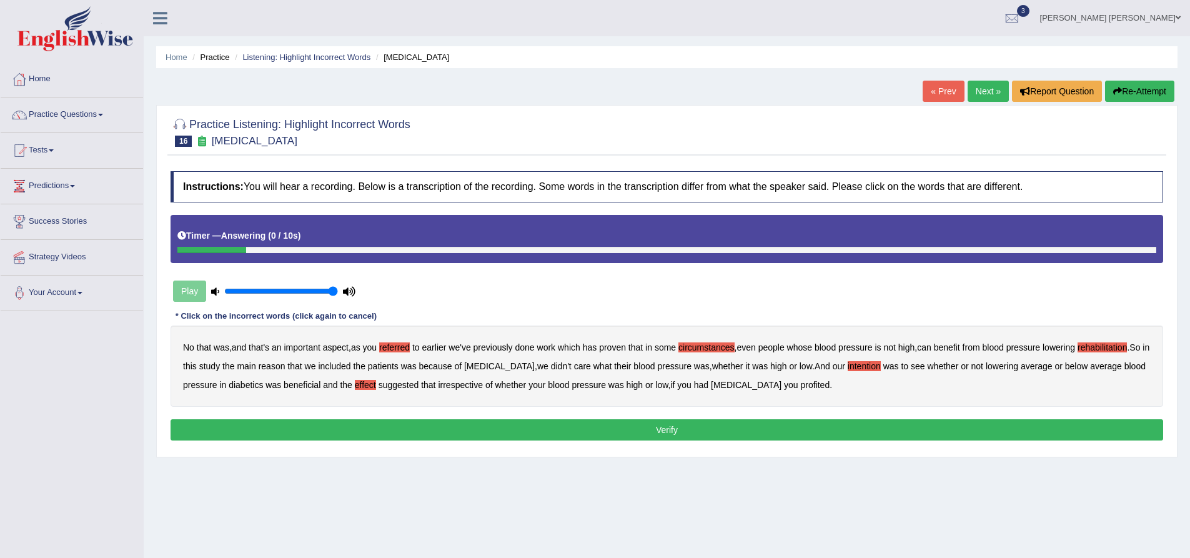
click at [800, 387] on b "profited" at bounding box center [814, 385] width 29 height 10
click at [673, 426] on button "Verify" at bounding box center [667, 429] width 993 height 21
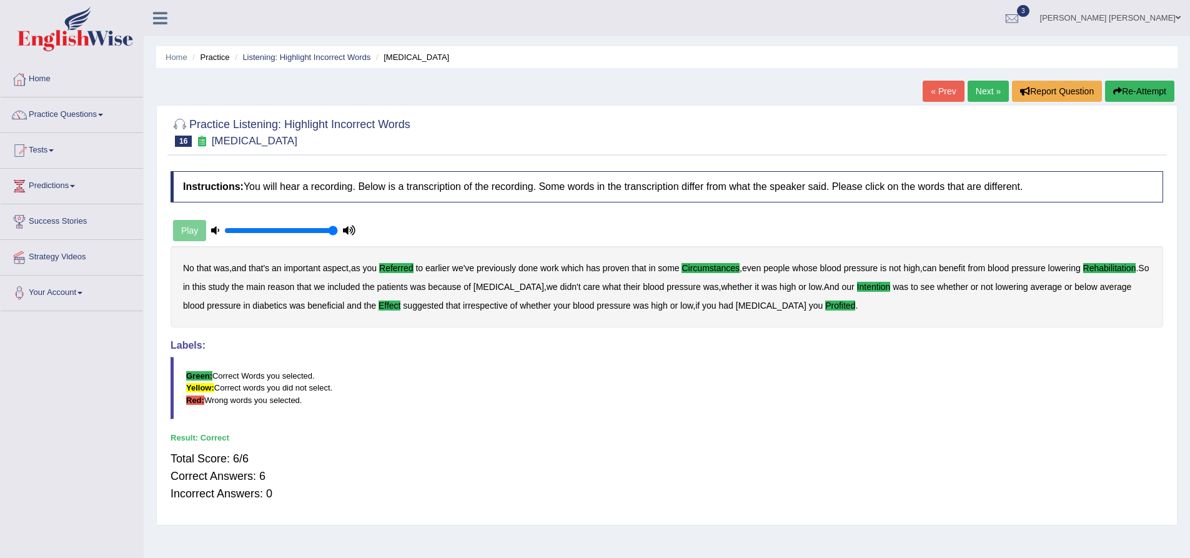
click at [157, 184] on div "Practice Listening: Highlight Incorrect Words 16 Diabetes Instructions: You wil…" at bounding box center [667, 315] width 1022 height 421
click at [990, 88] on link "Next »" at bounding box center [988, 91] width 41 height 21
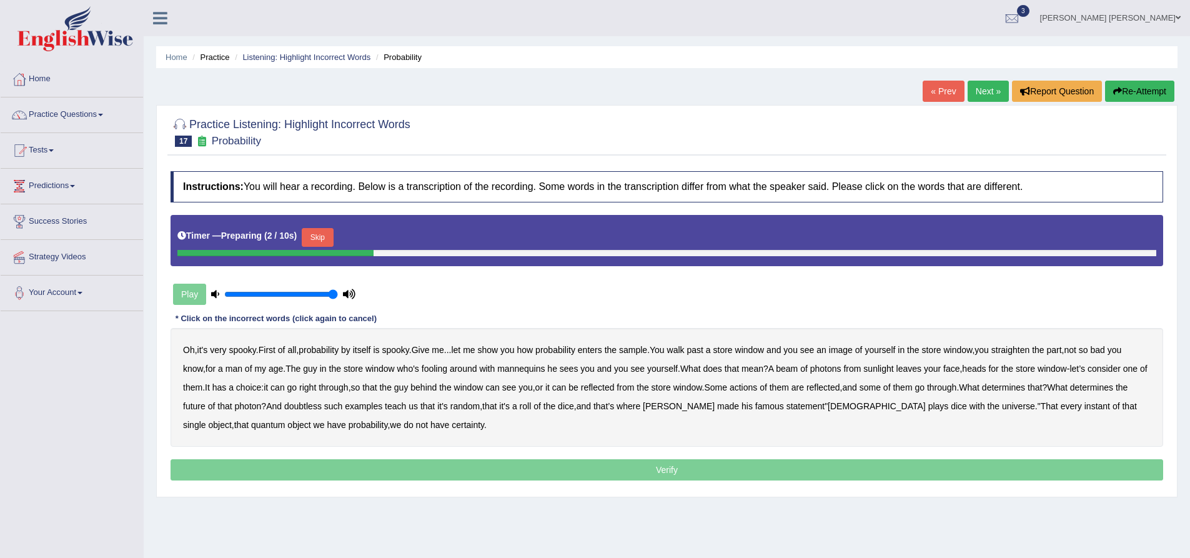
click at [324, 237] on button "Skip" at bounding box center [317, 237] width 31 height 19
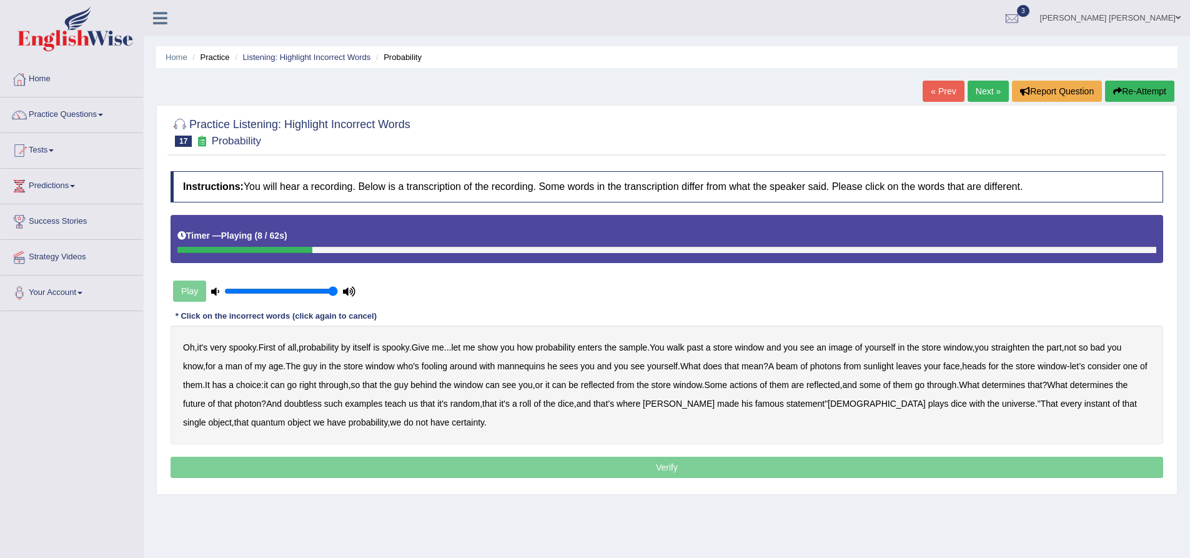
click at [647, 351] on b "sample" at bounding box center [633, 347] width 28 height 10
click at [798, 367] on b "beam" at bounding box center [787, 366] width 22 height 10
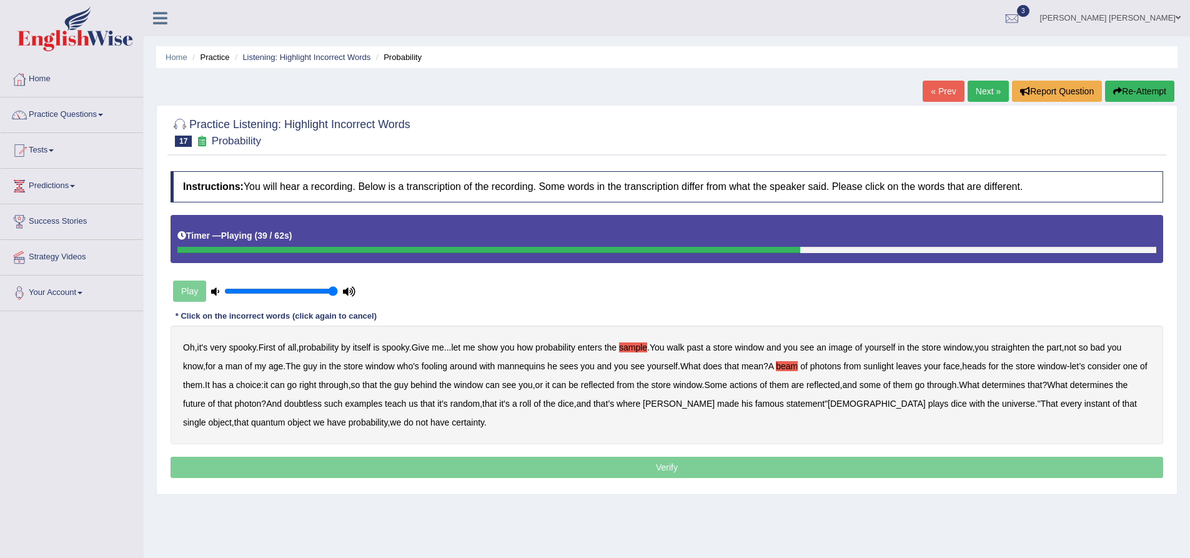
click at [757, 385] on b "actions" at bounding box center [743, 385] width 27 height 10
click at [322, 401] on b "doubtless" at bounding box center [302, 404] width 37 height 10
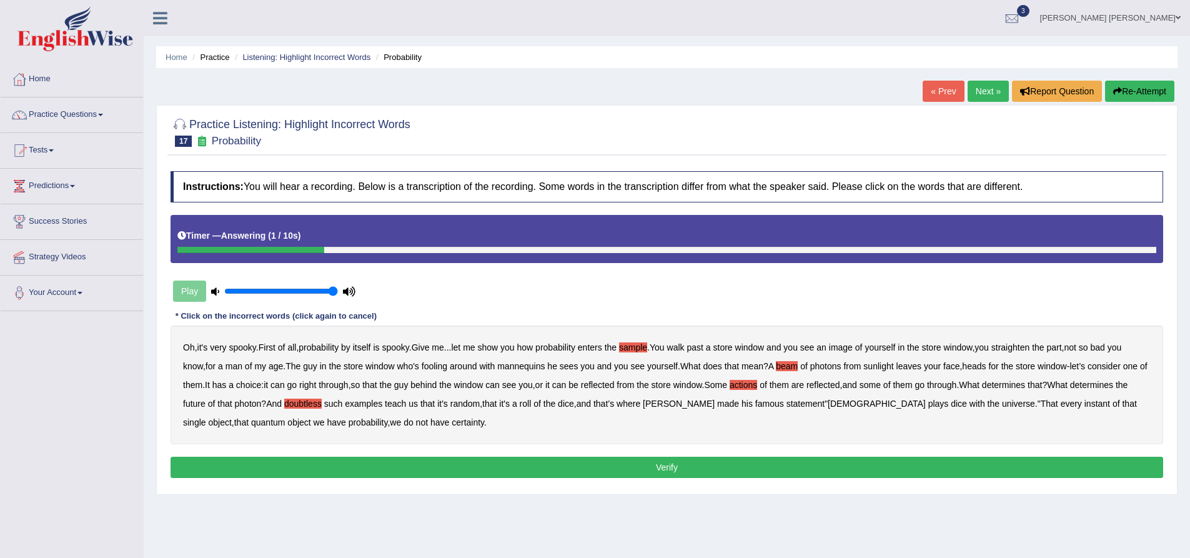
click at [638, 469] on button "Verify" at bounding box center [667, 467] width 993 height 21
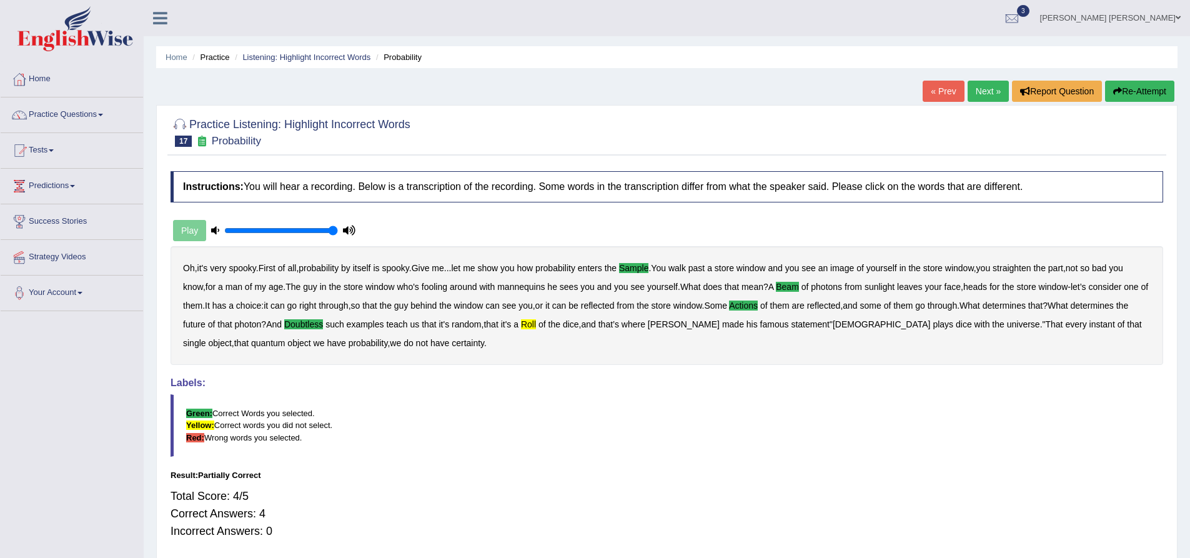
click at [1161, 90] on button "Re-Attempt" at bounding box center [1139, 91] width 69 height 21
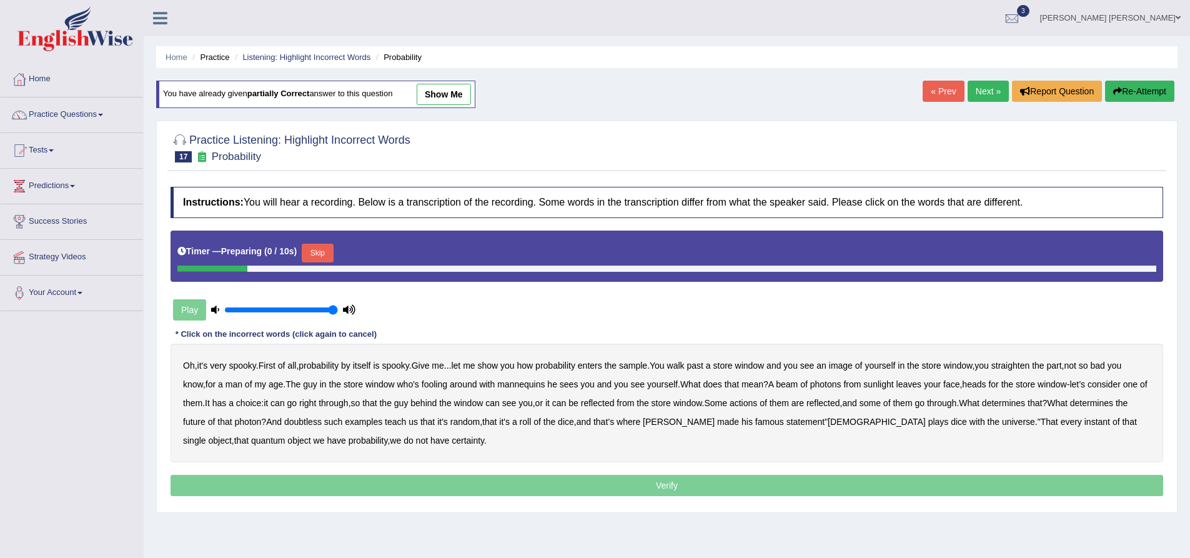
click at [317, 252] on button "Skip" at bounding box center [317, 253] width 31 height 19
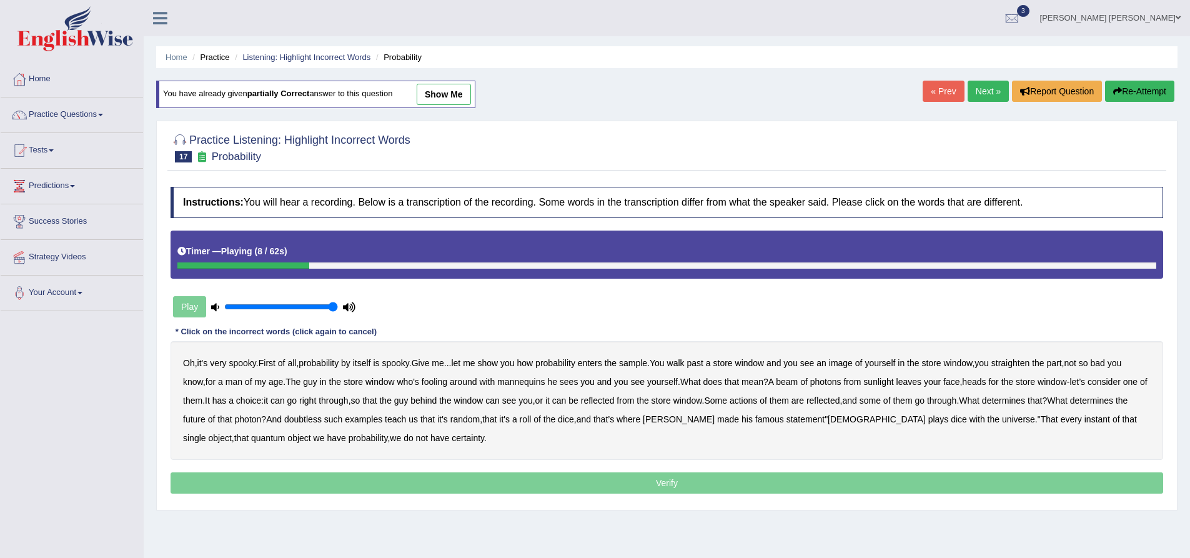
click at [643, 364] on b "sample" at bounding box center [633, 363] width 28 height 10
click at [794, 381] on b "beam" at bounding box center [787, 382] width 22 height 10
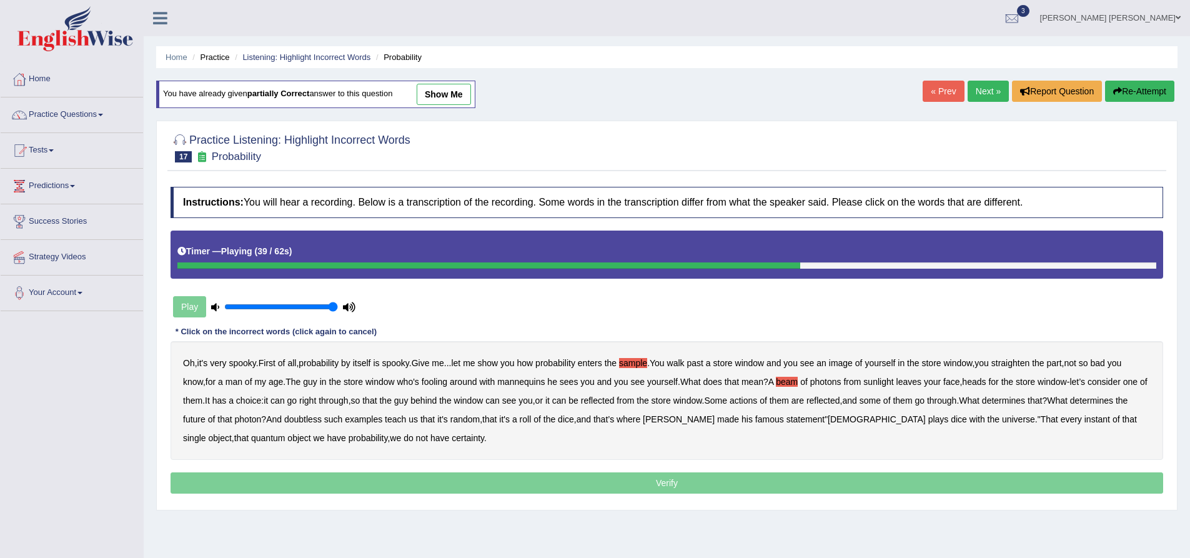
click at [757, 400] on b "actions" at bounding box center [743, 401] width 27 height 10
click at [322, 417] on b "doubtless" at bounding box center [302, 419] width 37 height 10
click at [532, 420] on b "roll" at bounding box center [526, 419] width 12 height 10
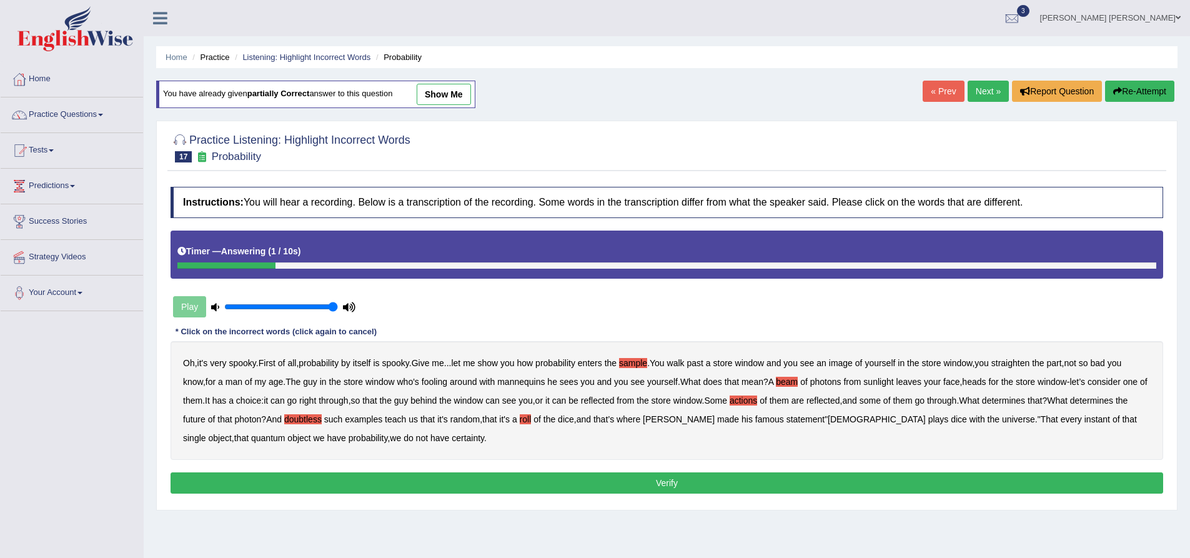
click at [684, 477] on button "Verify" at bounding box center [667, 482] width 993 height 21
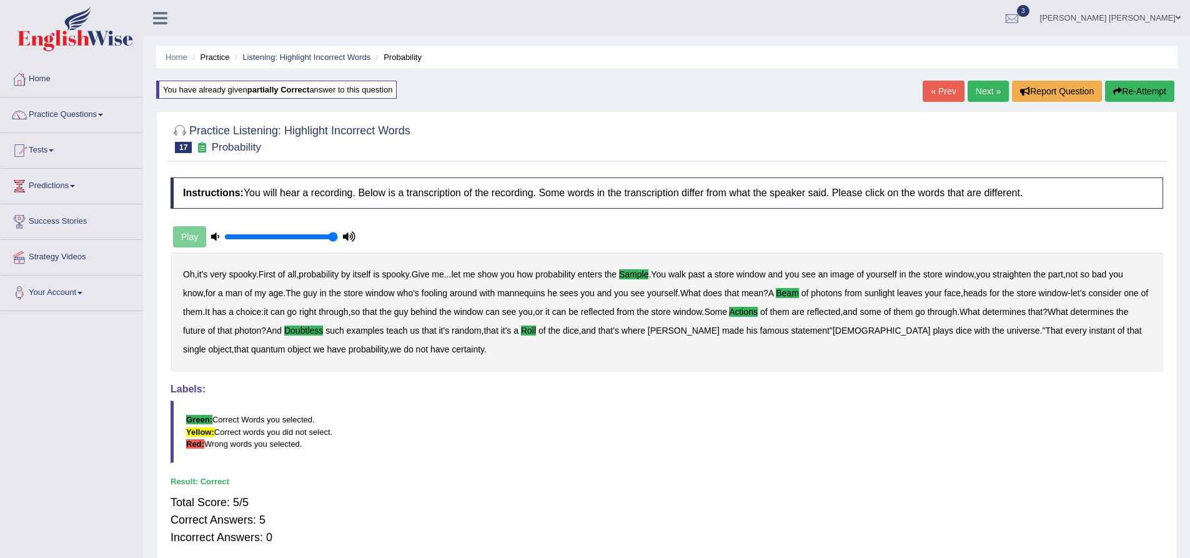
drag, startPoint x: 186, startPoint y: 192, endPoint x: 288, endPoint y: 205, distance: 103.2
click at [288, 205] on h4 "Instructions: You will hear a recording. Below is a transcription of the record…" at bounding box center [667, 192] width 993 height 31
drag, startPoint x: 360, startPoint y: 194, endPoint x: 253, endPoint y: 189, distance: 106.9
click at [253, 189] on h4 "Instructions: You will hear a recording. Below is a transcription of the record…" at bounding box center [667, 192] width 993 height 31
click at [246, 197] on h4 "Instructions: You will hear a recording. Below is a transcription of the record…" at bounding box center [667, 192] width 993 height 31
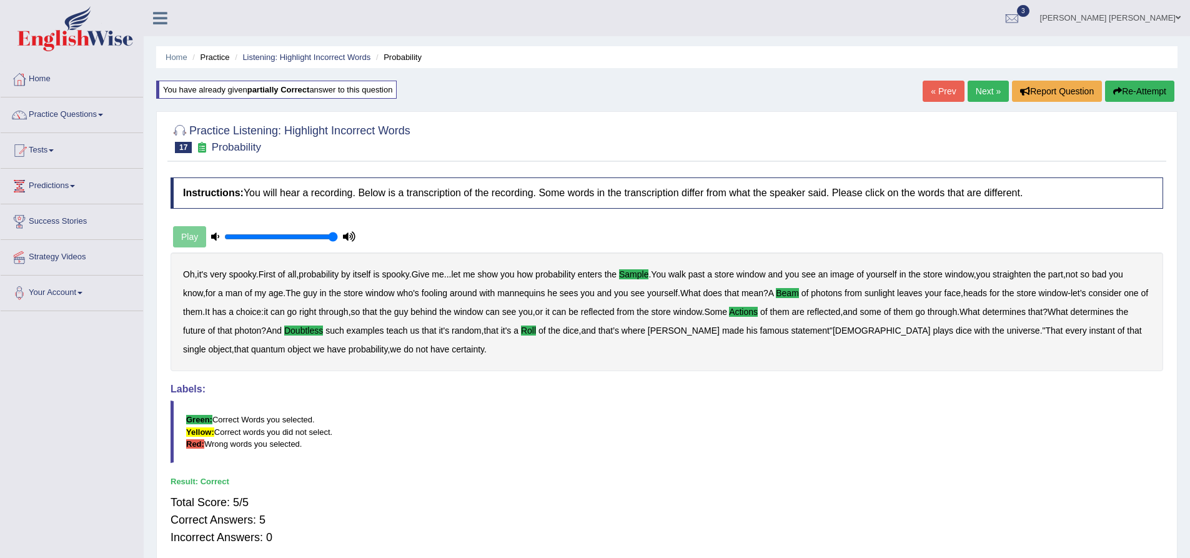
click at [988, 92] on link "Next »" at bounding box center [988, 91] width 41 height 21
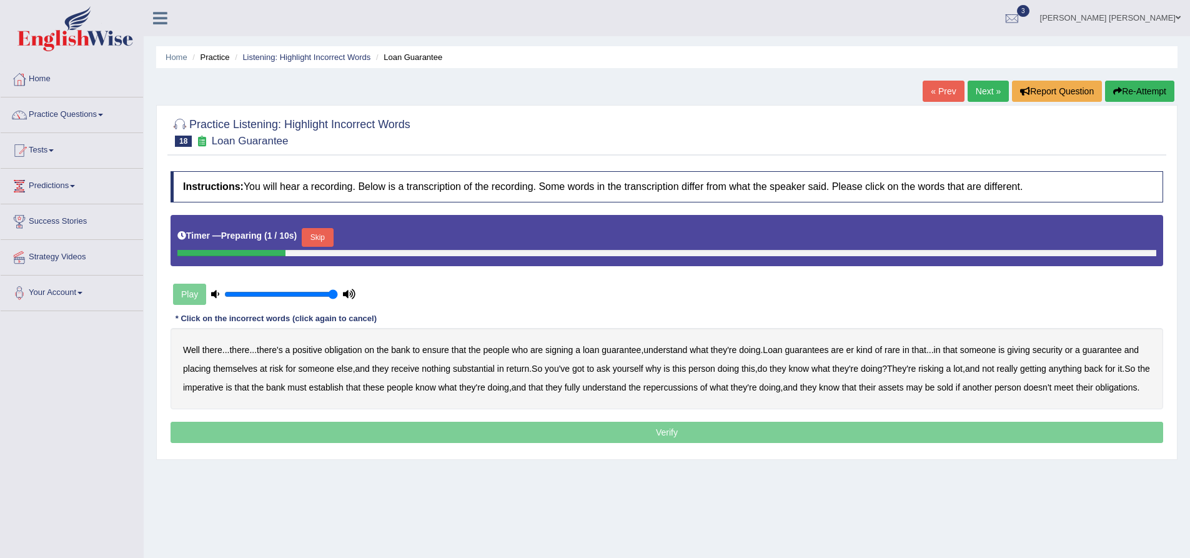
click at [319, 237] on button "Skip" at bounding box center [317, 237] width 31 height 19
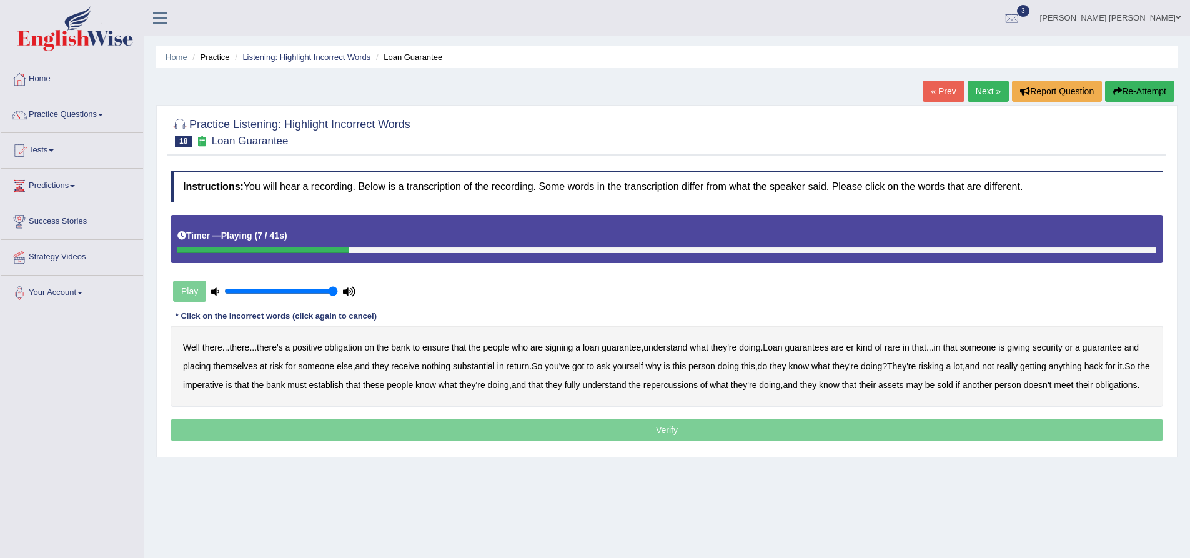
click at [670, 349] on b "understand" at bounding box center [666, 347] width 44 height 10
click at [900, 349] on b "rare" at bounding box center [893, 347] width 16 height 10
click at [495, 367] on b "substantial" at bounding box center [474, 366] width 42 height 10
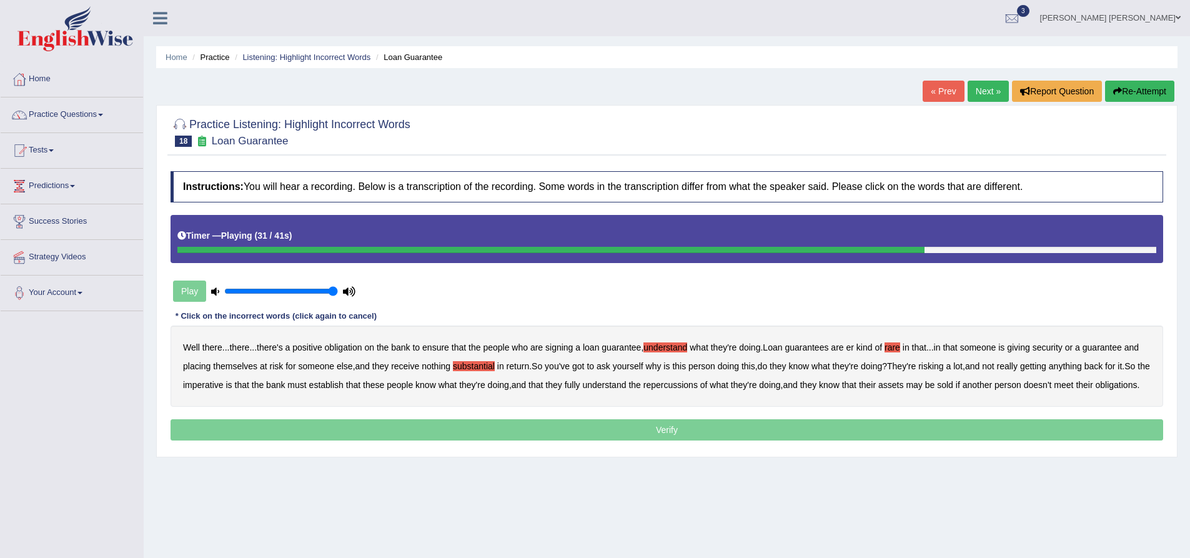
click at [344, 386] on b "establish" at bounding box center [326, 385] width 34 height 10
click at [698, 386] on b "repercussions" at bounding box center [671, 385] width 54 height 10
click at [904, 387] on b "assets" at bounding box center [891, 385] width 25 height 10
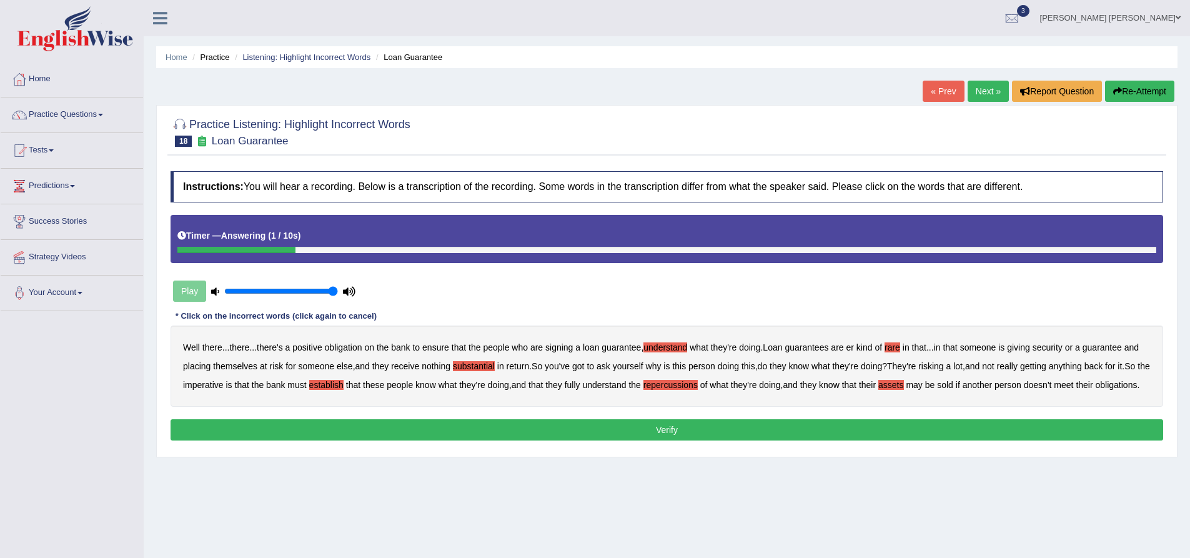
click at [775, 441] on button "Verify" at bounding box center [667, 429] width 993 height 21
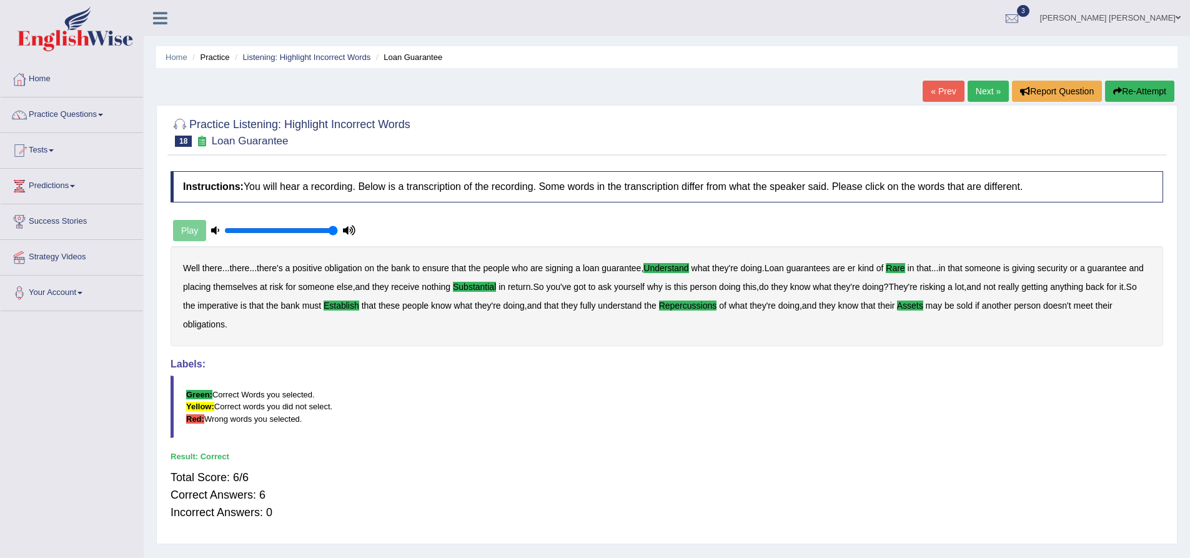
click at [985, 94] on link "Next »" at bounding box center [988, 91] width 41 height 21
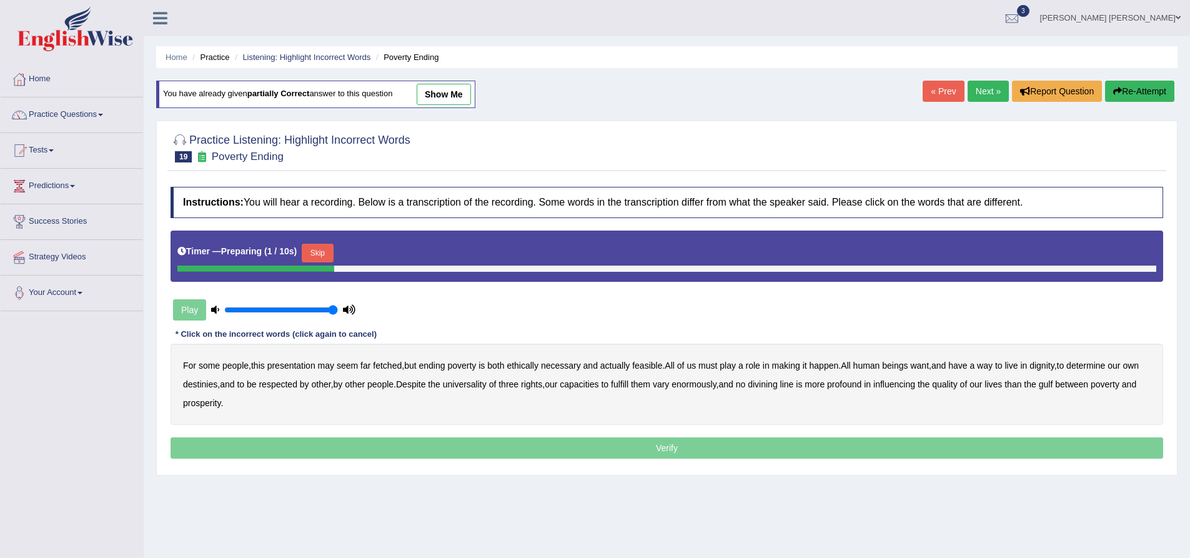
click at [324, 254] on button "Skip" at bounding box center [317, 253] width 31 height 19
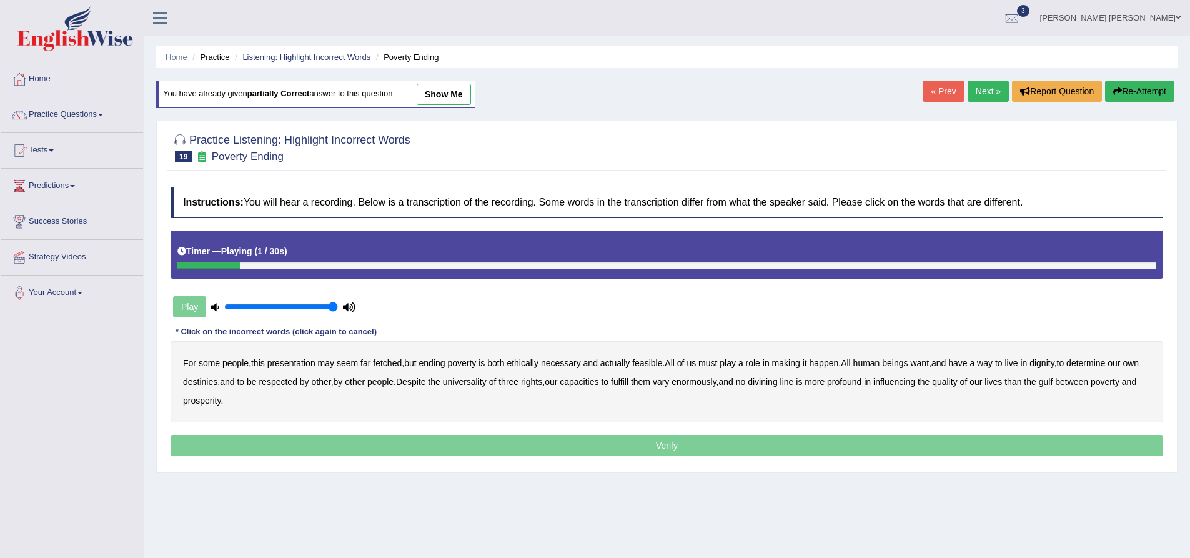
click at [297, 362] on b "presentation" at bounding box center [291, 363] width 48 height 10
click at [531, 363] on b "ethically" at bounding box center [523, 363] width 32 height 10
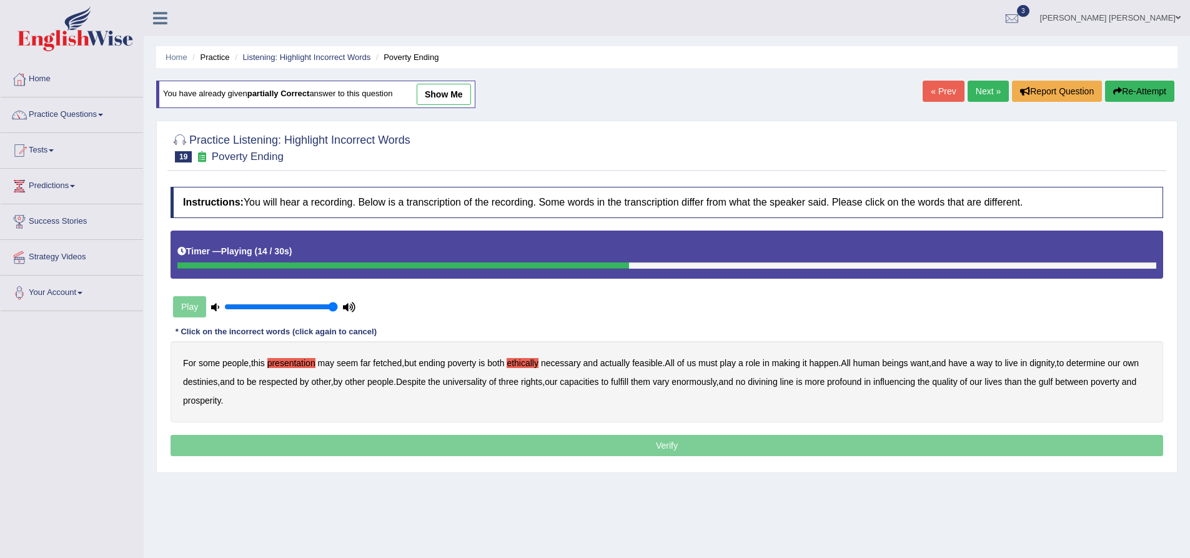
click at [993, 366] on b "way" at bounding box center [985, 363] width 16 height 10
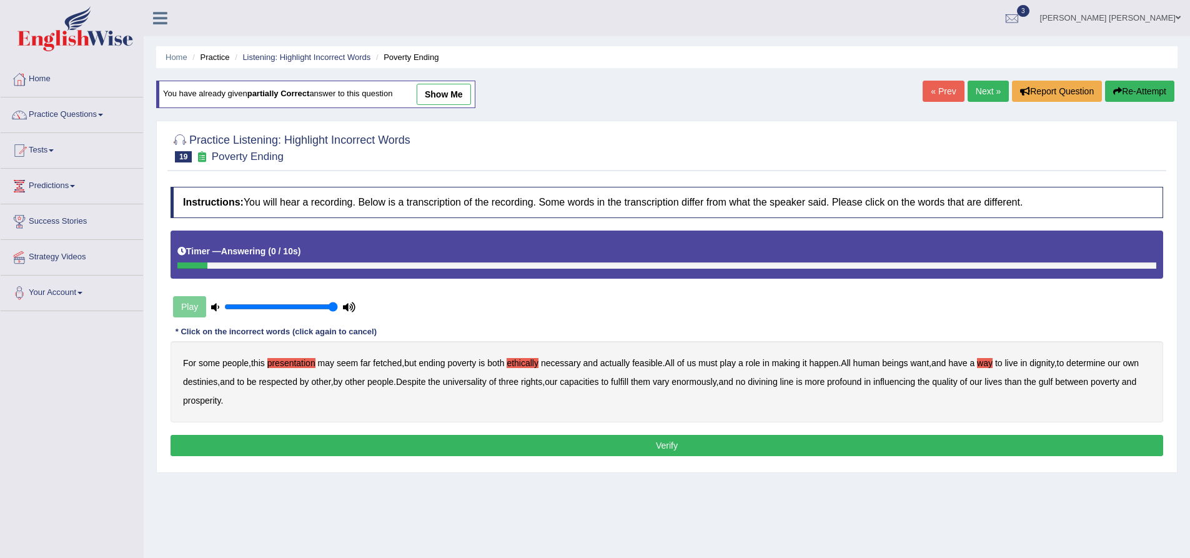
click at [579, 449] on button "Verify" at bounding box center [667, 445] width 993 height 21
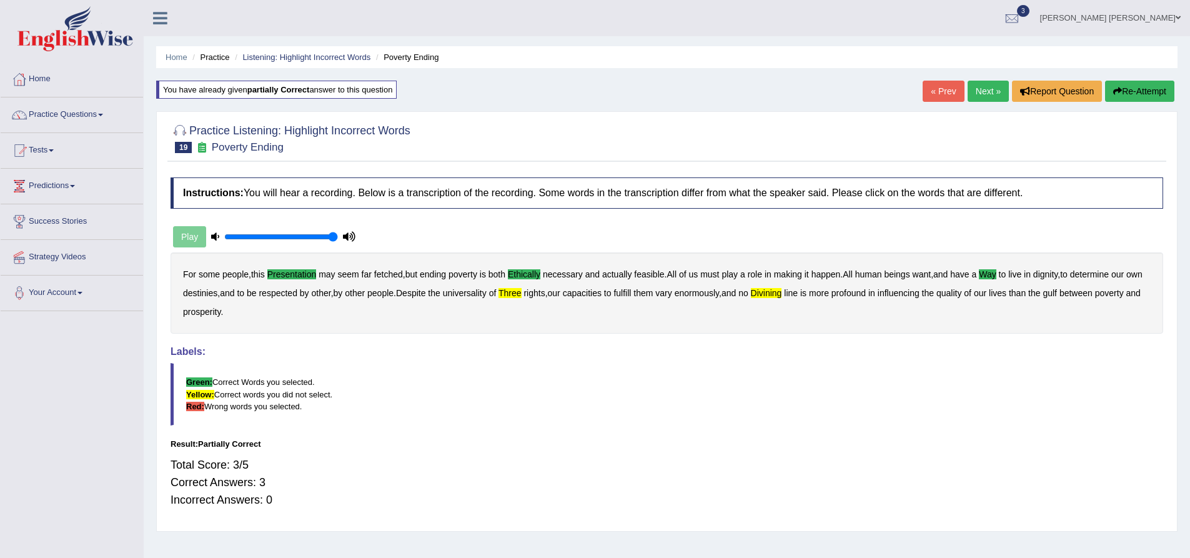
click at [1146, 89] on button "Re-Attempt" at bounding box center [1139, 91] width 69 height 21
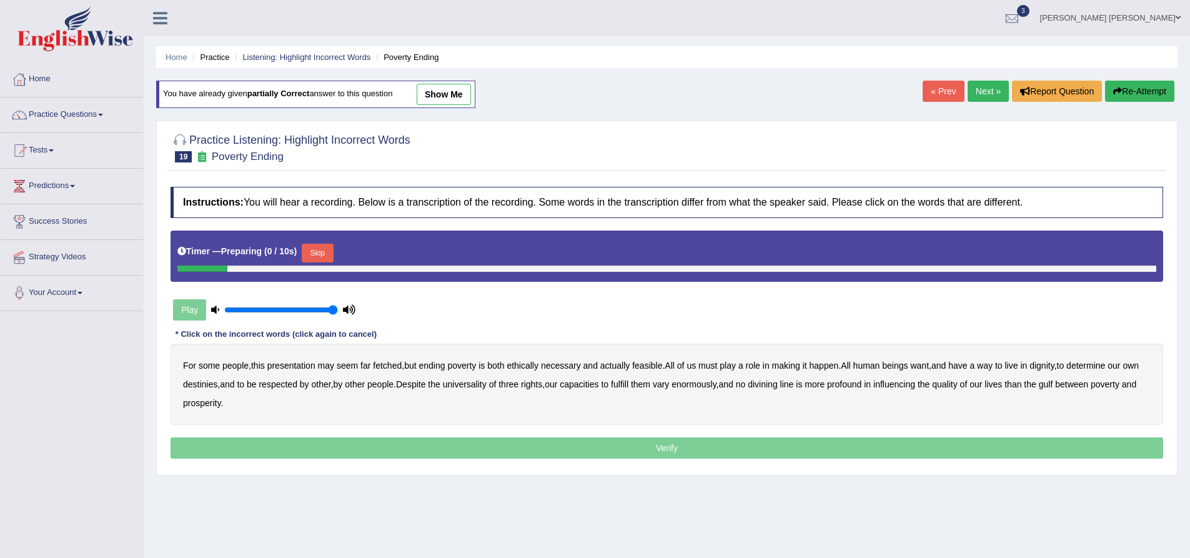
click at [322, 249] on button "Skip" at bounding box center [317, 253] width 31 height 19
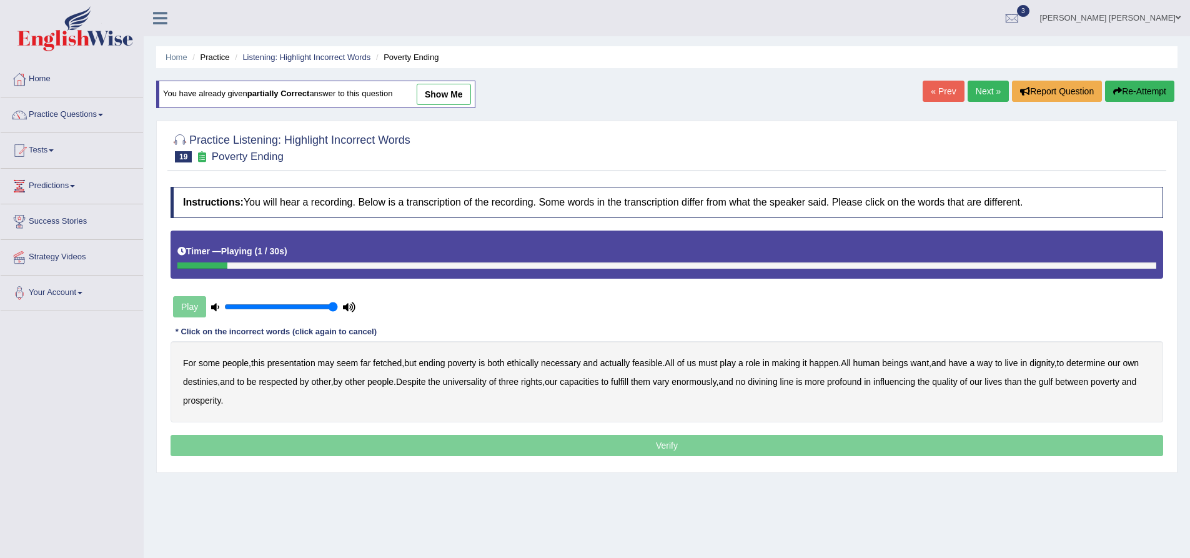
click at [296, 363] on b "presentation" at bounding box center [291, 363] width 48 height 10
click at [526, 366] on b "ethically" at bounding box center [523, 363] width 32 height 10
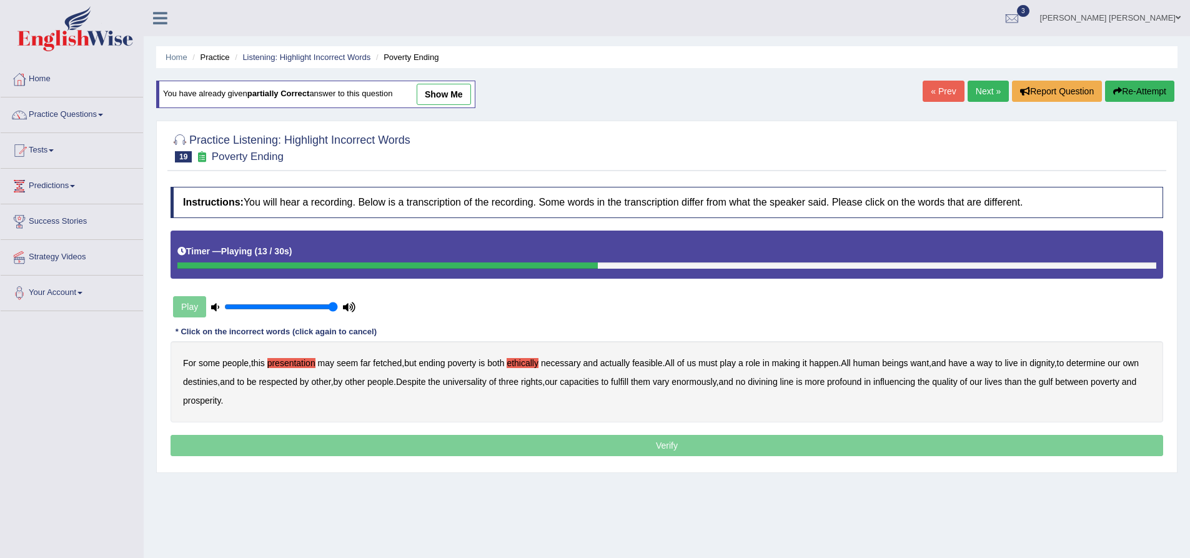
click at [993, 365] on b "way" at bounding box center [985, 363] width 16 height 10
click at [519, 382] on b "three" at bounding box center [509, 382] width 20 height 10
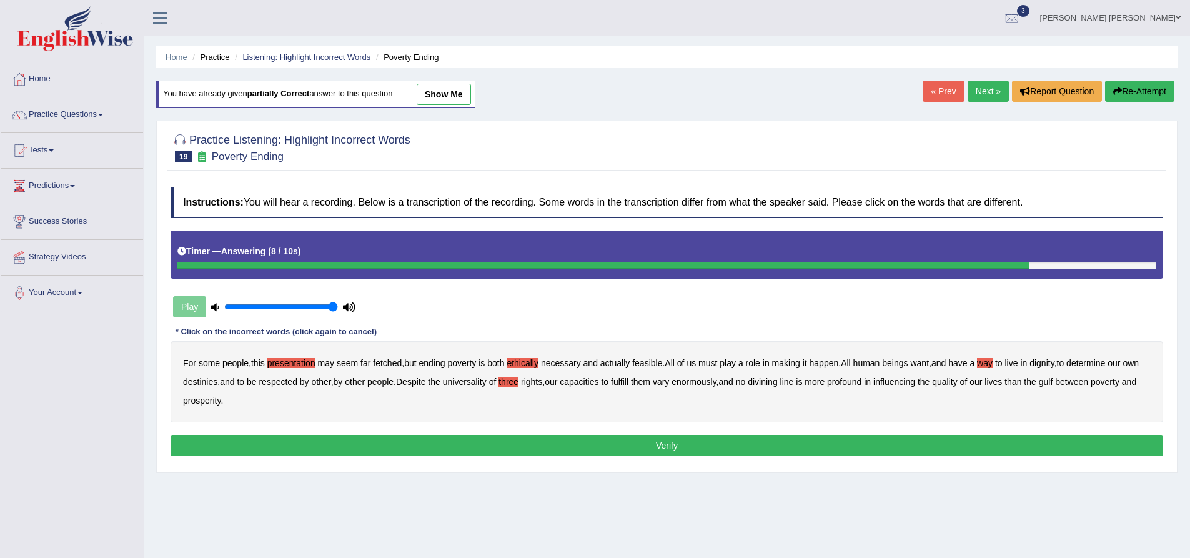
click at [862, 382] on b "profound" at bounding box center [844, 382] width 34 height 10
click at [772, 441] on button "Verify" at bounding box center [667, 445] width 993 height 21
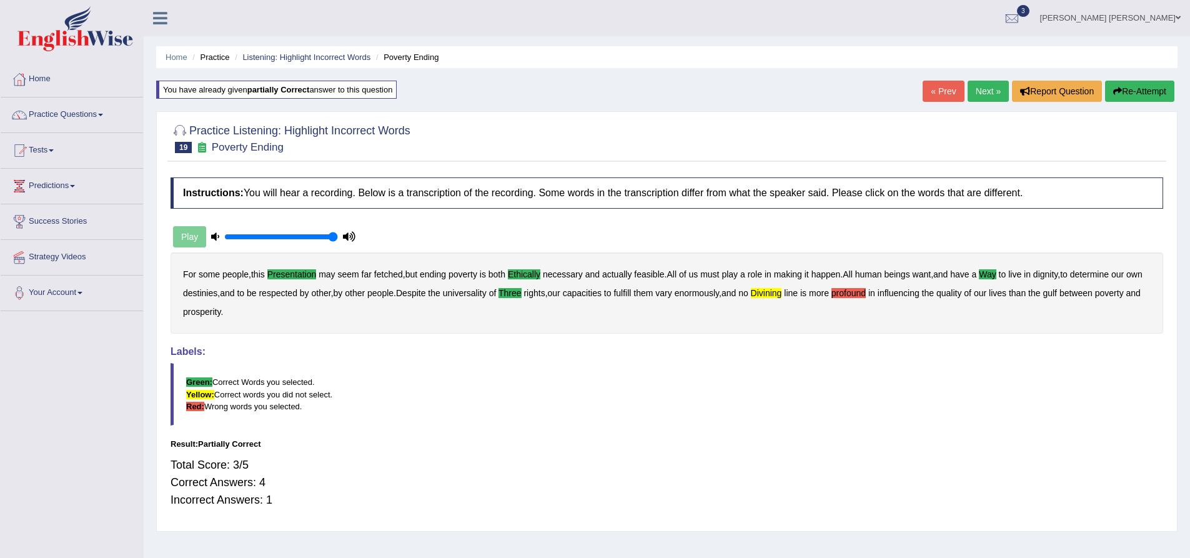
click at [1154, 93] on button "Re-Attempt" at bounding box center [1139, 91] width 69 height 21
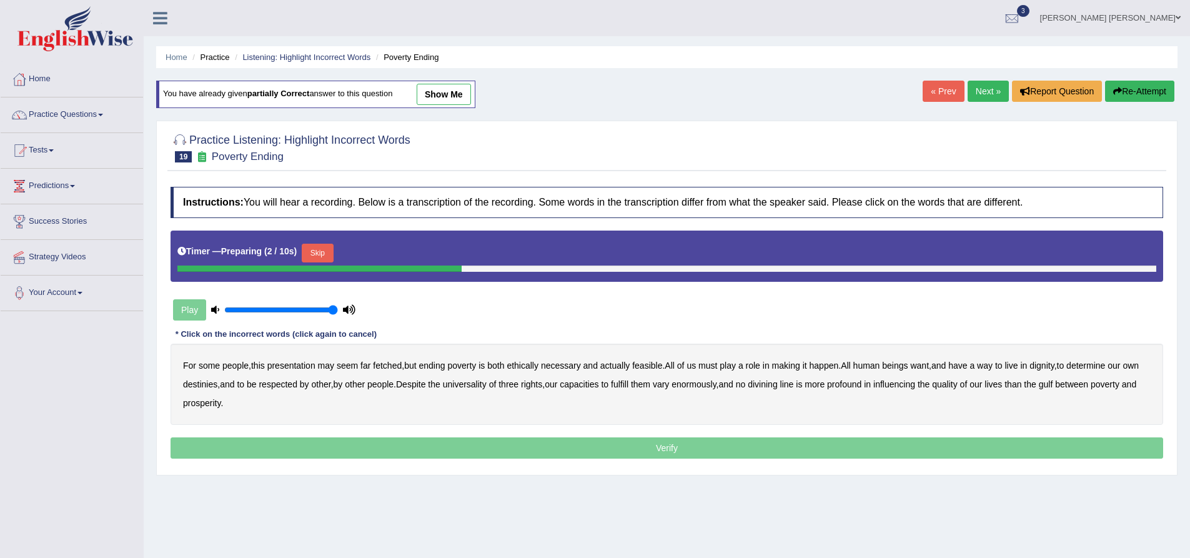
click at [326, 254] on button "Skip" at bounding box center [317, 253] width 31 height 19
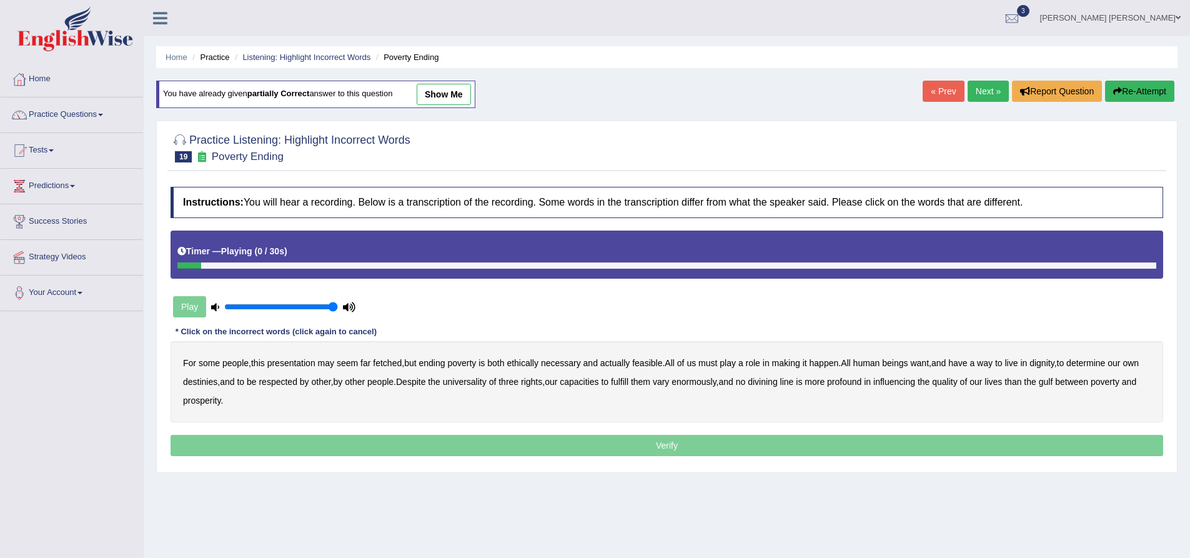
click at [302, 362] on b "presentation" at bounding box center [291, 363] width 48 height 10
click at [527, 364] on b "ethically" at bounding box center [523, 363] width 32 height 10
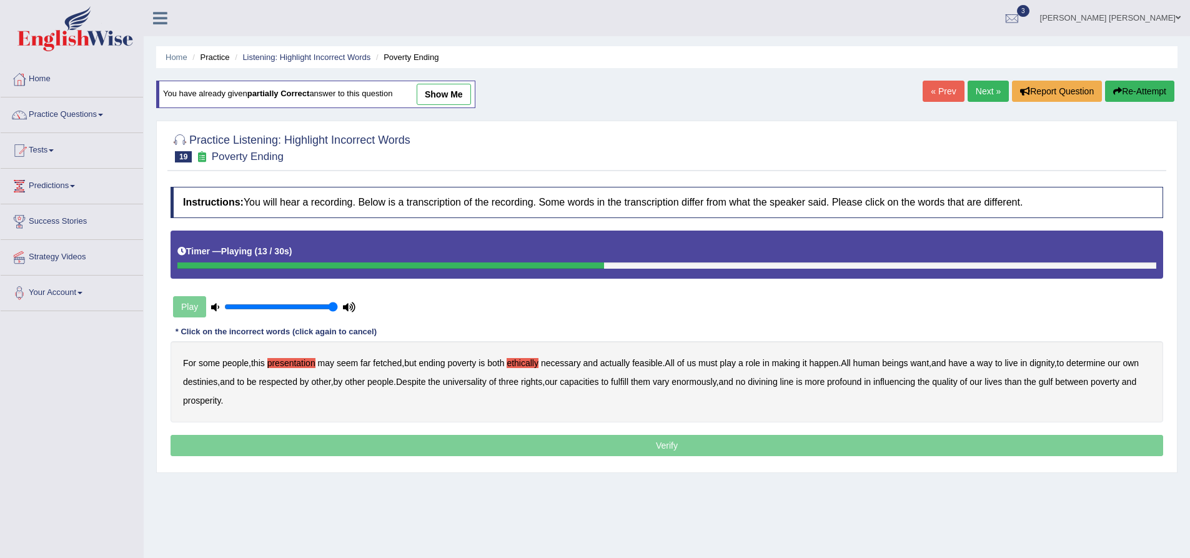
click at [993, 364] on b "way" at bounding box center [985, 363] width 16 height 10
click at [519, 381] on b "three" at bounding box center [509, 382] width 20 height 10
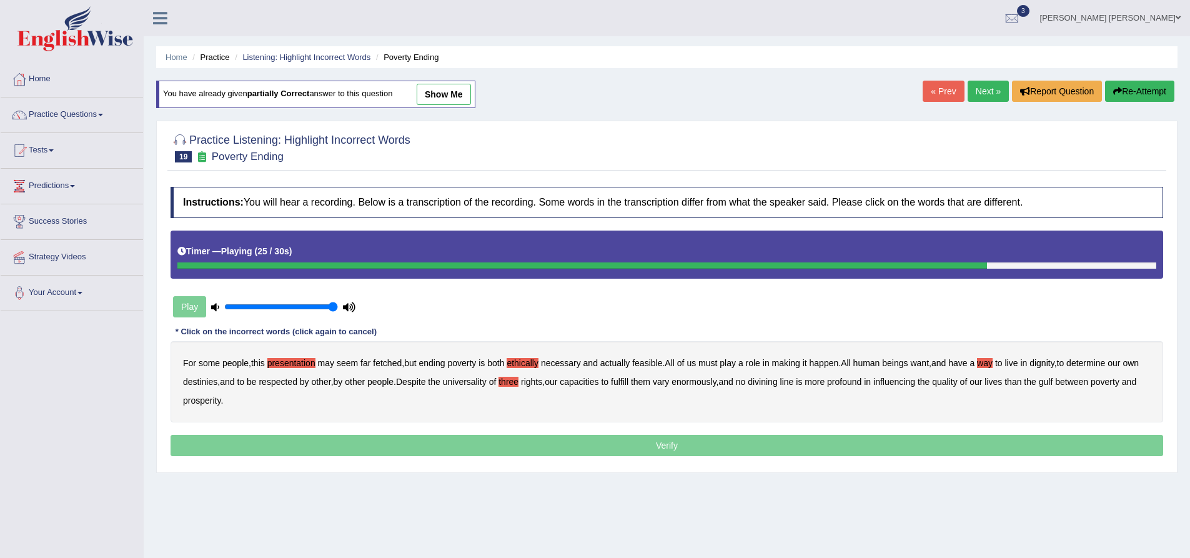
click at [777, 384] on b "divining" at bounding box center [762, 382] width 29 height 10
click at [684, 444] on p "Verify" at bounding box center [667, 445] width 993 height 21
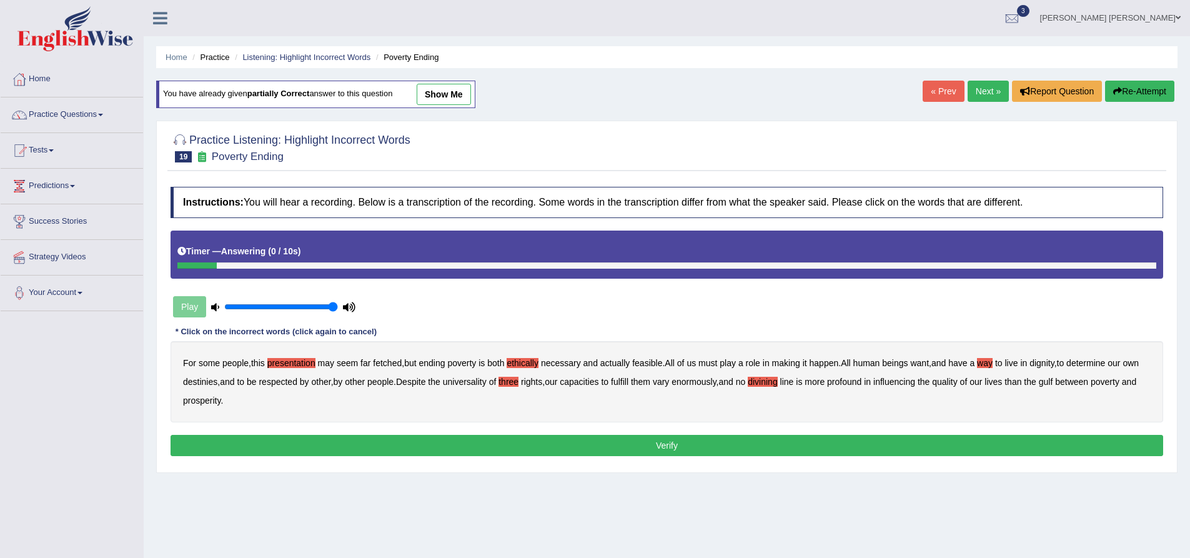
click at [684, 443] on button "Verify" at bounding box center [667, 445] width 993 height 21
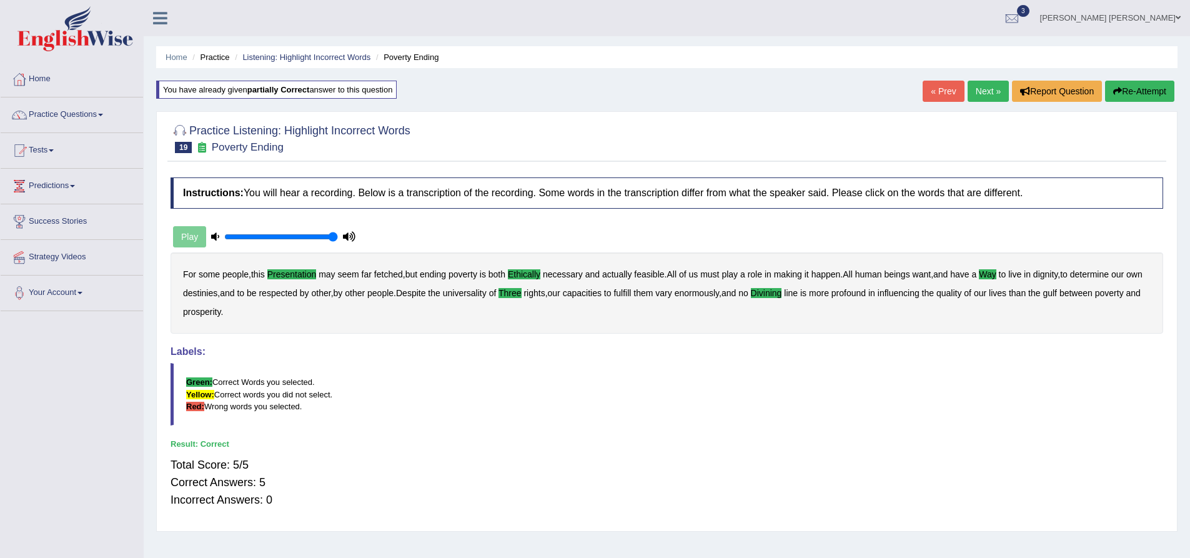
click at [979, 92] on link "Next »" at bounding box center [988, 91] width 41 height 21
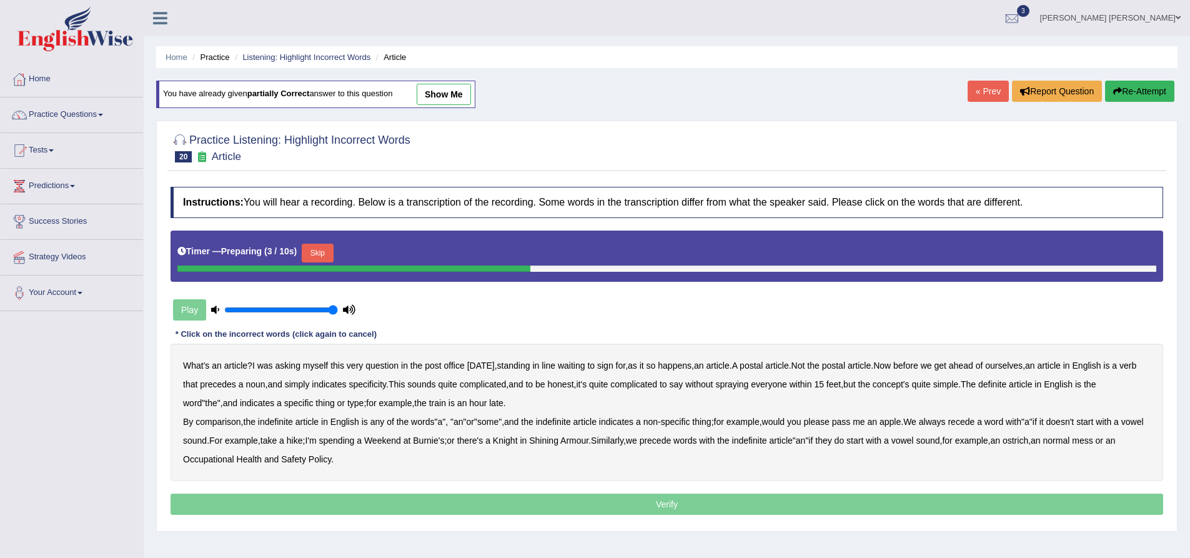
click at [441, 102] on link "show me" at bounding box center [444, 94] width 54 height 21
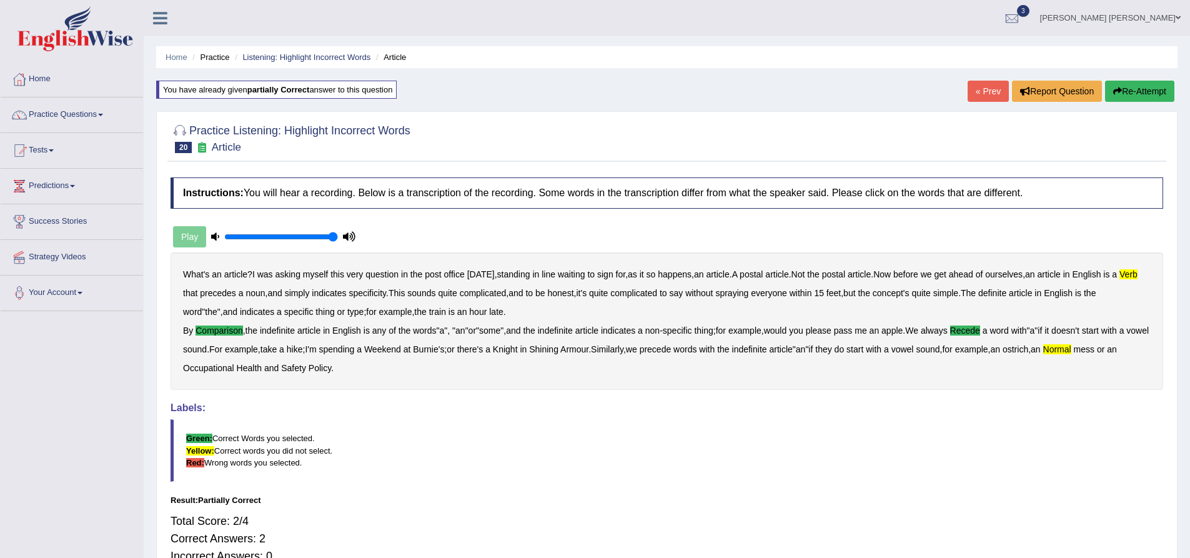
click at [1147, 92] on button "Re-Attempt" at bounding box center [1139, 91] width 69 height 21
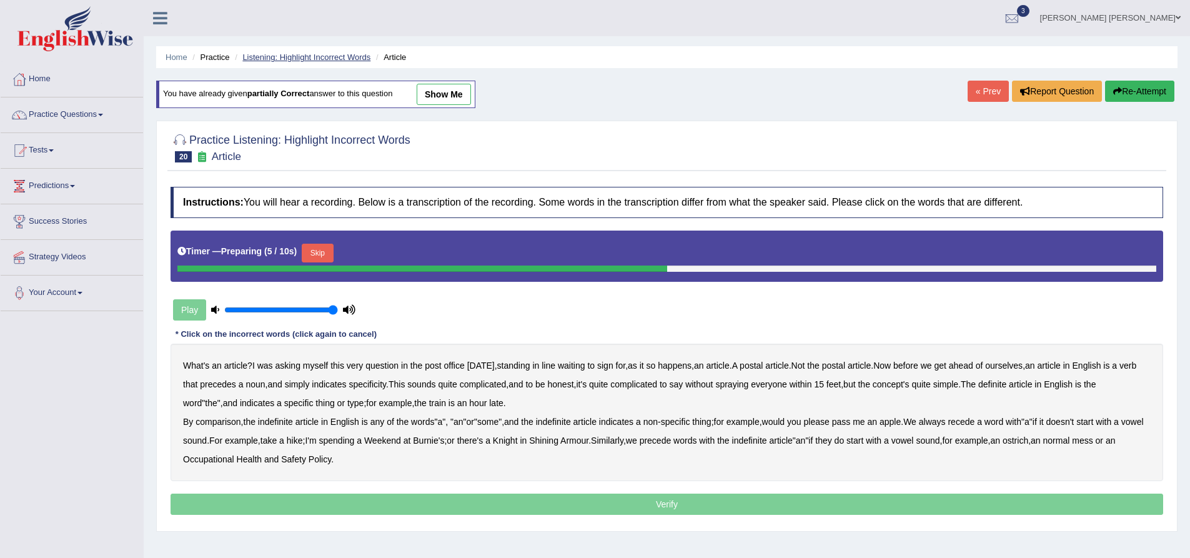
click at [343, 57] on link "Listening: Highlight Incorrect Words" at bounding box center [306, 56] width 128 height 9
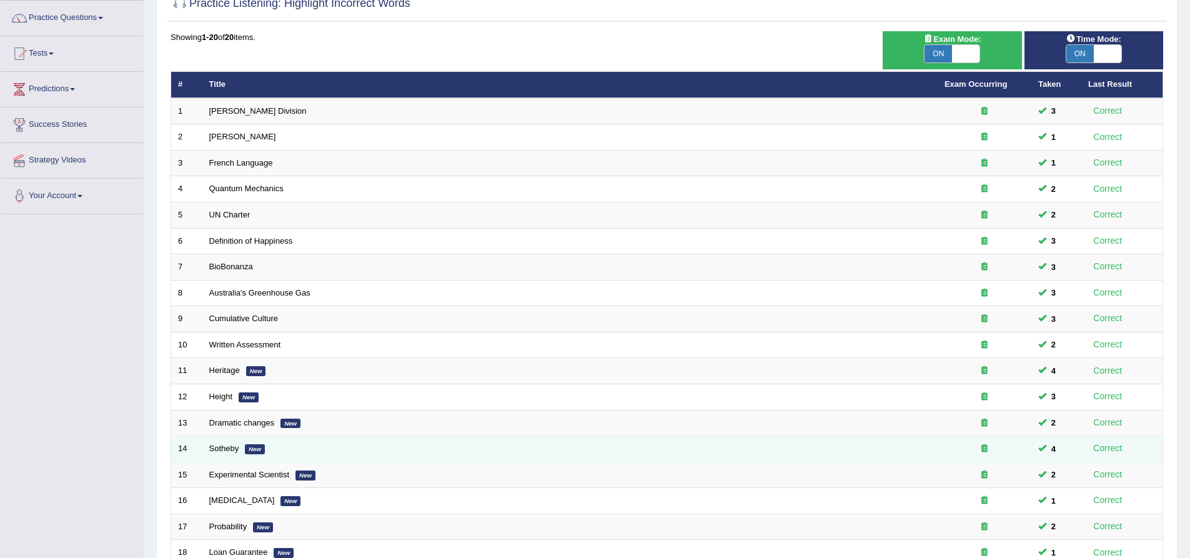
scroll to position [221, 0]
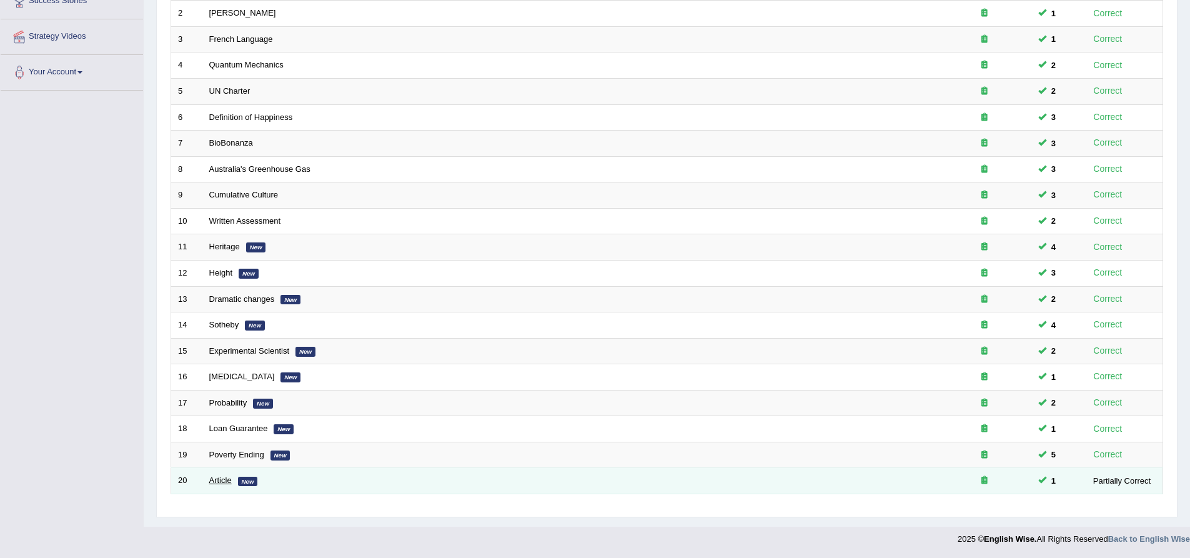
click at [219, 481] on link "Article" at bounding box center [220, 480] width 22 height 9
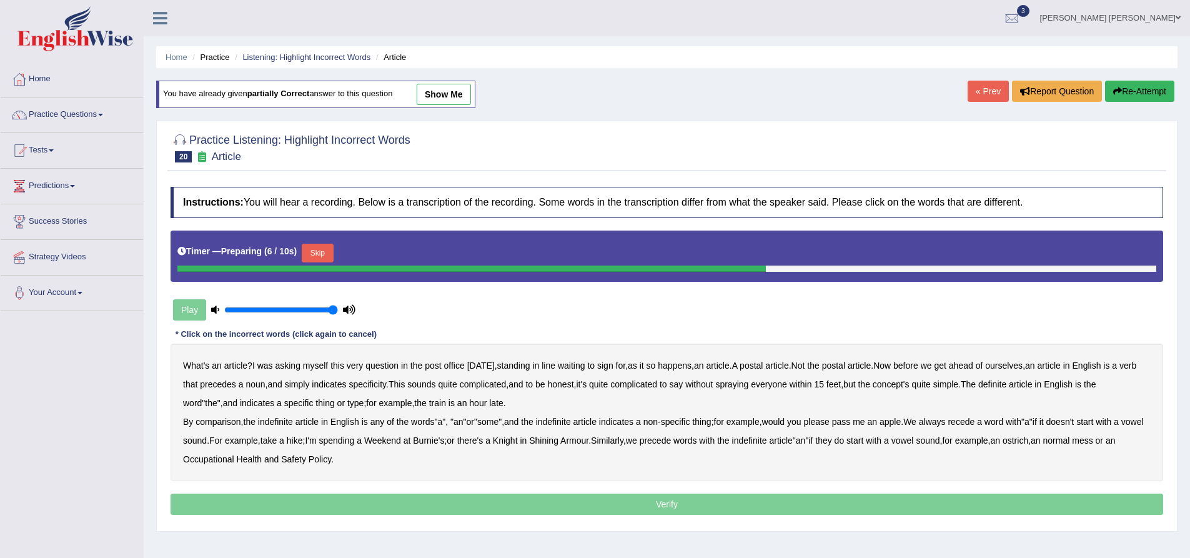
click at [439, 97] on link "show me" at bounding box center [444, 94] width 54 height 21
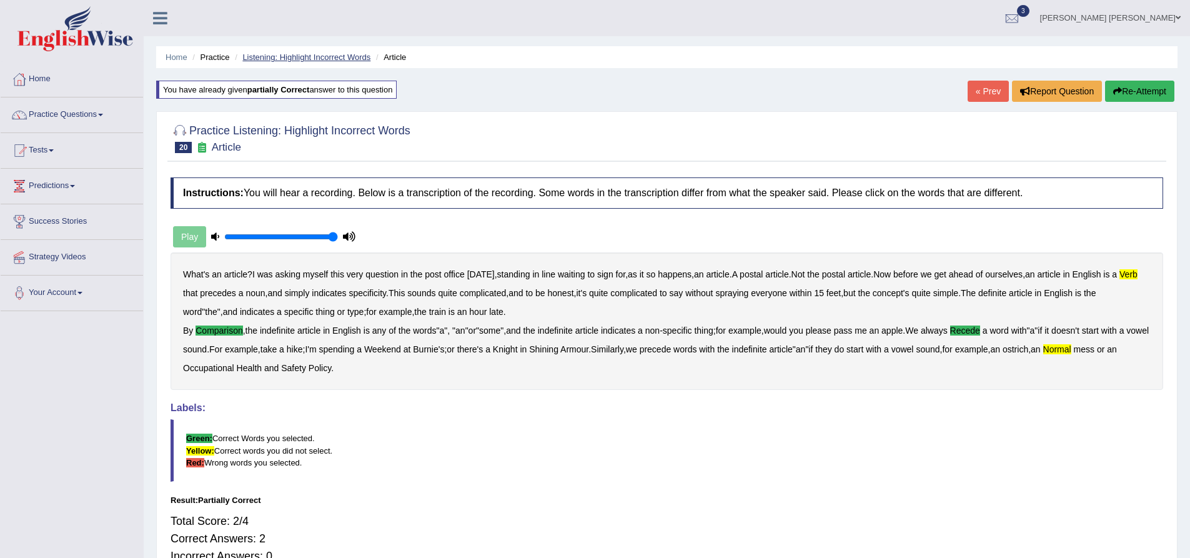
click at [307, 57] on link "Listening: Highlight Incorrect Words" at bounding box center [306, 56] width 128 height 9
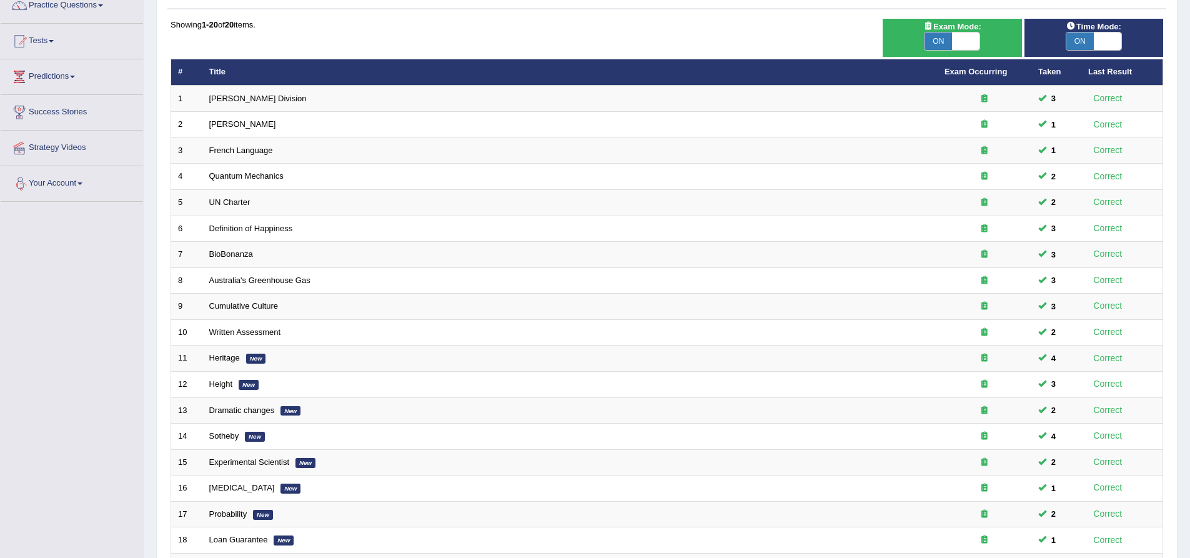
scroll to position [221, 0]
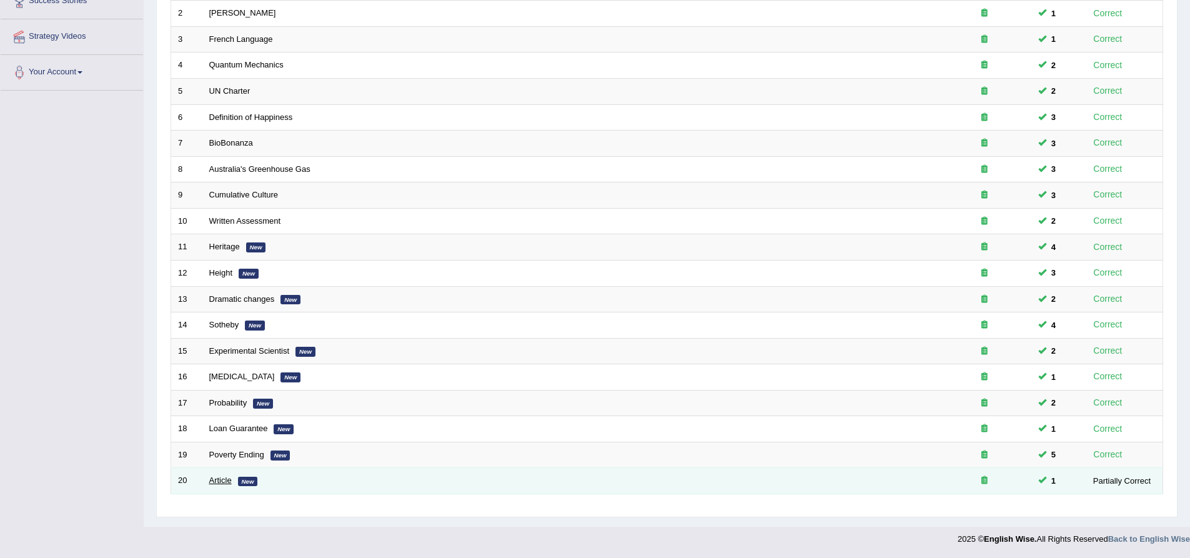
click at [215, 481] on link "Article" at bounding box center [220, 480] width 22 height 9
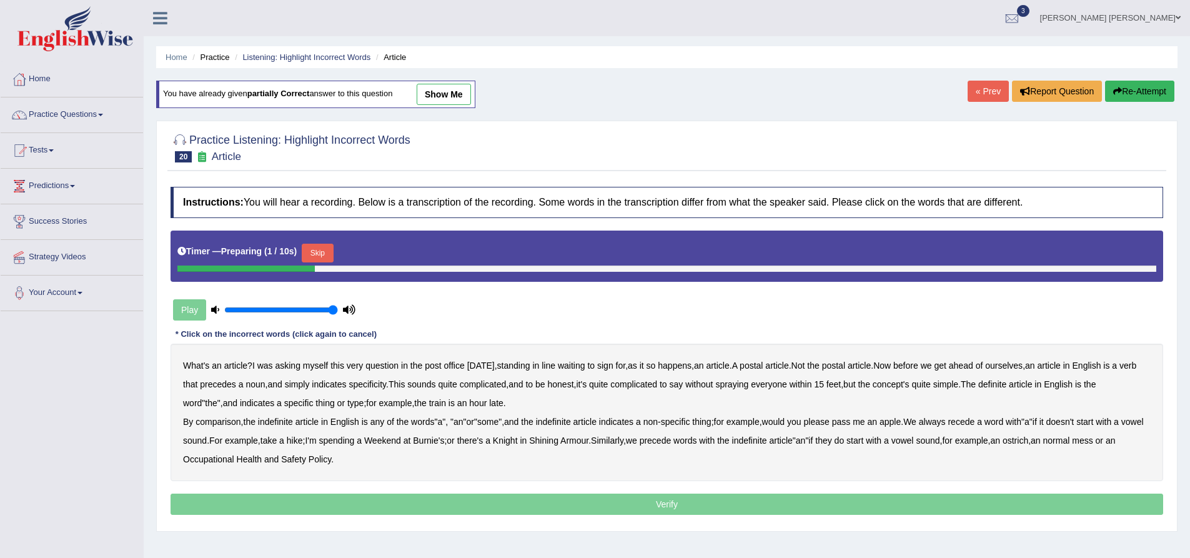
click at [323, 257] on button "Skip" at bounding box center [317, 253] width 31 height 19
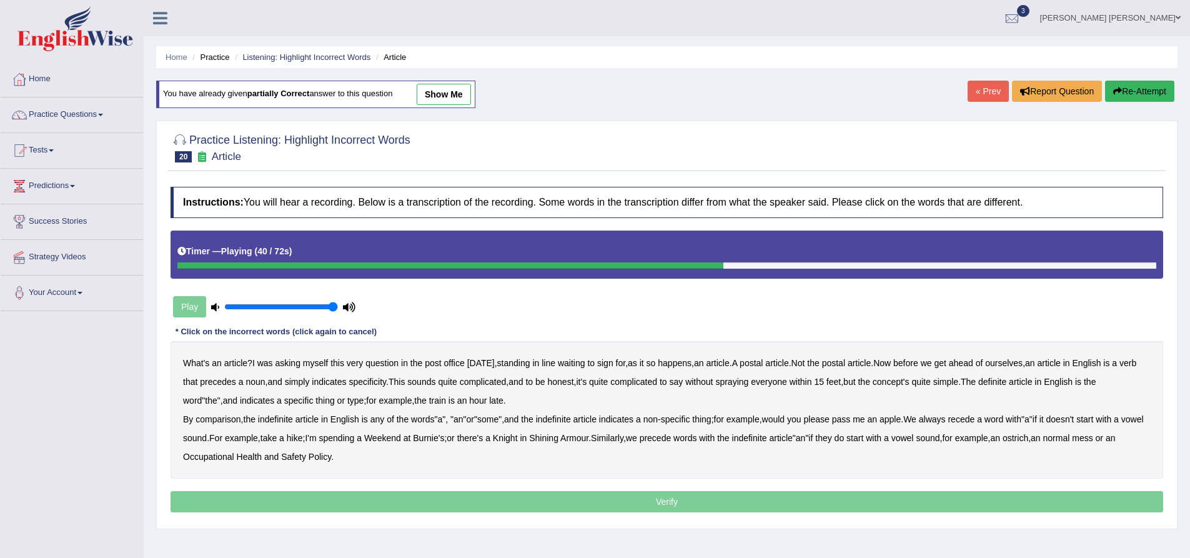
click at [219, 419] on b "comparison" at bounding box center [218, 419] width 45 height 10
click at [982, 419] on b "a" at bounding box center [979, 419] width 5 height 10
click at [1002, 419] on div "What's an article ? I was asking myself this very question in the post office y…" at bounding box center [667, 409] width 993 height 137
click at [982, 417] on b "a" at bounding box center [979, 419] width 5 height 10
click at [974, 417] on b "recede" at bounding box center [961, 419] width 27 height 10
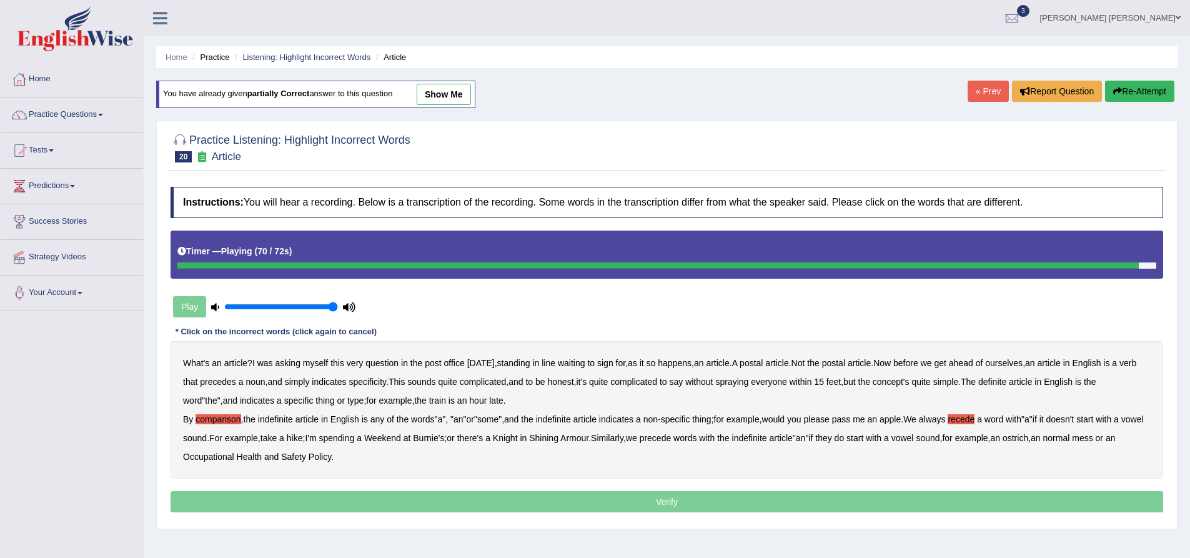
click at [1070, 437] on b "normal" at bounding box center [1057, 438] width 27 height 10
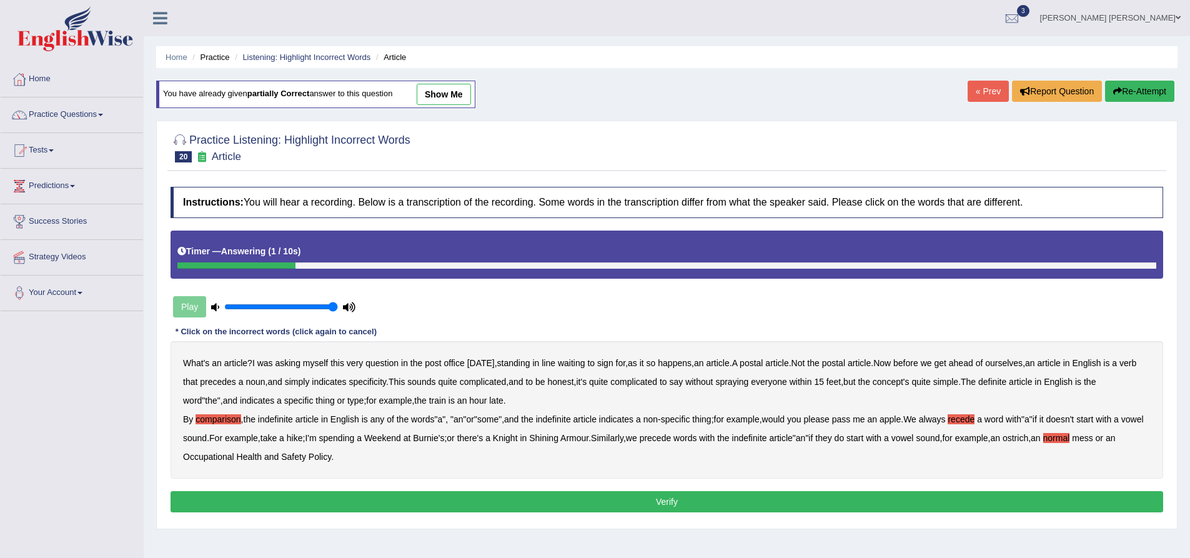
click at [310, 500] on button "Verify" at bounding box center [667, 501] width 993 height 21
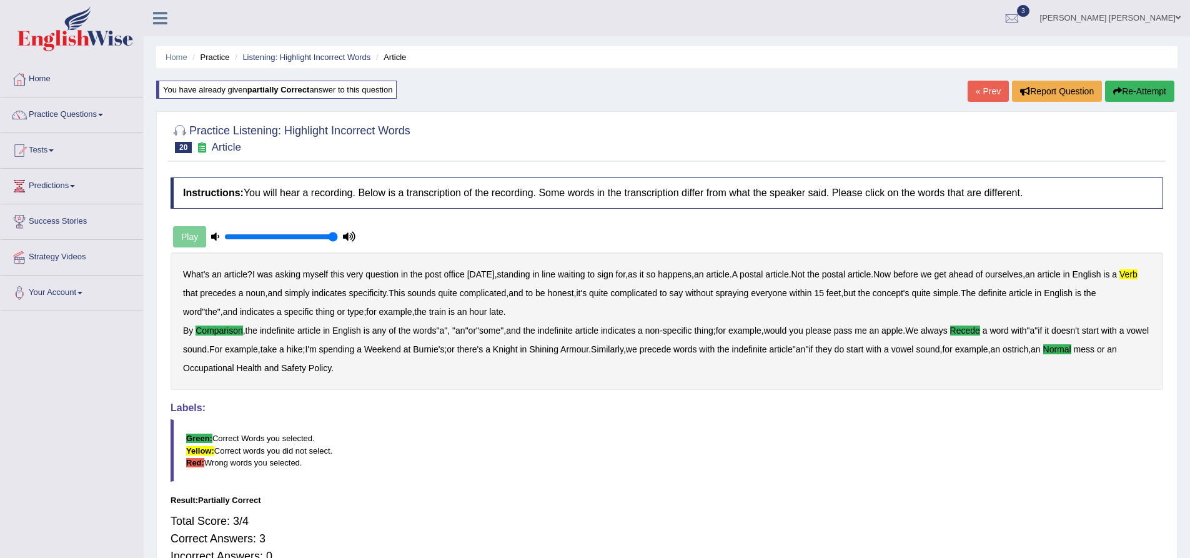
click at [1140, 93] on button "Re-Attempt" at bounding box center [1139, 91] width 69 height 21
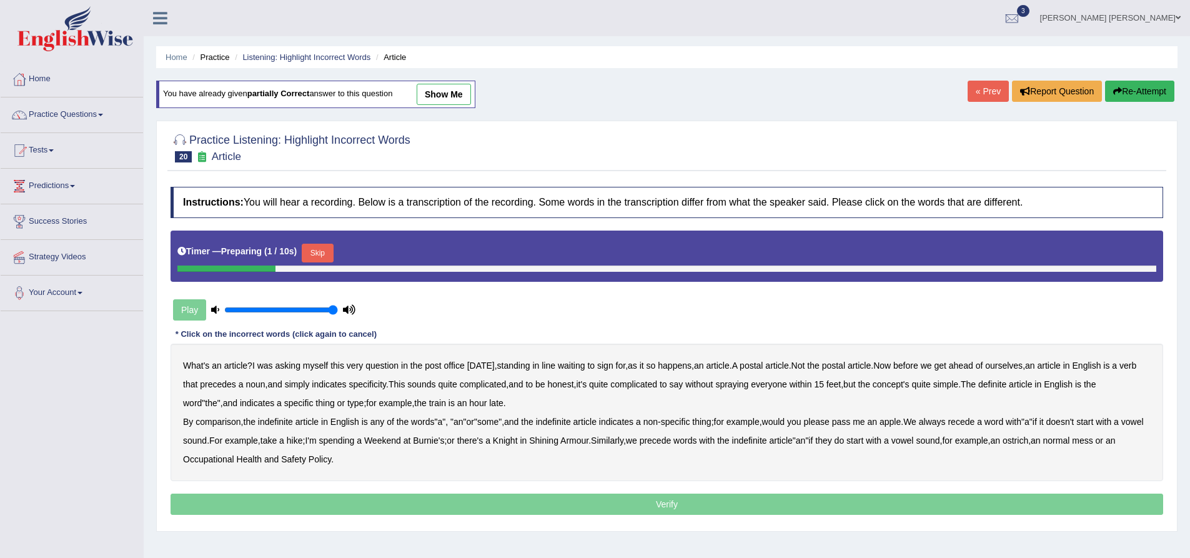
click at [323, 252] on button "Skip" at bounding box center [317, 253] width 31 height 19
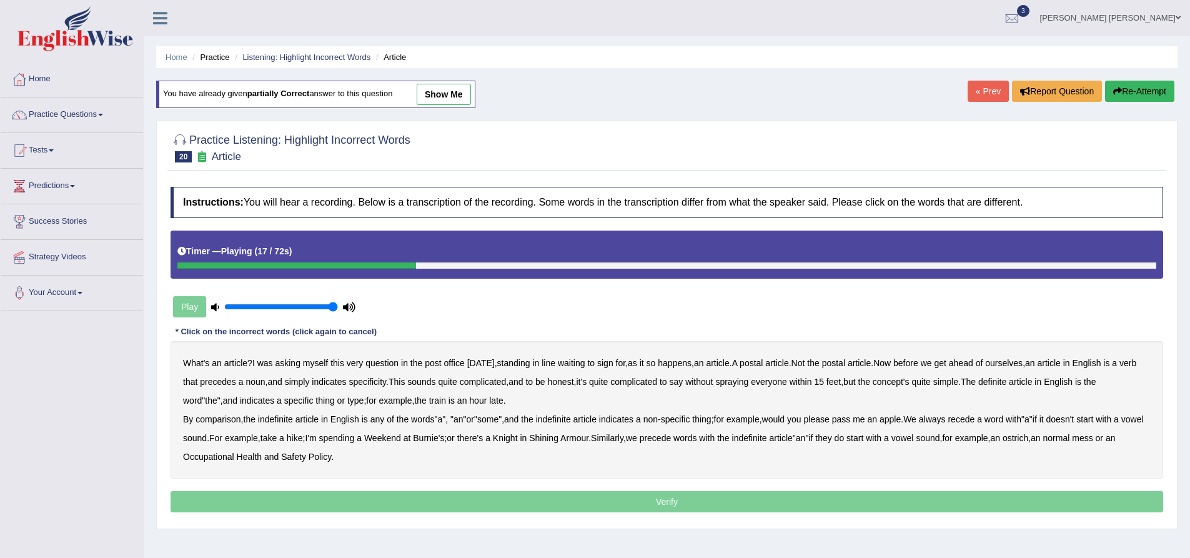
click at [1120, 368] on b "verb" at bounding box center [1128, 363] width 17 height 10
click at [215, 420] on b "comparison" at bounding box center [218, 419] width 45 height 10
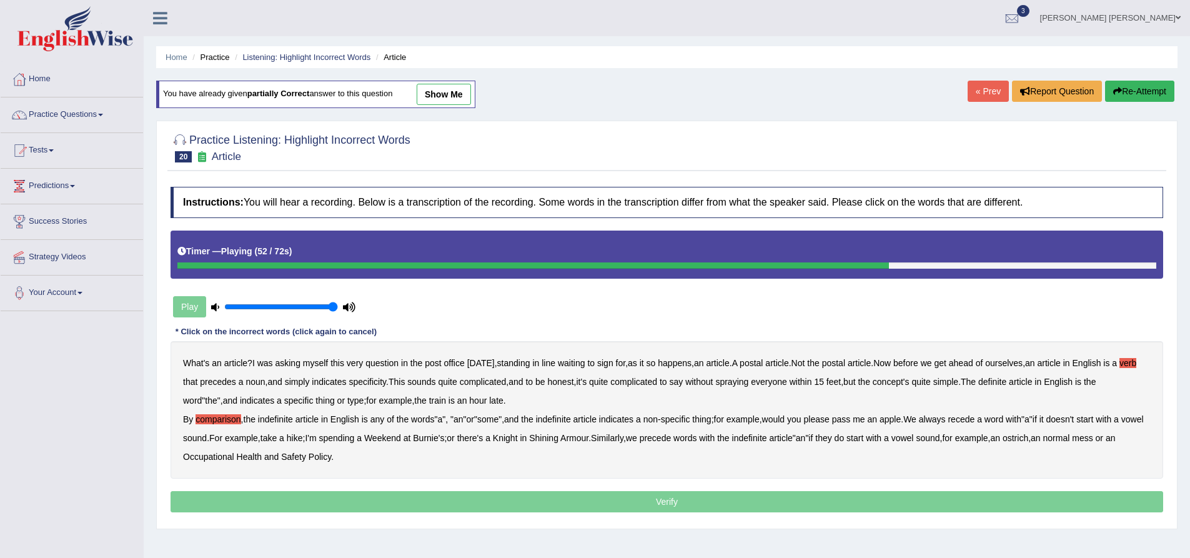
click at [975, 419] on b "recede" at bounding box center [961, 419] width 27 height 10
click at [1070, 440] on b "normal" at bounding box center [1057, 438] width 27 height 10
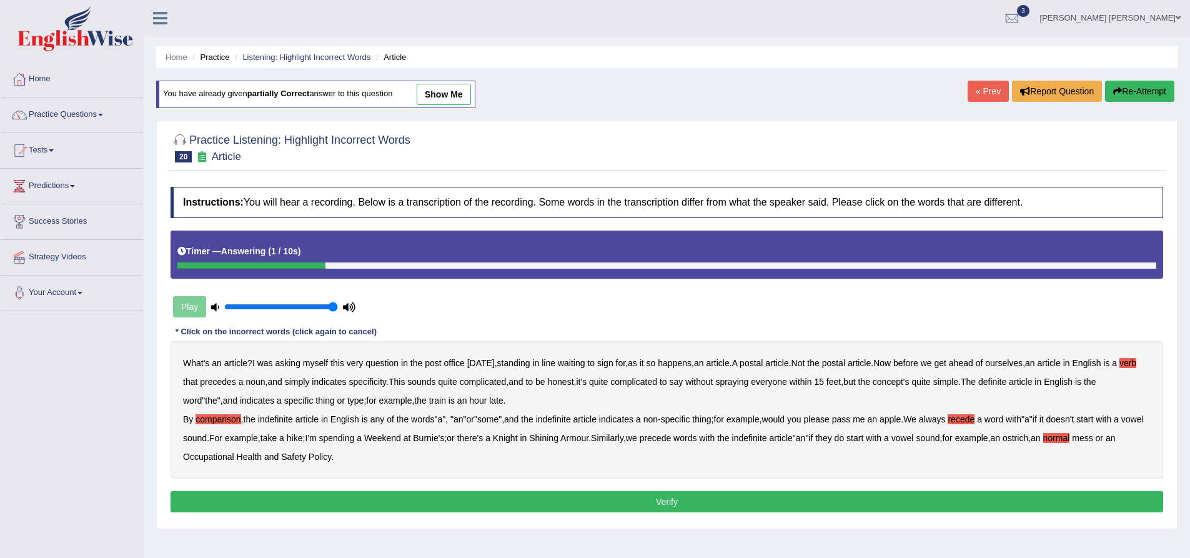
click at [516, 499] on button "Verify" at bounding box center [667, 501] width 993 height 21
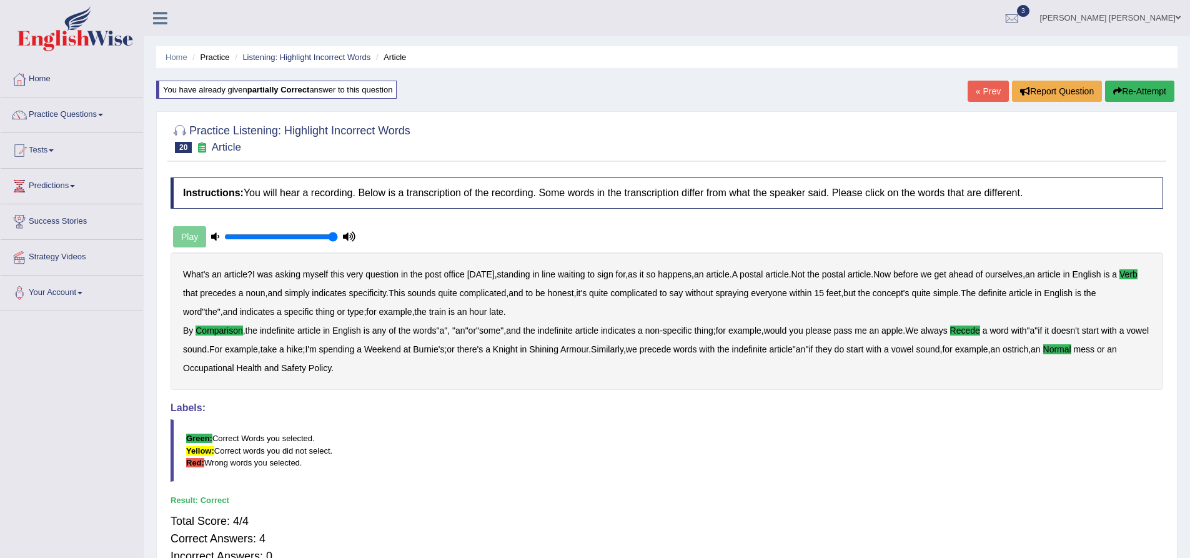
click at [816, 133] on div at bounding box center [667, 138] width 993 height 38
click at [302, 54] on link "Listening: Highlight Incorrect Words" at bounding box center [306, 56] width 128 height 9
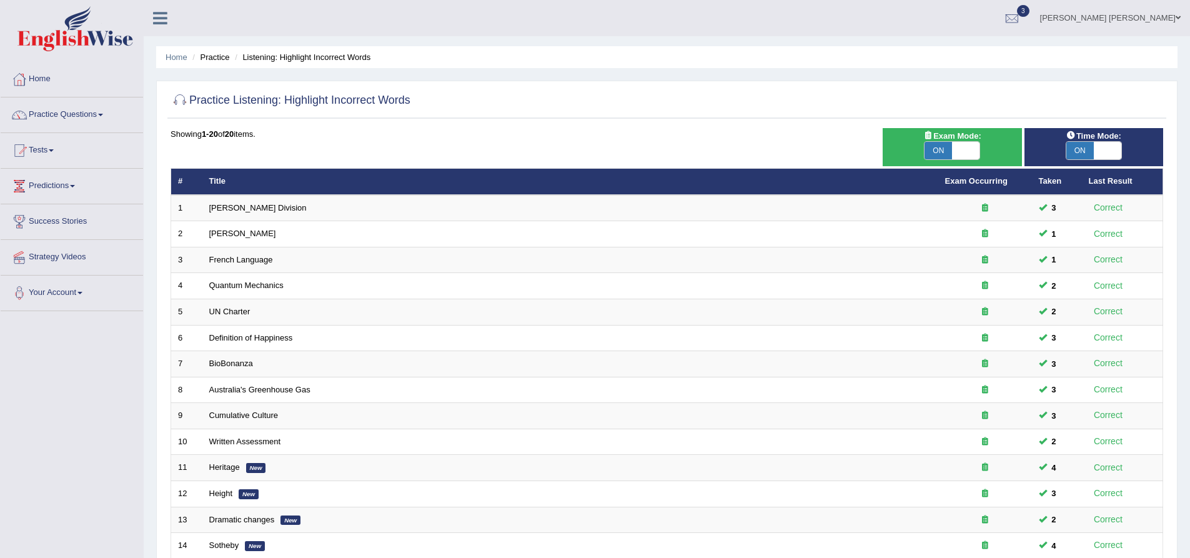
click at [951, 148] on span "ON" at bounding box center [938, 150] width 27 height 17
checkbox input "false"
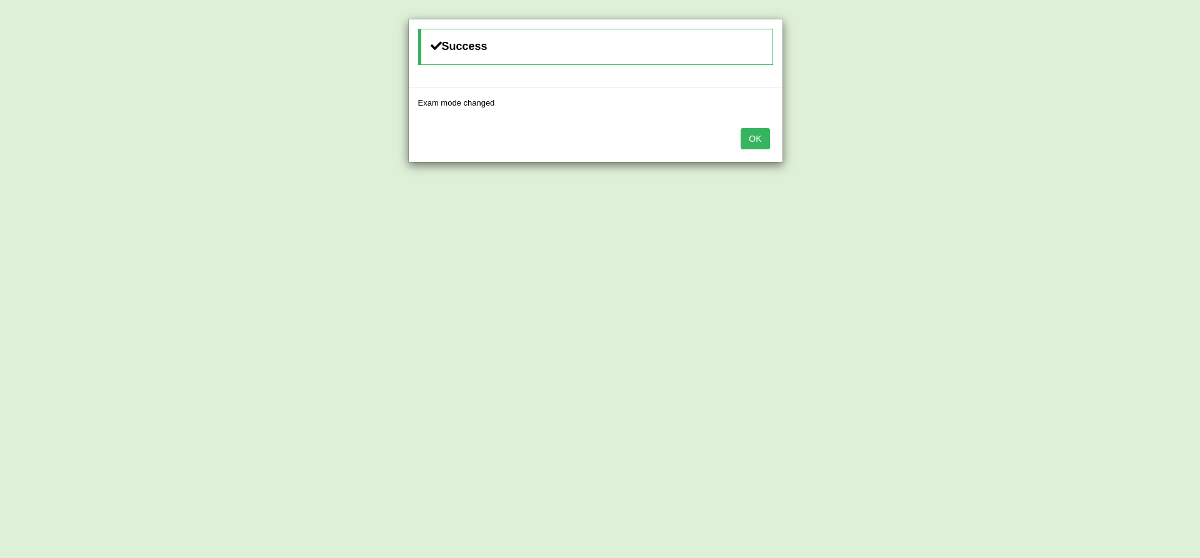
click at [744, 144] on button "OK" at bounding box center [754, 138] width 29 height 21
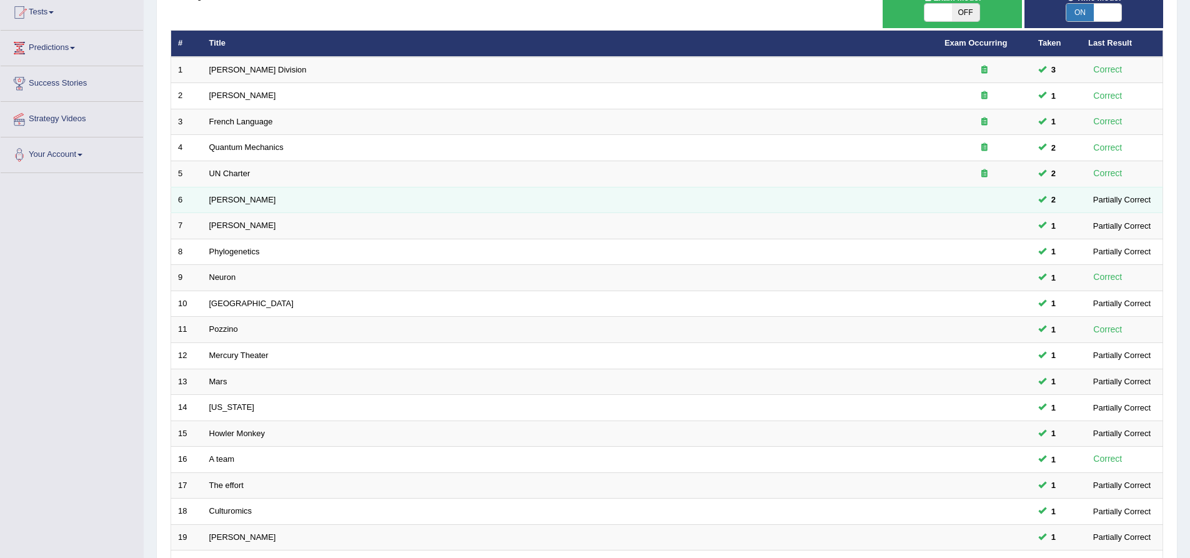
scroll to position [269, 0]
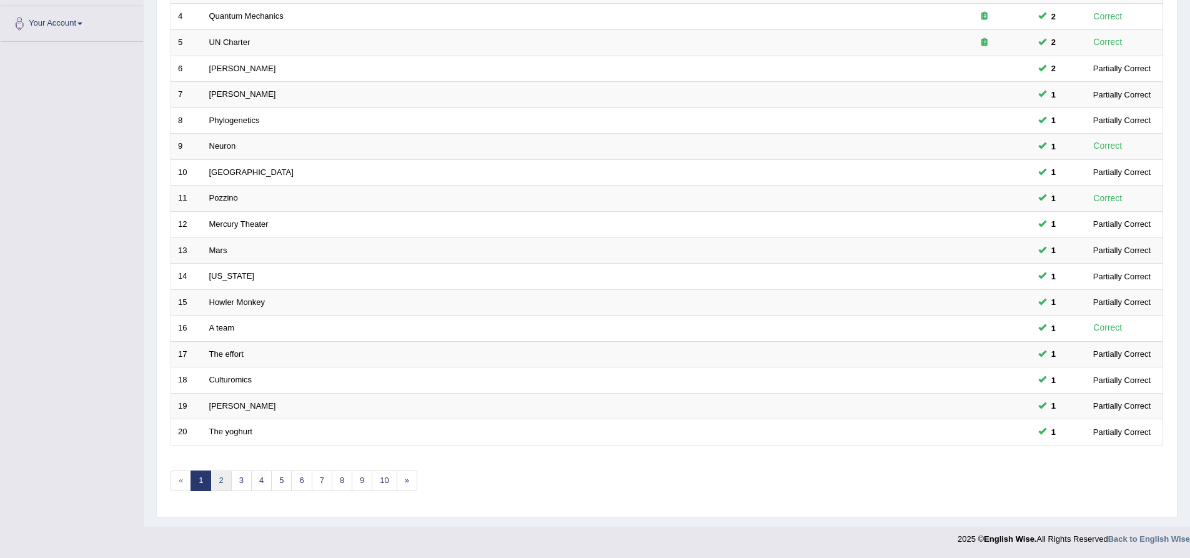
click at [217, 484] on link "2" at bounding box center [221, 481] width 21 height 21
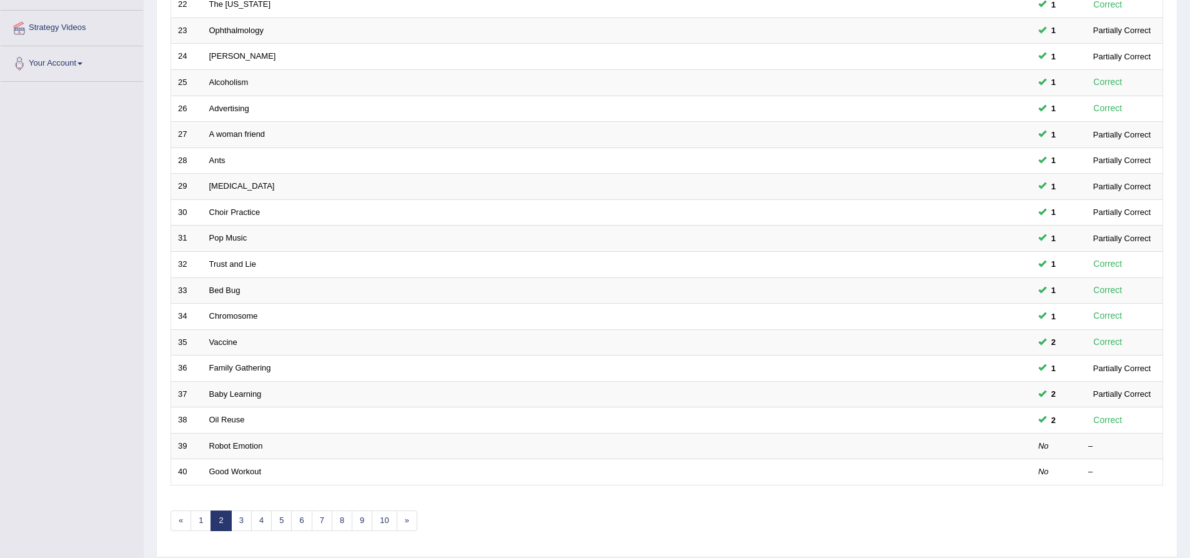
scroll to position [269, 0]
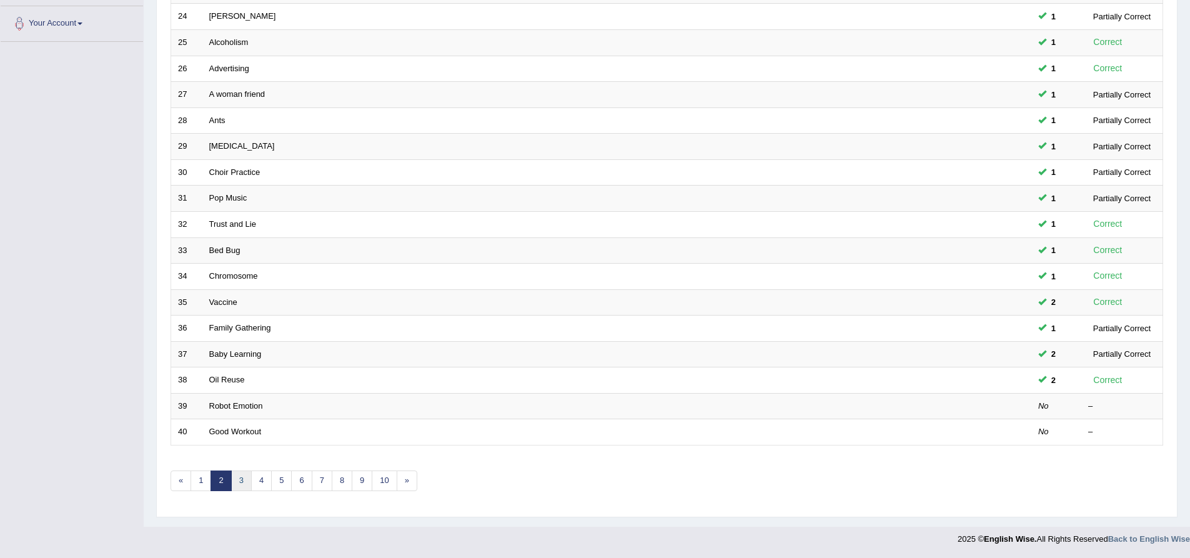
click at [239, 484] on link "3" at bounding box center [241, 481] width 21 height 21
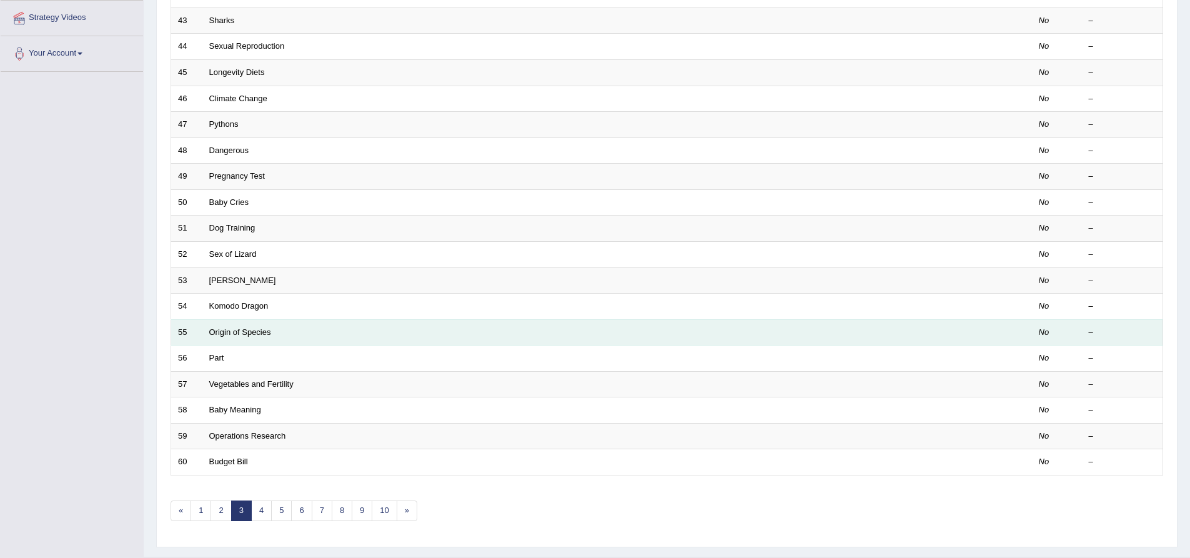
scroll to position [250, 0]
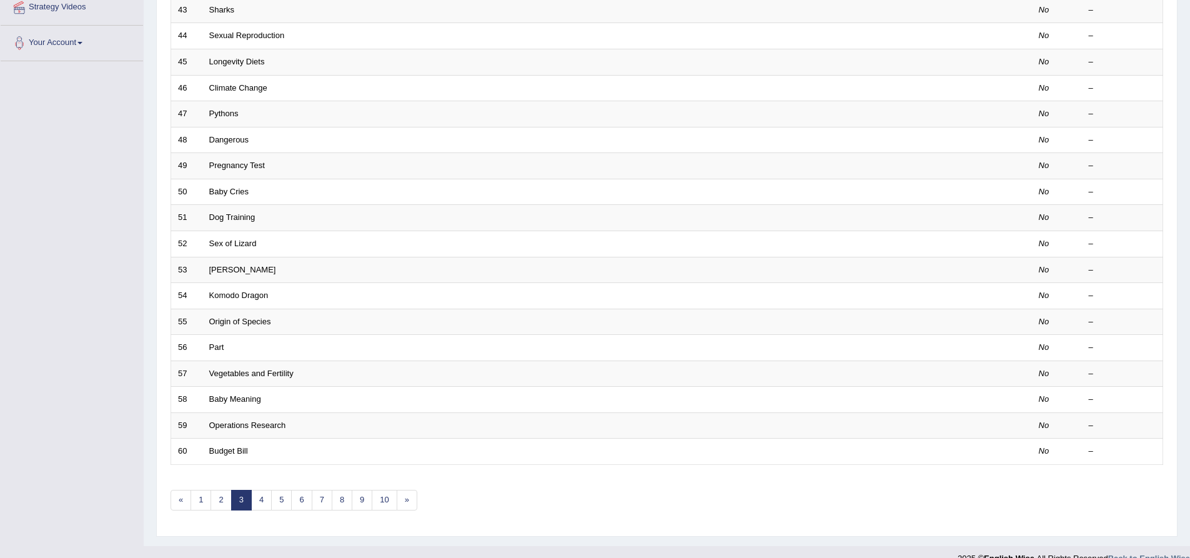
click at [152, 256] on div "Home Practice Listening: Highlight Incorrect Words Practice Listening: Highligh…" at bounding box center [667, 148] width 1047 height 796
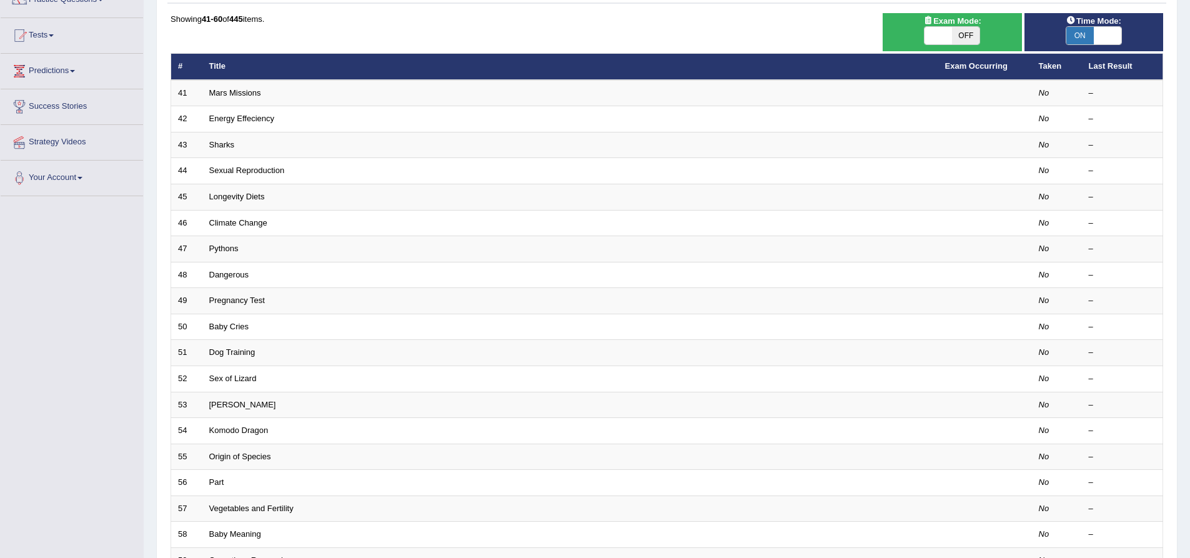
scroll to position [0, 0]
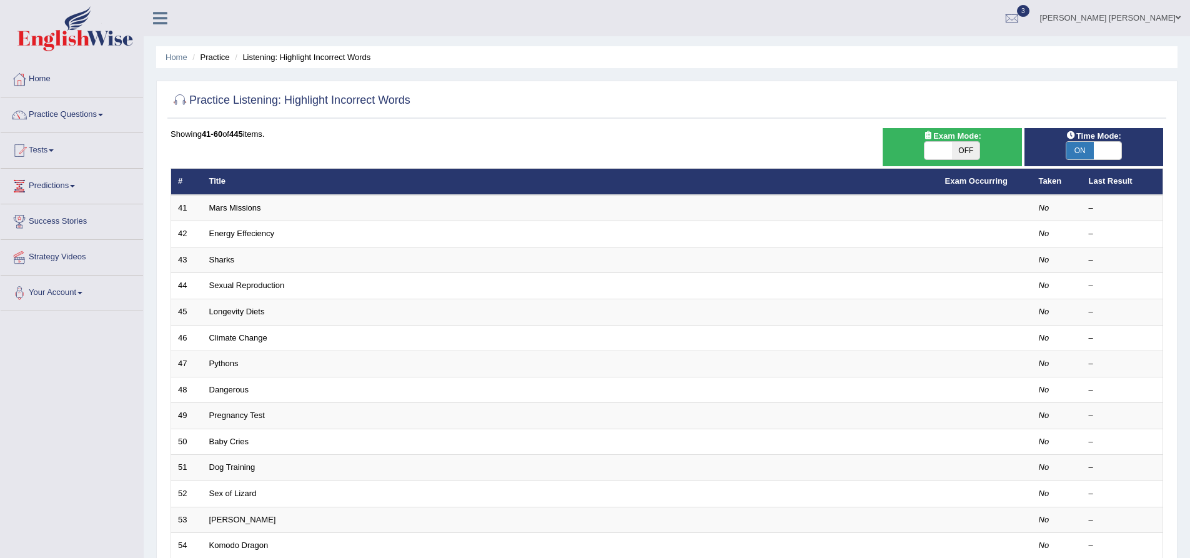
click at [166, 259] on div "Practice Listening: Highlight Incorrect Words Time Mode: ON OFF Exam Mode: ON O…" at bounding box center [667, 434] width 1022 height 706
click at [192, 69] on div "Home Practice Listening: Highlight Incorrect Words Practice Listening: Highligh…" at bounding box center [667, 398] width 1047 height 796
click at [171, 133] on div "Showing 41-60 of 445 items." at bounding box center [667, 134] width 993 height 12
drag, startPoint x: 171, startPoint y: 133, endPoint x: 299, endPoint y: 137, distance: 128.8
click at [299, 137] on div "Showing 41-60 of 445 items." at bounding box center [667, 134] width 993 height 12
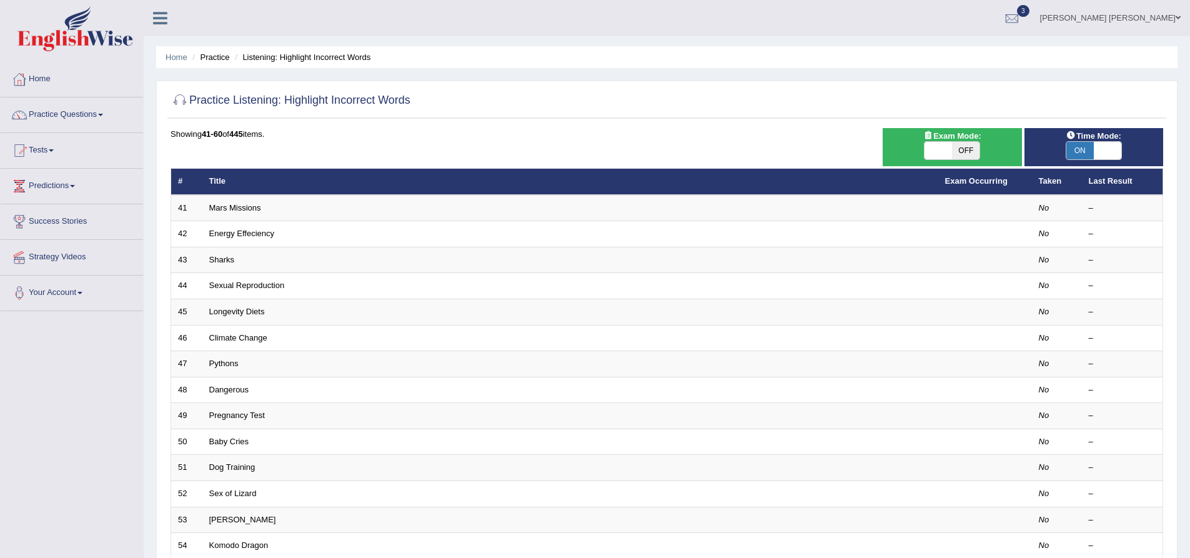
click at [171, 134] on div "Showing 41-60 of 445 items." at bounding box center [667, 134] width 993 height 12
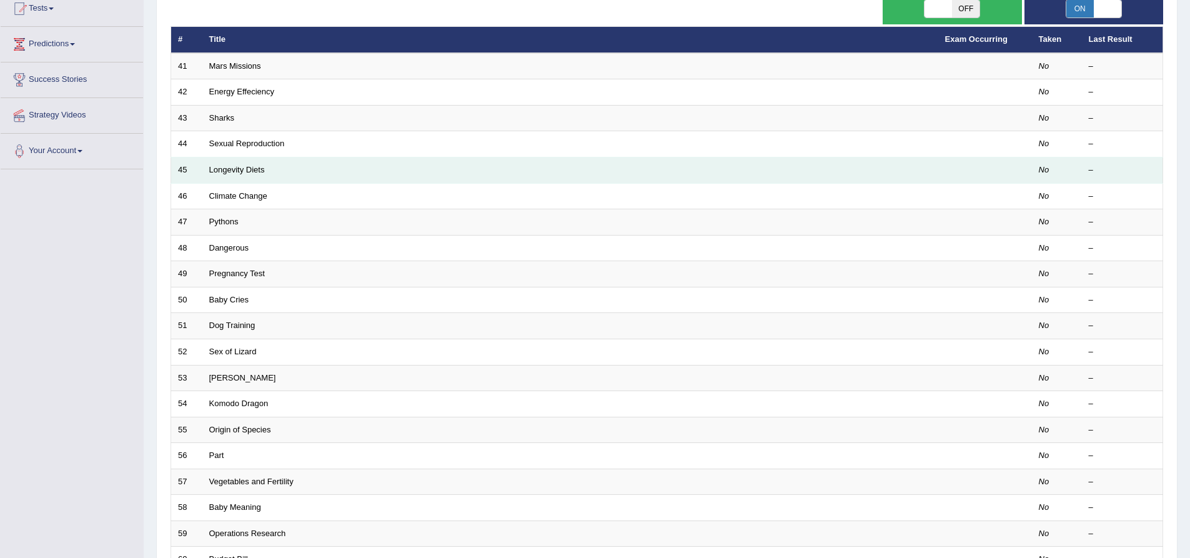
scroll to position [269, 0]
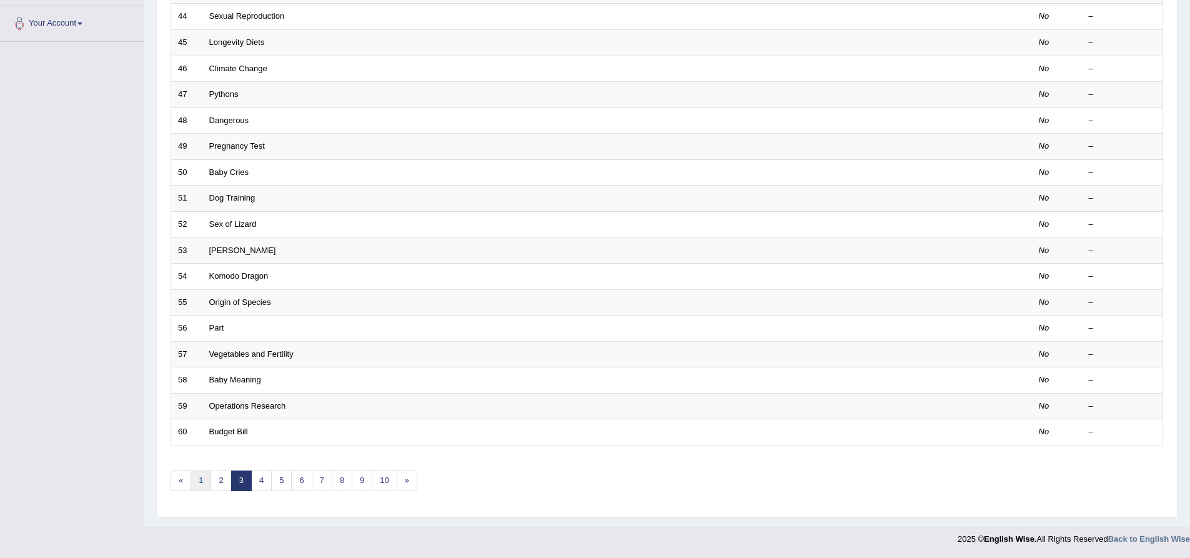
click at [206, 478] on link "1" at bounding box center [201, 481] width 21 height 21
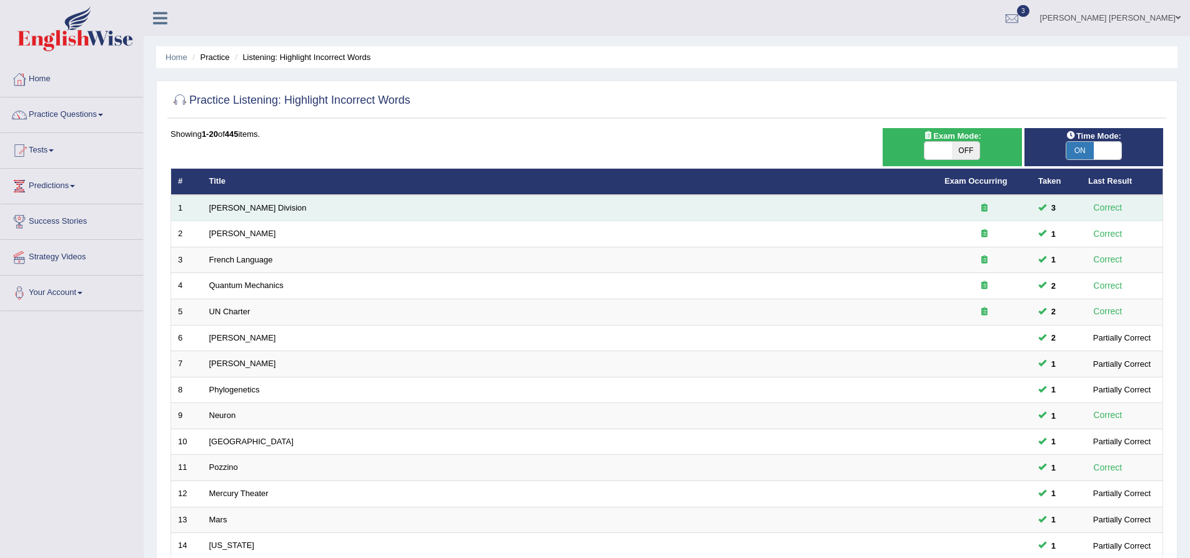
click at [985, 207] on icon at bounding box center [985, 208] width 6 height 8
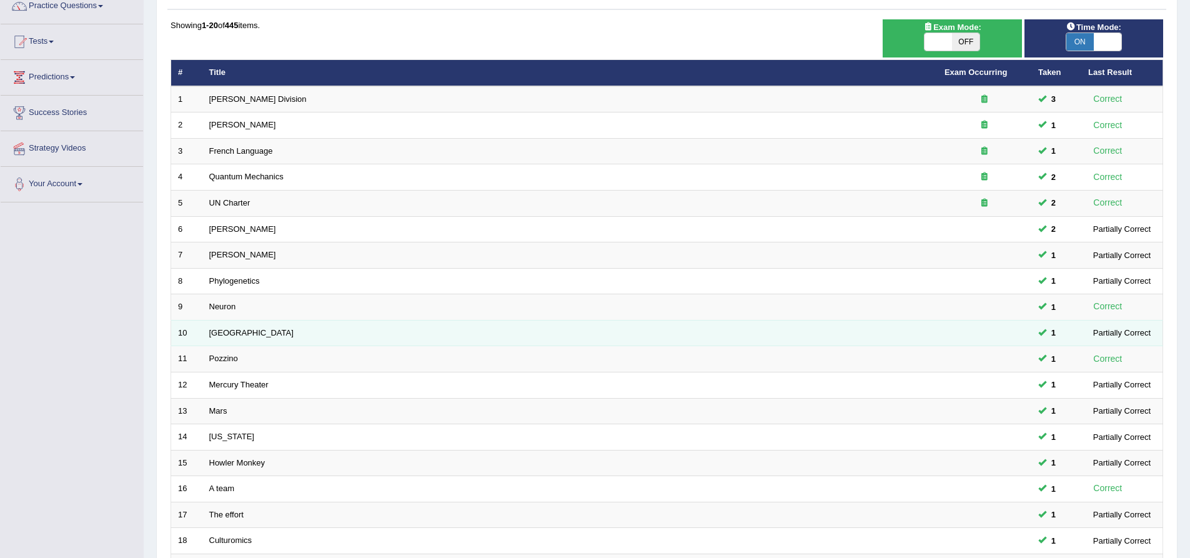
scroll to position [269, 0]
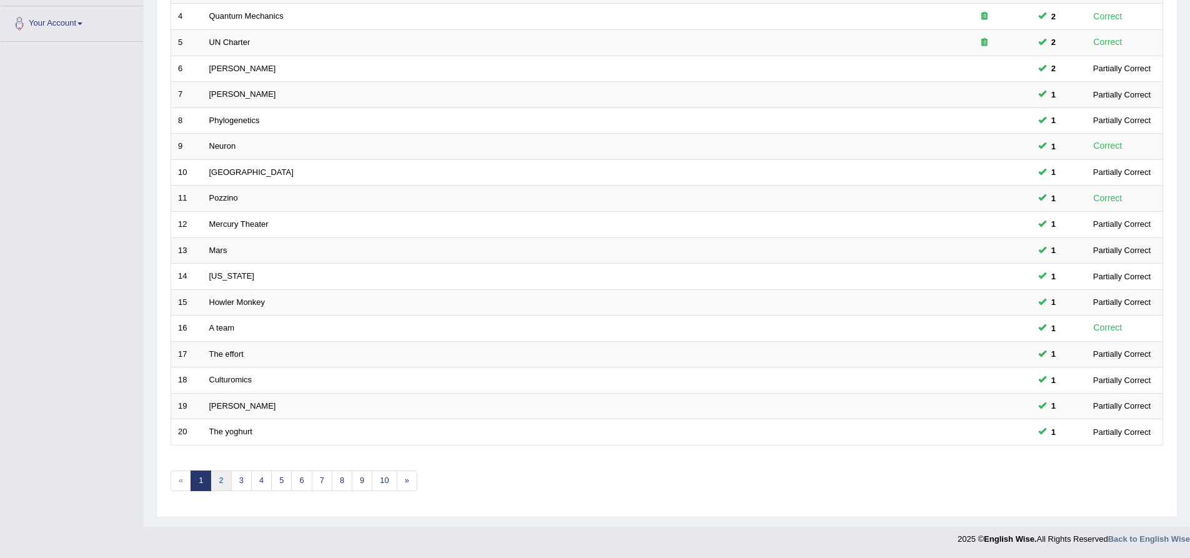
click at [226, 482] on link "2" at bounding box center [221, 481] width 21 height 21
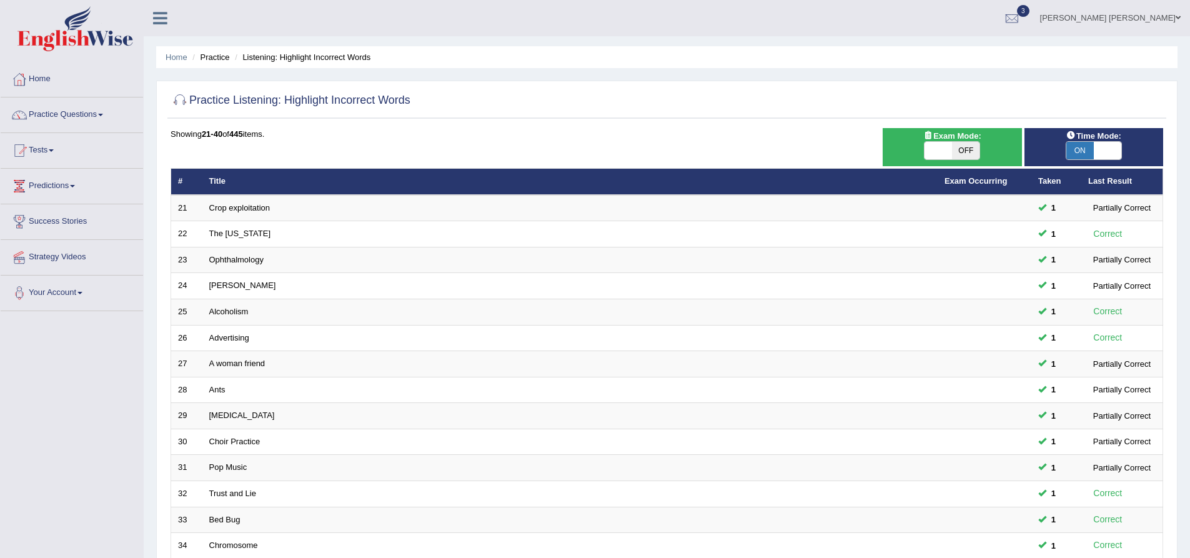
click at [162, 195] on div "Practice Listening: Highlight Incorrect Words Time Mode: ON OFF Exam Mode: ON O…" at bounding box center [667, 434] width 1022 height 706
drag, startPoint x: 192, startPoint y: 99, endPoint x: 294, endPoint y: 105, distance: 102.0
click at [294, 105] on h2 "Practice Listening: Highlight Incorrect Words" at bounding box center [291, 100] width 240 height 19
click at [299, 100] on h2 "Practice Listening: Highlight Incorrect Words" at bounding box center [291, 100] width 240 height 19
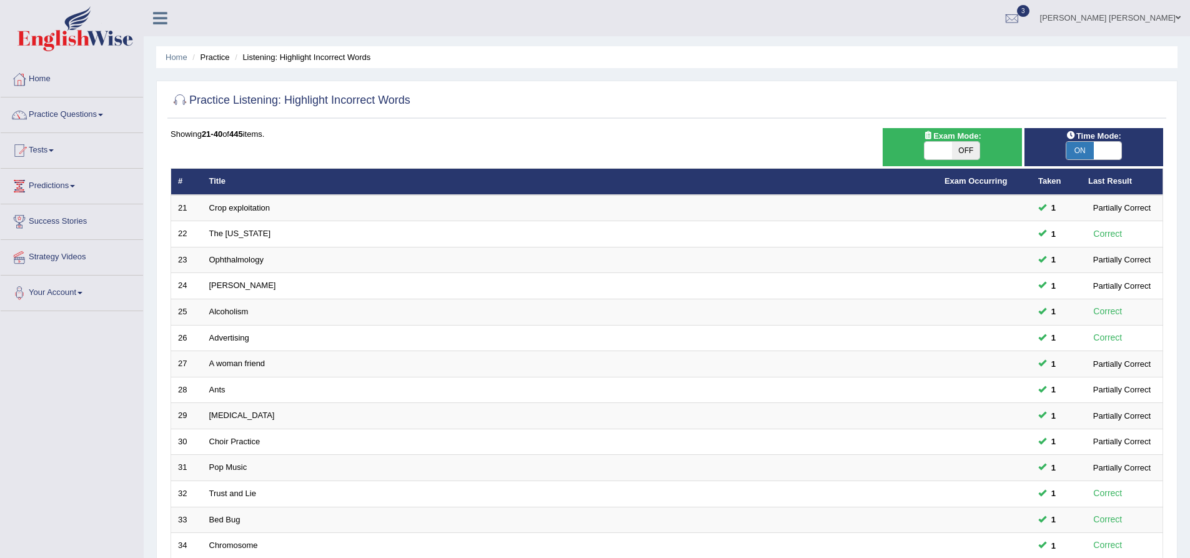
click at [294, 100] on h2 "Practice Listening: Highlight Incorrect Words" at bounding box center [291, 100] width 240 height 19
click at [172, 132] on div "Showing 21-40 of 445 items." at bounding box center [667, 134] width 993 height 12
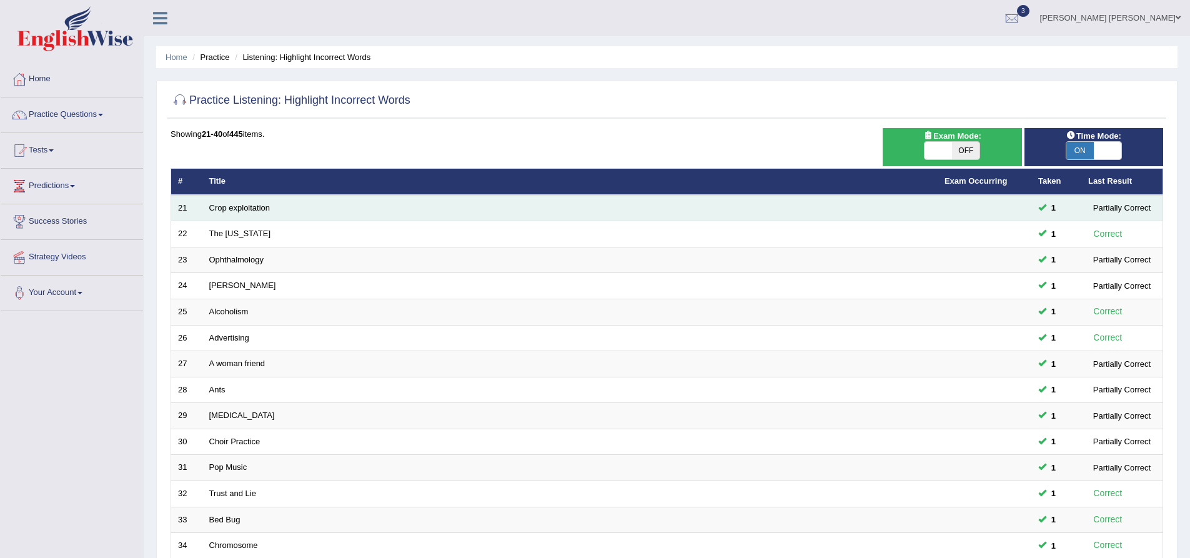
click at [180, 207] on td "21" at bounding box center [186, 208] width 31 height 26
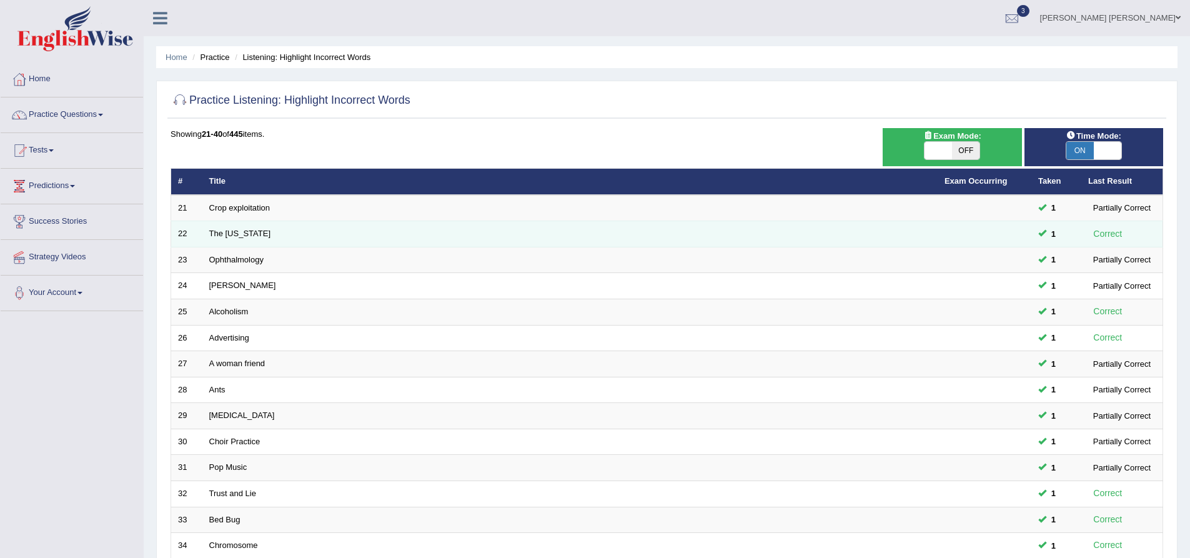
click at [181, 231] on td "22" at bounding box center [186, 234] width 31 height 26
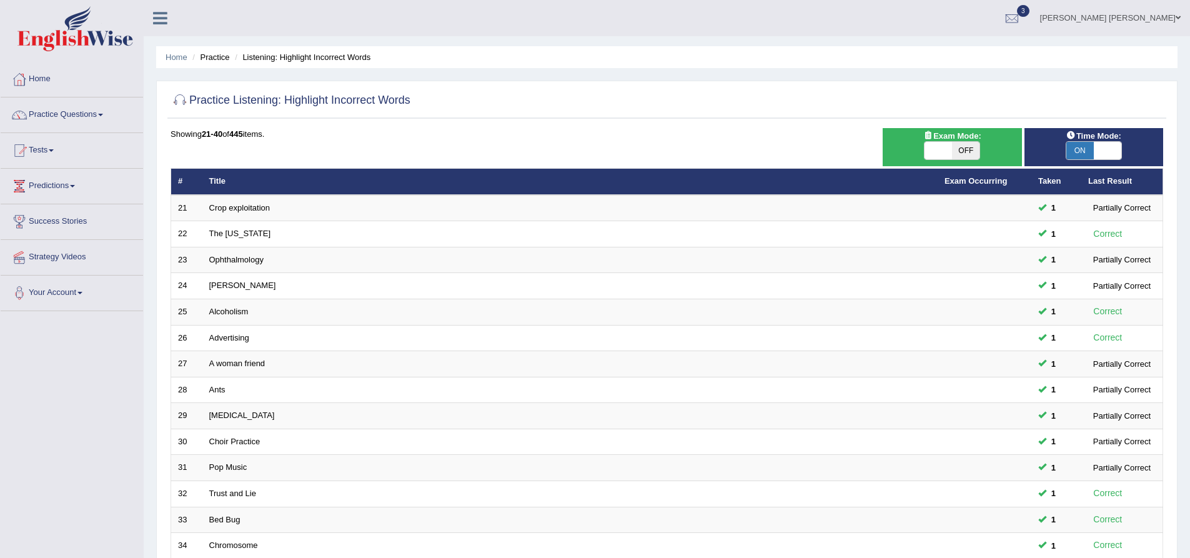
click at [175, 135] on div "Showing 21-40 of 445 items." at bounding box center [667, 134] width 993 height 12
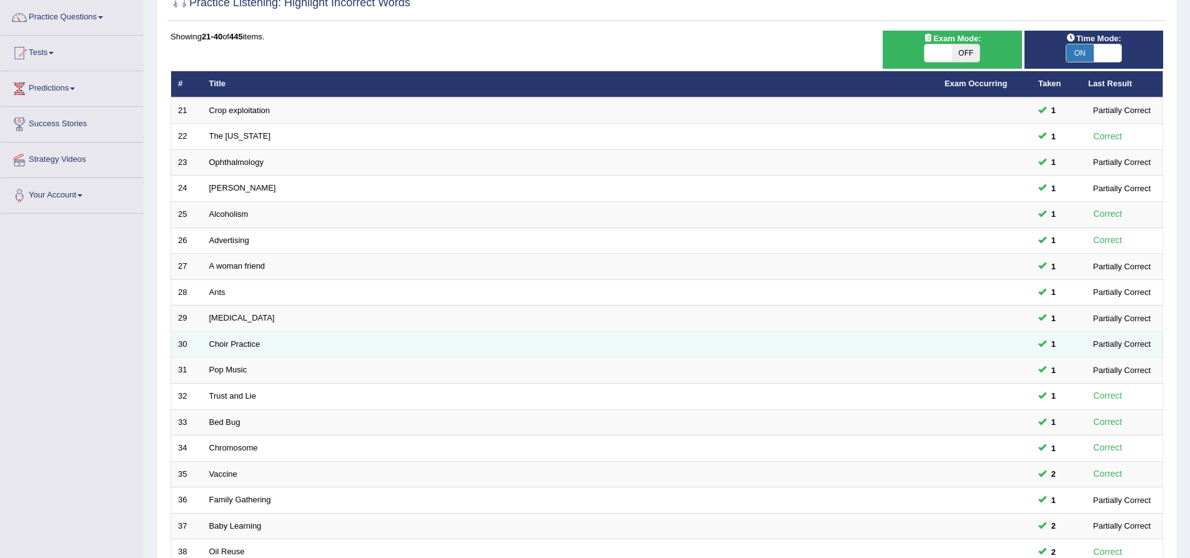
scroll to position [250, 0]
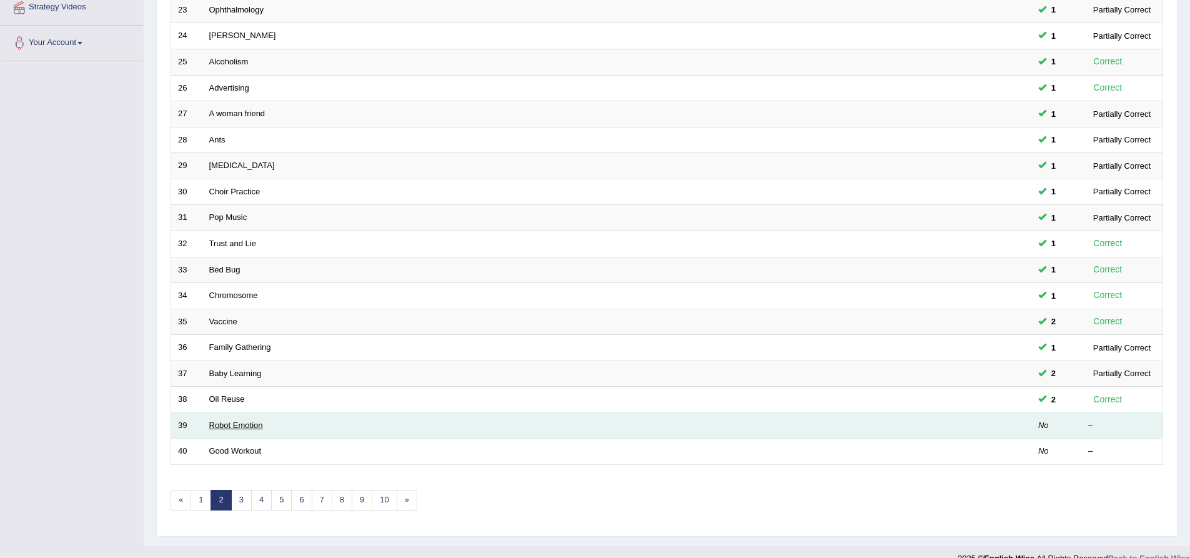
click at [226, 426] on link "Robot Emotion" at bounding box center [236, 425] width 54 height 9
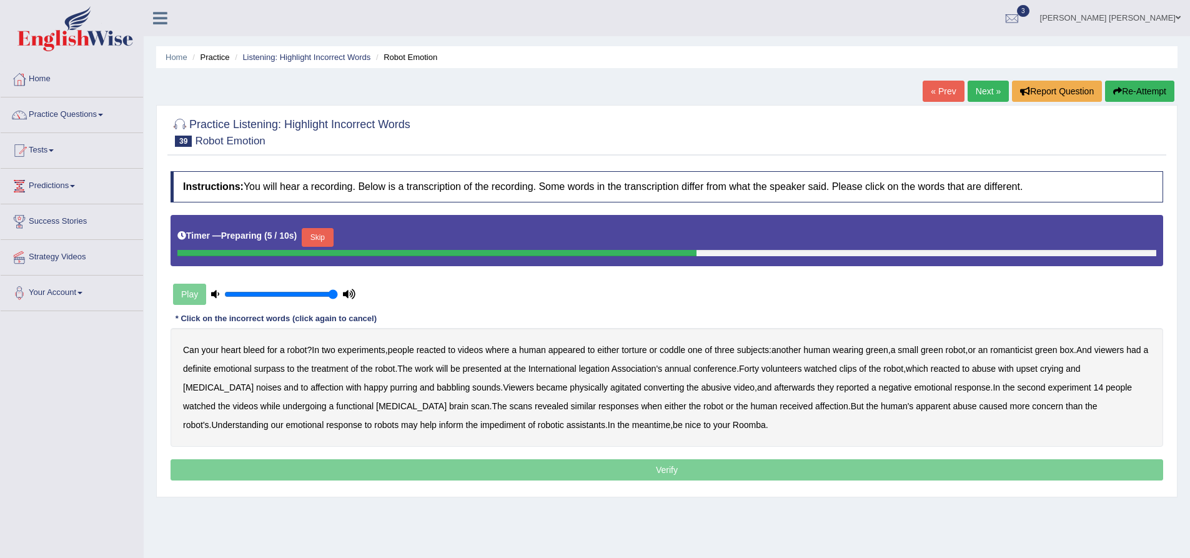
click at [322, 239] on button "Skip" at bounding box center [317, 237] width 31 height 19
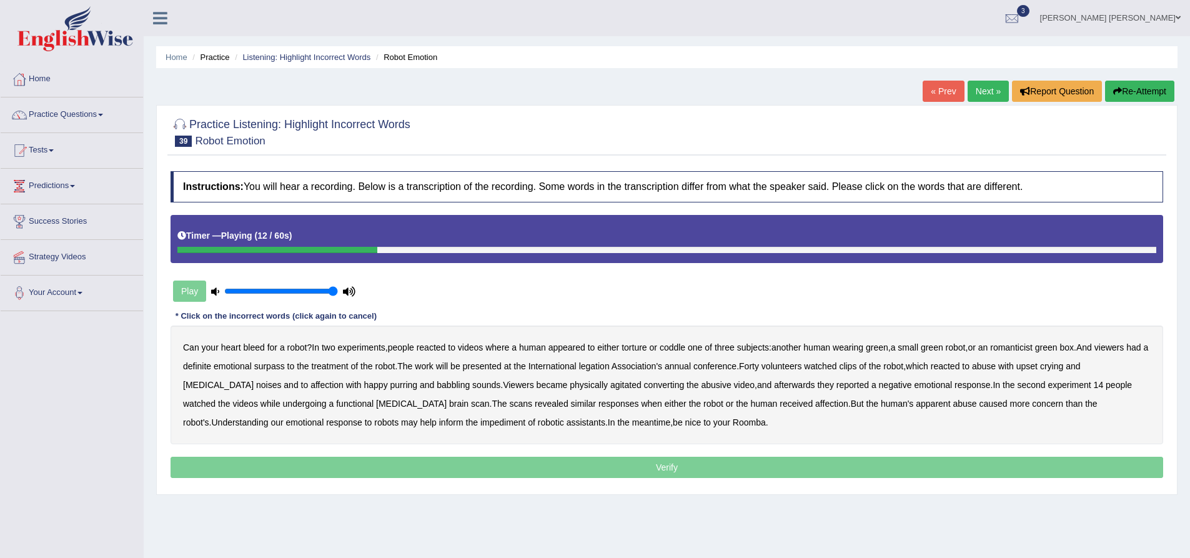
click at [1026, 347] on b "romanticist" at bounding box center [1011, 347] width 42 height 10
click at [285, 366] on b "surpass" at bounding box center [269, 366] width 31 height 10
click at [610, 368] on b "legation" at bounding box center [594, 366] width 31 height 10
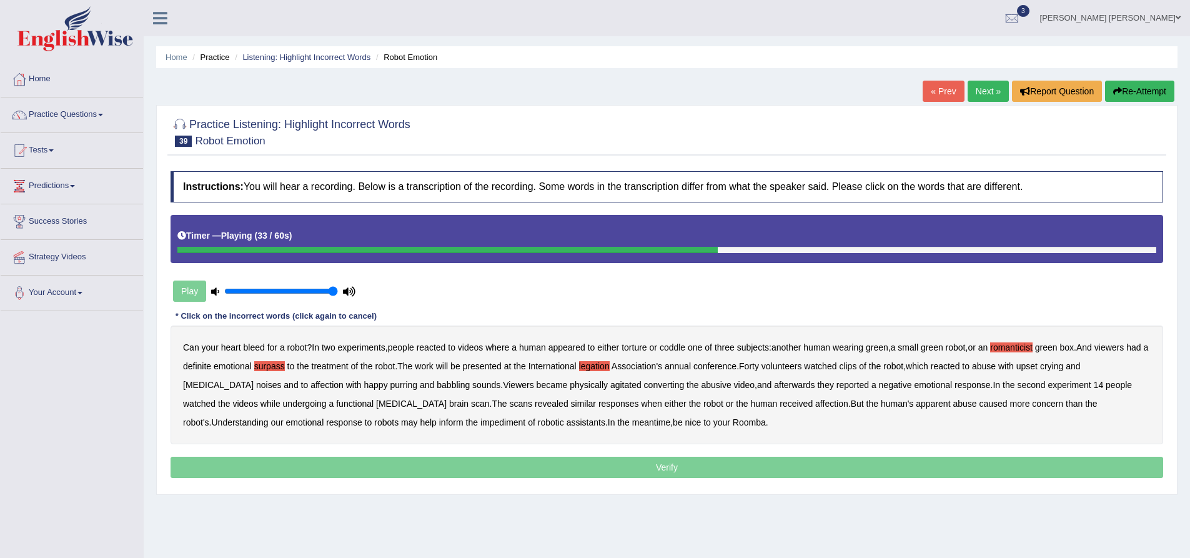
click at [644, 384] on b "converting" at bounding box center [664, 385] width 41 height 10
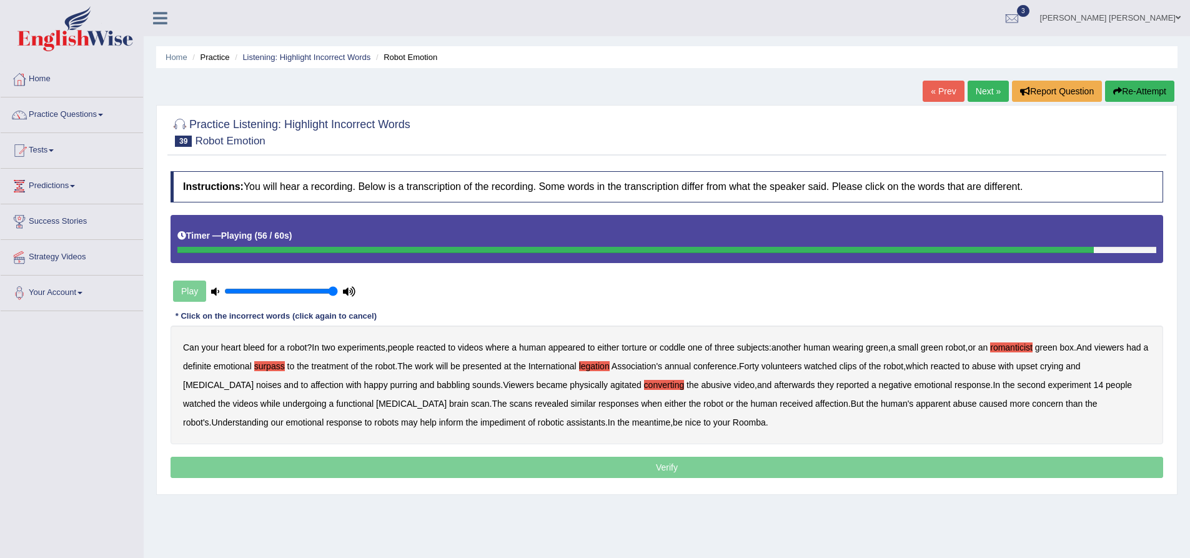
click at [481, 424] on b "impediment" at bounding box center [503, 422] width 45 height 10
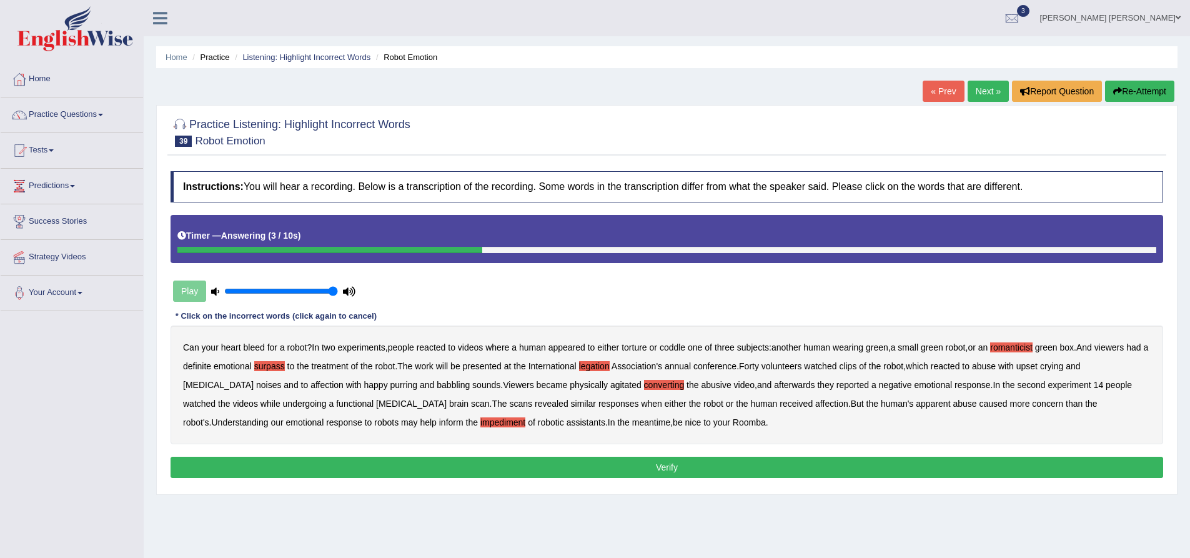
click at [585, 471] on button "Verify" at bounding box center [667, 467] width 993 height 21
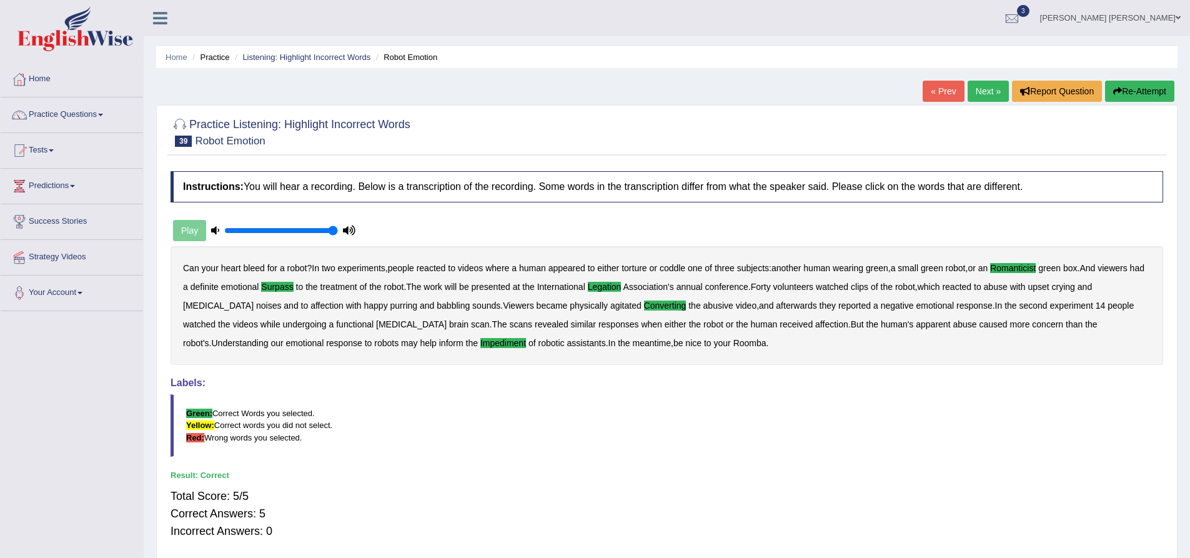
click at [162, 255] on div "Practice Listening: Highlight Incorrect Words 39 Robot Emotion Instructions: Yo…" at bounding box center [667, 334] width 1022 height 458
click at [984, 90] on link "Next »" at bounding box center [988, 91] width 41 height 21
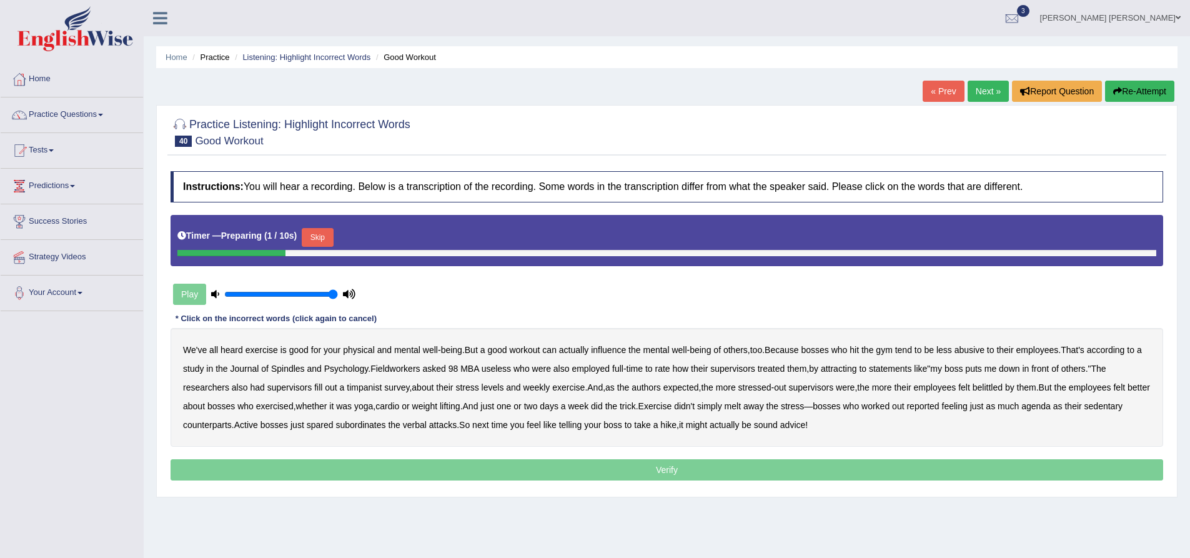
click at [326, 234] on button "Skip" at bounding box center [317, 237] width 31 height 19
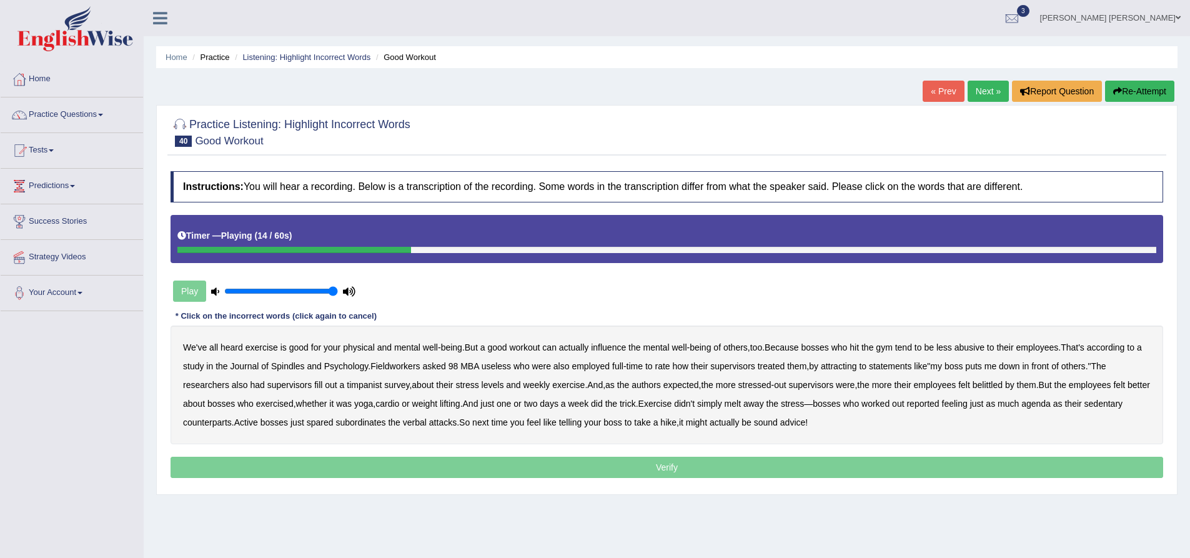
click at [295, 365] on b "Spindles" at bounding box center [288, 366] width 34 height 10
click at [407, 364] on b "Fieldworkers" at bounding box center [395, 366] width 49 height 10
click at [508, 366] on b "useless" at bounding box center [496, 366] width 29 height 10
click at [847, 364] on b "attracting" at bounding box center [839, 366] width 36 height 10
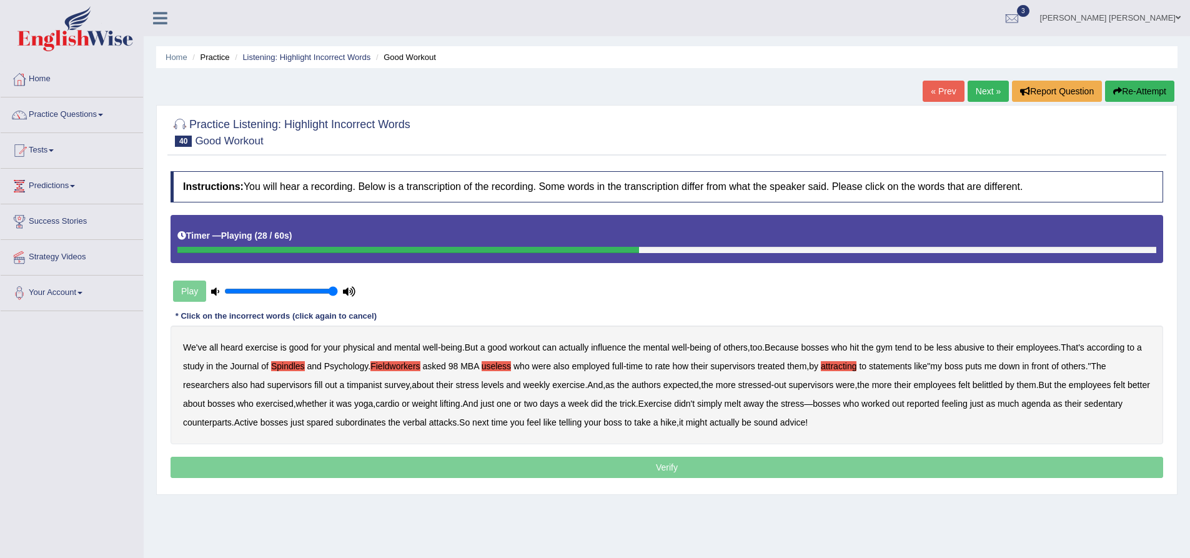
click at [371, 384] on b "timpanist" at bounding box center [364, 385] width 35 height 10
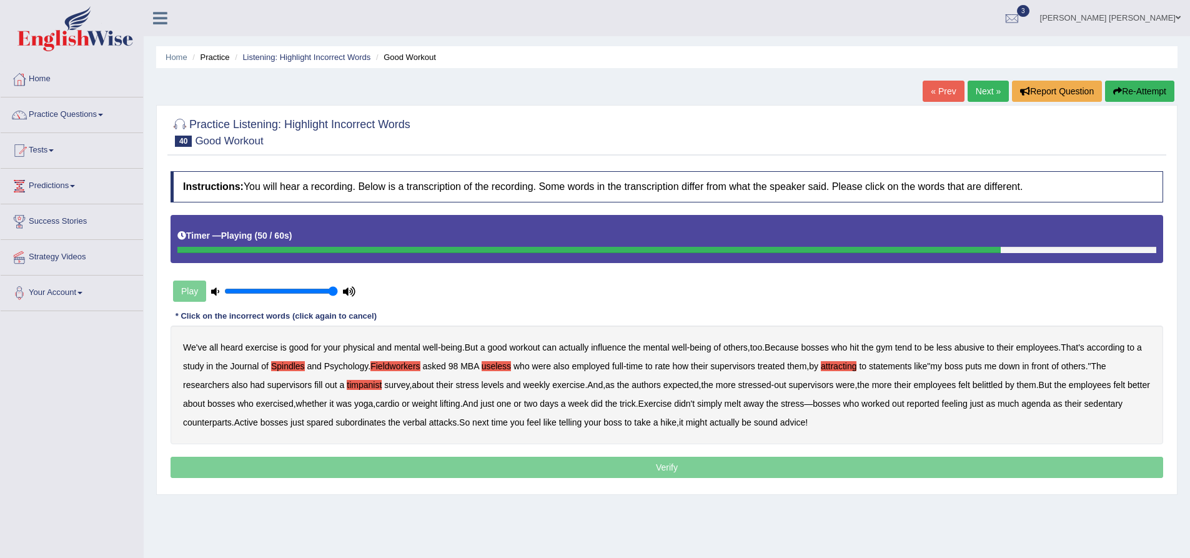
click at [1051, 404] on b "agenda" at bounding box center [1036, 404] width 29 height 10
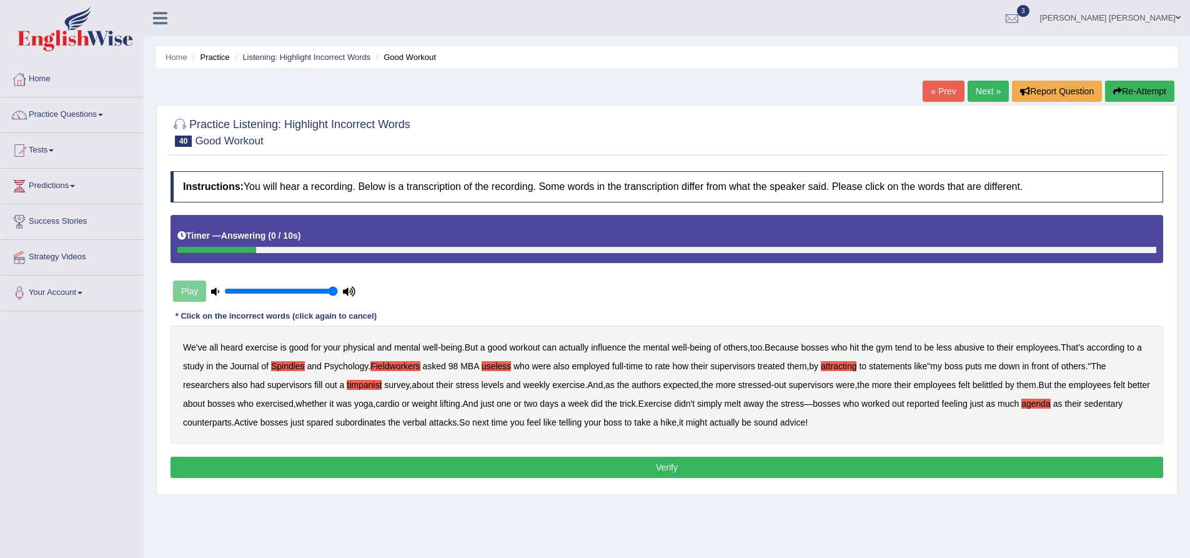
click at [602, 466] on button "Verify" at bounding box center [667, 467] width 993 height 21
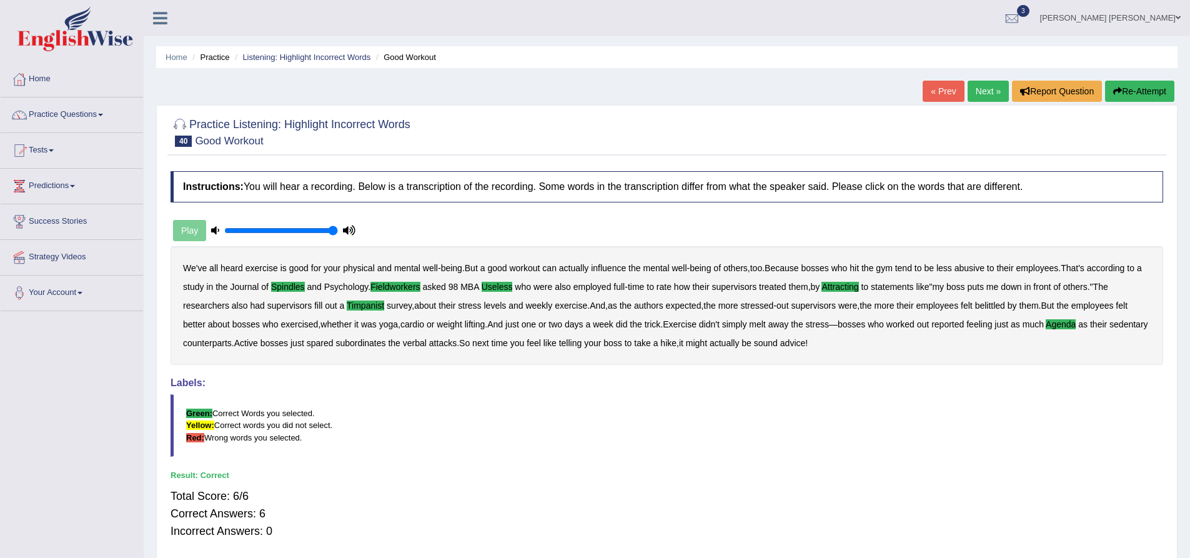
click at [982, 91] on link "Next »" at bounding box center [988, 91] width 41 height 21
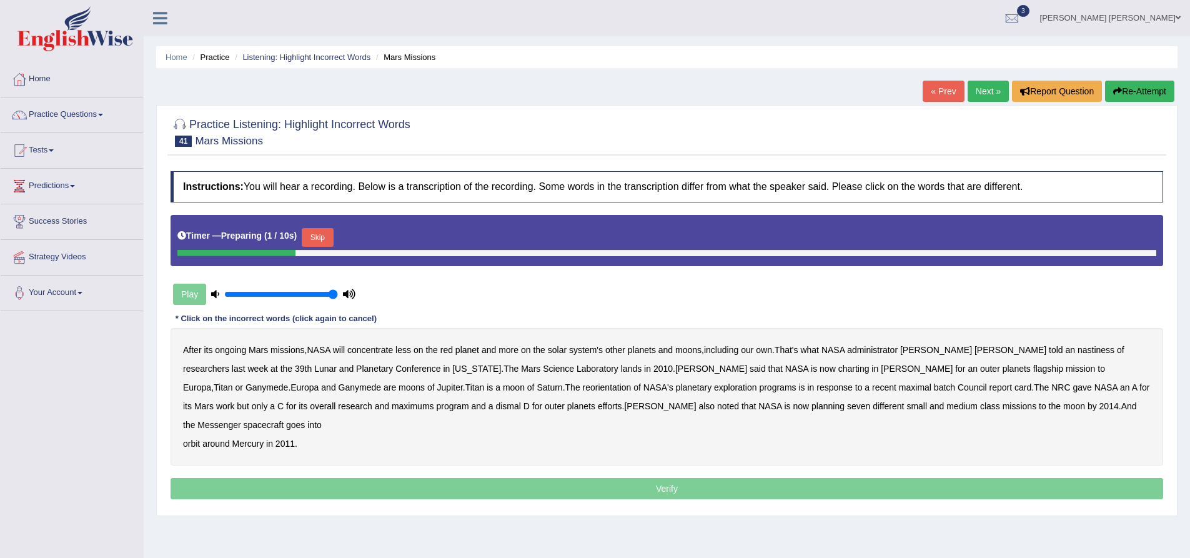
click at [326, 228] on button "Skip" at bounding box center [317, 237] width 31 height 19
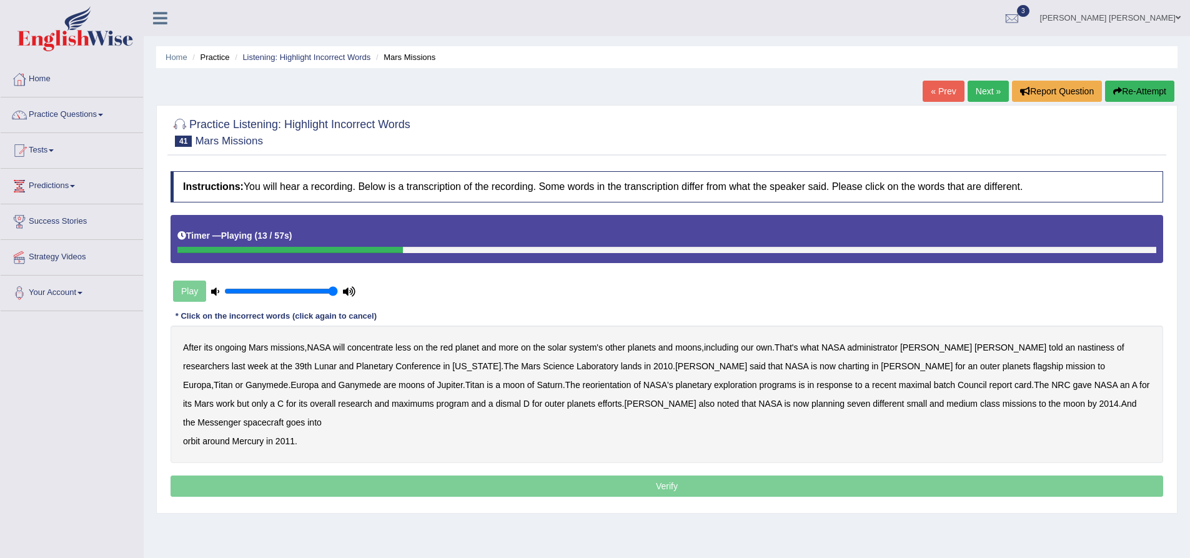
click at [1078, 346] on b "nastiness" at bounding box center [1096, 347] width 37 height 10
click at [839, 366] on b "charting" at bounding box center [854, 366] width 31 height 10
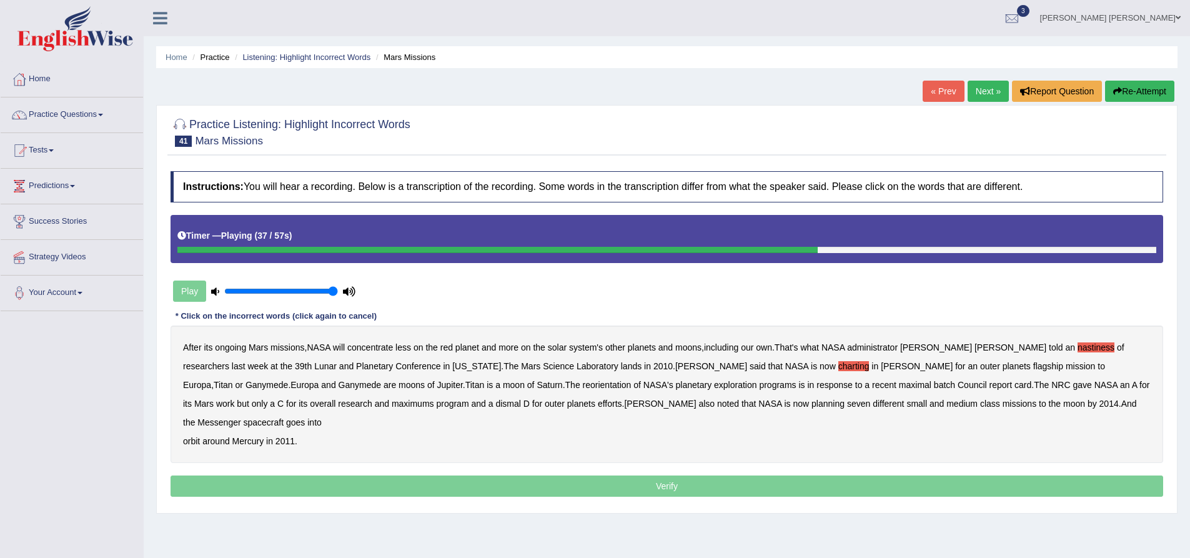
click at [899, 386] on b "maximal" at bounding box center [915, 385] width 32 height 10
click at [934, 384] on b "batch" at bounding box center [944, 385] width 21 height 10
click at [392, 404] on b "maximums" at bounding box center [413, 404] width 42 height 10
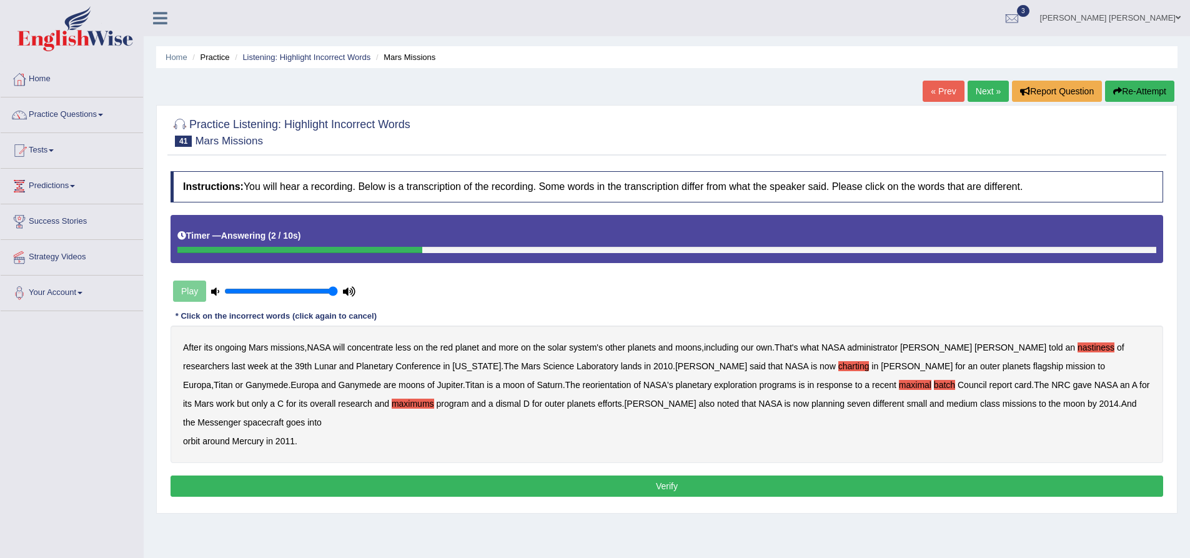
click at [607, 476] on button "Verify" at bounding box center [667, 486] width 993 height 21
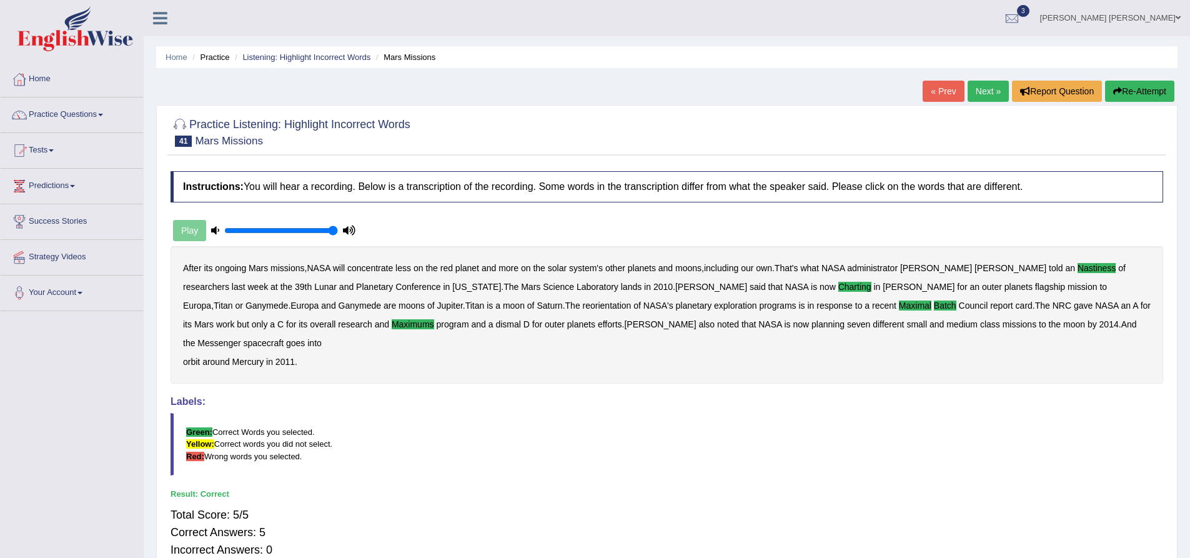
click at [173, 396] on h4 "Labels:" at bounding box center [667, 401] width 993 height 11
click at [984, 86] on link "Next »" at bounding box center [988, 91] width 41 height 21
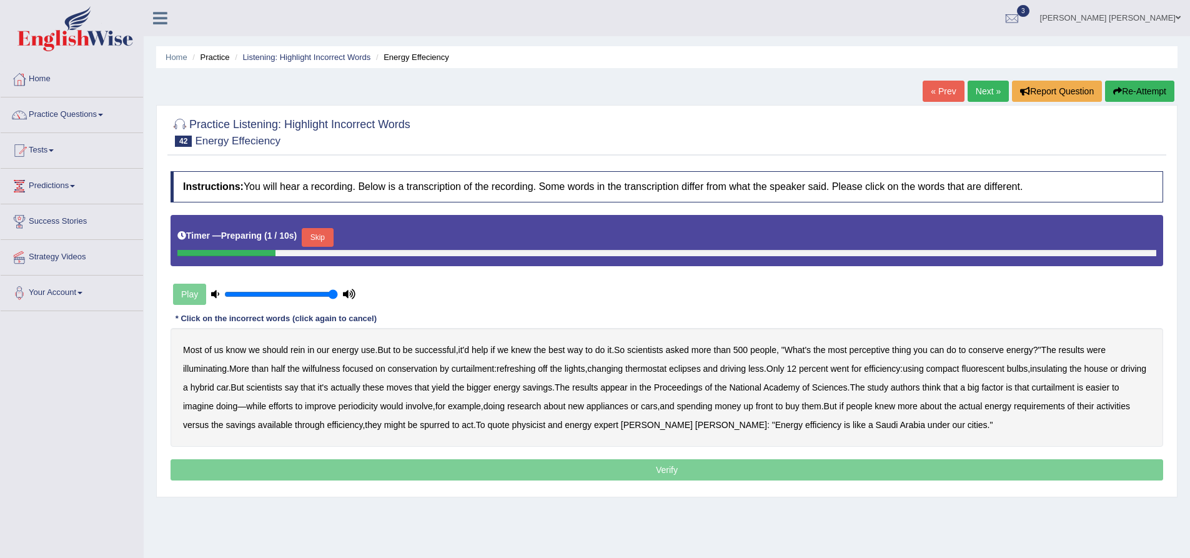
click at [327, 235] on button "Skip" at bounding box center [317, 237] width 31 height 19
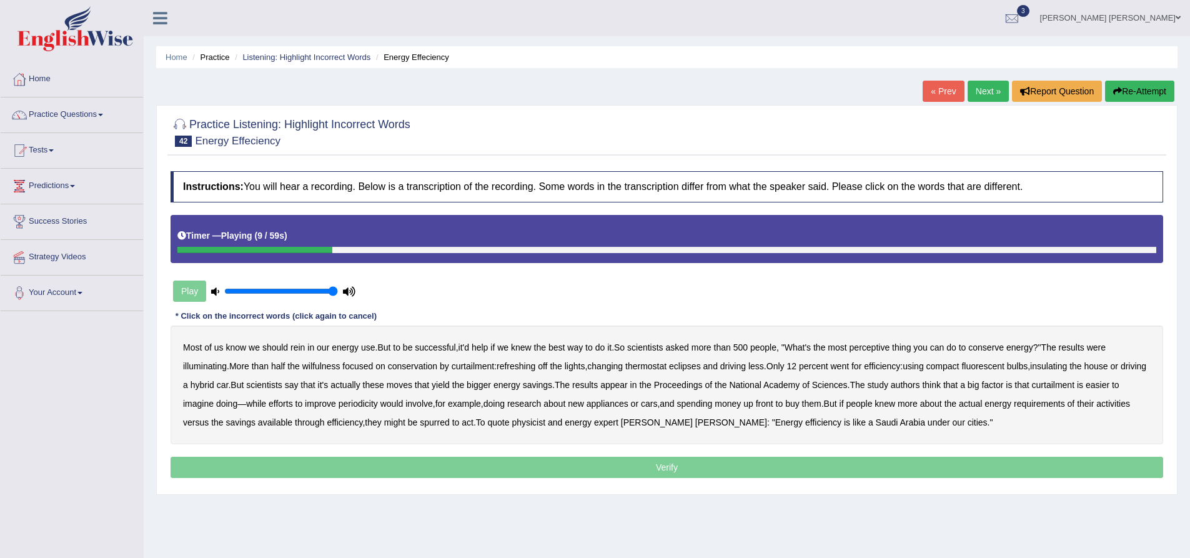
click at [875, 347] on b "perceptive" at bounding box center [870, 347] width 41 height 10
click at [325, 366] on b "wilfulness" at bounding box center [321, 366] width 38 height 10
click at [526, 367] on b "refreshing" at bounding box center [516, 366] width 39 height 10
click at [697, 366] on b "eclipses" at bounding box center [685, 366] width 32 height 10
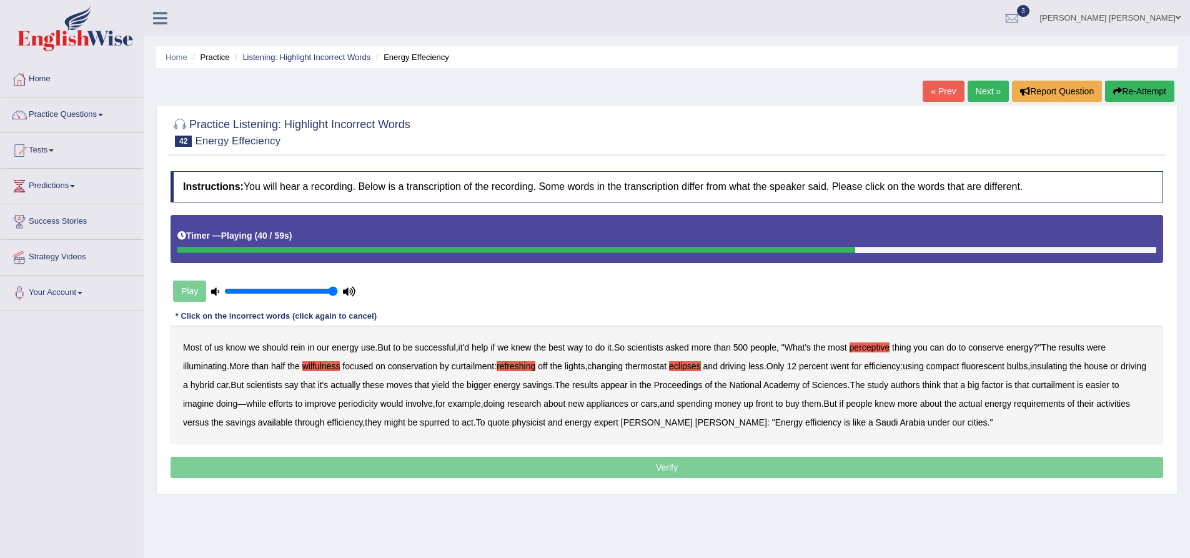
click at [371, 402] on b "periodicity" at bounding box center [358, 404] width 39 height 10
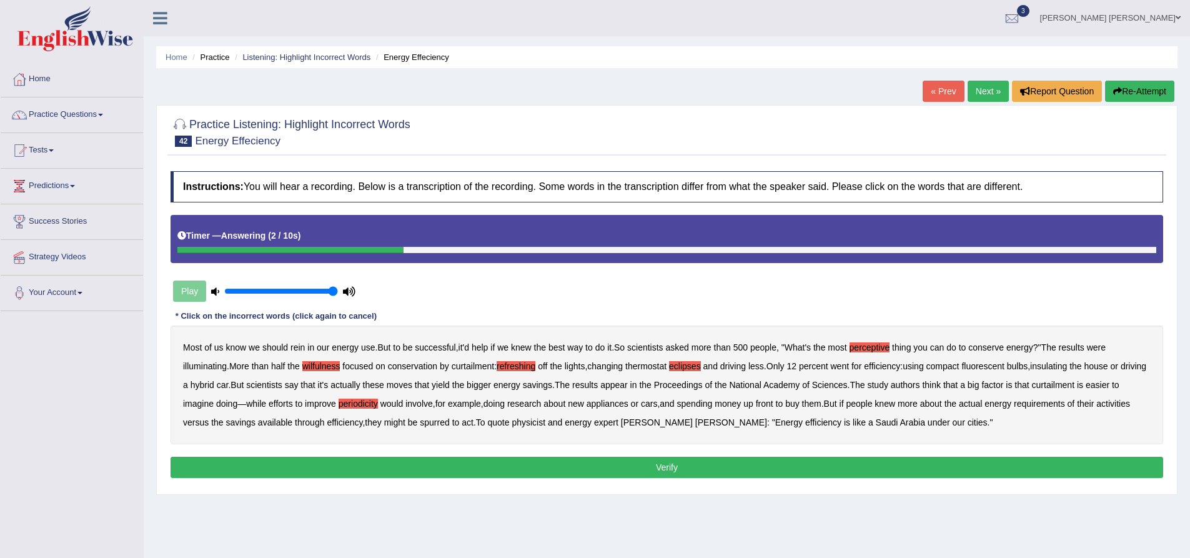
click at [671, 468] on button "Verify" at bounding box center [667, 467] width 993 height 21
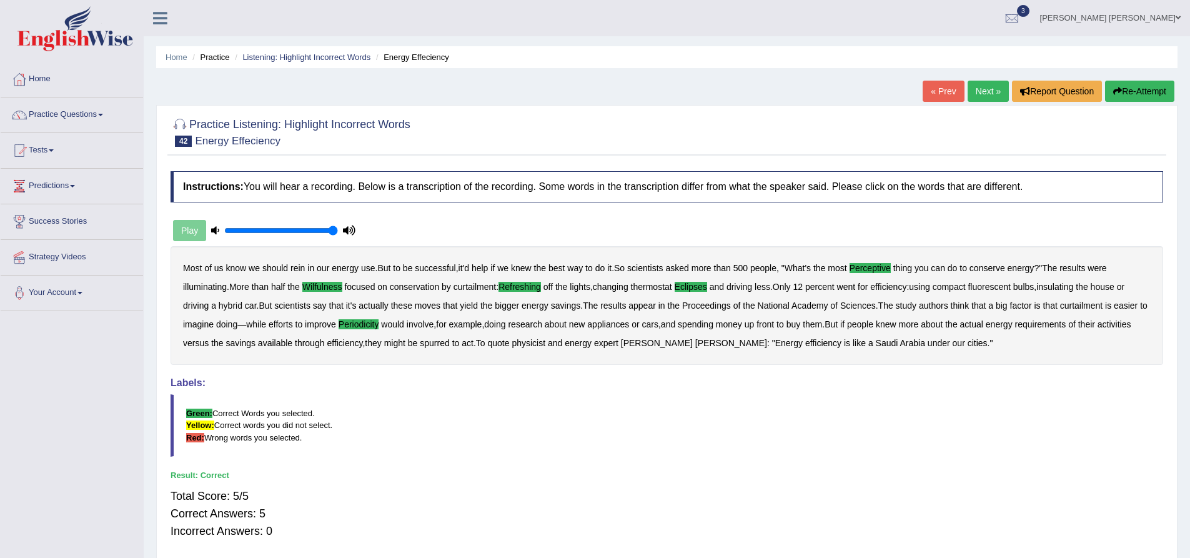
click at [166, 294] on div "Practice Listening: Highlight Incorrect Words 42 Energy Effeciency Instructions…" at bounding box center [667, 334] width 1022 height 458
click at [994, 94] on link "Next »" at bounding box center [988, 91] width 41 height 21
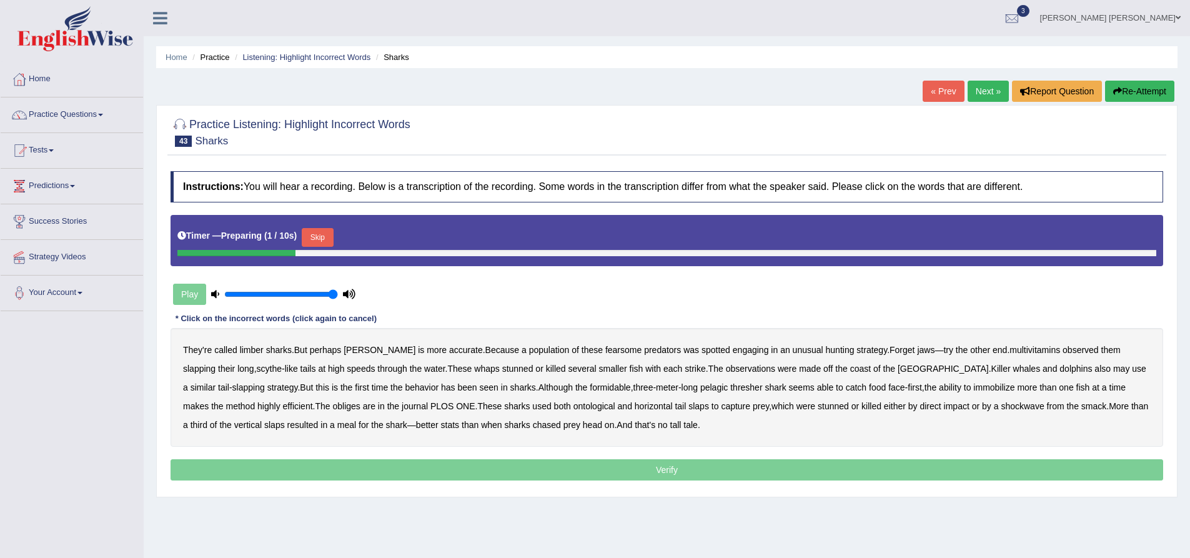
click at [323, 236] on button "Skip" at bounding box center [317, 237] width 31 height 19
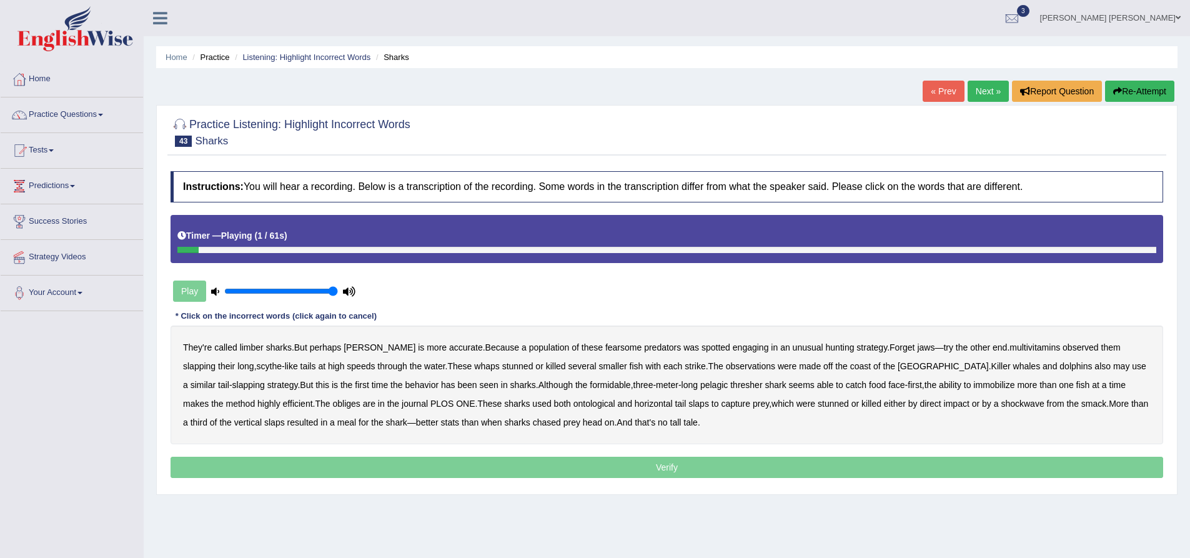
click at [256, 347] on b "limber" at bounding box center [252, 347] width 24 height 10
click at [1010, 345] on b "multivitamins" at bounding box center [1035, 347] width 51 height 10
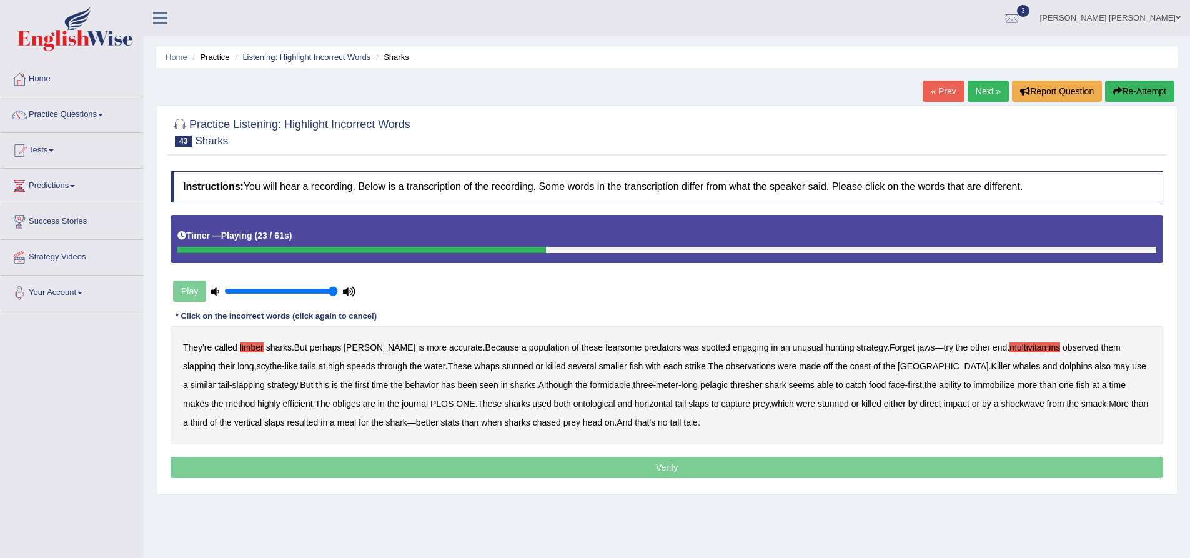
click at [726, 367] on b "observations" at bounding box center [750, 366] width 49 height 10
click at [332, 406] on b "obliges" at bounding box center [345, 404] width 27 height 10
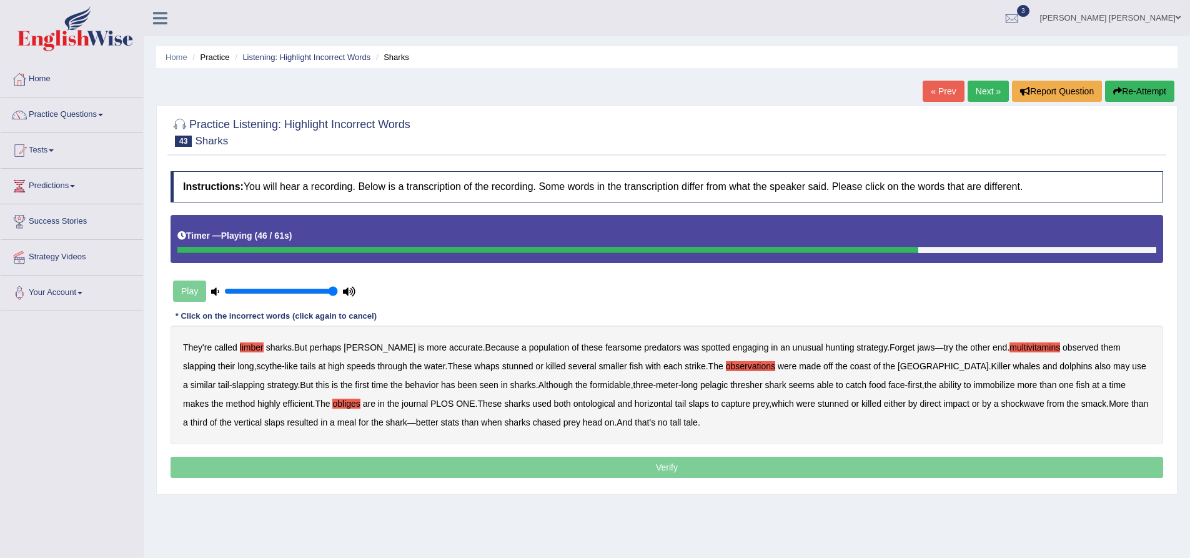
click at [574, 404] on b "ontological" at bounding box center [595, 404] width 42 height 10
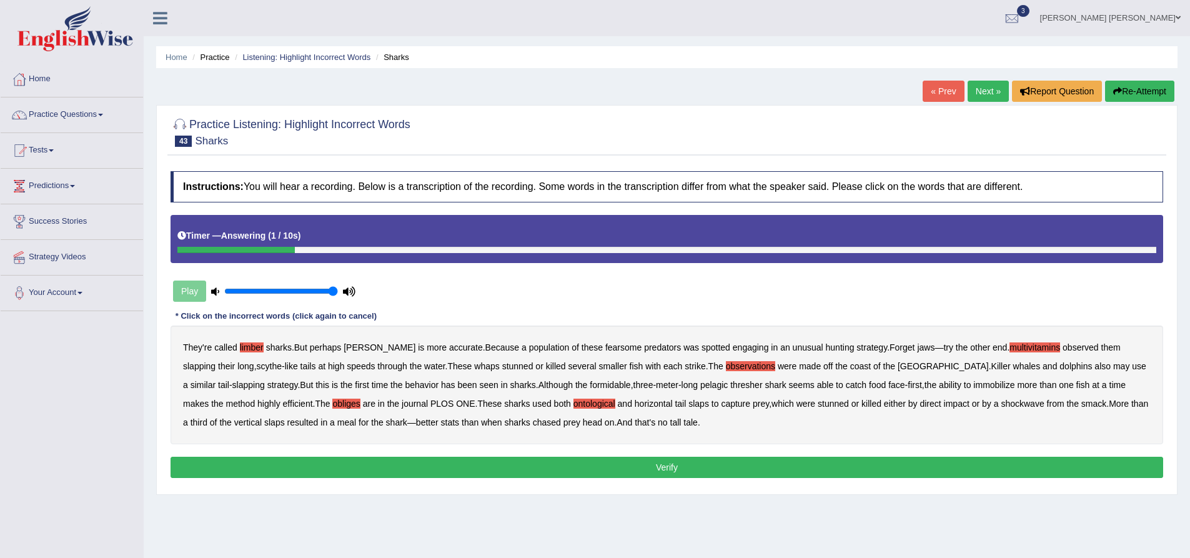
click at [591, 462] on button "Verify" at bounding box center [667, 467] width 993 height 21
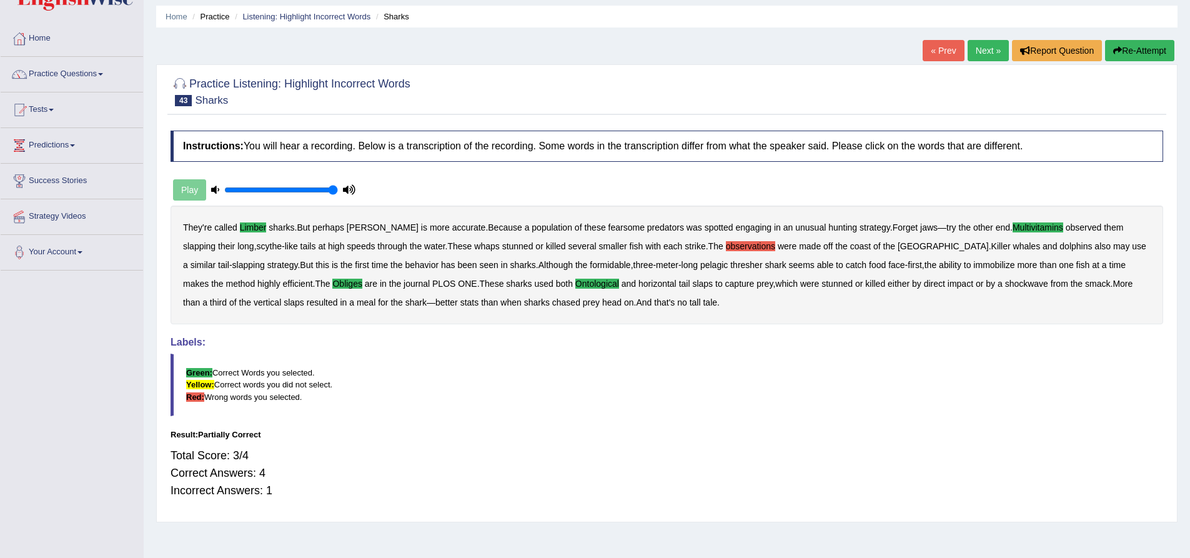
scroll to position [62, 0]
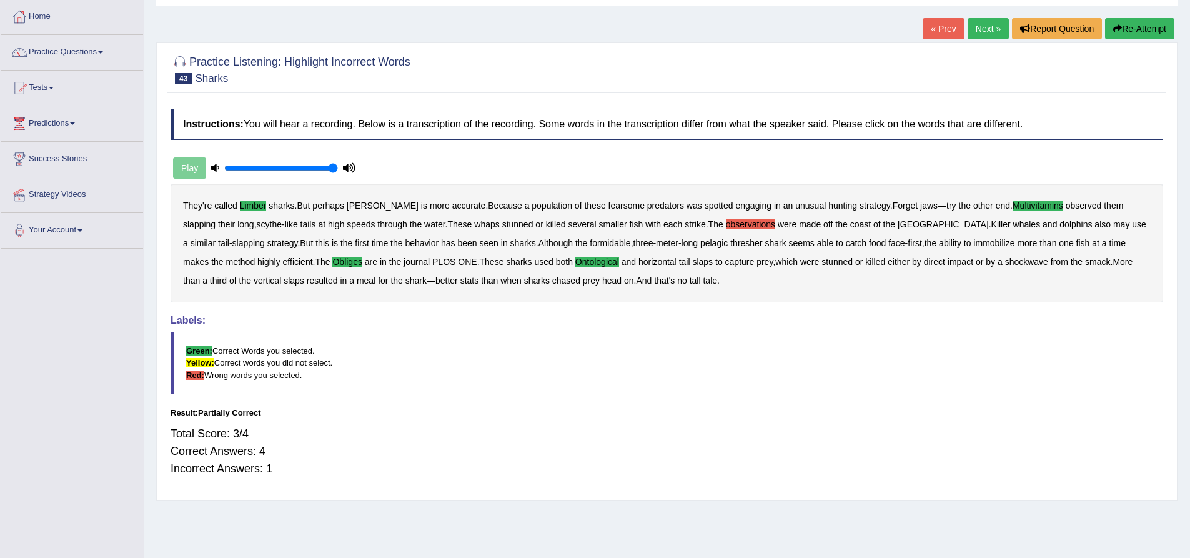
click at [1153, 25] on button "Re-Attempt" at bounding box center [1139, 28] width 69 height 21
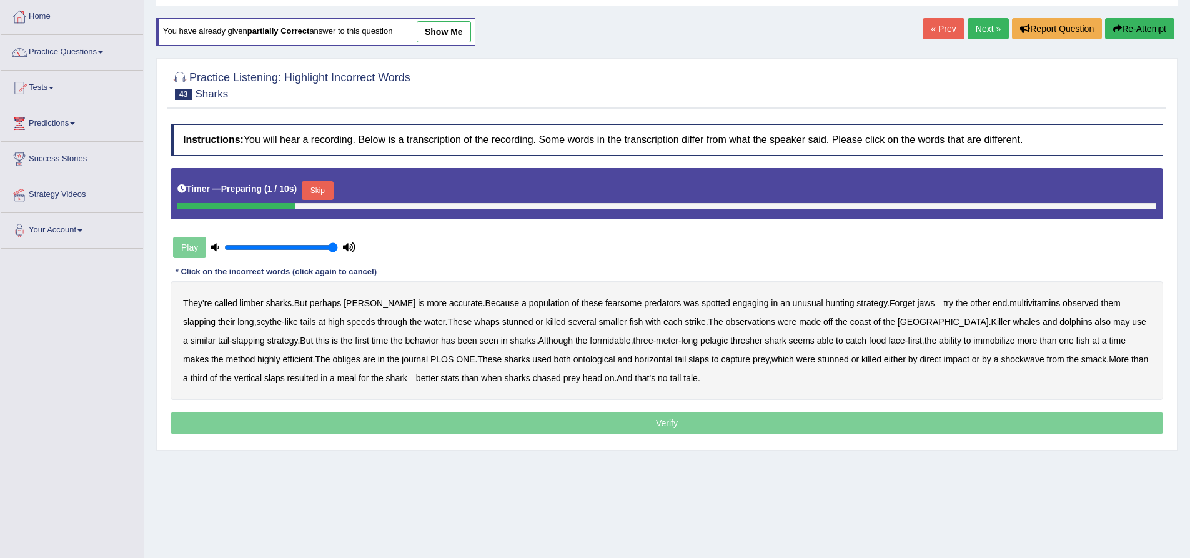
click at [326, 186] on button "Skip" at bounding box center [317, 190] width 31 height 19
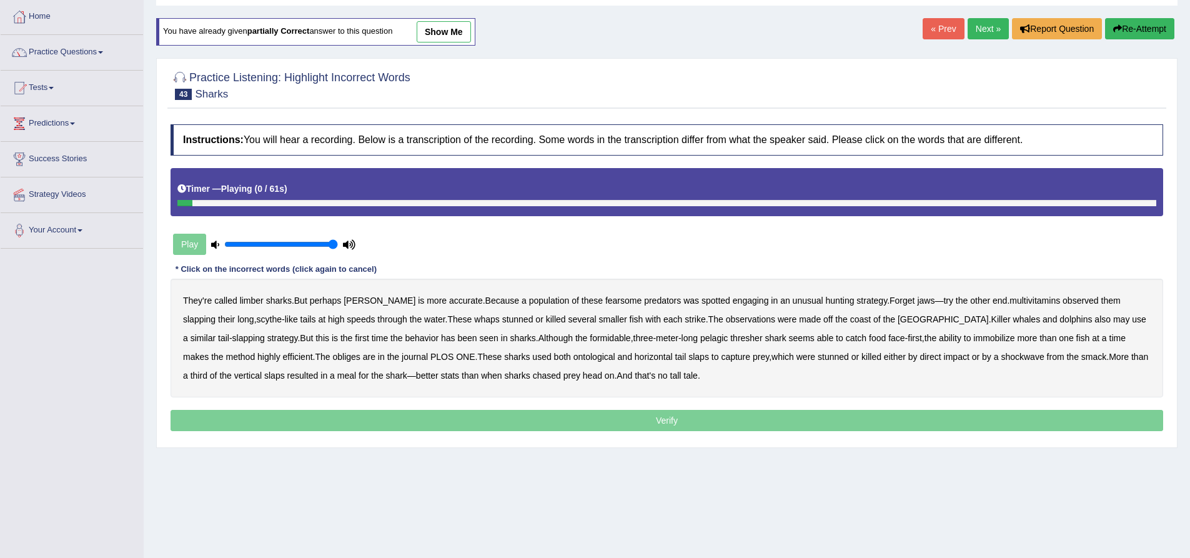
click at [253, 301] on b "limber" at bounding box center [252, 301] width 24 height 10
click at [1010, 301] on b "multivitamins" at bounding box center [1035, 301] width 51 height 10
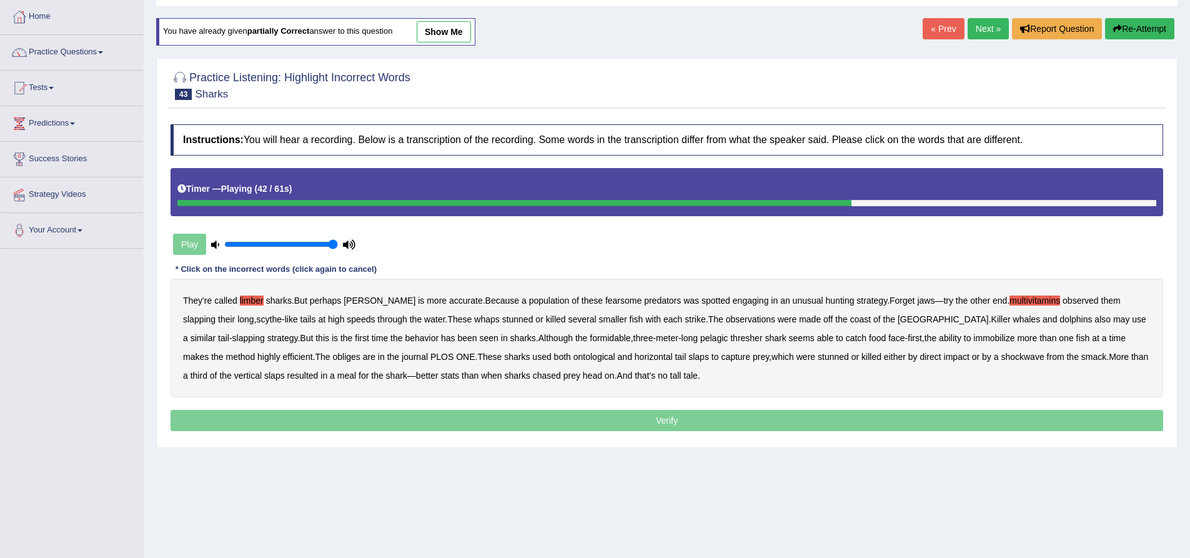
click at [332, 355] on b "obliges" at bounding box center [345, 357] width 27 height 10
click at [574, 359] on b "ontological" at bounding box center [595, 357] width 42 height 10
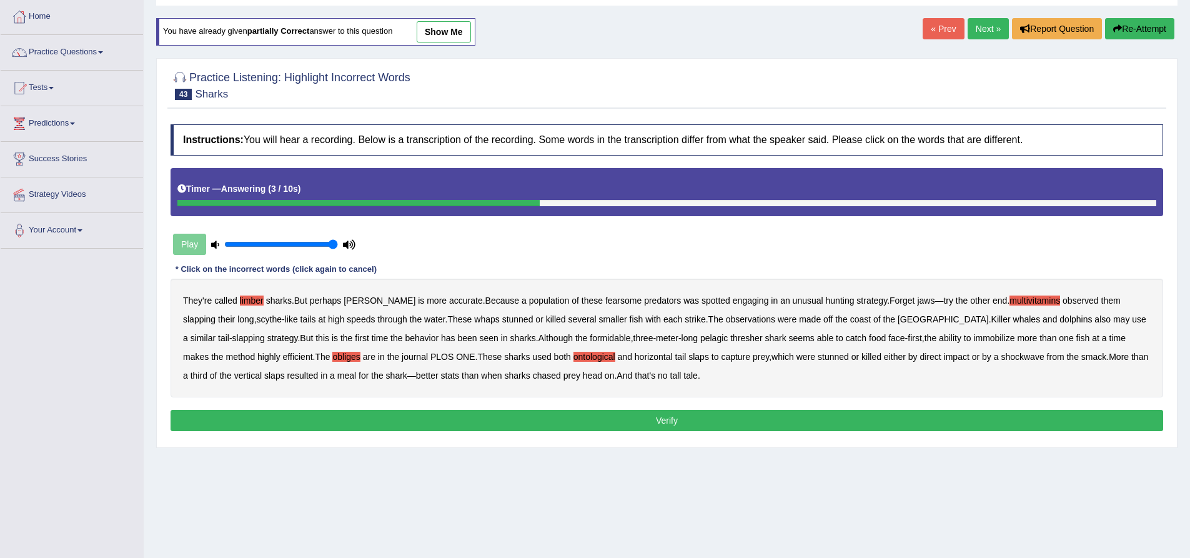
click at [556, 417] on button "Verify" at bounding box center [667, 420] width 993 height 21
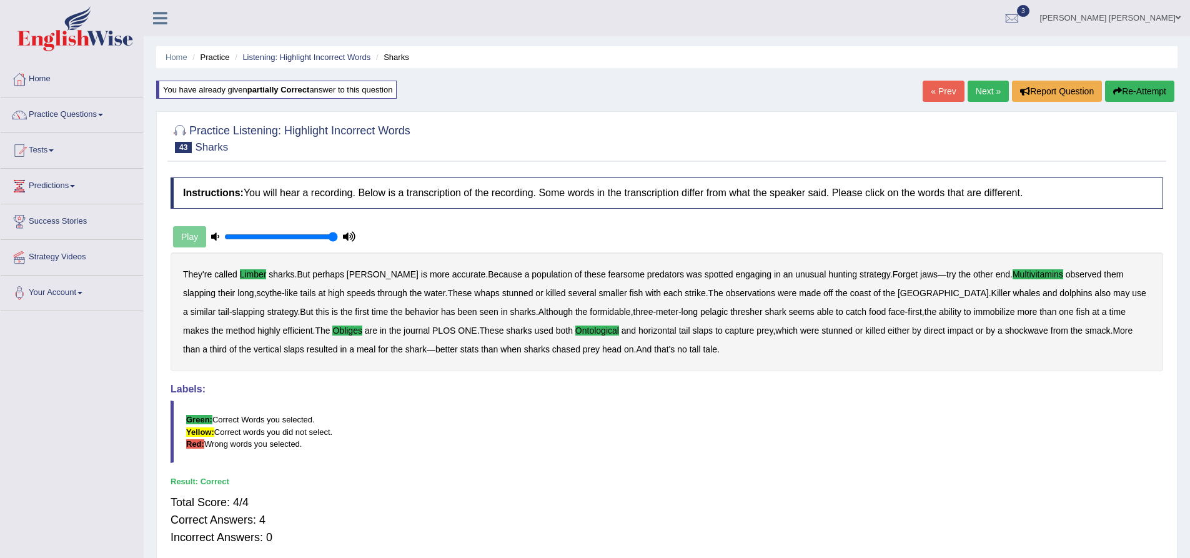
click at [977, 90] on link "Next »" at bounding box center [988, 91] width 41 height 21
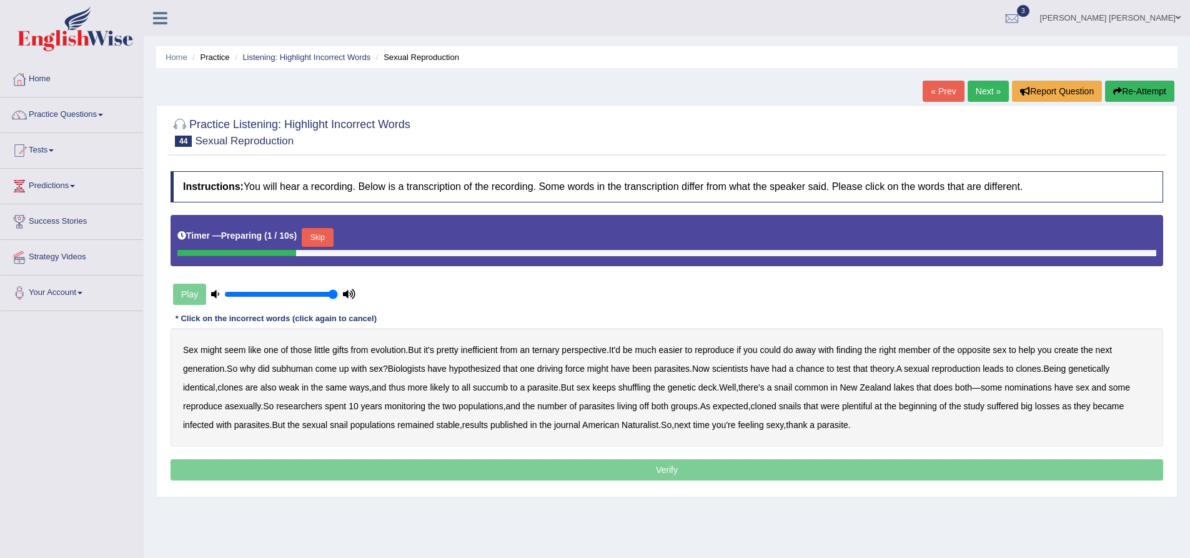
click at [325, 232] on button "Skip" at bounding box center [317, 237] width 31 height 19
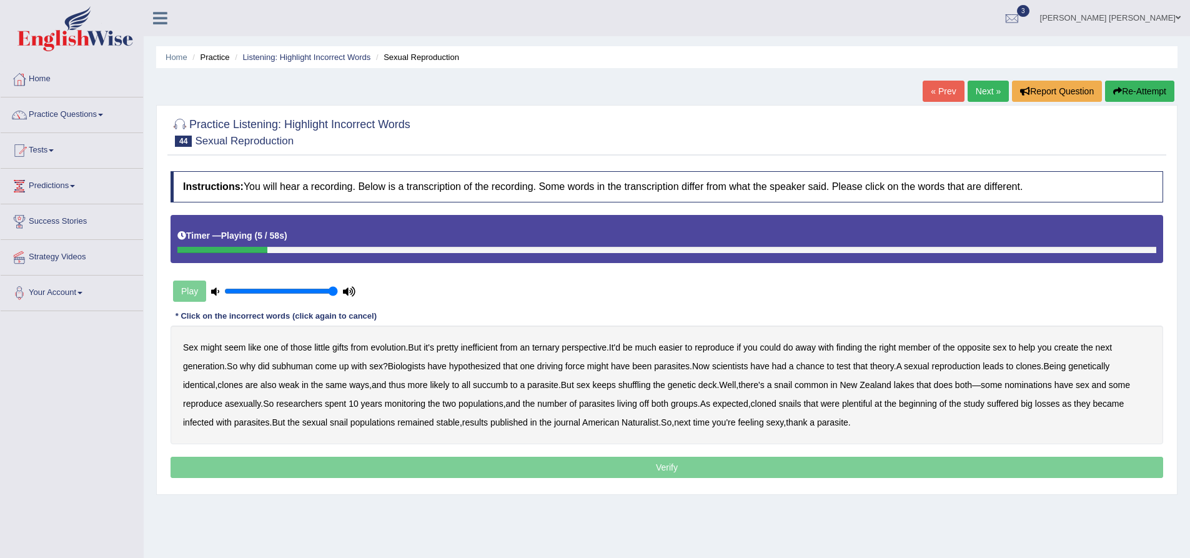
click at [551, 346] on b "ternary" at bounding box center [545, 347] width 27 height 10
click at [297, 367] on b "subhuman" at bounding box center [292, 366] width 41 height 10
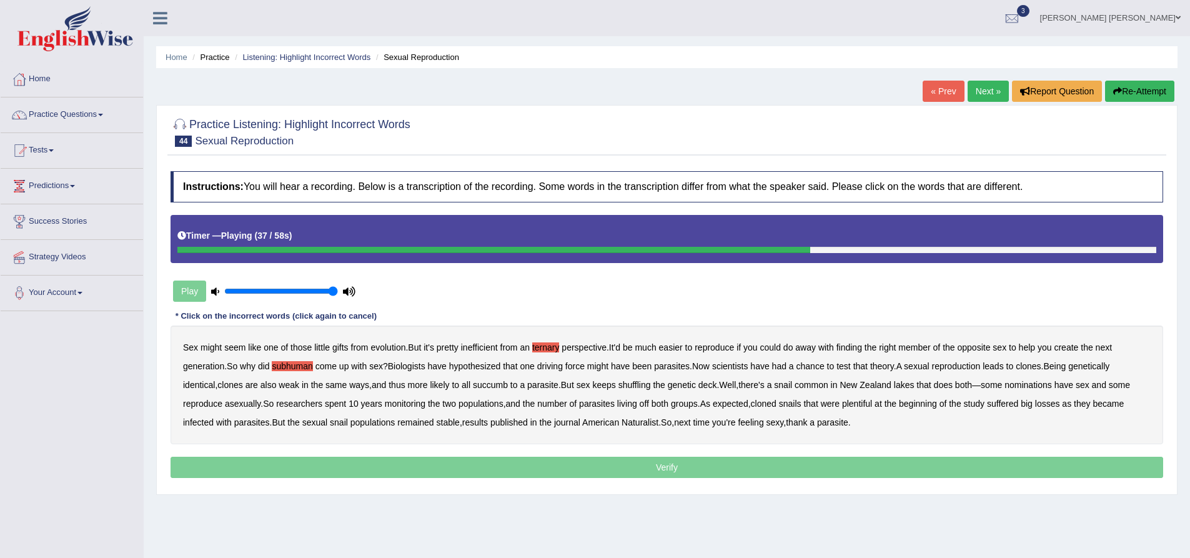
click at [1029, 387] on b "nominations" at bounding box center [1028, 385] width 47 height 10
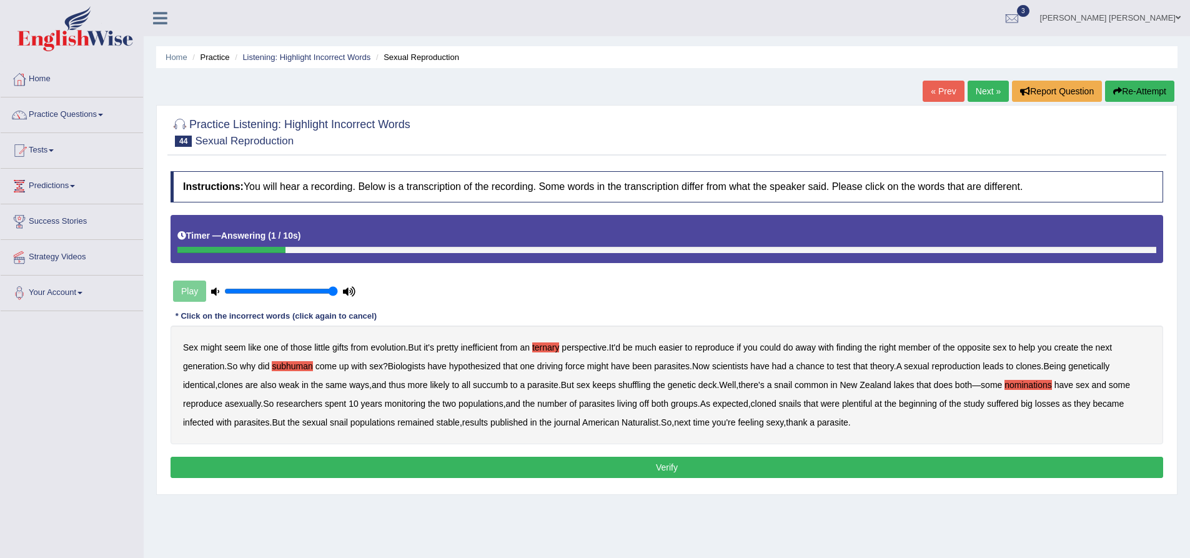
click at [665, 467] on button "Verify" at bounding box center [667, 467] width 993 height 21
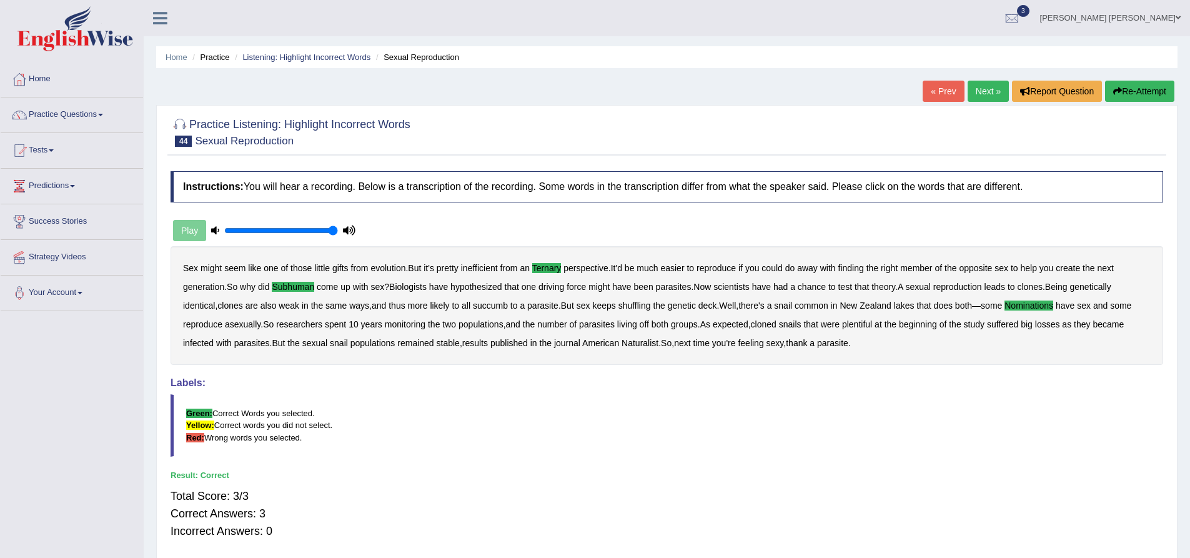
click at [585, 229] on div "Instructions: You will hear a recording. Below is a transcription of the record…" at bounding box center [666, 360] width 999 height 391
click at [331, 57] on link "Listening: Highlight Incorrect Words" at bounding box center [306, 56] width 128 height 9
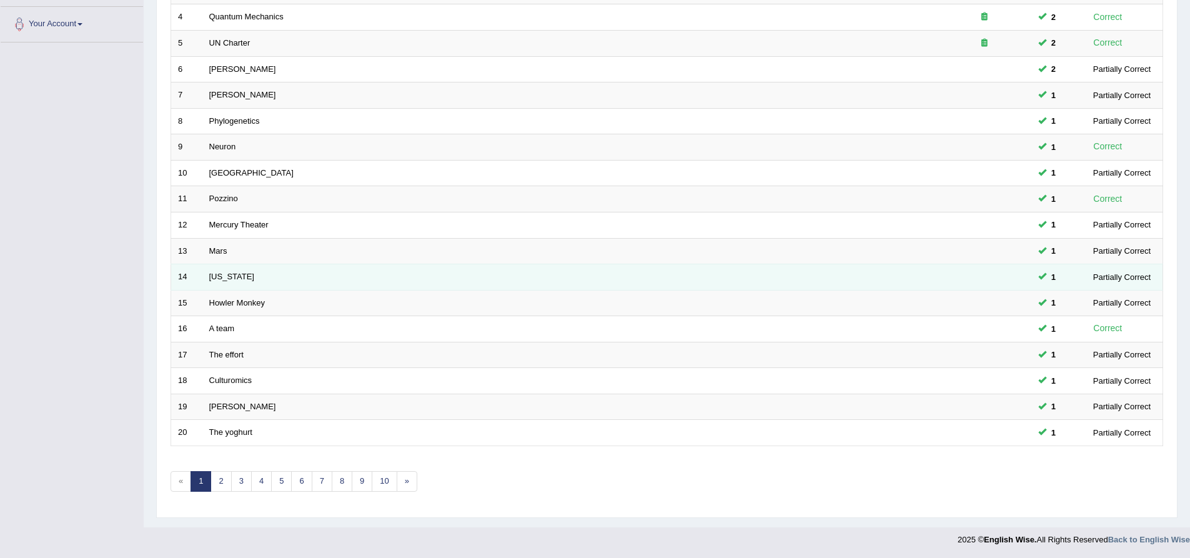
scroll to position [269, 0]
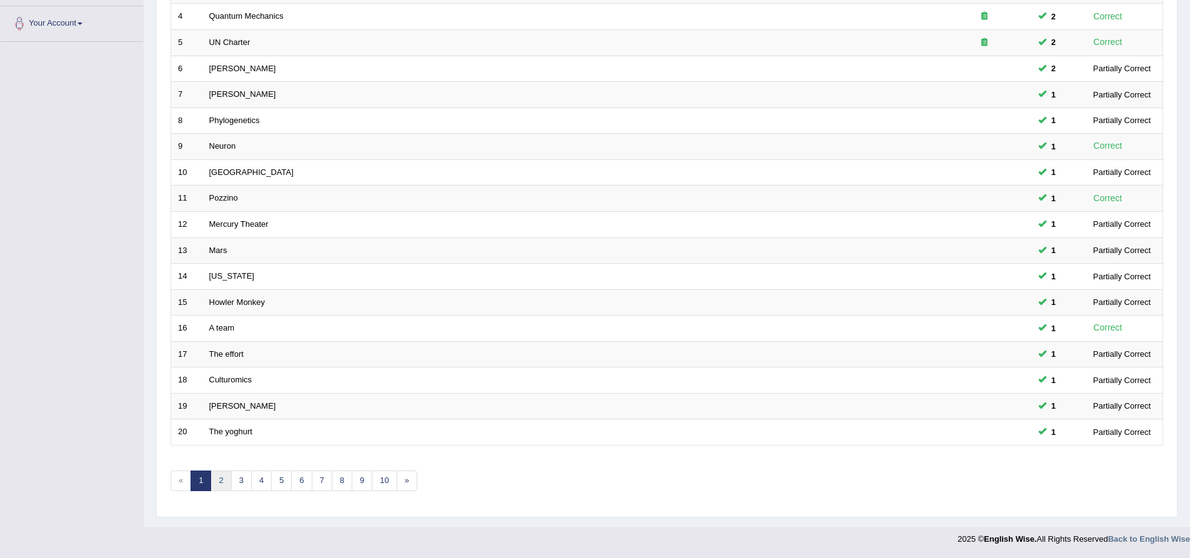
click at [226, 486] on link "2" at bounding box center [221, 481] width 21 height 21
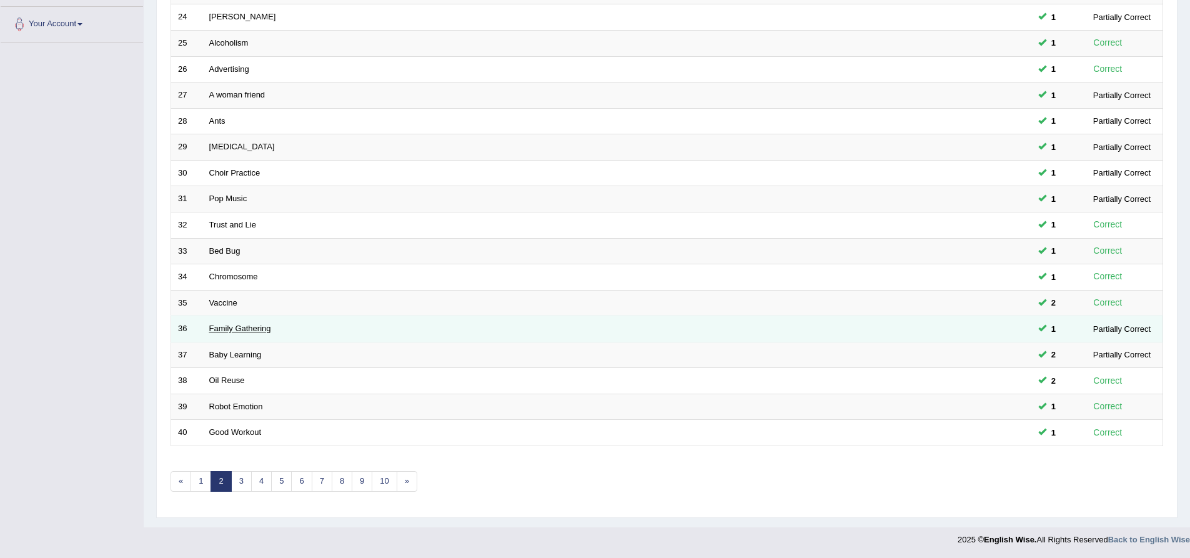
scroll to position [269, 0]
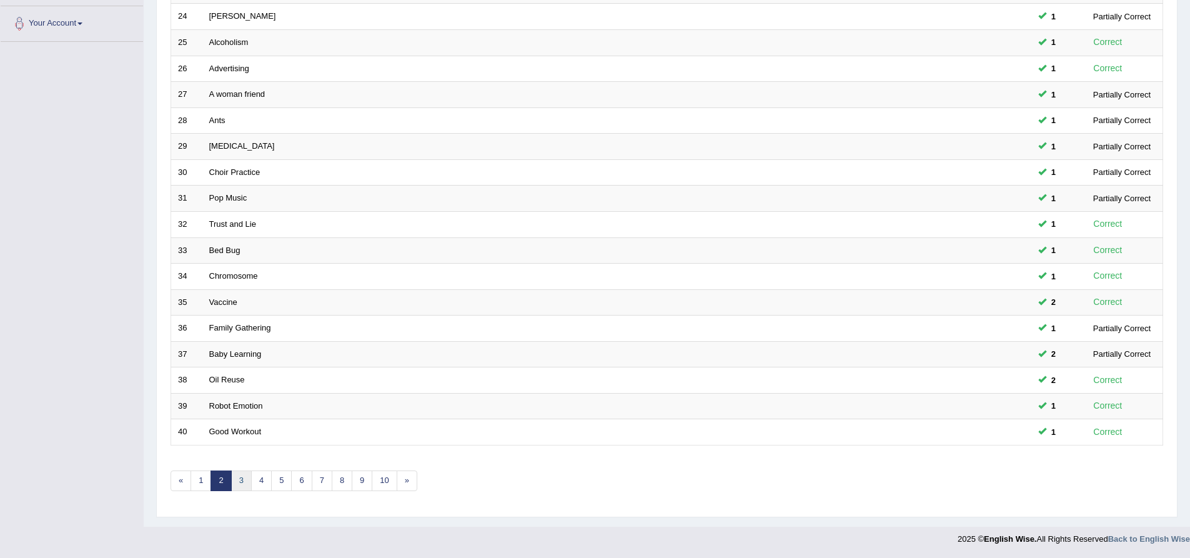
click at [242, 479] on link "3" at bounding box center [241, 481] width 21 height 21
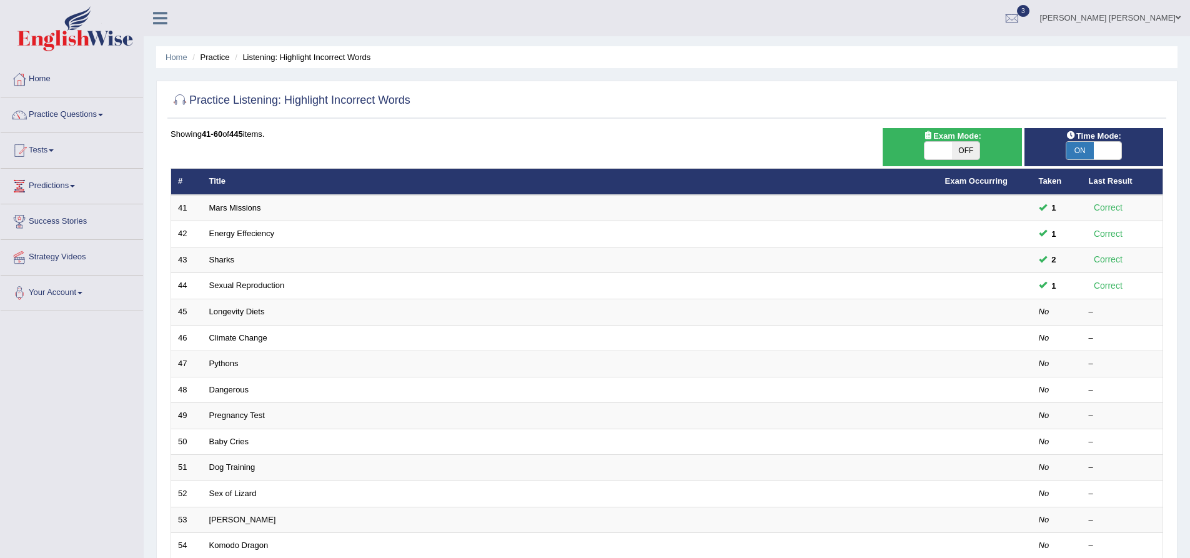
click at [164, 252] on div "Practice Listening: Highlight Incorrect Words Time Mode: ON OFF Exam Mode: ON O…" at bounding box center [667, 434] width 1022 height 706
click at [52, 179] on link "Predictions" at bounding box center [72, 184] width 142 height 31
click at [151, 174] on div "Home Practice Listening: Highlight Incorrect Words Practice Listening: Highligh…" at bounding box center [667, 398] width 1047 height 796
click at [47, 152] on link "Tests" at bounding box center [72, 148] width 142 height 31
click at [67, 120] on link "Practice Questions" at bounding box center [72, 112] width 142 height 31
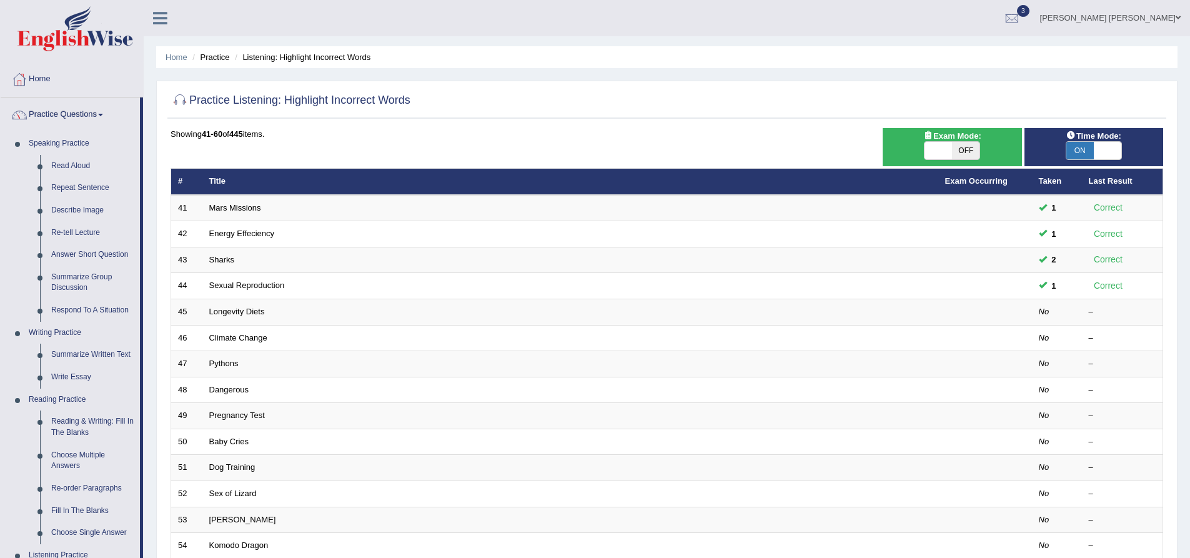
click at [151, 154] on div "Home Practice Listening: Highlight Incorrect Words Practice Listening: Highligh…" at bounding box center [667, 398] width 1047 height 796
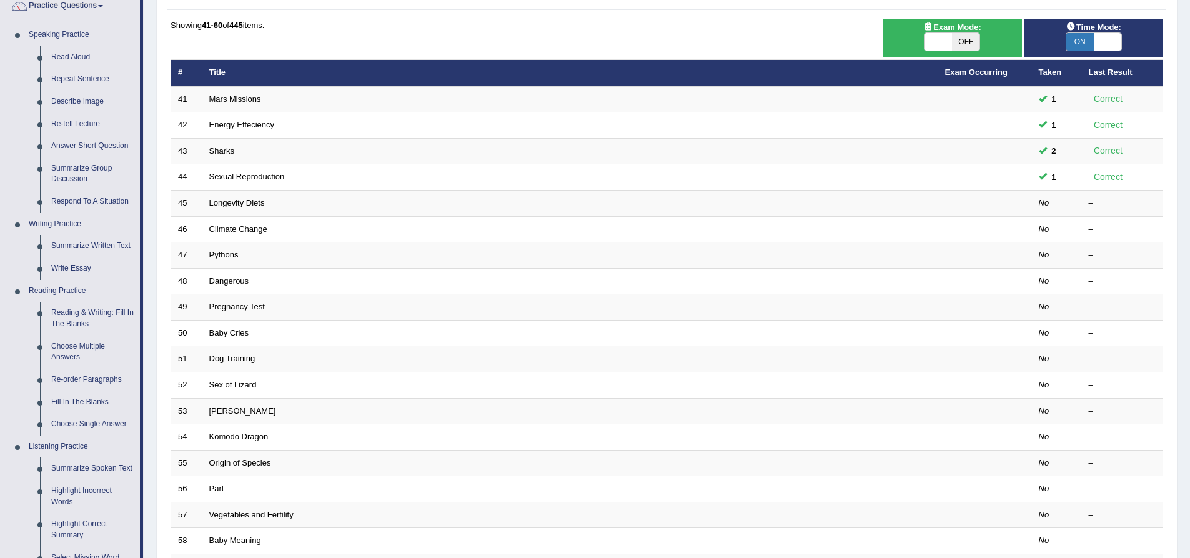
scroll to position [46, 0]
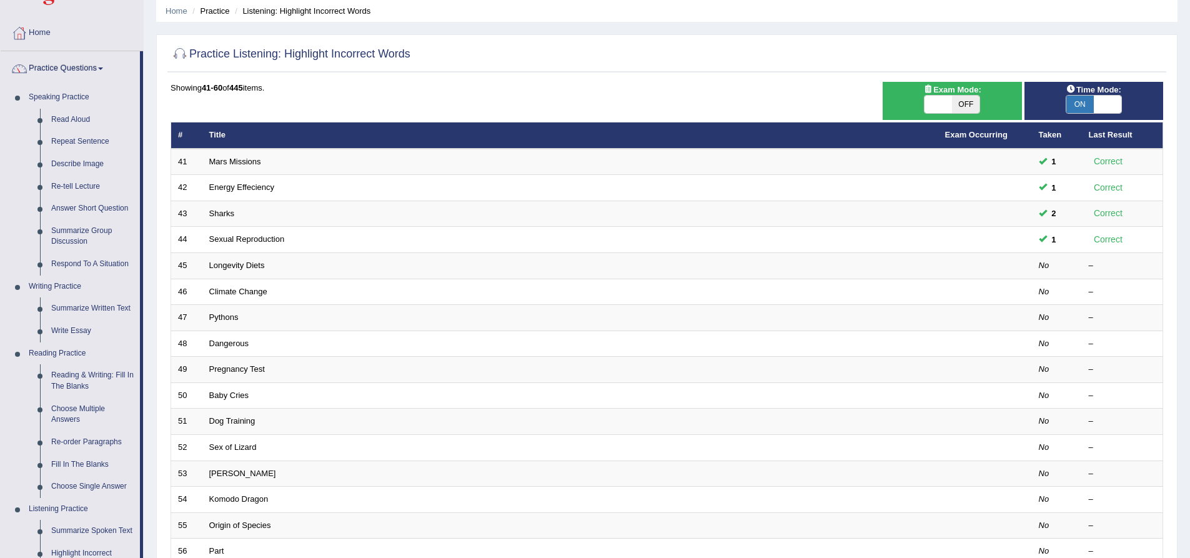
click at [194, 54] on h2 "Practice Listening: Highlight Incorrect Words" at bounding box center [291, 54] width 240 height 19
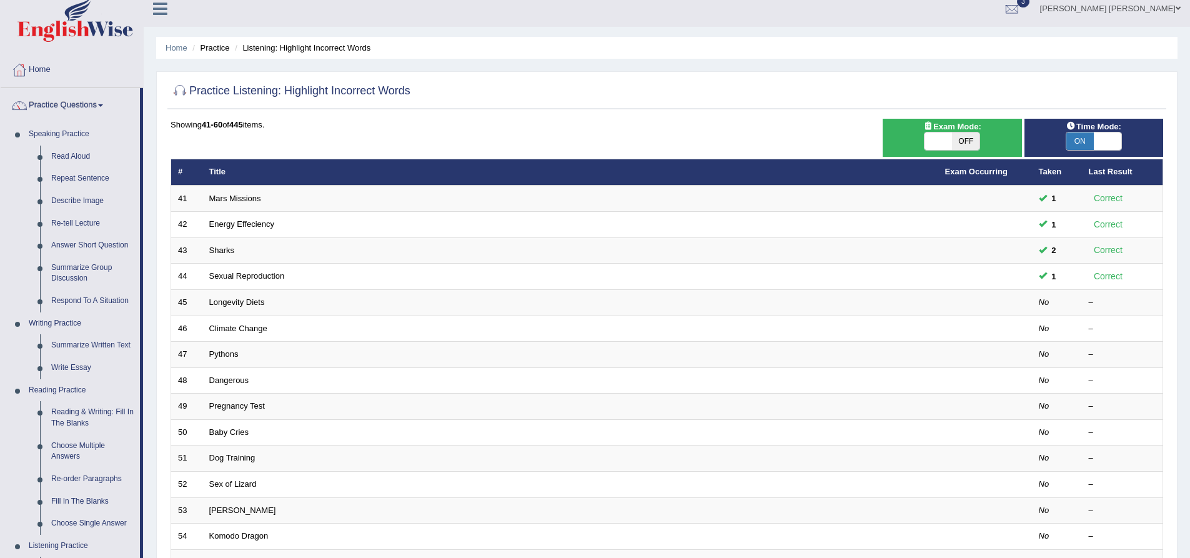
scroll to position [62, 0]
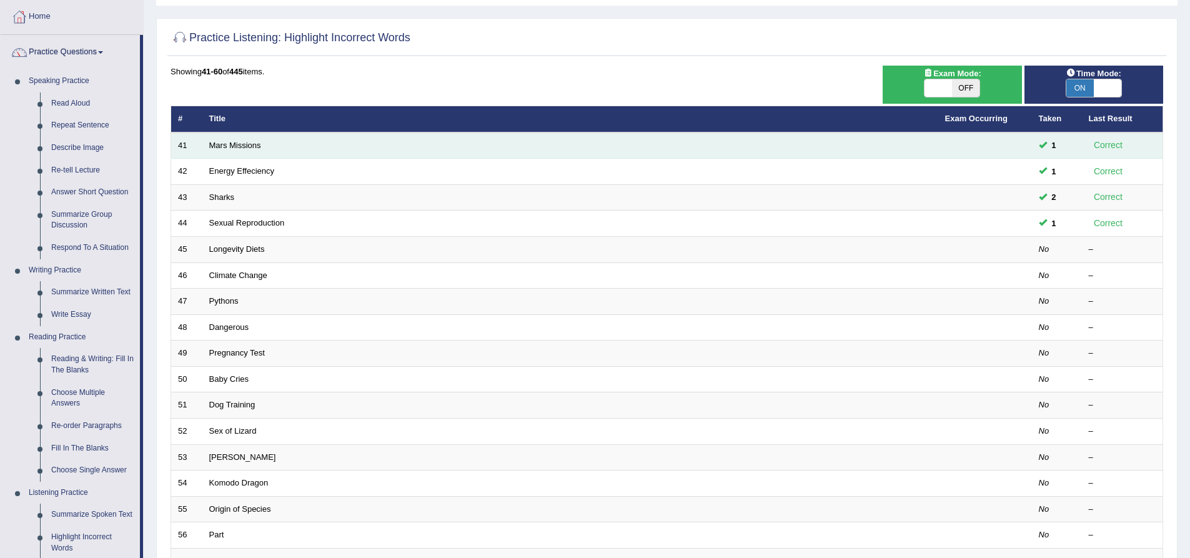
click at [184, 142] on td "41" at bounding box center [186, 145] width 31 height 26
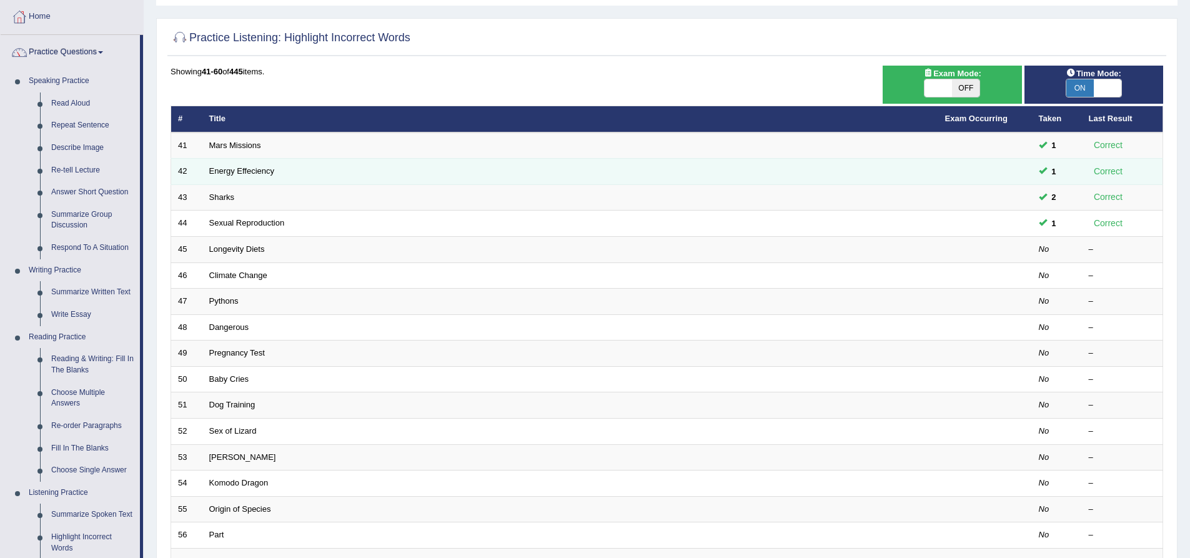
click at [181, 167] on td "42" at bounding box center [186, 172] width 31 height 26
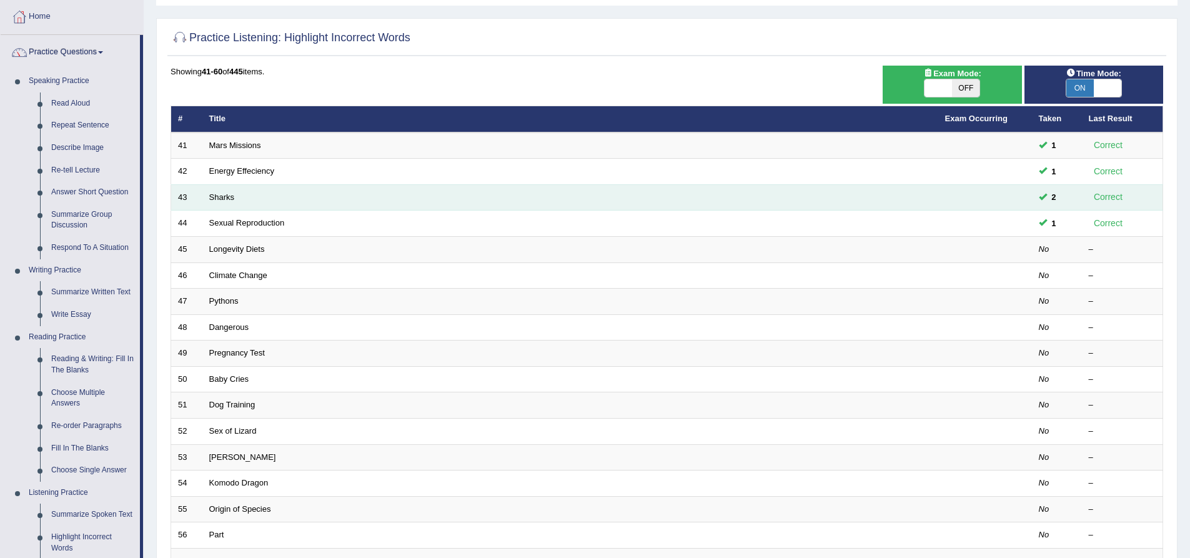
click at [181, 195] on td "43" at bounding box center [186, 197] width 31 height 26
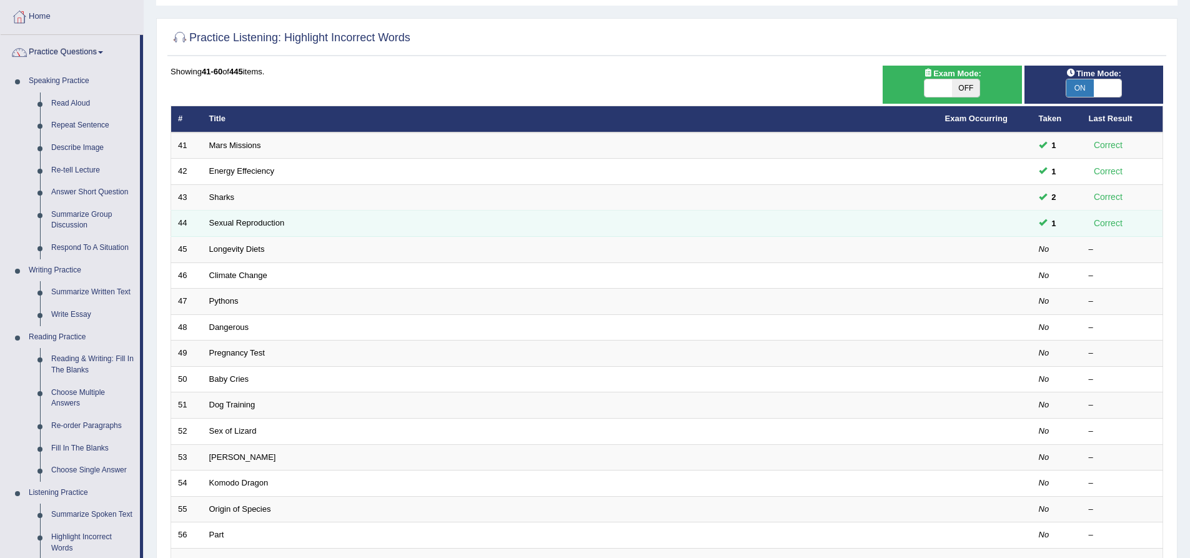
click at [183, 226] on td "44" at bounding box center [186, 224] width 31 height 26
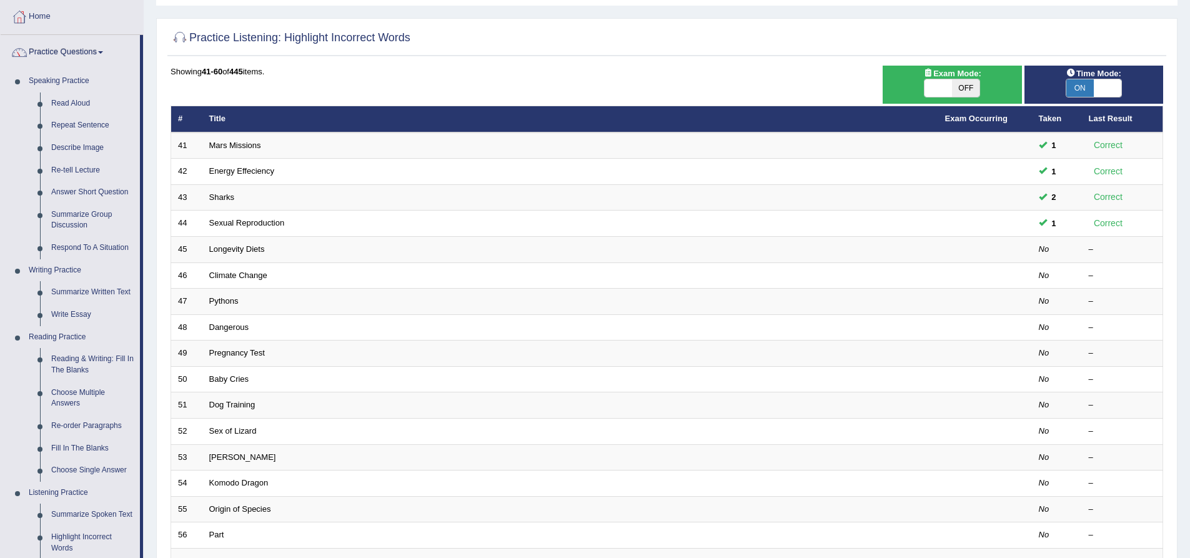
click at [165, 222] on div "Practice Listening: Highlight Incorrect Words Time Mode: ON OFF Exam Mode: ON O…" at bounding box center [667, 371] width 1022 height 706
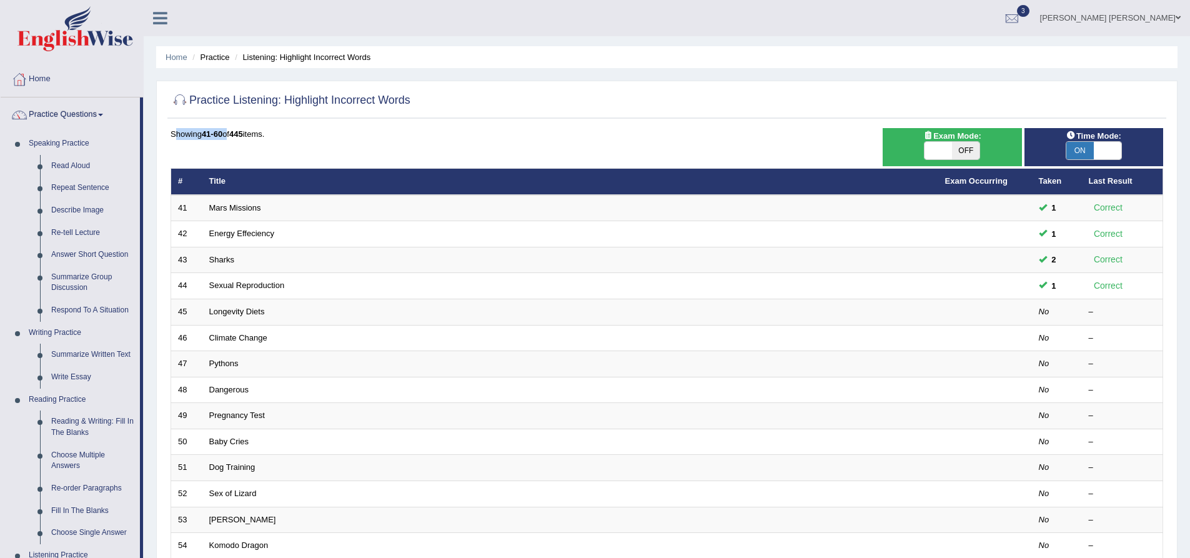
drag, startPoint x: 176, startPoint y: 132, endPoint x: 226, endPoint y: 130, distance: 50.7
click at [226, 130] on div "Showing 41-60 of 445 items." at bounding box center [667, 134] width 993 height 12
drag, startPoint x: 259, startPoint y: 129, endPoint x: 211, endPoint y: 129, distance: 48.1
click at [211, 129] on div "Showing 41-60 of 445 items." at bounding box center [667, 134] width 993 height 12
click at [157, 119] on div "Practice Listening: Highlight Incorrect Words Time Mode: ON OFF Exam Mode: ON O…" at bounding box center [667, 434] width 1022 height 706
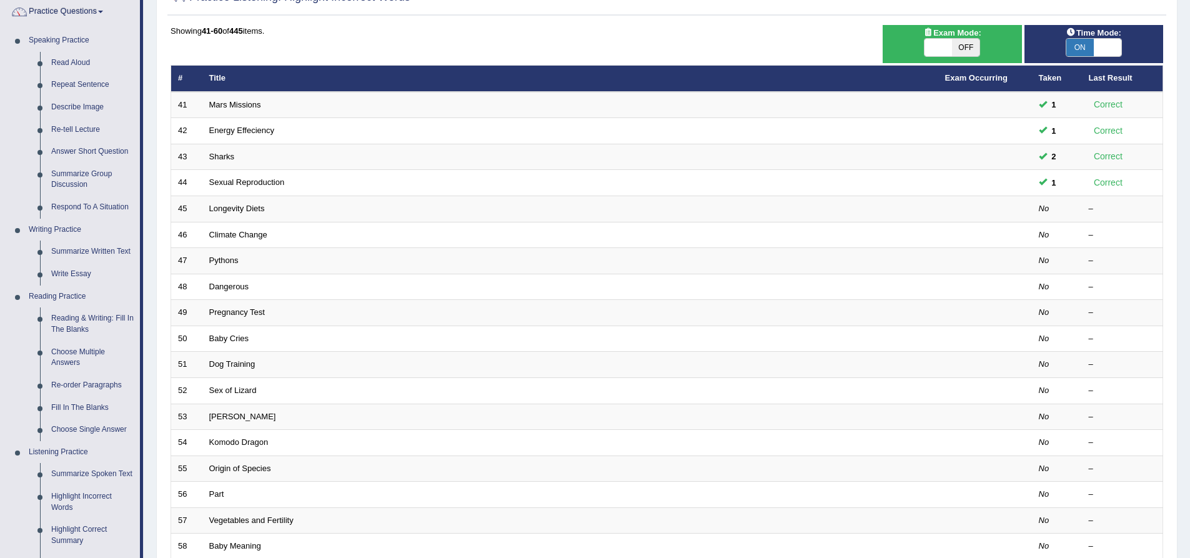
scroll to position [125, 0]
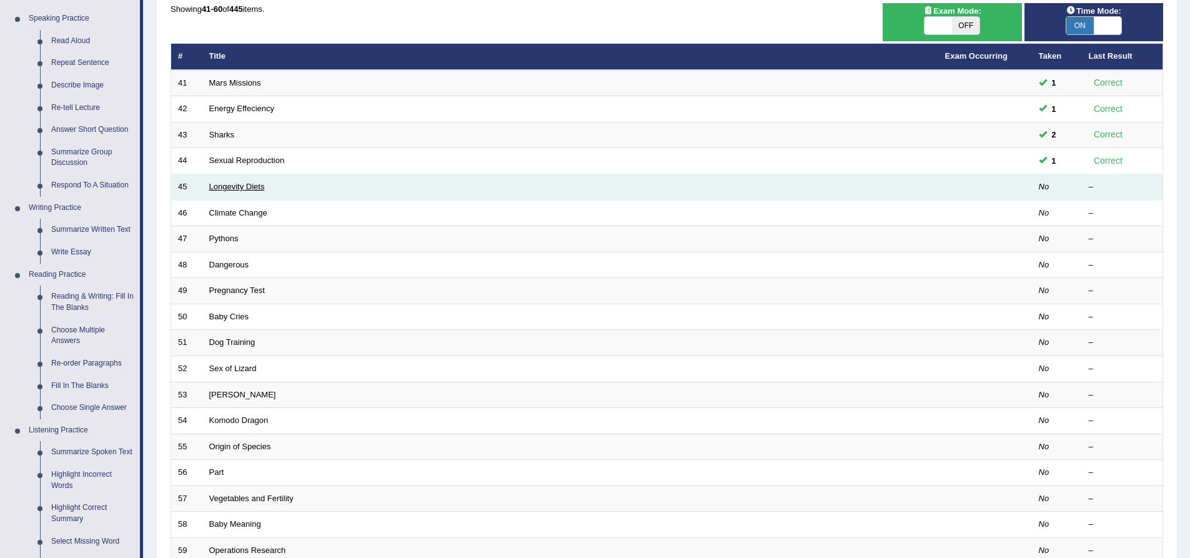
click at [232, 187] on link "Longevity Diets" at bounding box center [237, 186] width 56 height 9
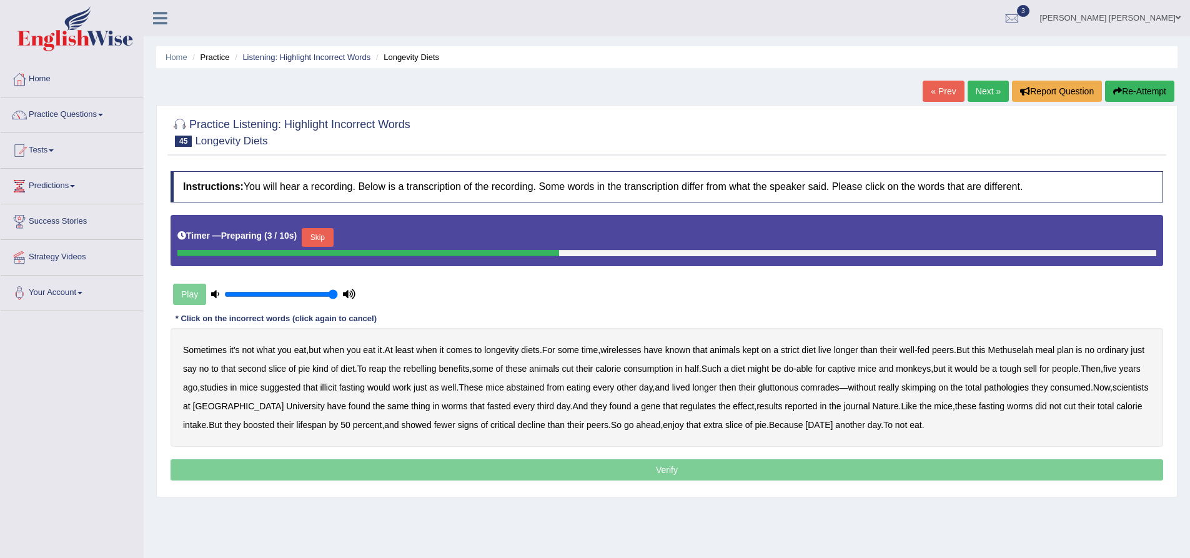
click at [324, 236] on button "Skip" at bounding box center [317, 237] width 31 height 19
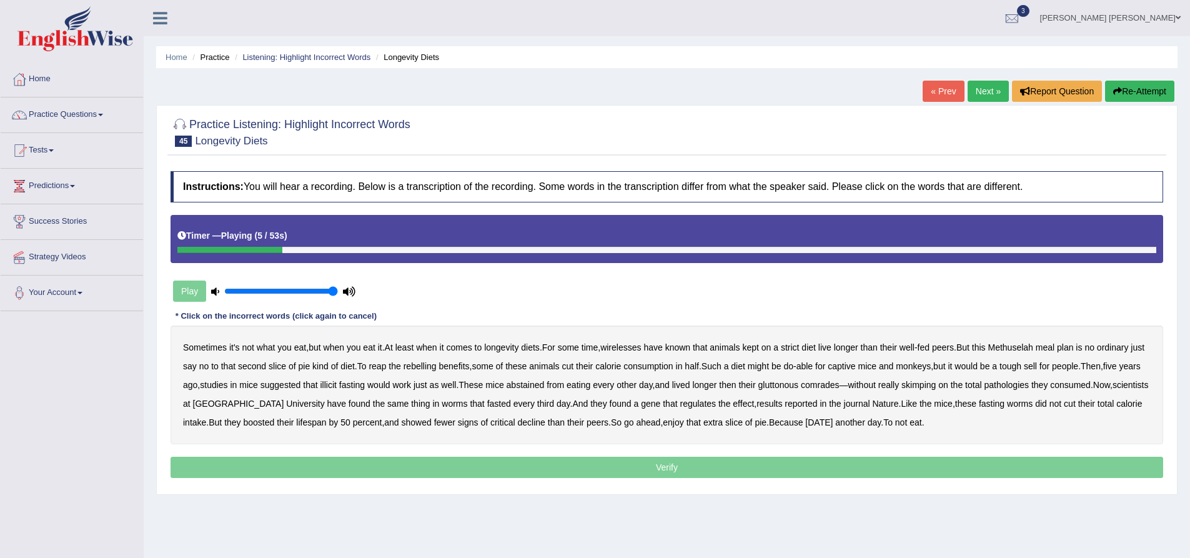
click at [629, 347] on b "wirelesses" at bounding box center [621, 347] width 41 height 10
click at [430, 367] on b "rebelling" at bounding box center [420, 366] width 33 height 10
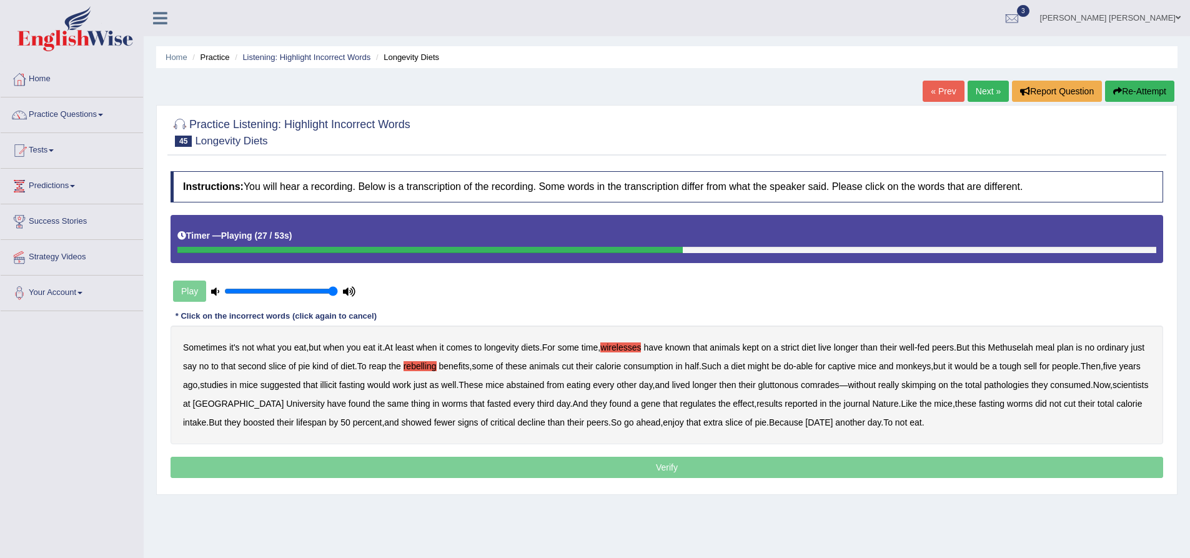
click at [337, 386] on b "illicit" at bounding box center [329, 385] width 16 height 10
click at [1029, 387] on b "pathologies" at bounding box center [1006, 385] width 45 height 10
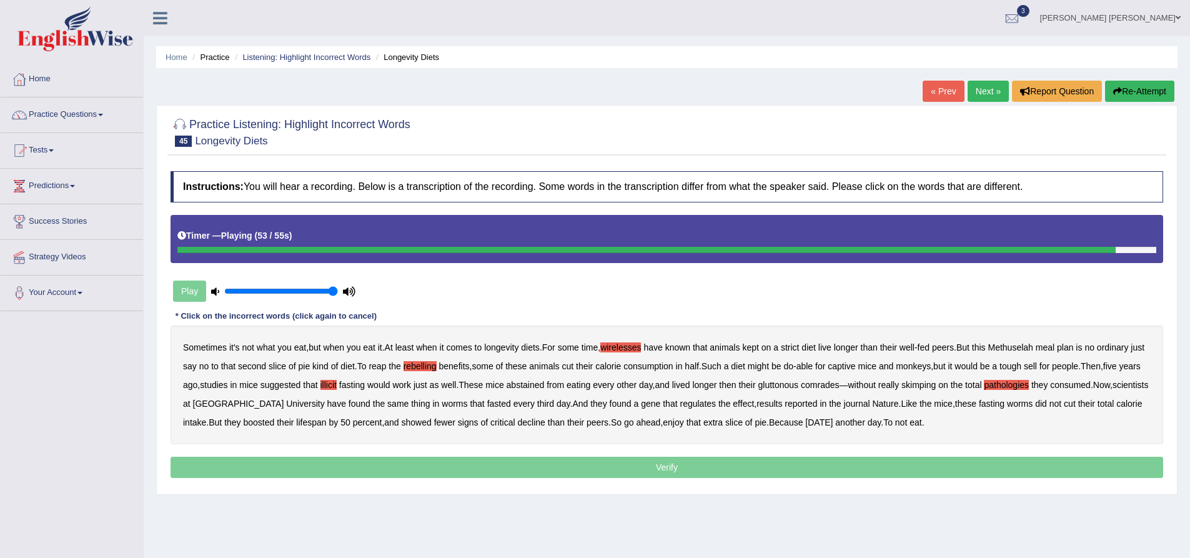
click at [491, 423] on b "critical" at bounding box center [503, 422] width 25 height 10
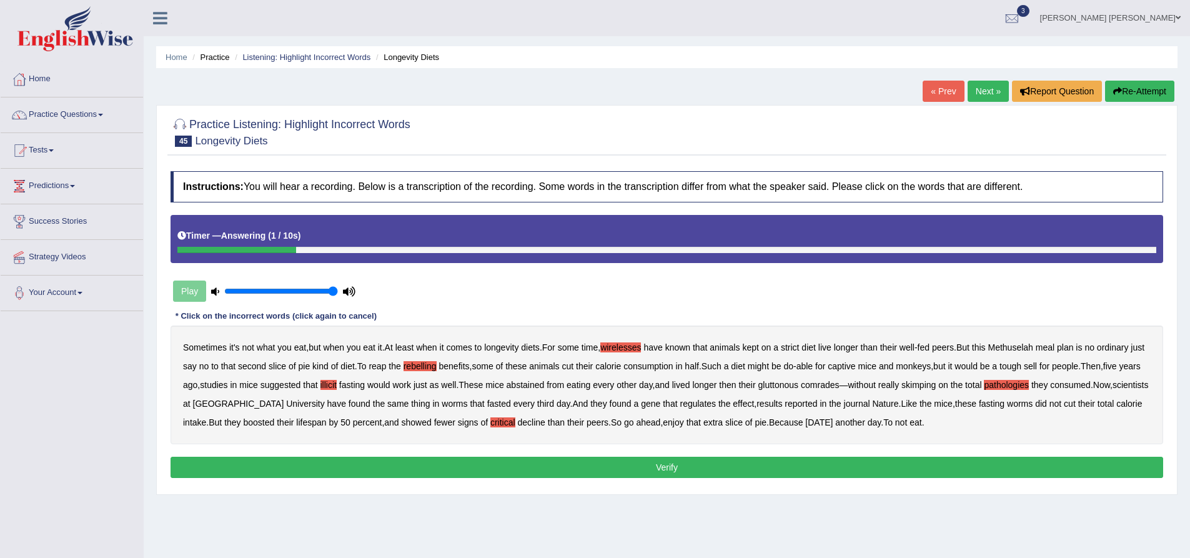
click at [570, 465] on button "Verify" at bounding box center [667, 467] width 993 height 21
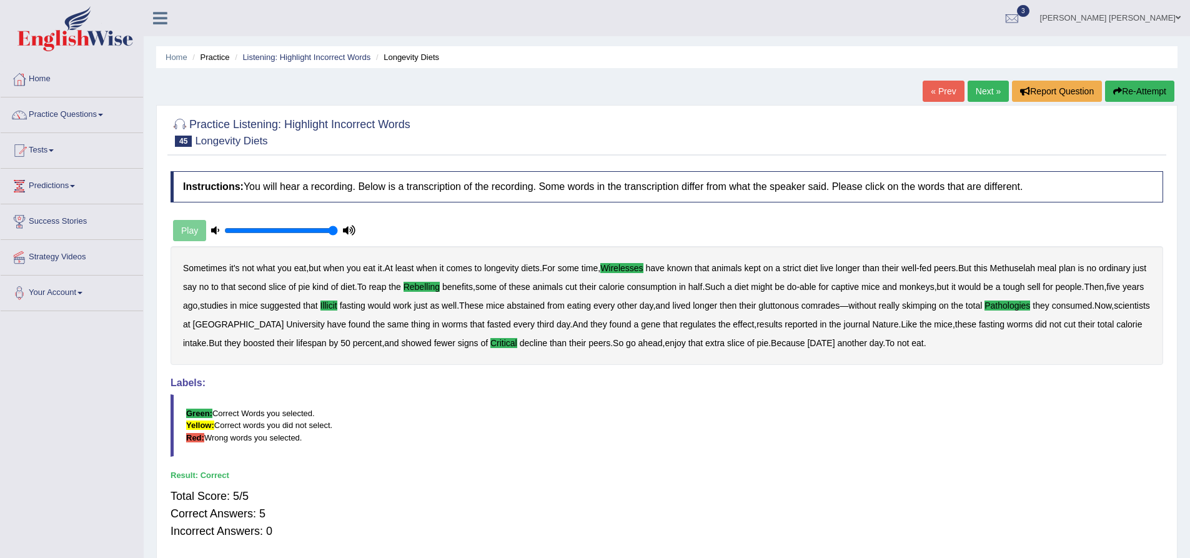
click at [983, 91] on link "Next »" at bounding box center [988, 91] width 41 height 21
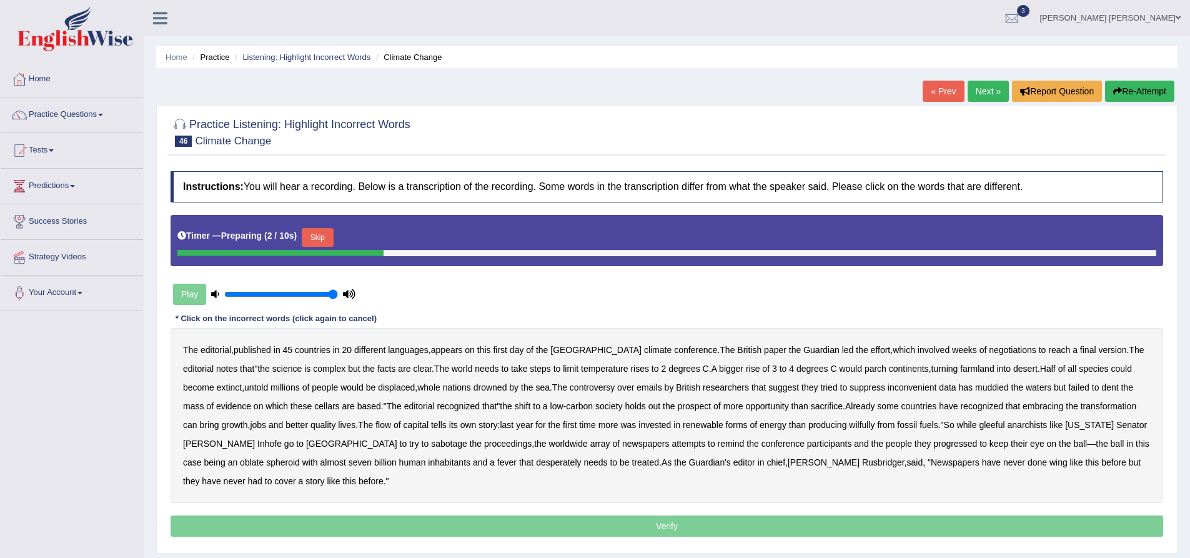
click at [324, 234] on button "Skip" at bounding box center [317, 237] width 31 height 19
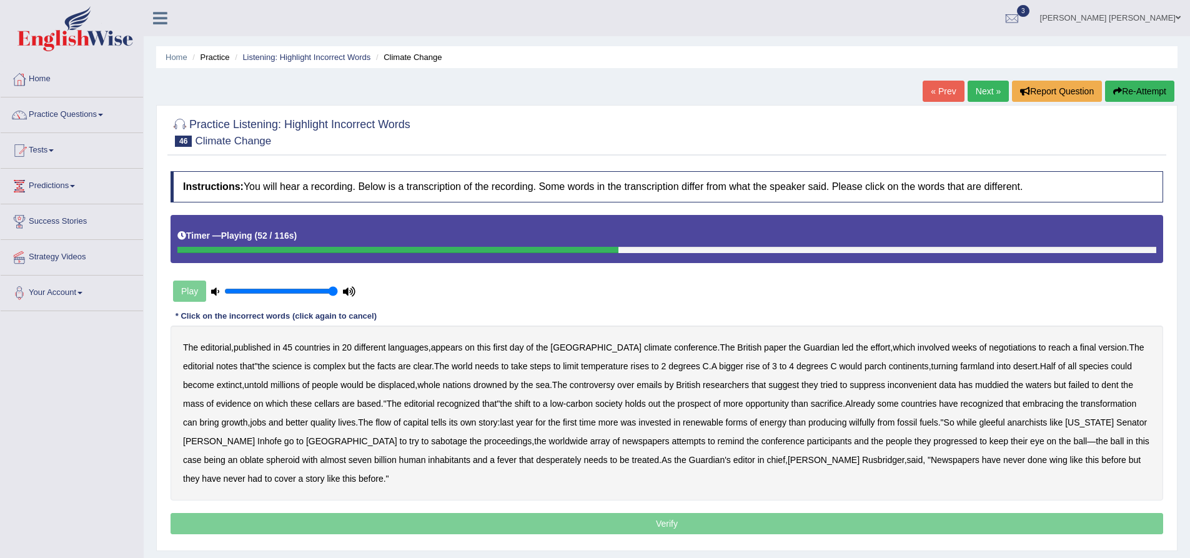
click at [314, 407] on b "cellars" at bounding box center [326, 404] width 25 height 10
click at [849, 424] on b "wilfully" at bounding box center [862, 422] width 26 height 10
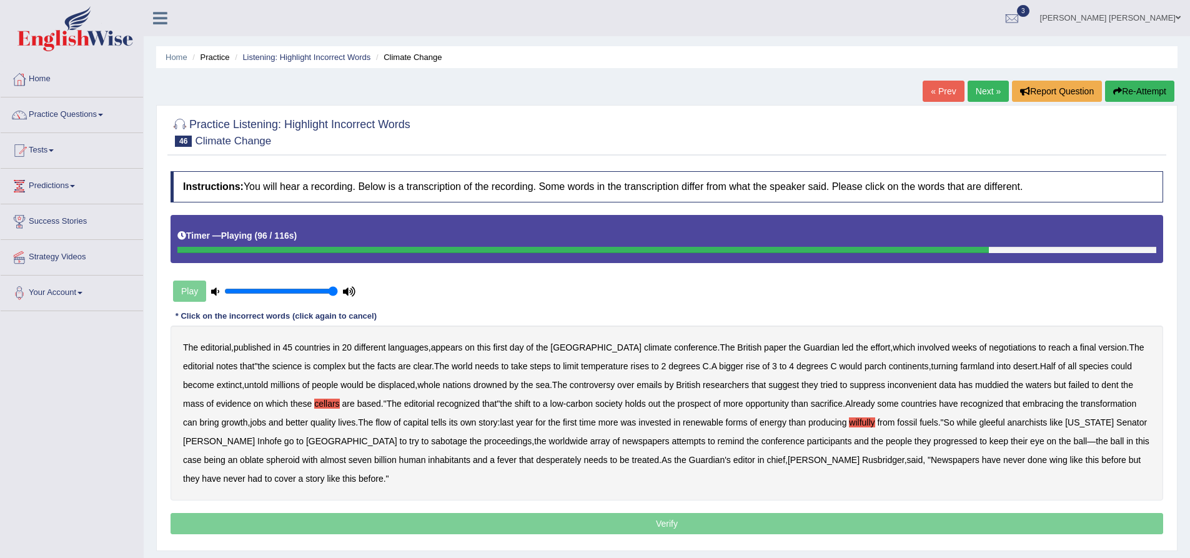
click at [934, 443] on b "progressed" at bounding box center [956, 441] width 44 height 10
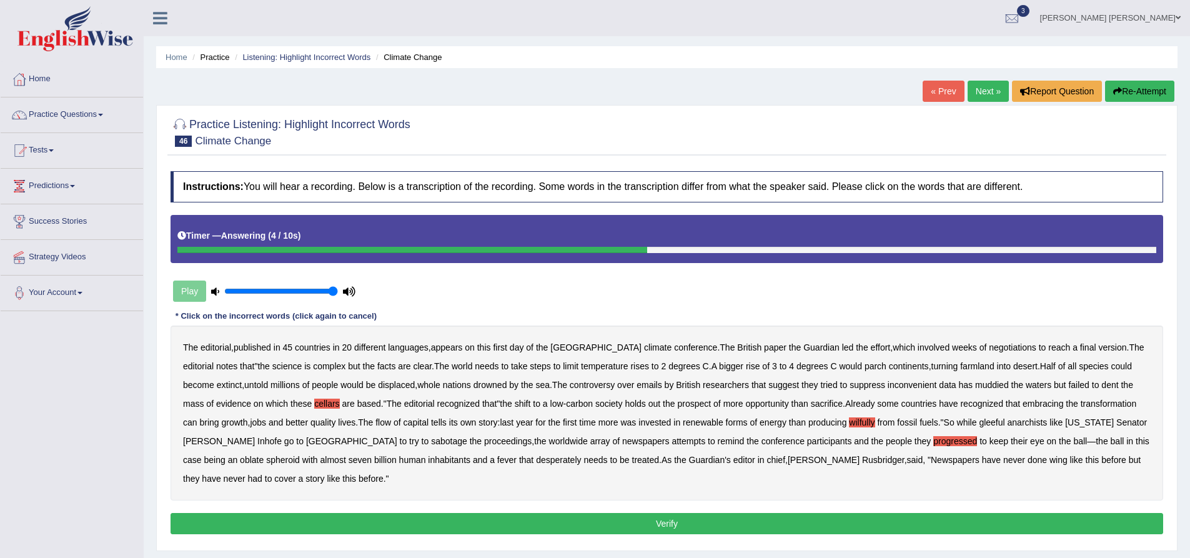
click at [1050, 459] on b "wing" at bounding box center [1059, 460] width 18 height 10
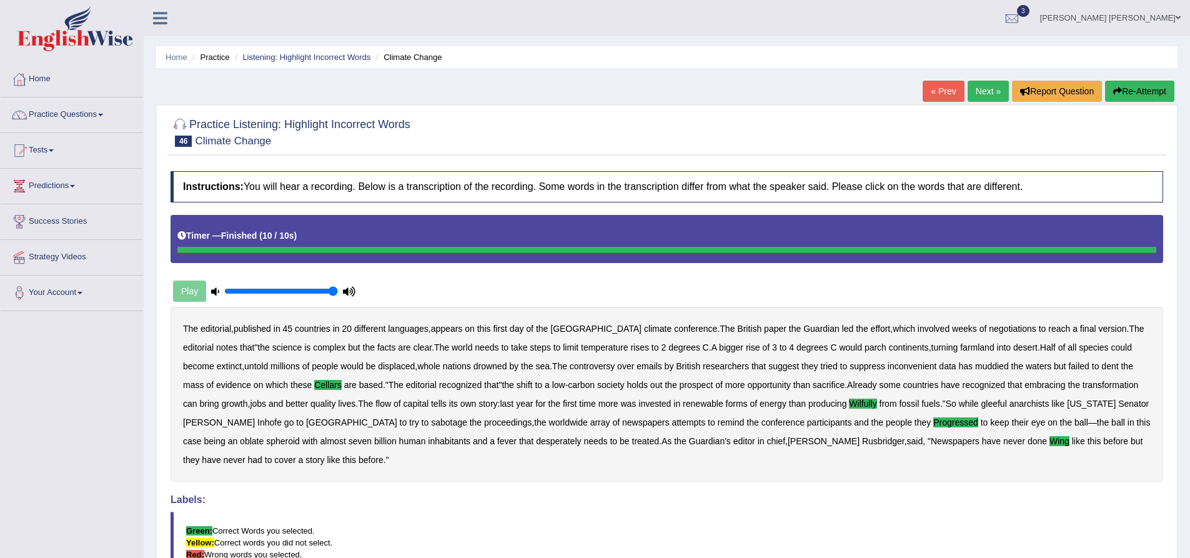
click at [994, 94] on link "Next »" at bounding box center [988, 91] width 41 height 21
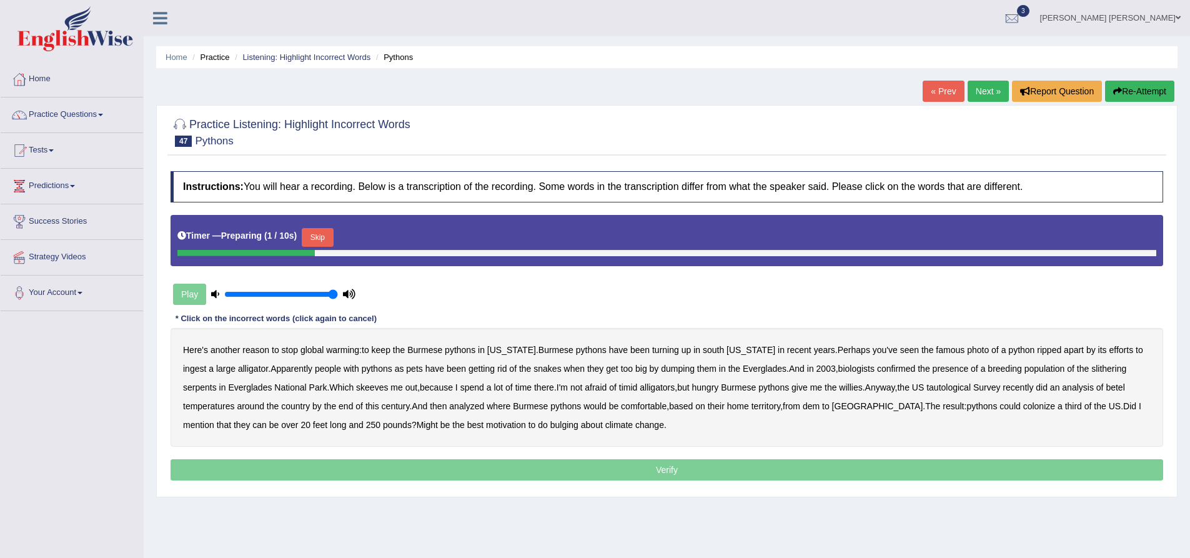
click at [327, 236] on button "Skip" at bounding box center [317, 237] width 31 height 19
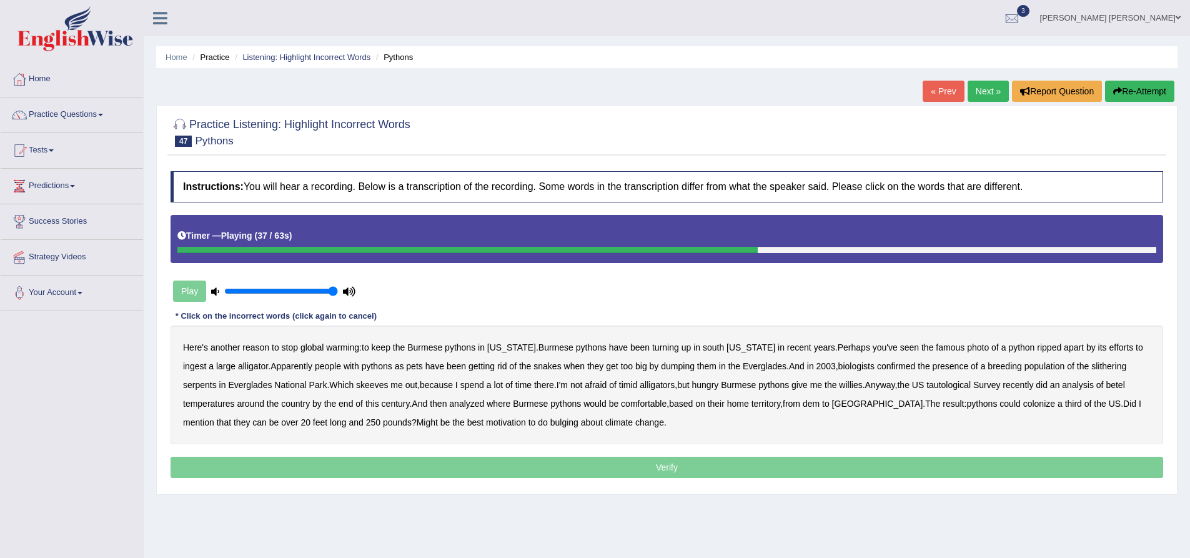
click at [927, 386] on b "tautological" at bounding box center [949, 385] width 44 height 10
click at [1106, 386] on b "betel" at bounding box center [1115, 385] width 19 height 10
click at [803, 403] on b "dem" at bounding box center [811, 404] width 17 height 10
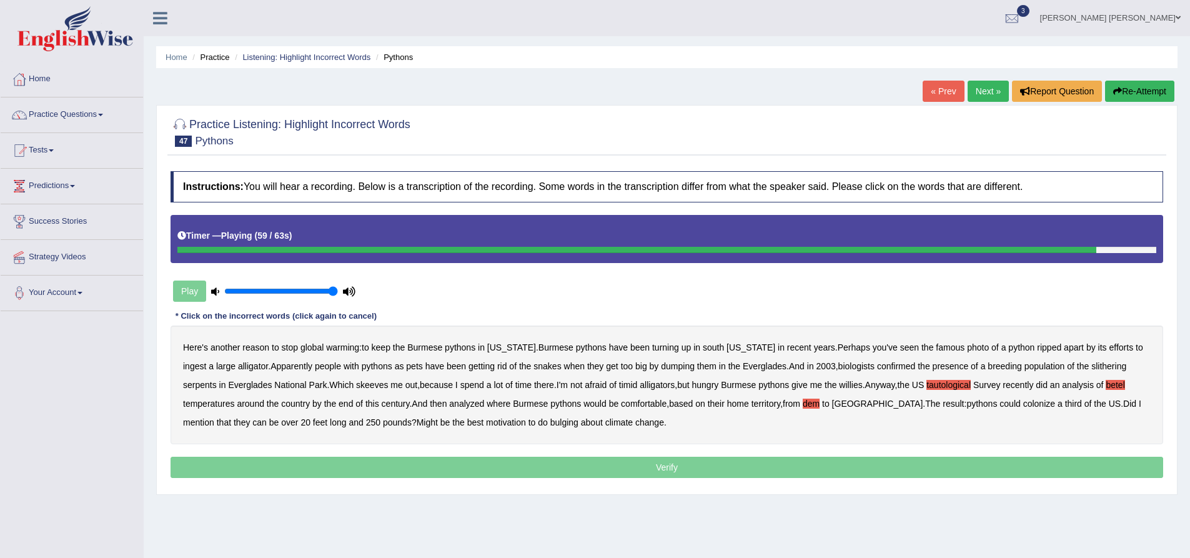
click at [551, 426] on b "bulging" at bounding box center [565, 422] width 28 height 10
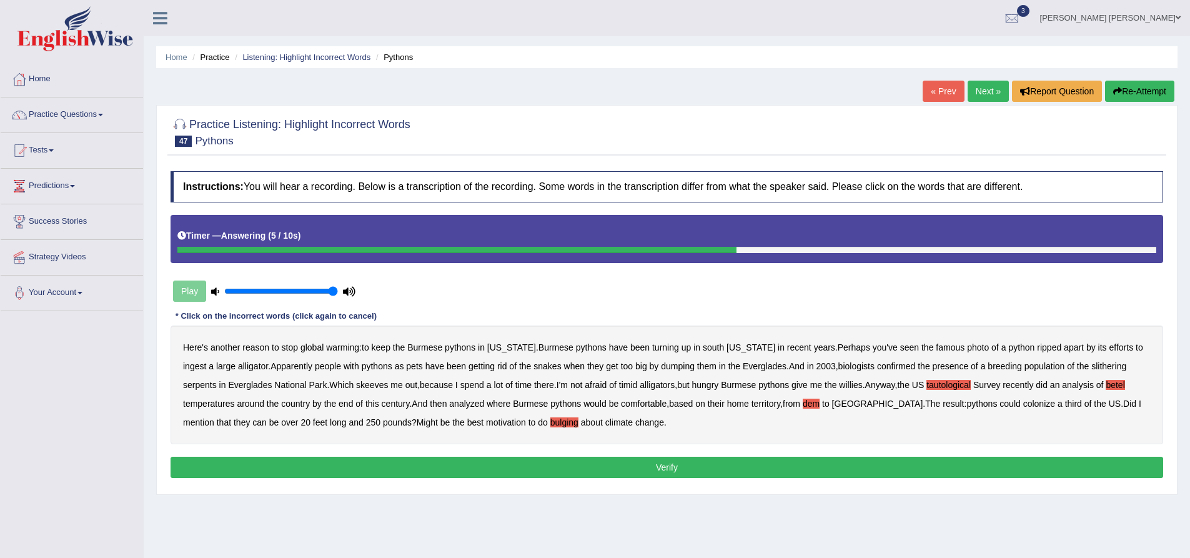
click at [429, 466] on button "Verify" at bounding box center [667, 467] width 993 height 21
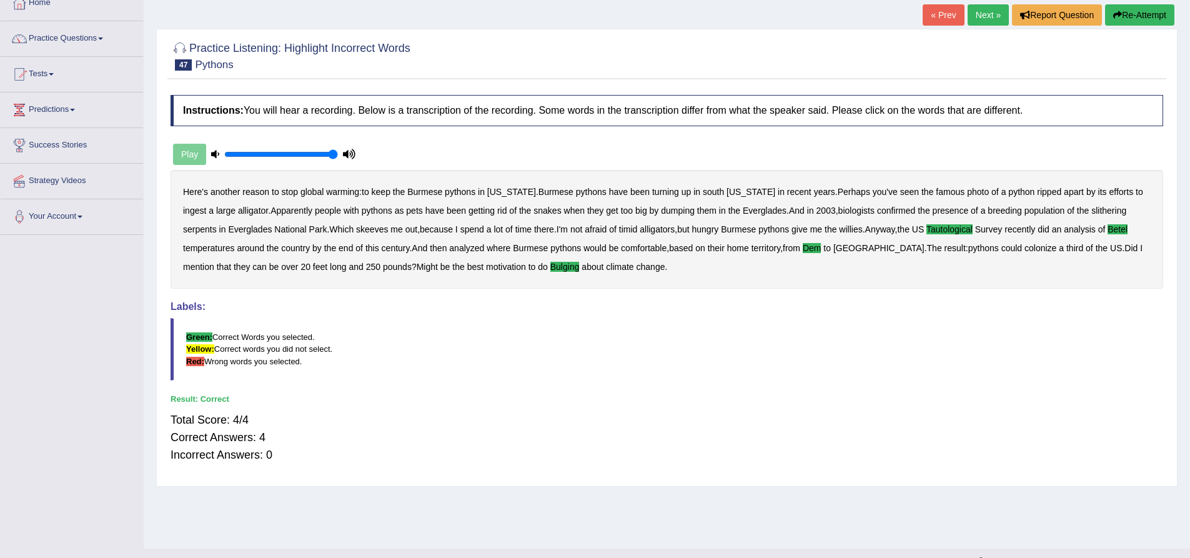
scroll to position [98, 0]
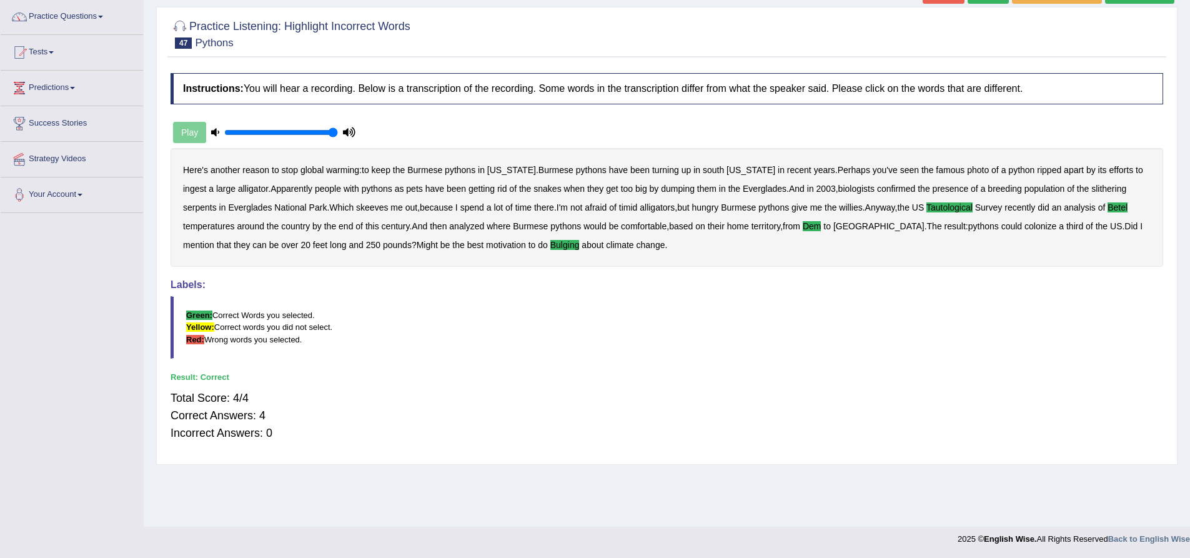
click at [158, 266] on div "Practice Listening: Highlight Incorrect Words 47 Pythons Instructions: You will…" at bounding box center [667, 236] width 1022 height 458
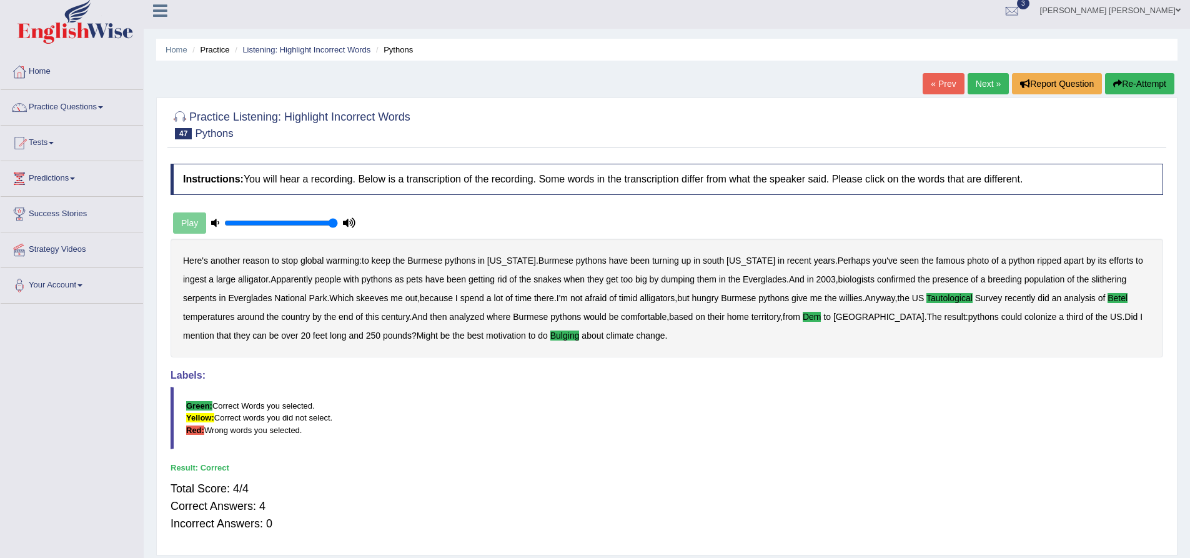
scroll to position [0, 0]
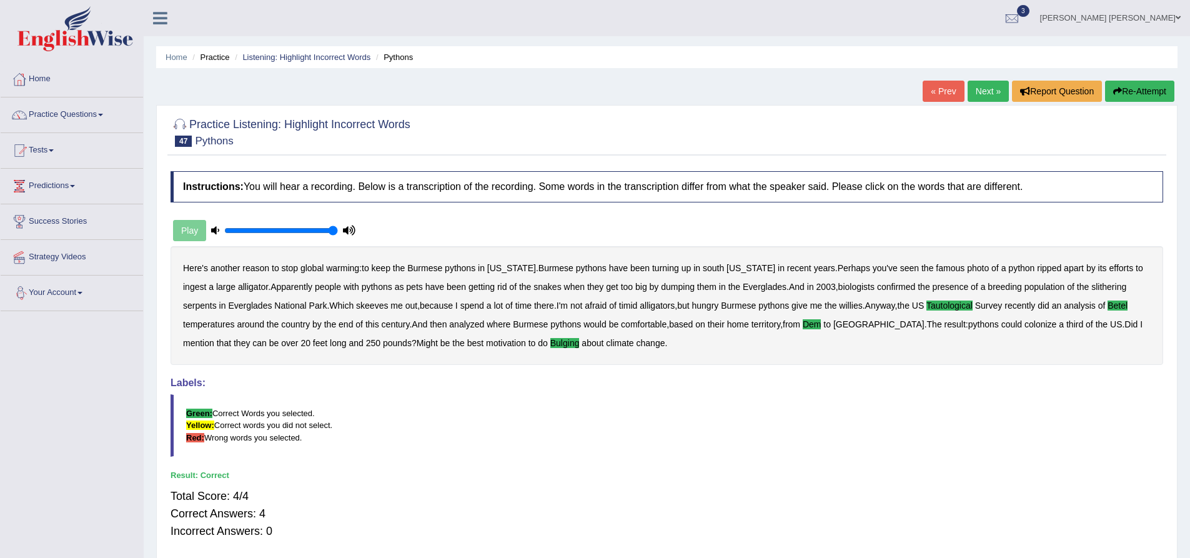
click at [988, 91] on link "Next »" at bounding box center [988, 91] width 41 height 21
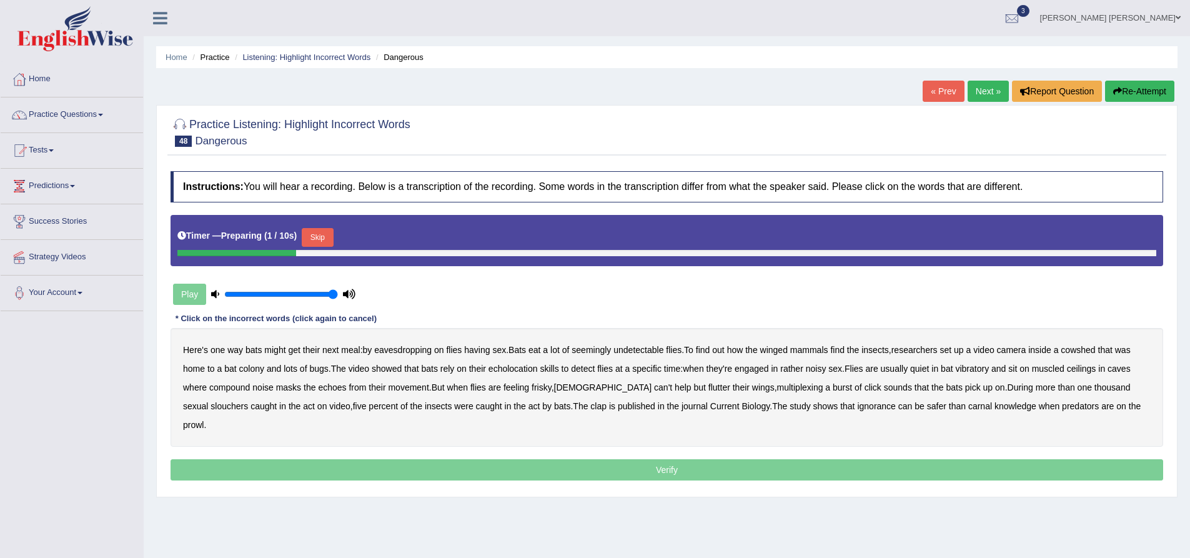
click at [325, 236] on button "Skip" at bounding box center [317, 237] width 31 height 19
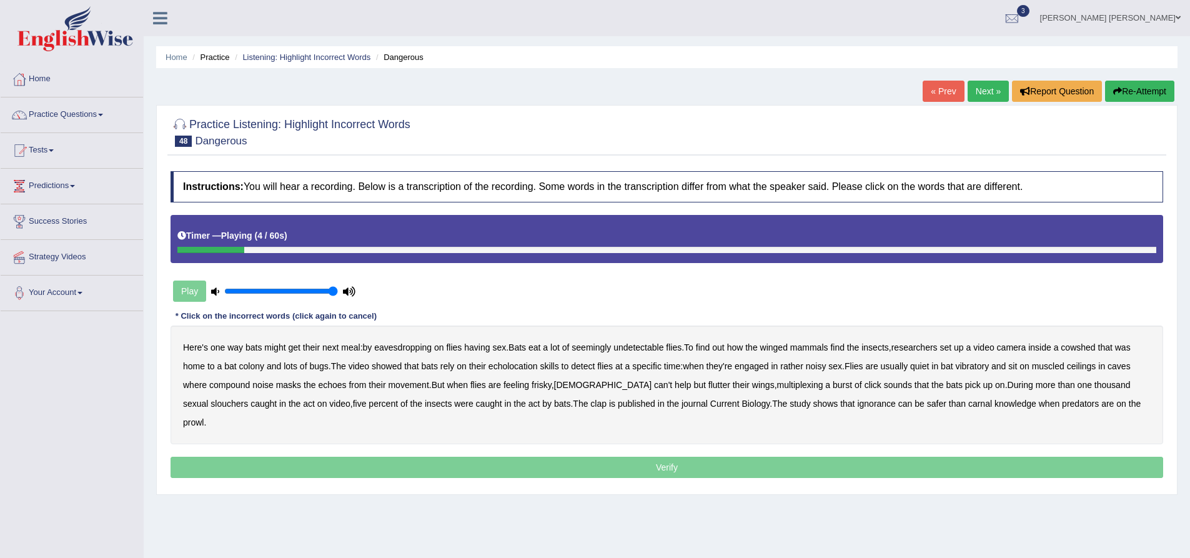
click at [406, 350] on b "eavesdropping" at bounding box center [402, 347] width 57 height 10
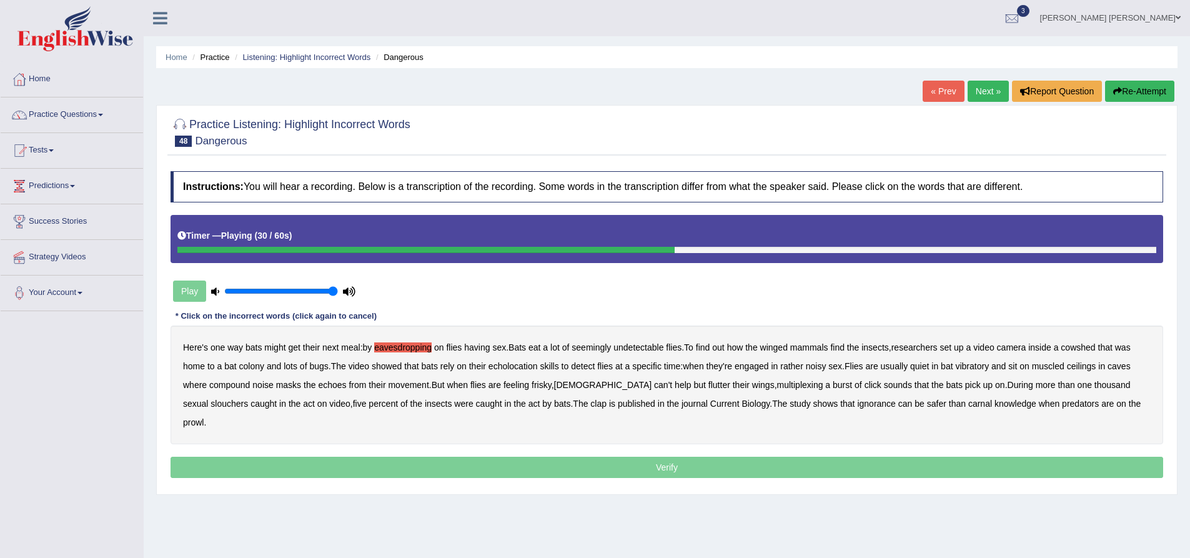
click at [979, 366] on b "vibratory" at bounding box center [972, 366] width 34 height 10
click at [1055, 366] on b "muscled" at bounding box center [1048, 366] width 32 height 10
click at [777, 386] on b "multiplexing" at bounding box center [800, 385] width 46 height 10
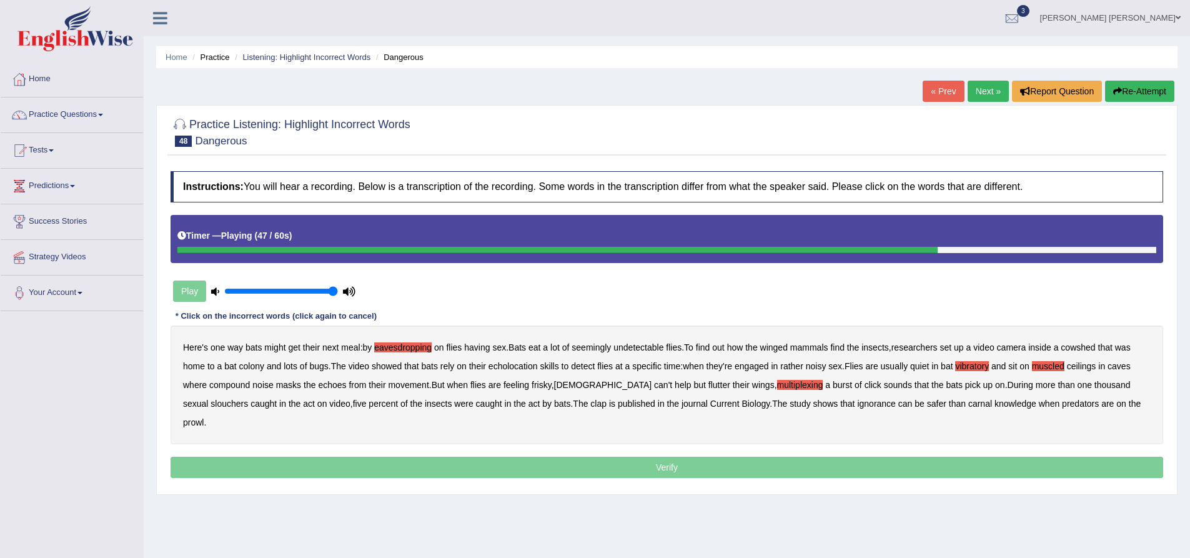
click at [248, 399] on b "slouchers" at bounding box center [229, 404] width 37 height 10
click at [591, 403] on b "clap" at bounding box center [599, 404] width 16 height 10
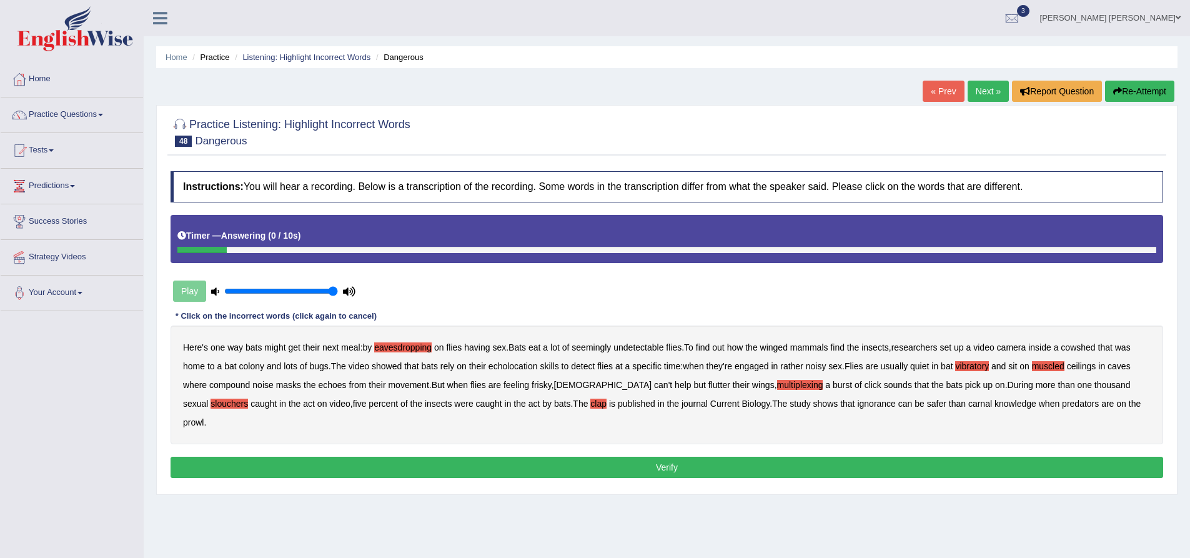
click at [587, 457] on button "Verify" at bounding box center [667, 467] width 993 height 21
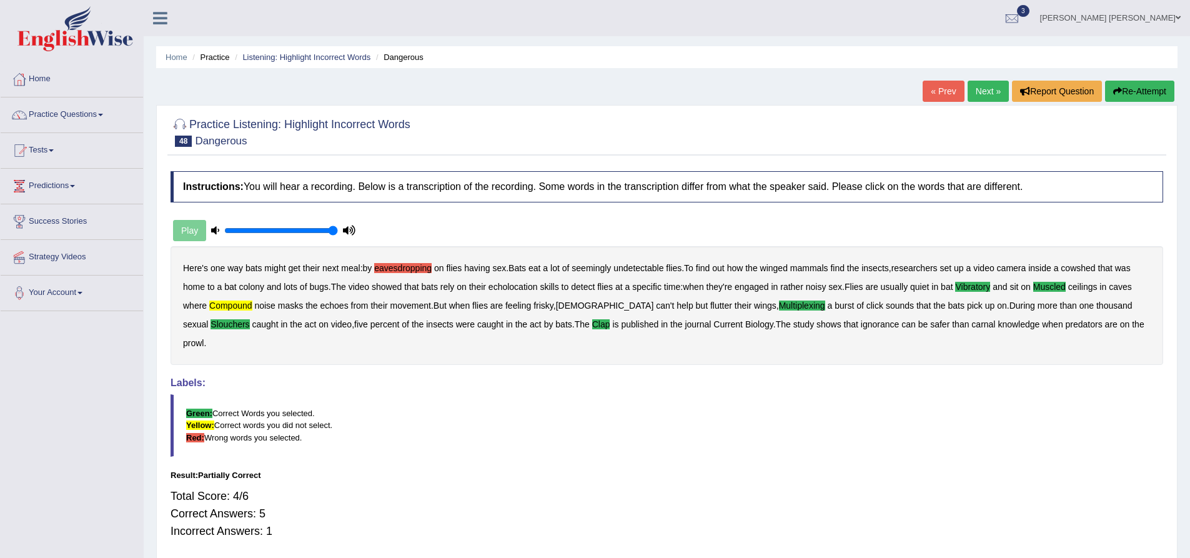
click at [1127, 92] on button "Re-Attempt" at bounding box center [1139, 91] width 69 height 21
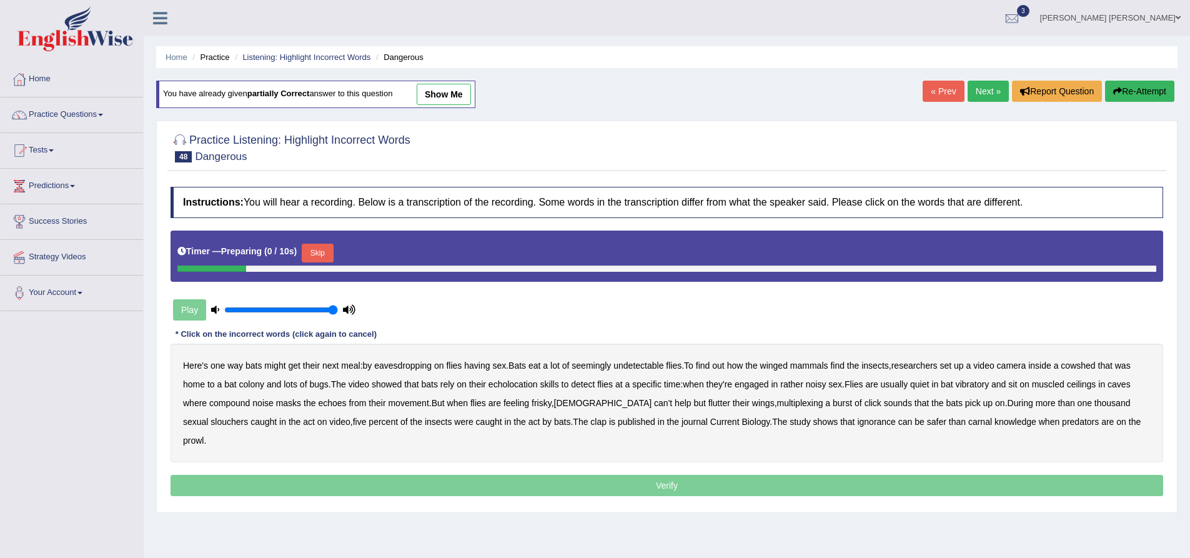
click at [332, 249] on button "Skip" at bounding box center [317, 253] width 31 height 19
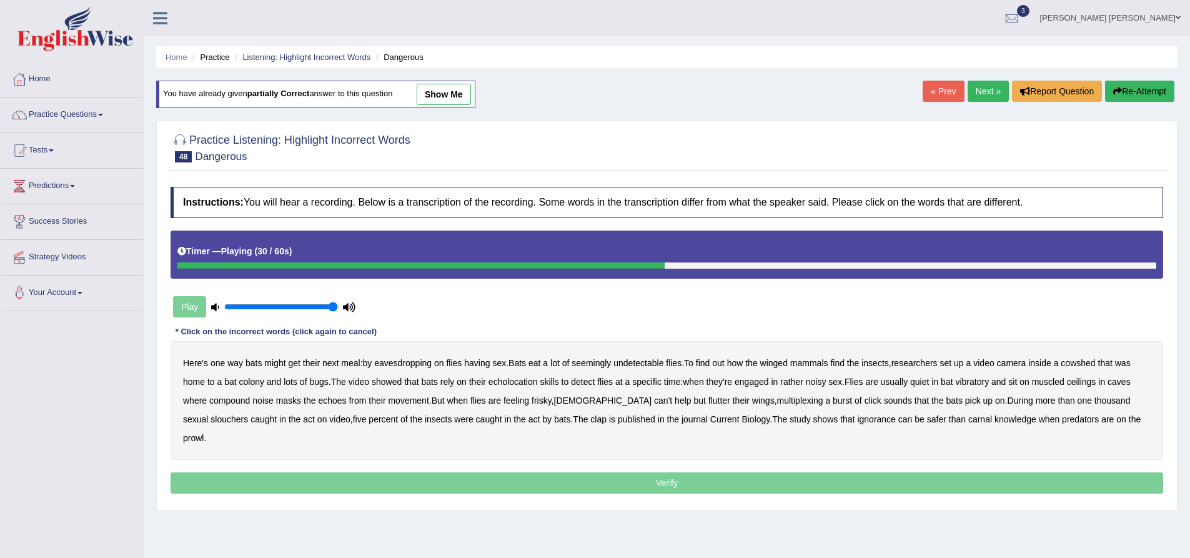
click at [978, 383] on b "vibratory" at bounding box center [972, 382] width 34 height 10
click at [1059, 381] on b "muscled" at bounding box center [1048, 382] width 32 height 10
click at [777, 401] on b "multiplexing" at bounding box center [800, 401] width 46 height 10
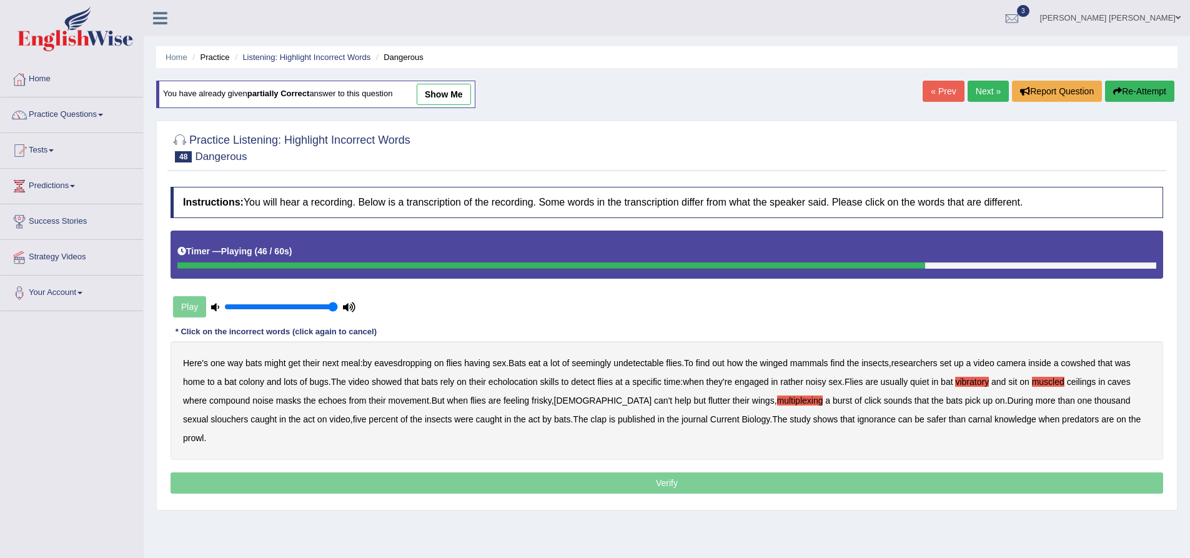
click at [248, 414] on b "slouchers" at bounding box center [229, 419] width 37 height 10
click at [591, 421] on b "clap" at bounding box center [599, 419] width 16 height 10
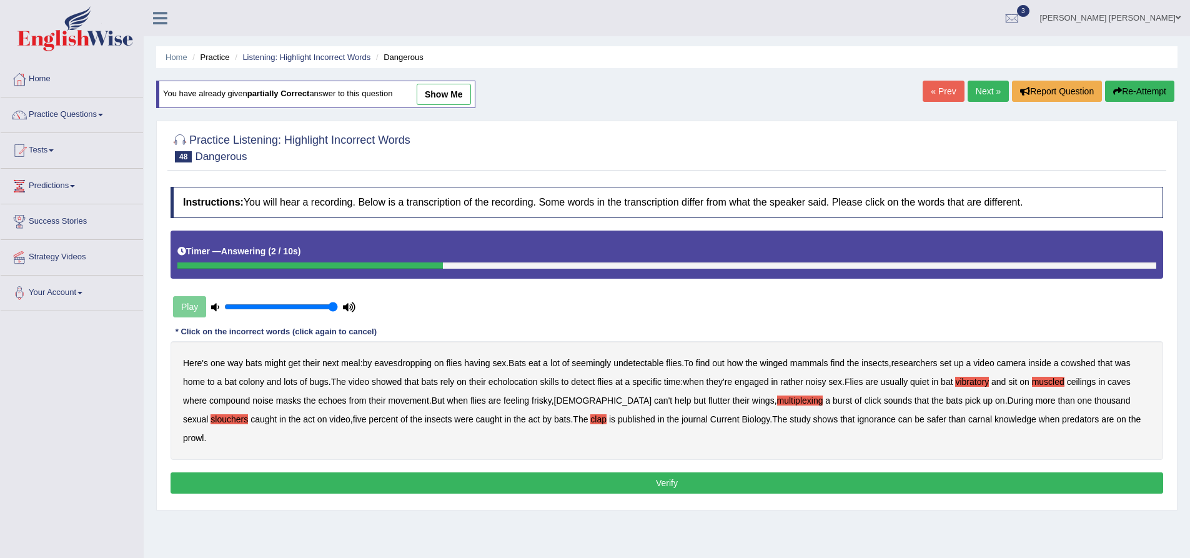
click at [240, 401] on b "compound" at bounding box center [229, 401] width 41 height 10
click at [245, 472] on button "Verify" at bounding box center [667, 482] width 993 height 21
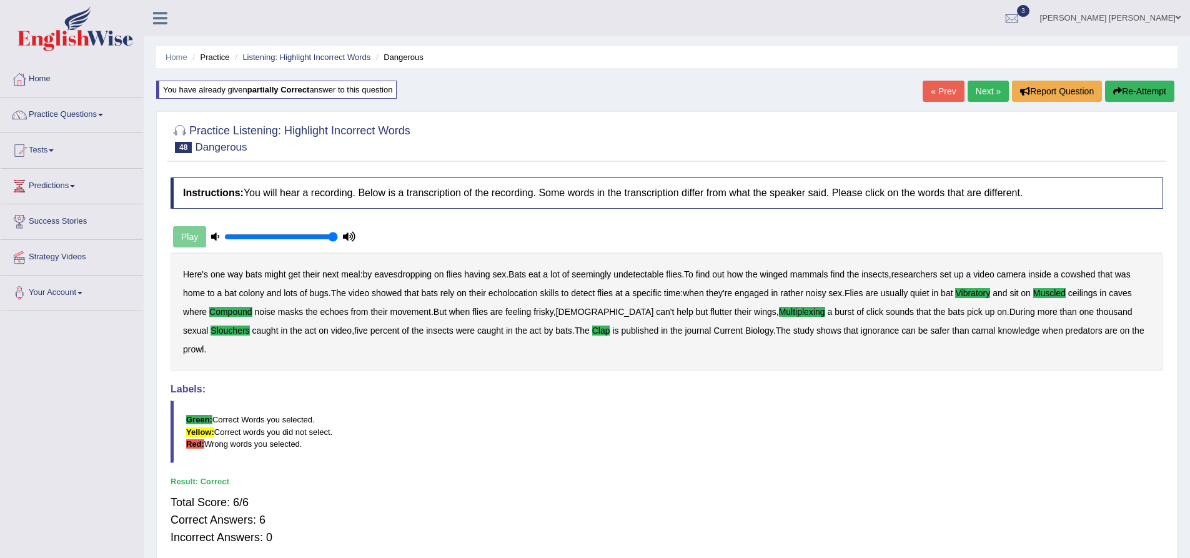
click at [1140, 92] on button "Re-Attempt" at bounding box center [1139, 91] width 69 height 21
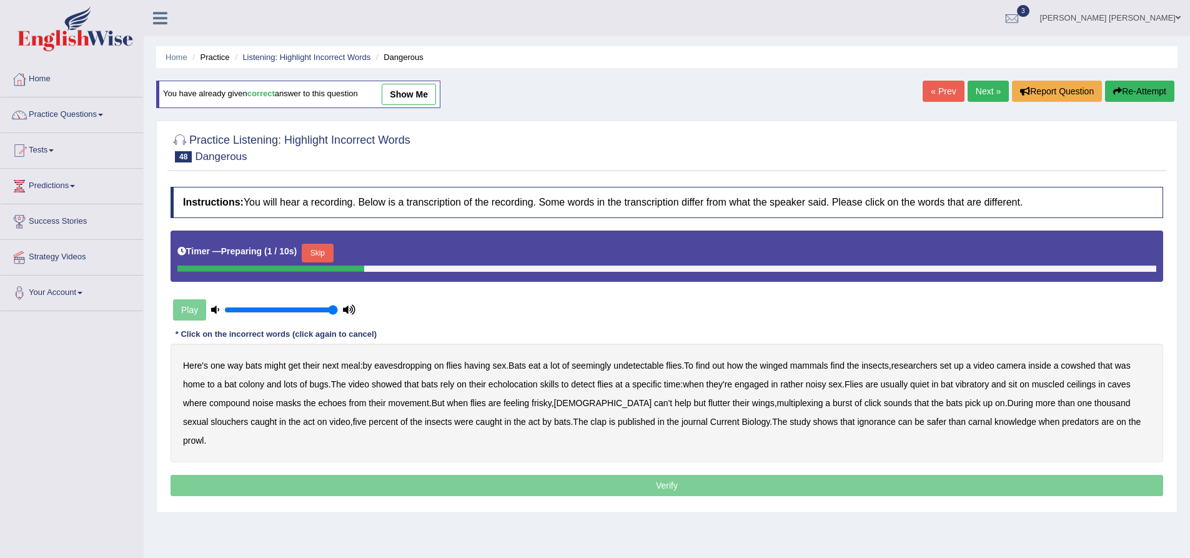
click at [324, 248] on button "Skip" at bounding box center [317, 253] width 31 height 19
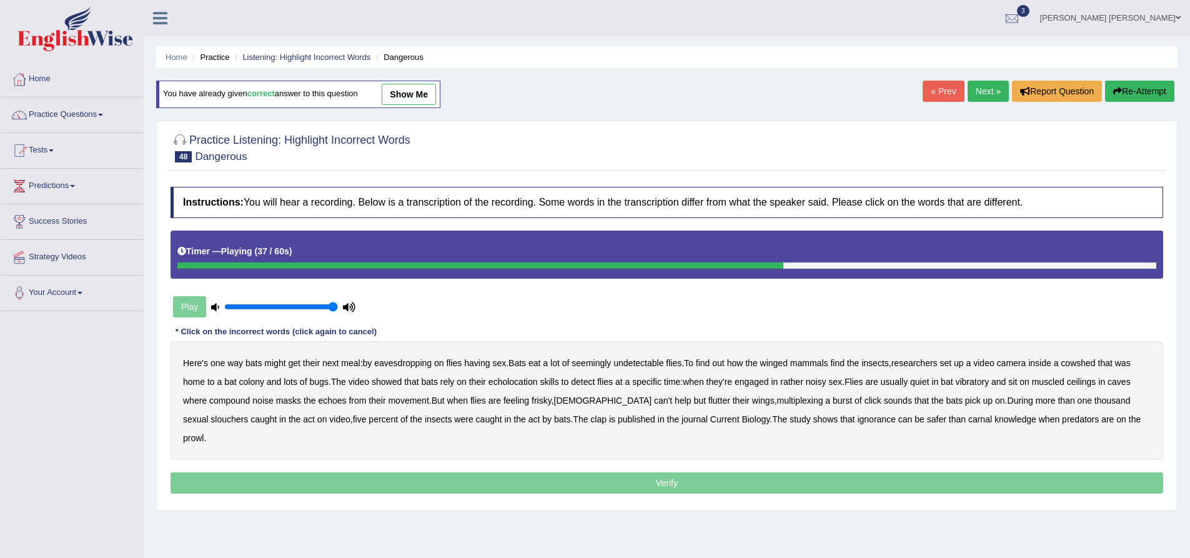
click at [987, 91] on link "Next »" at bounding box center [988, 91] width 41 height 21
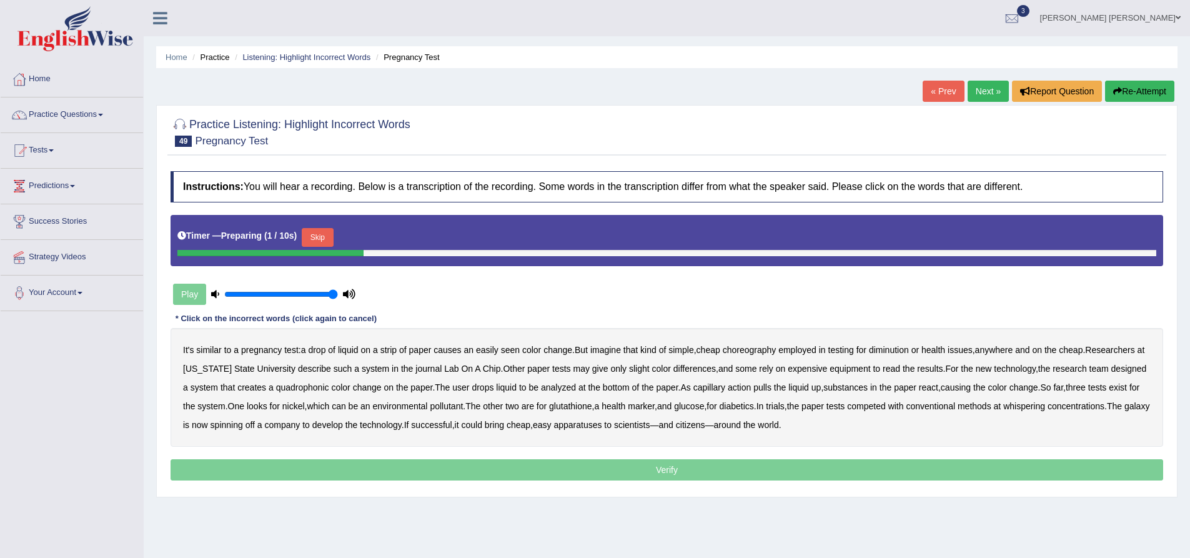
click at [934, 92] on link "« Prev" at bounding box center [943, 91] width 41 height 21
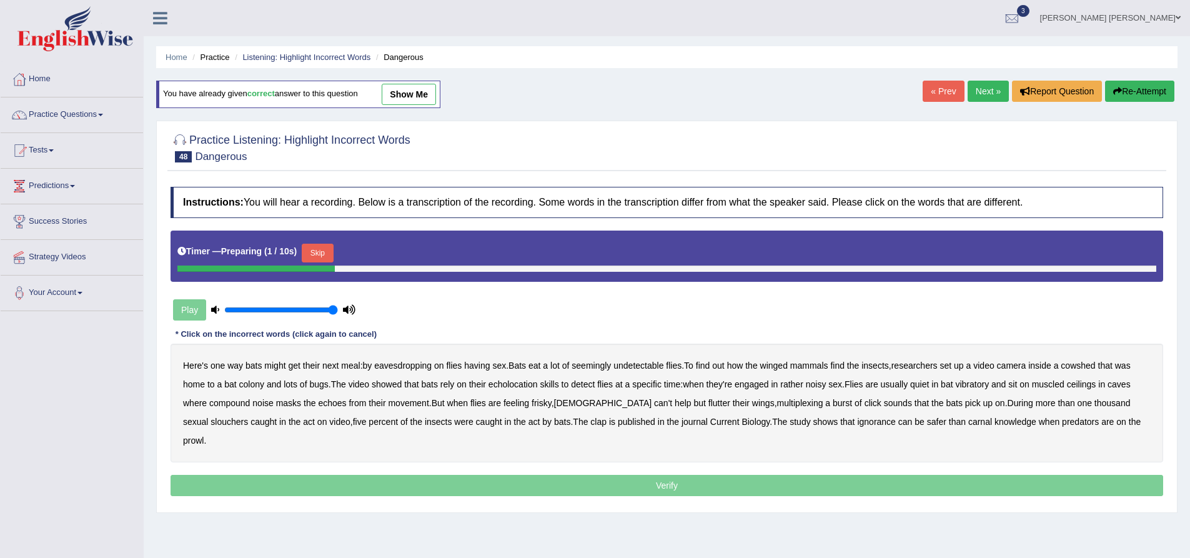
click at [325, 249] on button "Skip" at bounding box center [317, 253] width 31 height 19
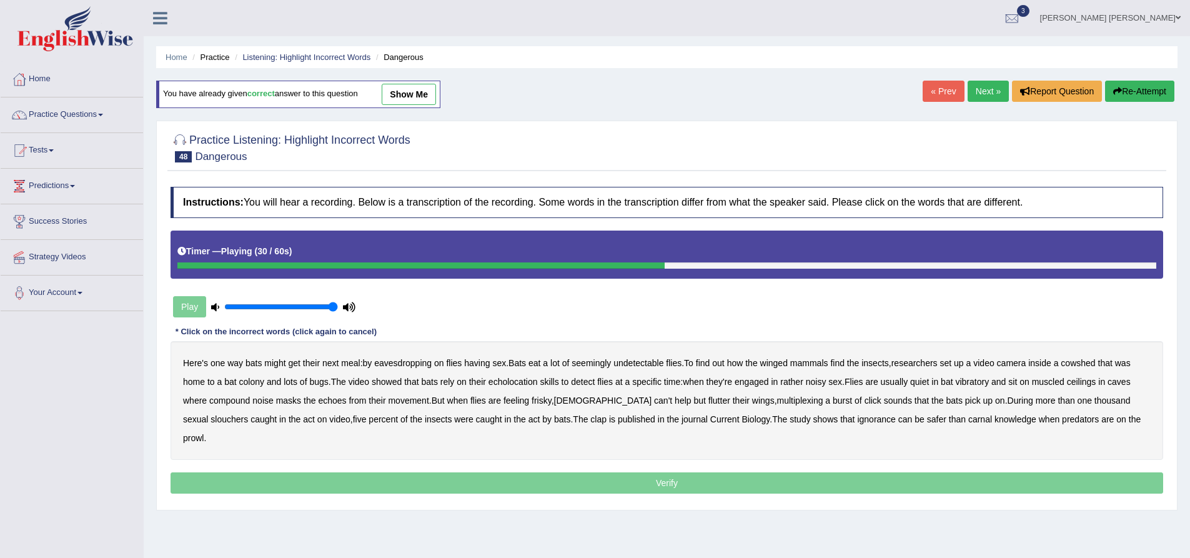
click at [989, 382] on b "vibratory" at bounding box center [972, 382] width 34 height 10
click at [1059, 381] on b "muscled" at bounding box center [1048, 382] width 32 height 10
click at [221, 401] on b "compound" at bounding box center [229, 401] width 41 height 10
click at [777, 399] on b "multiplexing" at bounding box center [800, 401] width 46 height 10
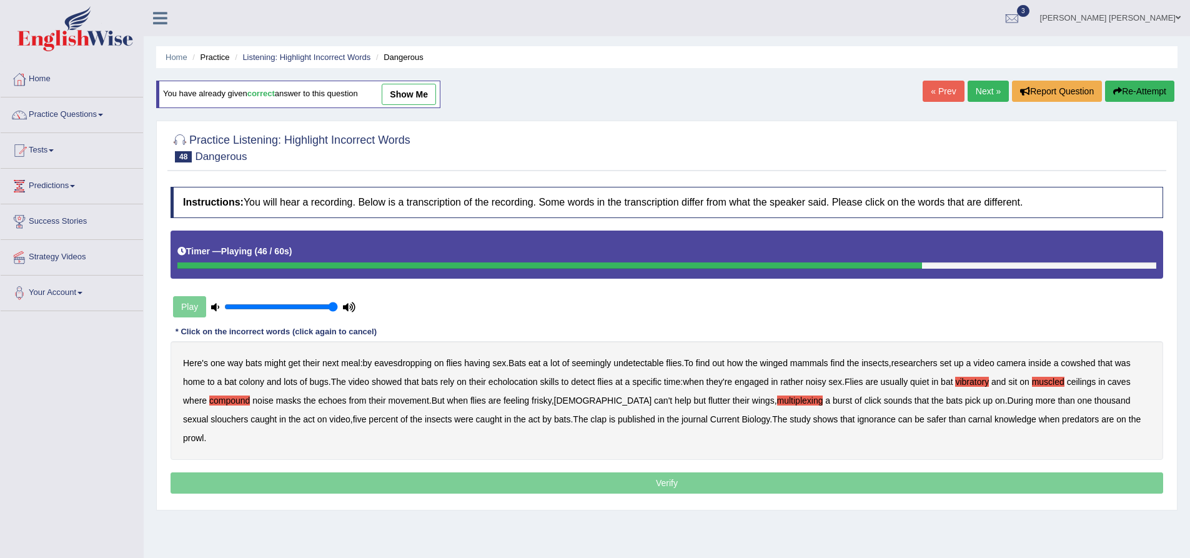
click at [248, 414] on b "slouchers" at bounding box center [229, 419] width 37 height 10
click at [591, 419] on b "clap" at bounding box center [599, 419] width 16 height 10
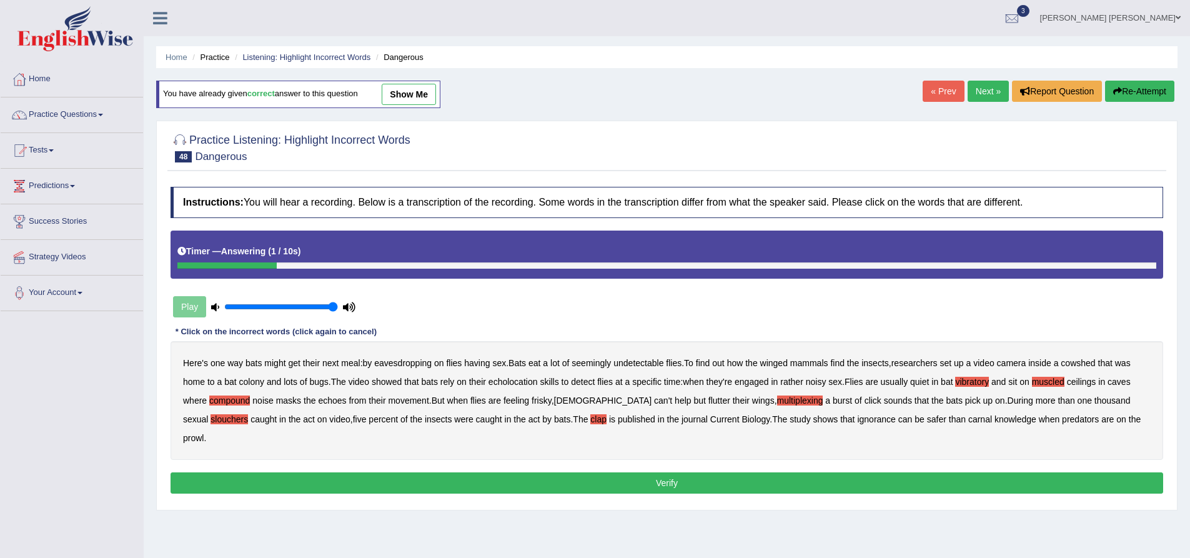
click at [616, 472] on button "Verify" at bounding box center [667, 482] width 993 height 21
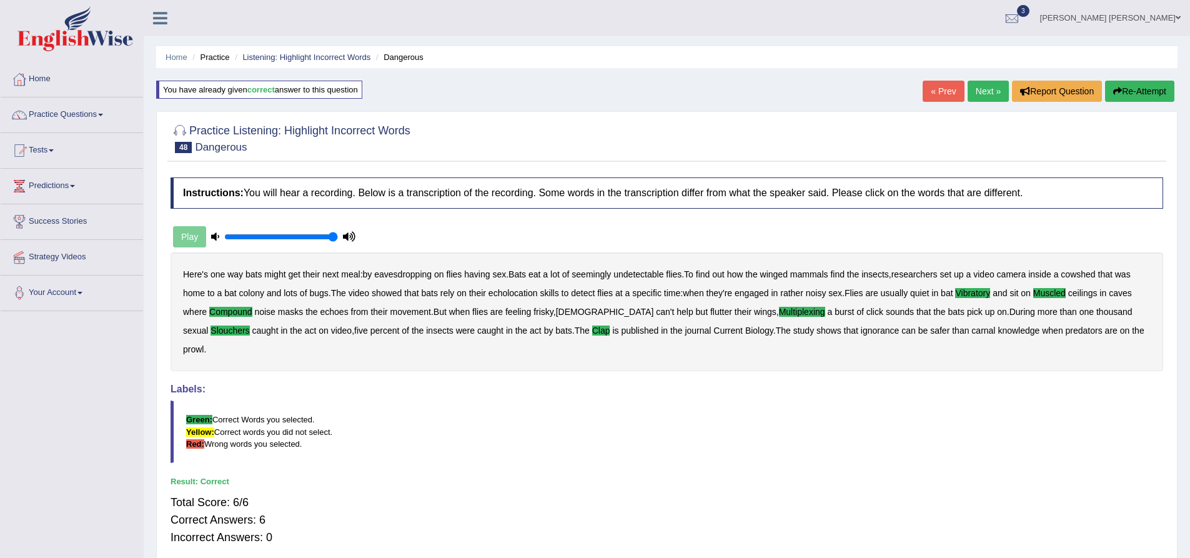
click at [994, 90] on link "Next »" at bounding box center [988, 91] width 41 height 21
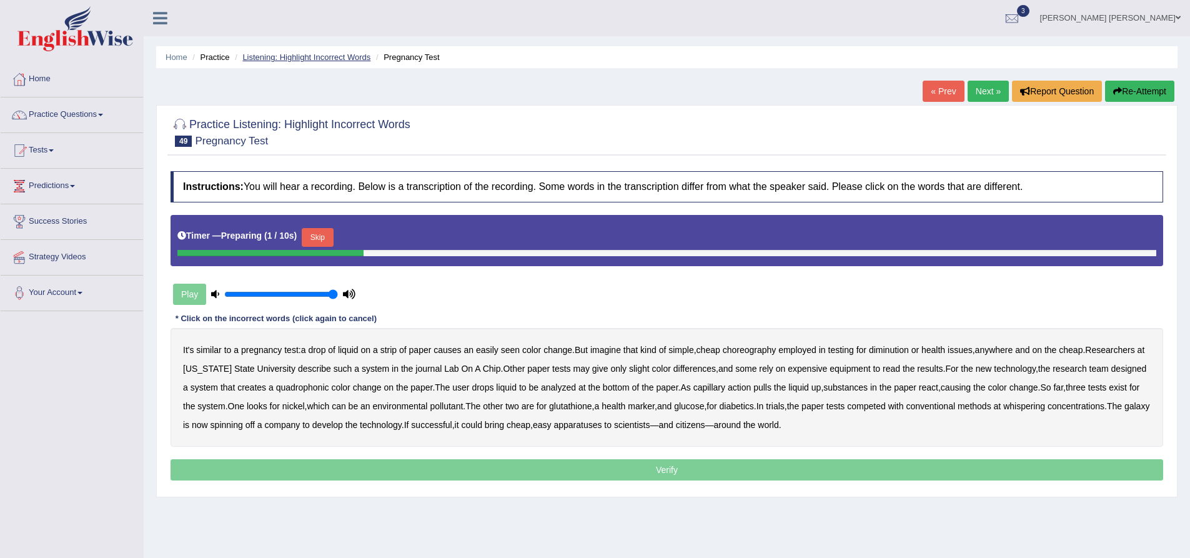
click at [340, 55] on link "Listening: Highlight Incorrect Words" at bounding box center [306, 56] width 128 height 9
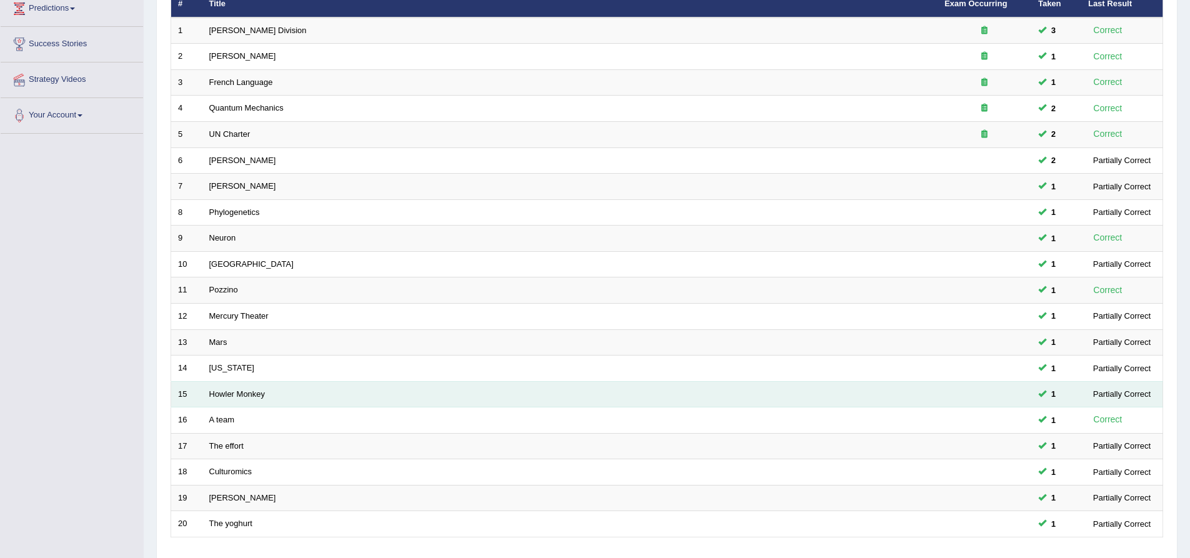
scroll to position [269, 0]
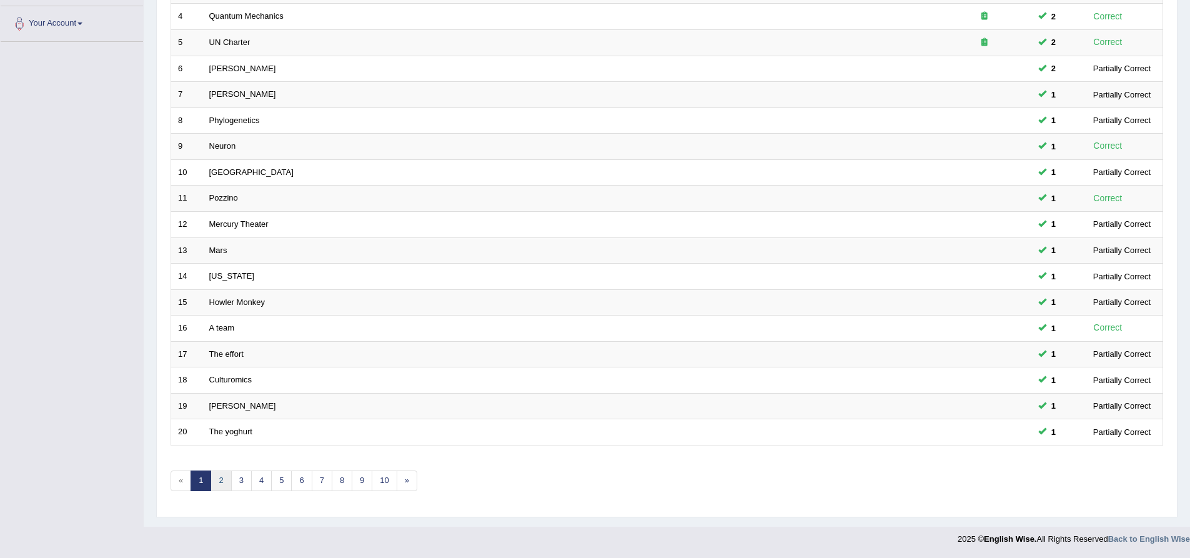
click at [218, 477] on link "2" at bounding box center [221, 481] width 21 height 21
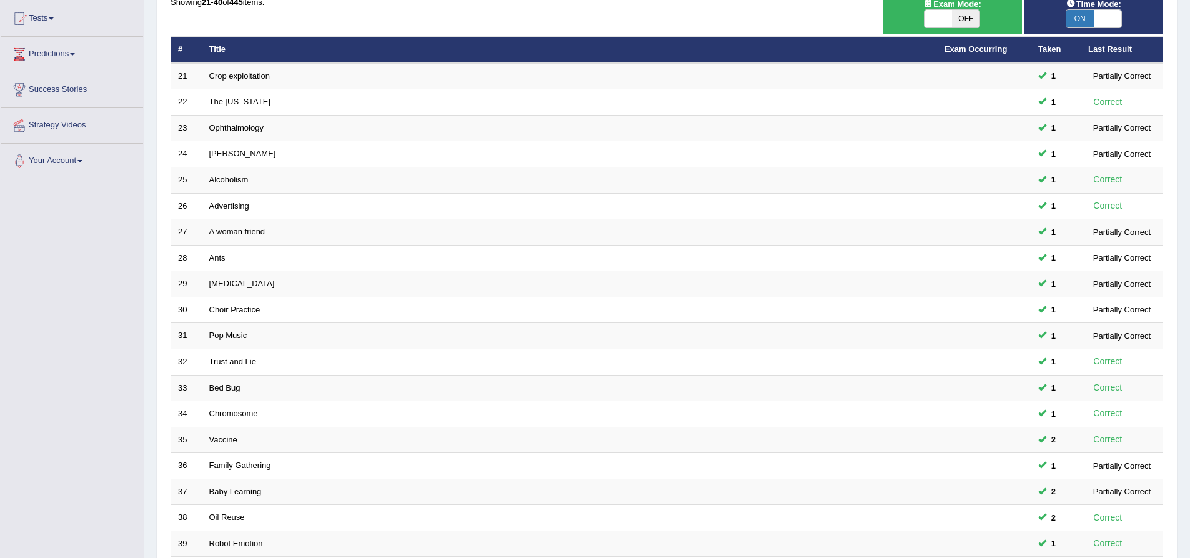
scroll to position [269, 0]
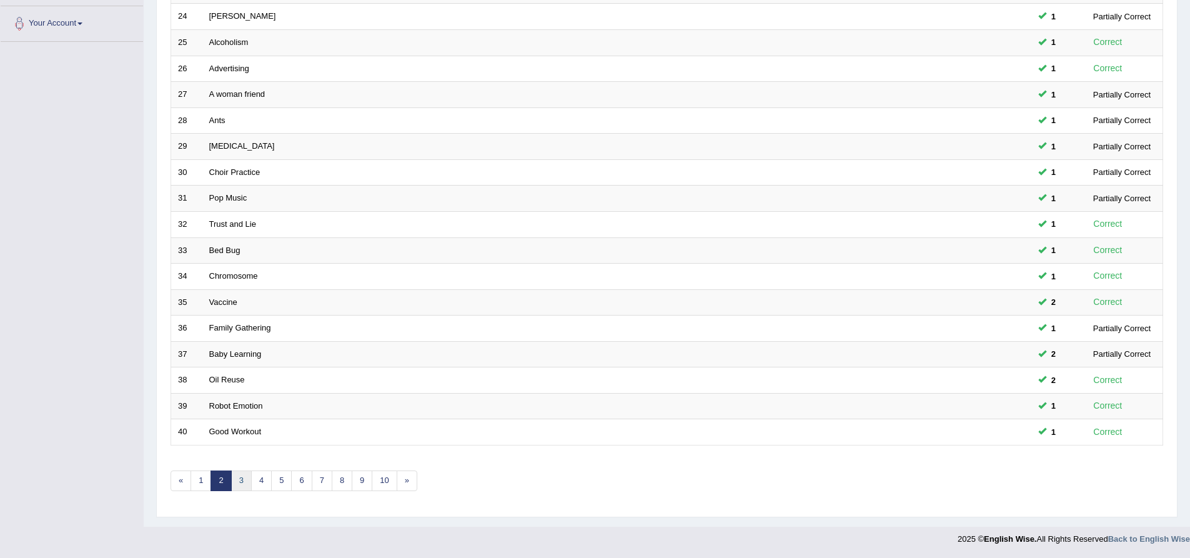
click at [247, 481] on link "3" at bounding box center [241, 481] width 21 height 21
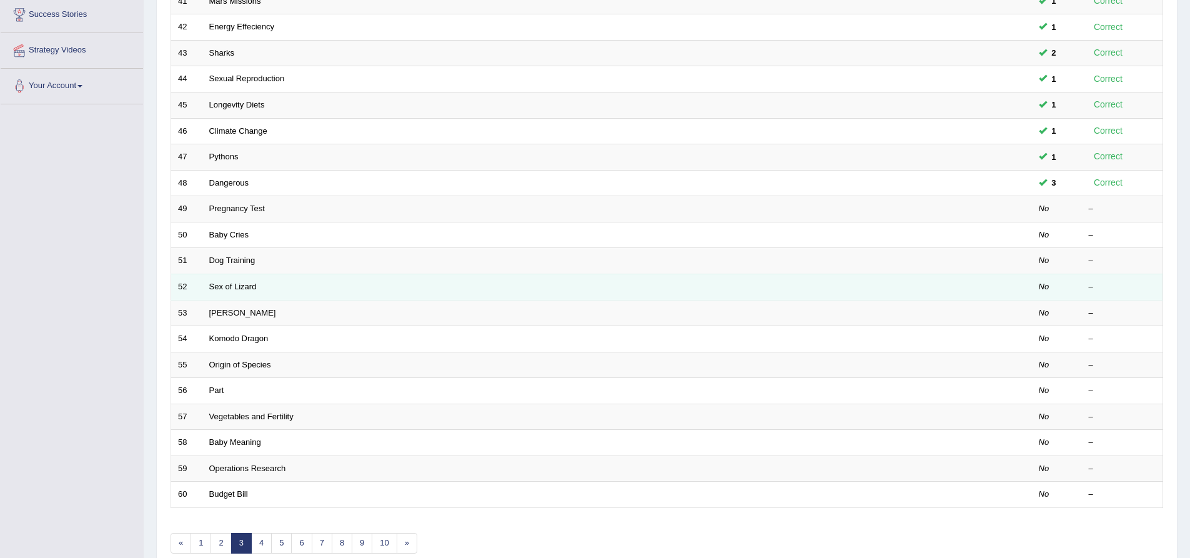
scroll to position [269, 0]
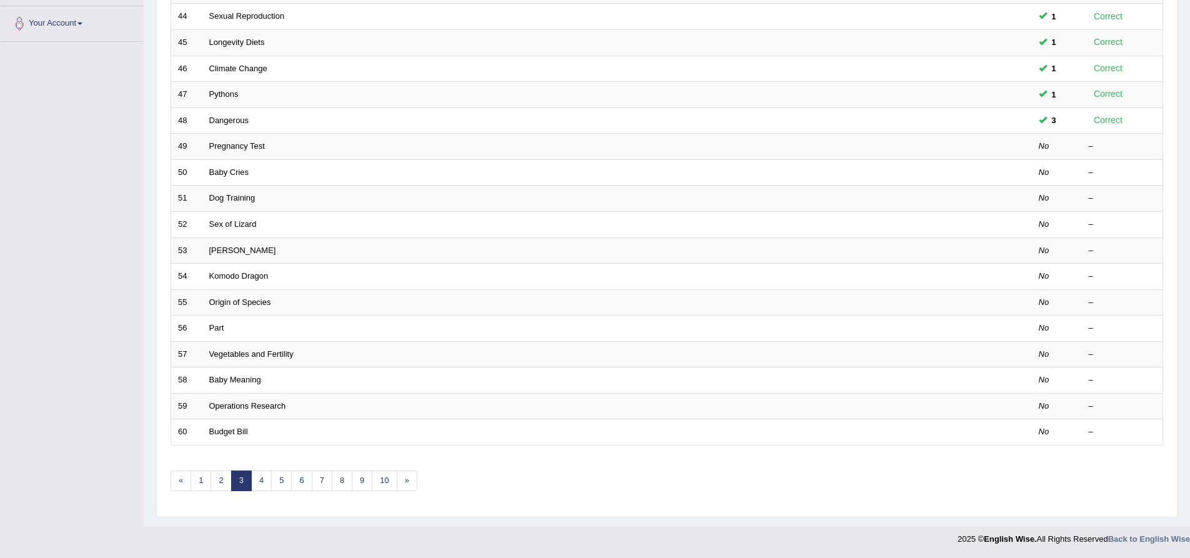
click at [146, 174] on div "Home Practice Listening: Highlight Incorrect Words Practice Listening: Highligh…" at bounding box center [667, 129] width 1047 height 796
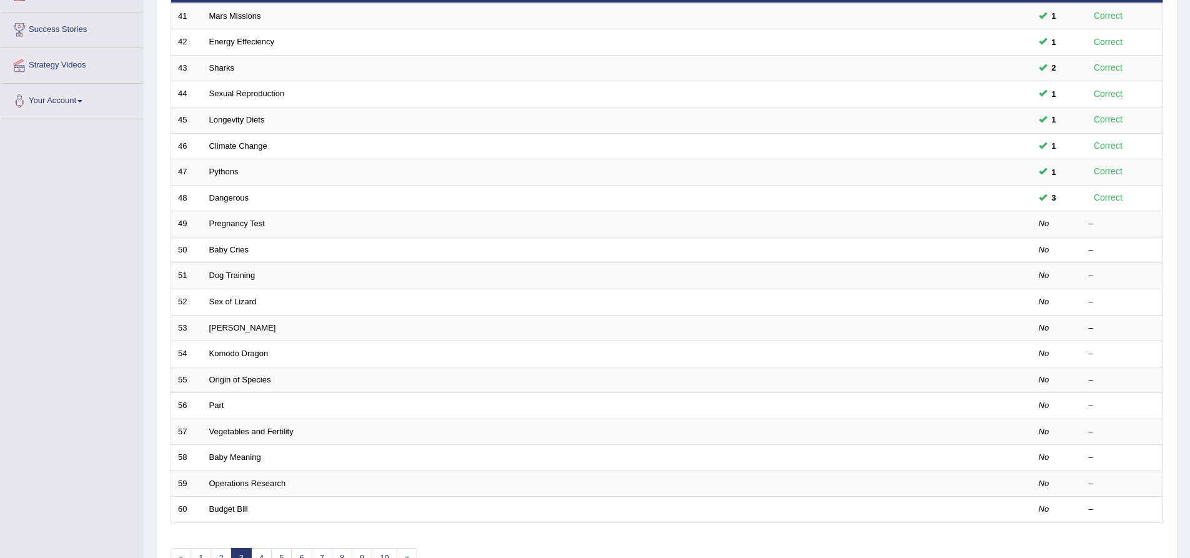
scroll to position [82, 0]
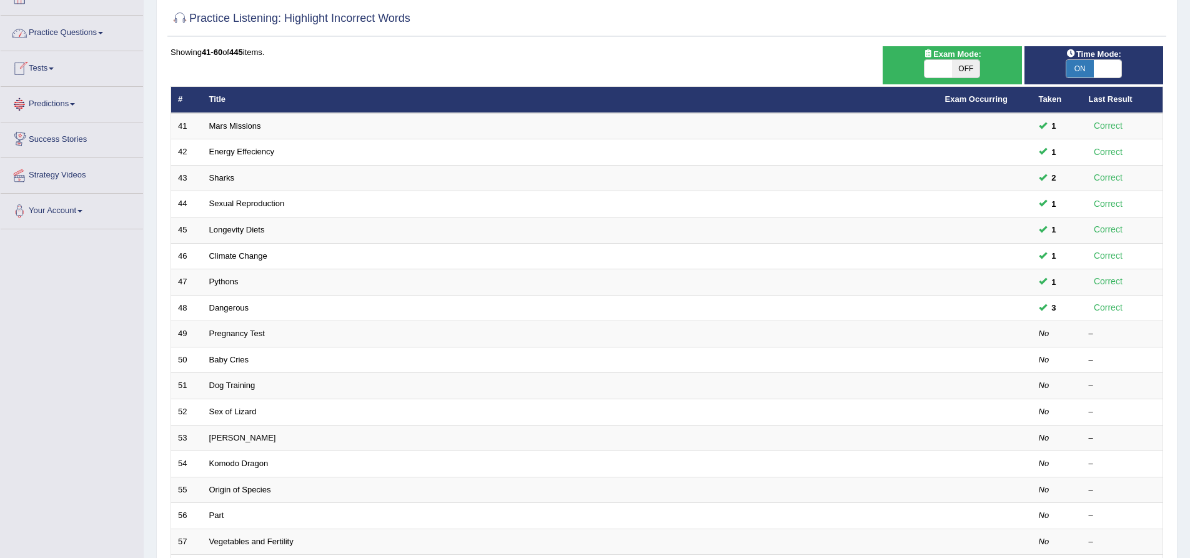
click at [160, 127] on div "Practice Listening: Highlight Incorrect Words Time Mode: ON OFF Exam Mode: ON O…" at bounding box center [667, 352] width 1022 height 706
click at [160, 321] on div "Practice Listening: Highlight Incorrect Words Time Mode: ON OFF Exam Mode: ON O…" at bounding box center [667, 352] width 1022 height 706
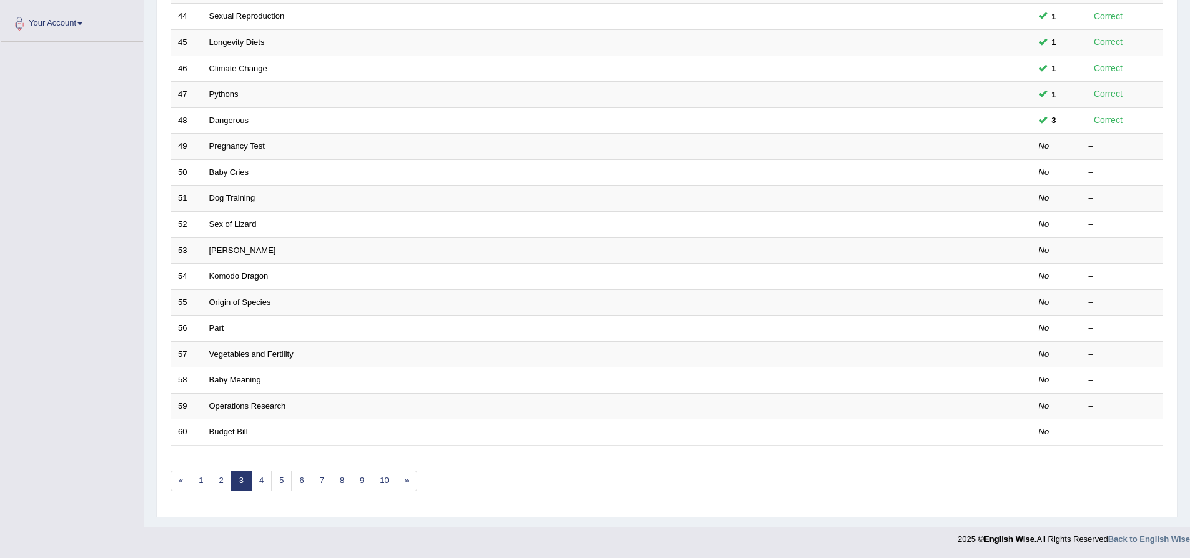
scroll to position [207, 0]
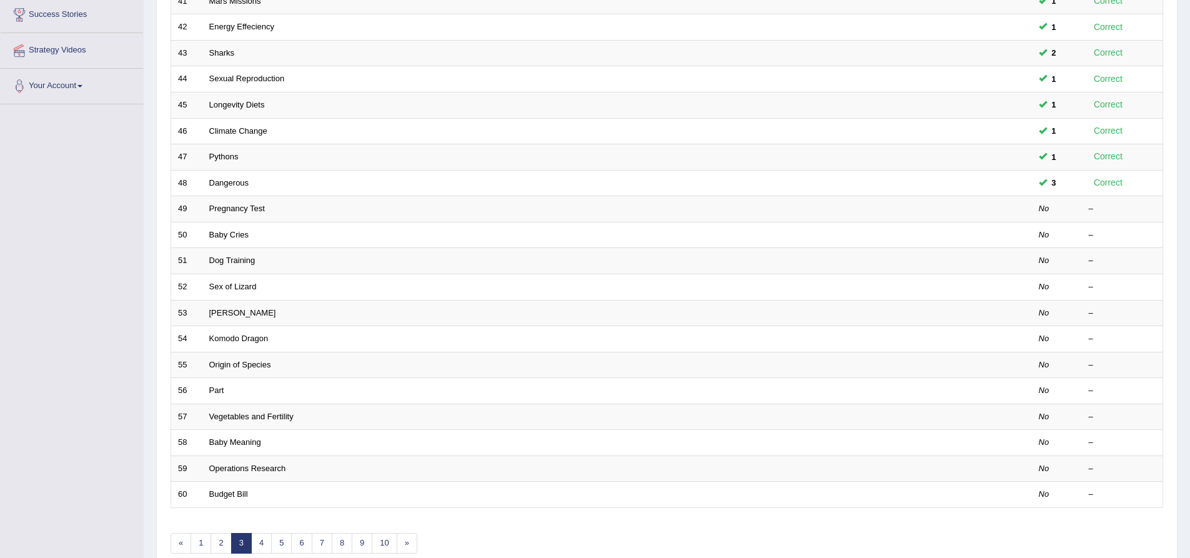
click at [161, 208] on div "Practice Listening: Highlight Incorrect Words Time Mode: ON OFF Exam Mode: ON O…" at bounding box center [667, 227] width 1022 height 706
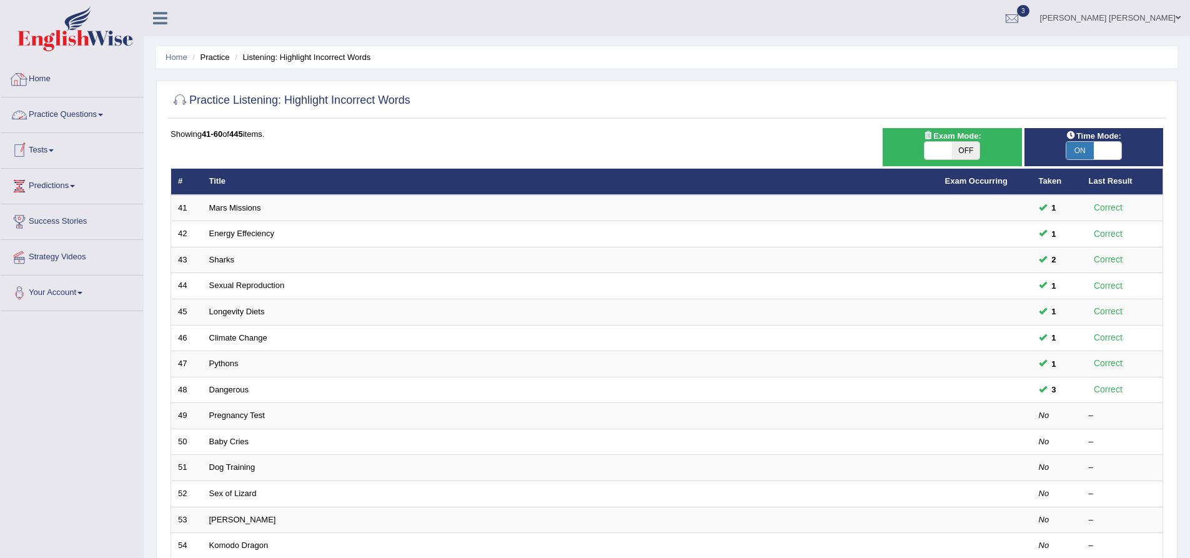
click at [62, 115] on link "Practice Questions" at bounding box center [72, 112] width 142 height 31
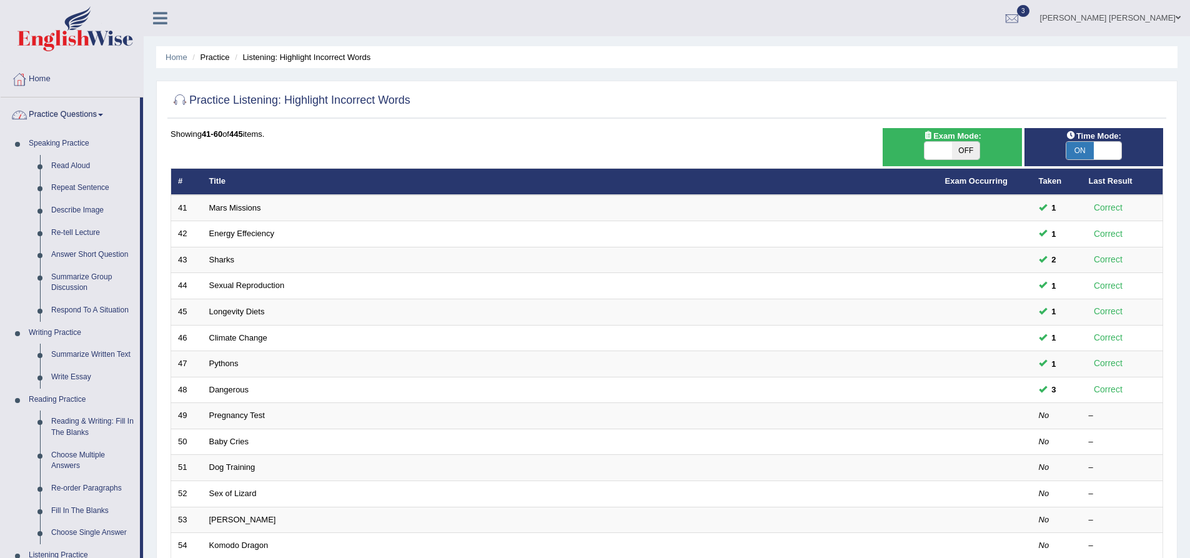
click at [74, 112] on link "Practice Questions" at bounding box center [70, 112] width 139 height 31
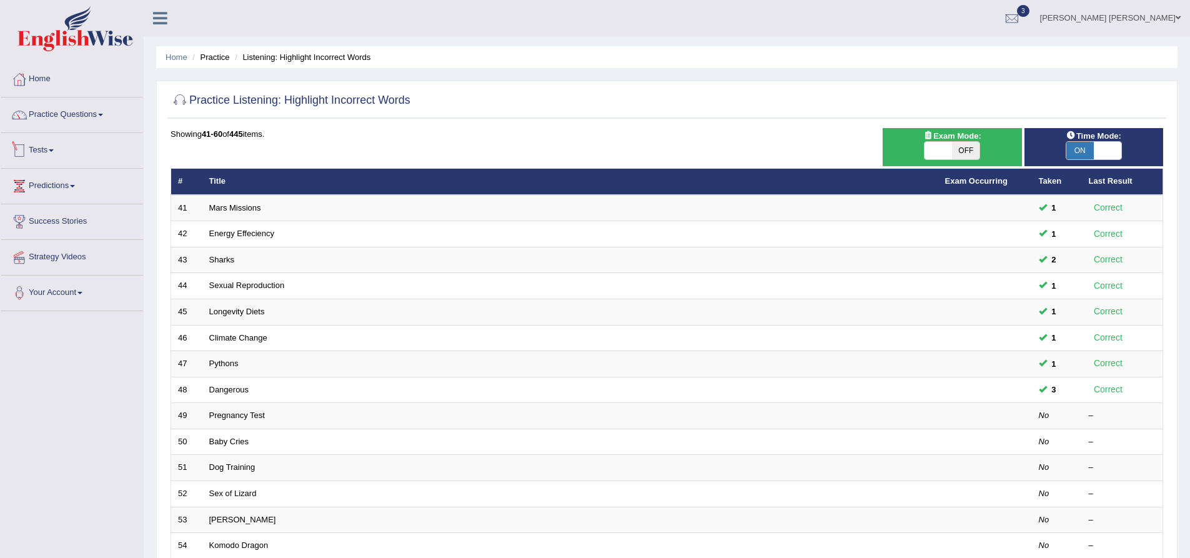
click at [48, 154] on link "Tests" at bounding box center [72, 148] width 142 height 31
click at [48, 200] on link "Take Mock Test" at bounding box center [81, 202] width 117 height 22
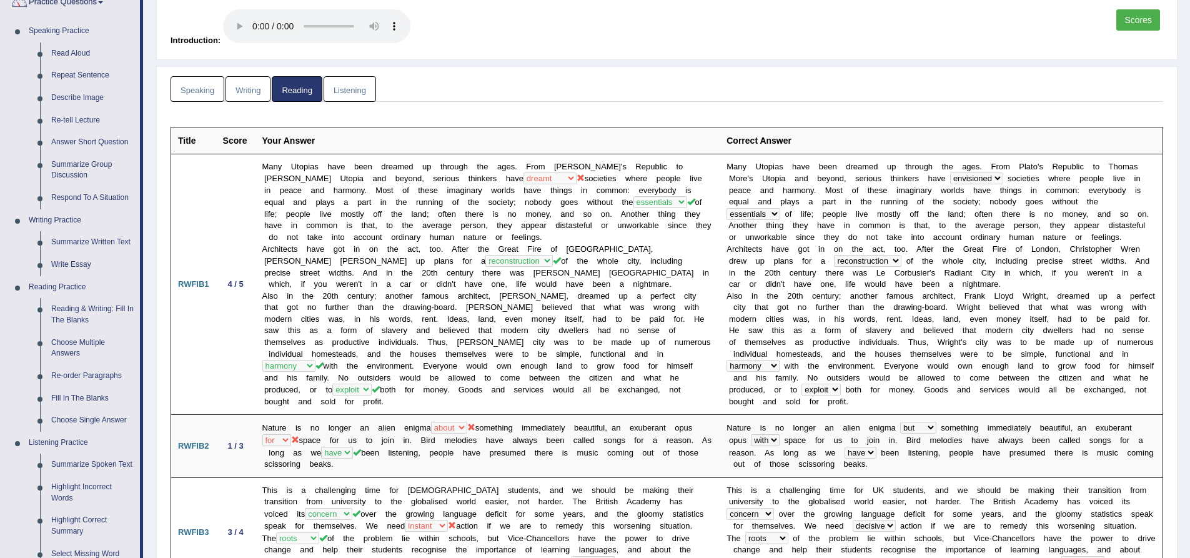
scroll to position [111, 0]
click at [182, 89] on link "Speaking" at bounding box center [198, 90] width 54 height 26
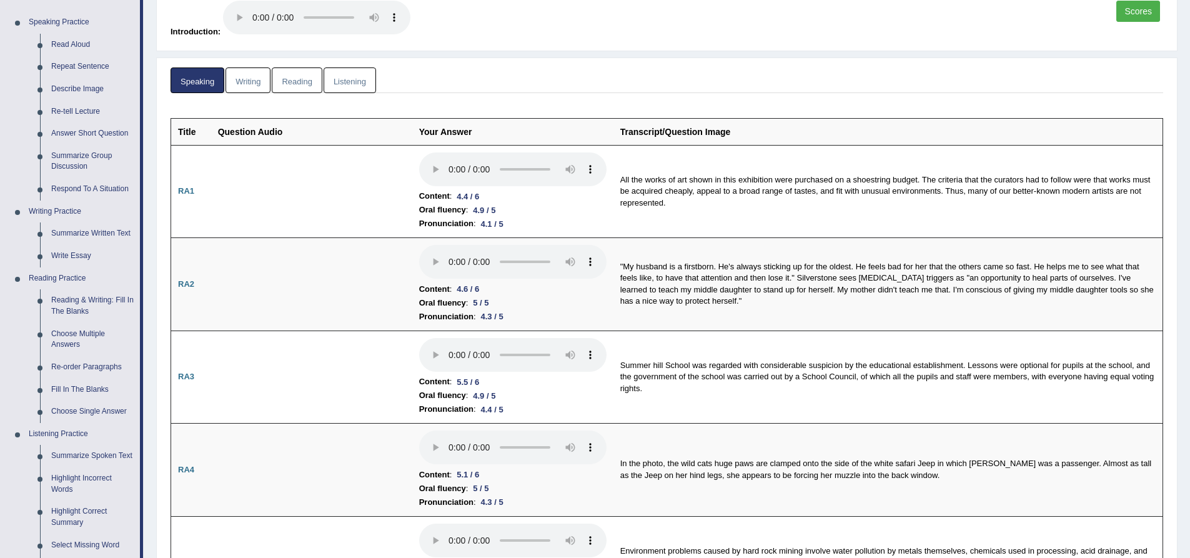
scroll to position [0, 0]
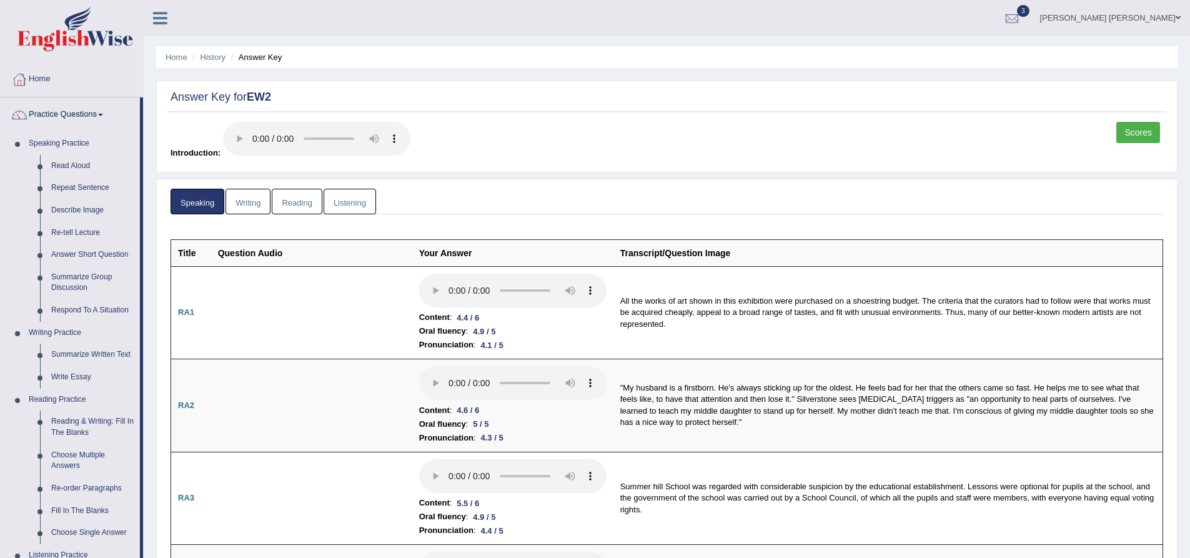
click at [1144, 137] on link "Scores" at bounding box center [1139, 132] width 44 height 21
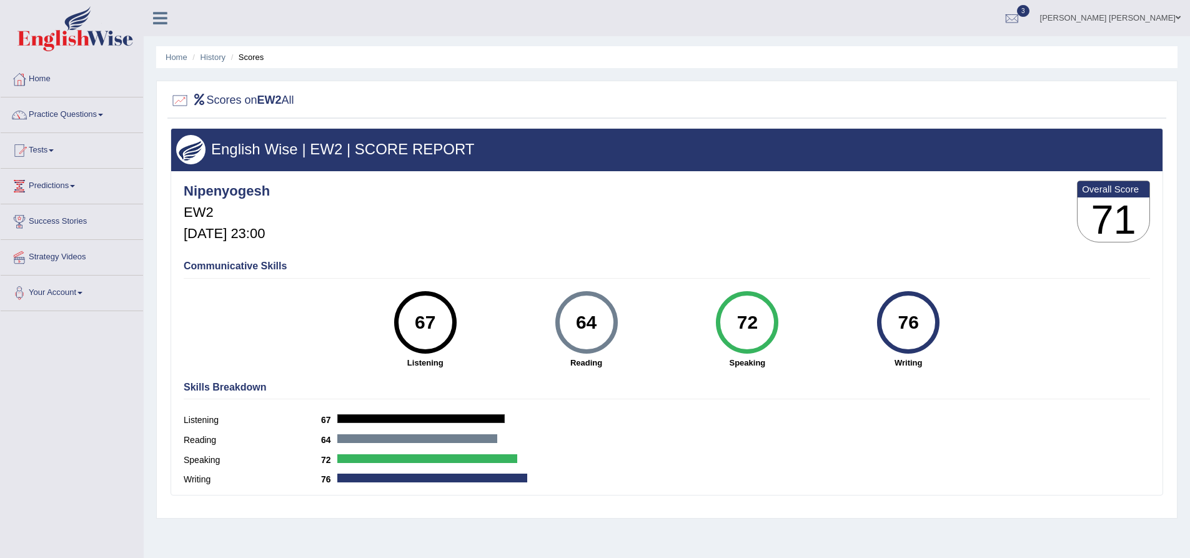
click at [759, 318] on div "72" at bounding box center [748, 322] width 46 height 52
click at [740, 312] on div "72" at bounding box center [748, 322] width 46 height 52
click at [743, 316] on div "72" at bounding box center [748, 322] width 46 height 52
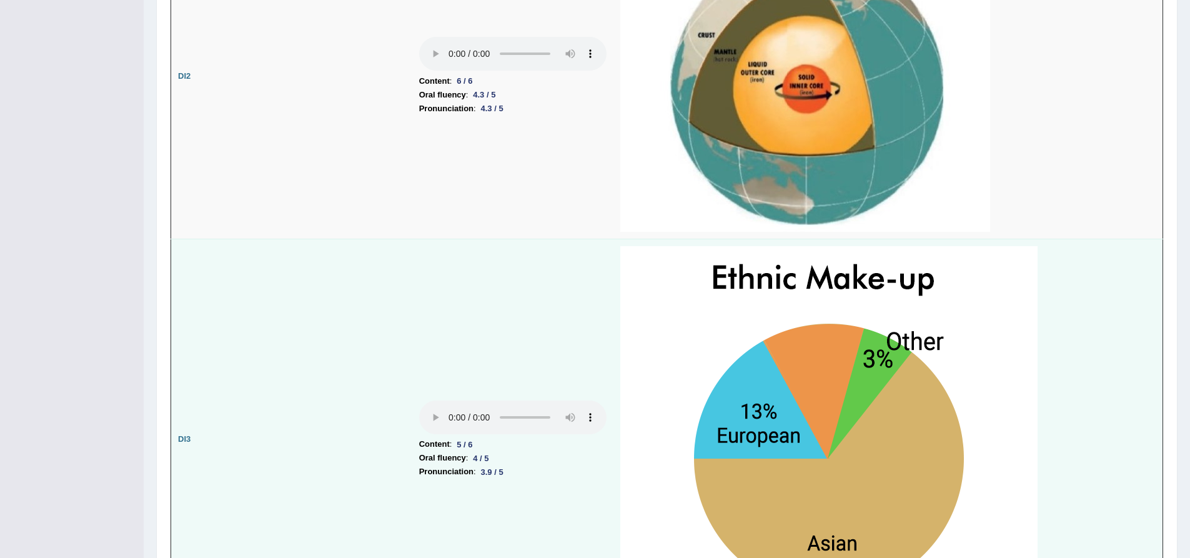
scroll to position [1677, 0]
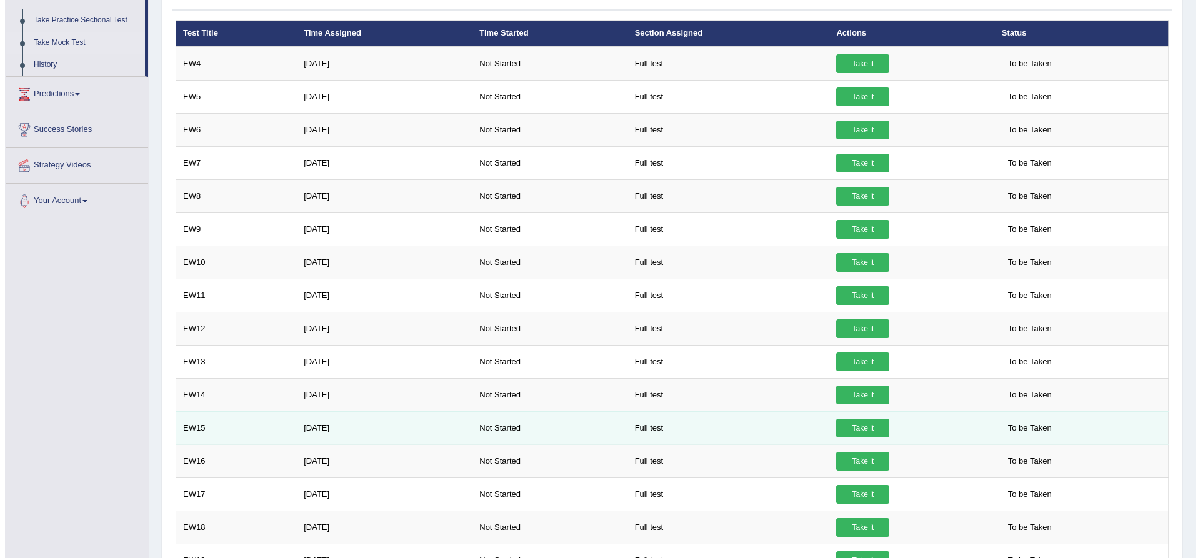
scroll to position [44, 0]
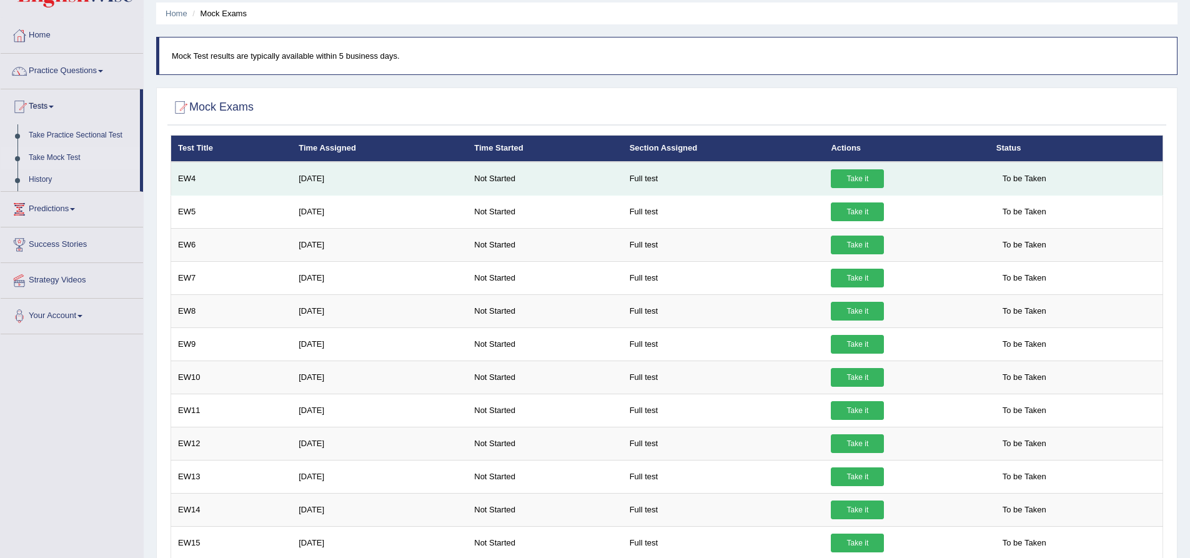
click at [855, 177] on link "Take it" at bounding box center [857, 178] width 53 height 19
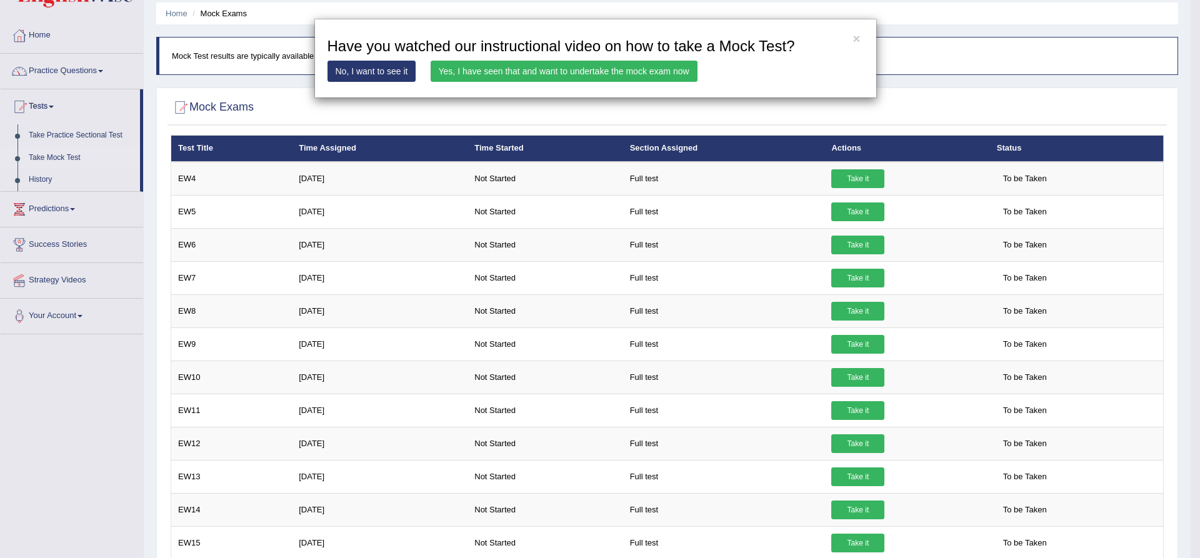
click at [469, 73] on link "Yes, I have seen that and want to undertake the mock exam now" at bounding box center [564, 71] width 267 height 21
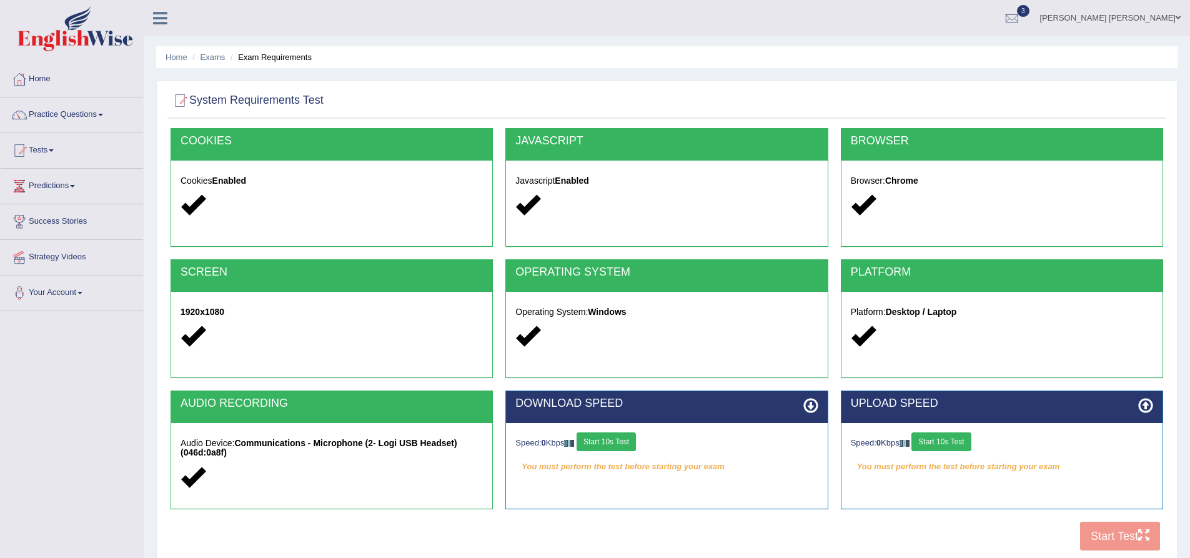
click at [626, 445] on button "Start 10s Test" at bounding box center [606, 441] width 59 height 19
click at [944, 439] on button "Start 10s Test" at bounding box center [941, 441] width 59 height 19
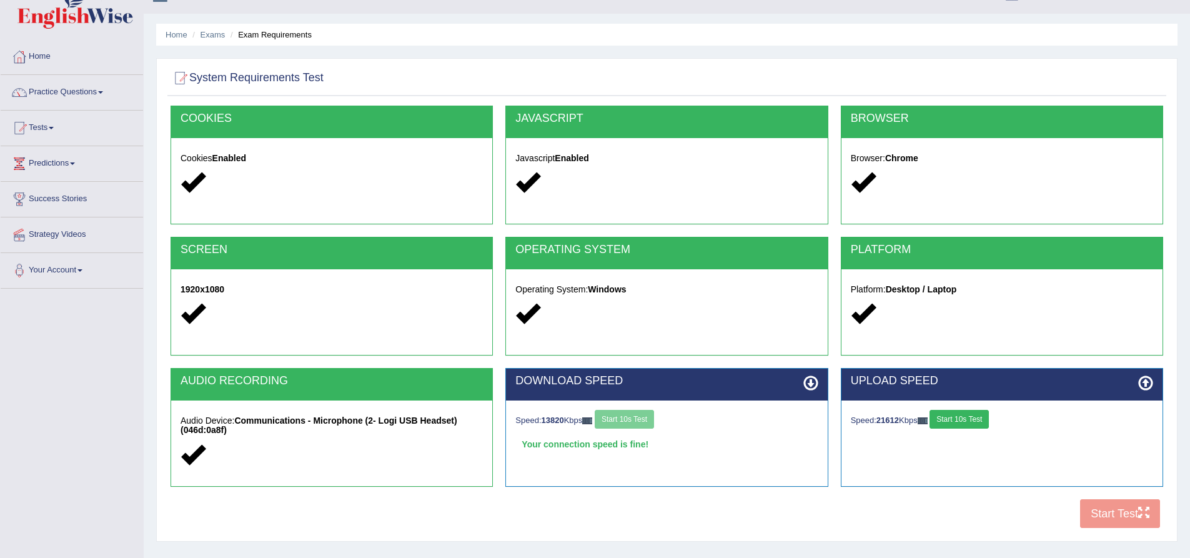
scroll to position [62, 0]
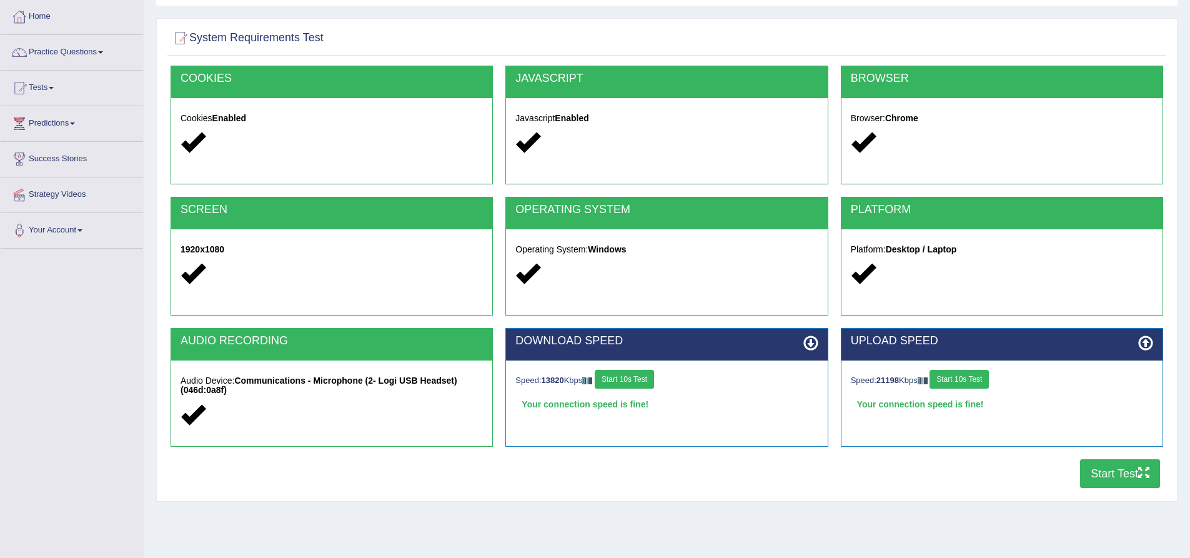
click at [1105, 477] on button "Start Test" at bounding box center [1120, 473] width 80 height 29
